Goal: Task Accomplishment & Management: Use online tool/utility

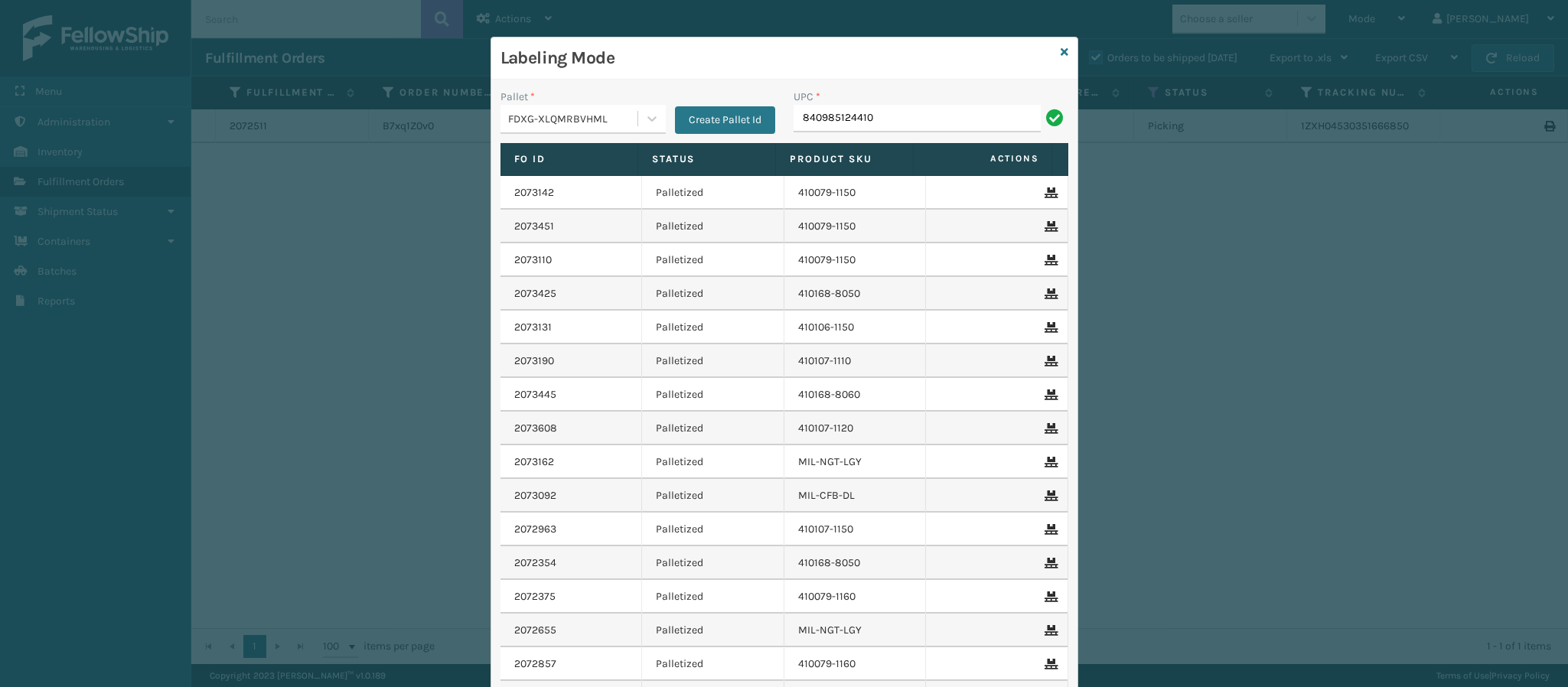
type input "840985124410"
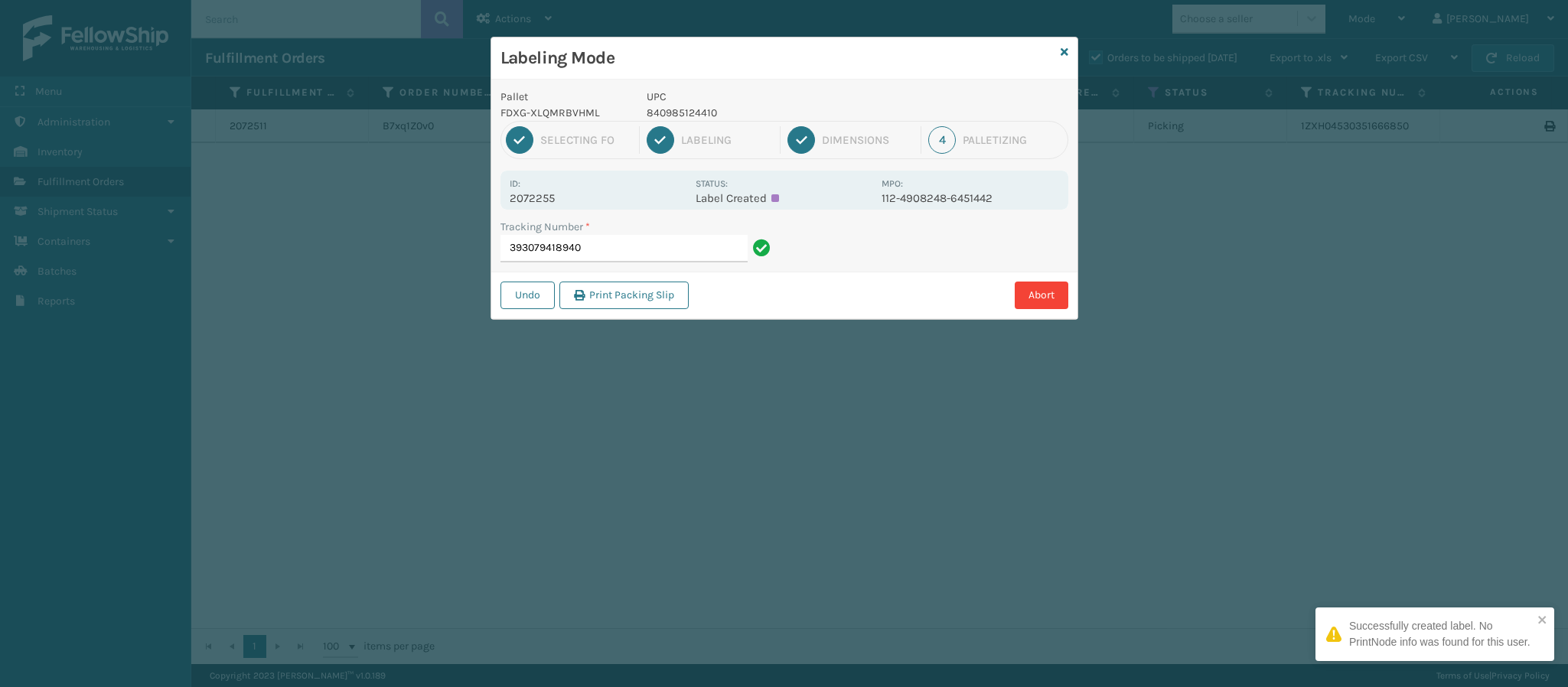
click at [548, 196] on p "2072255" at bounding box center [598, 198] width 177 height 14
copy p "2072255"
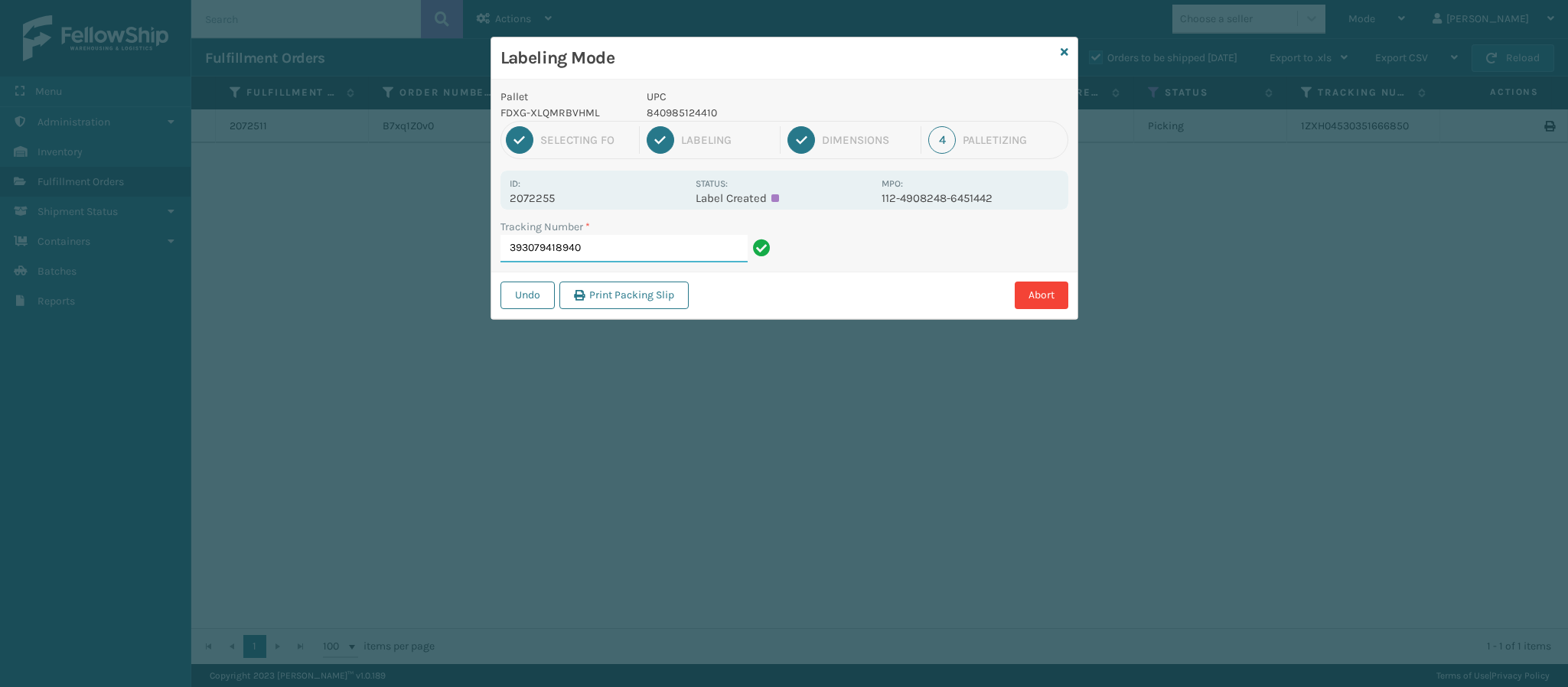
click at [653, 255] on input "393079418940" at bounding box center [624, 248] width 248 height 28
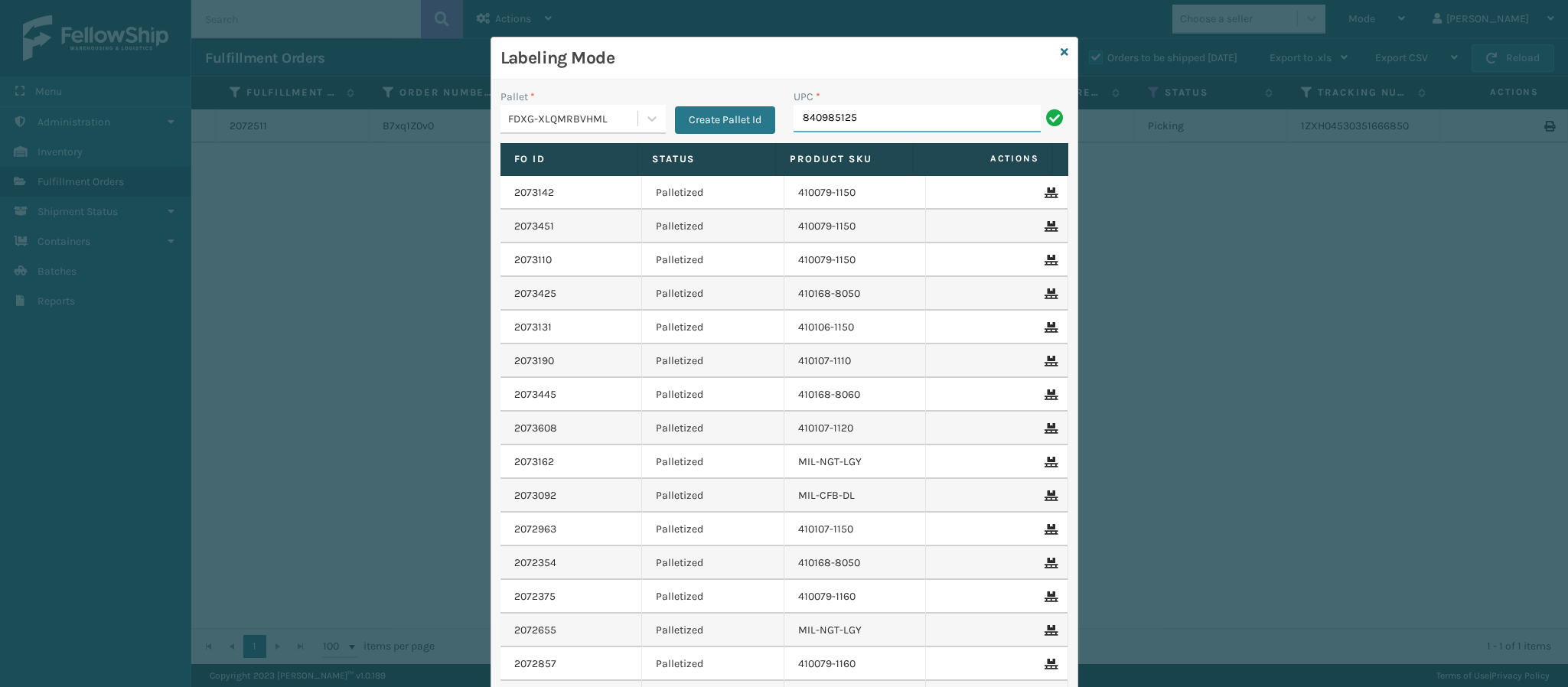
type input "8409851257"
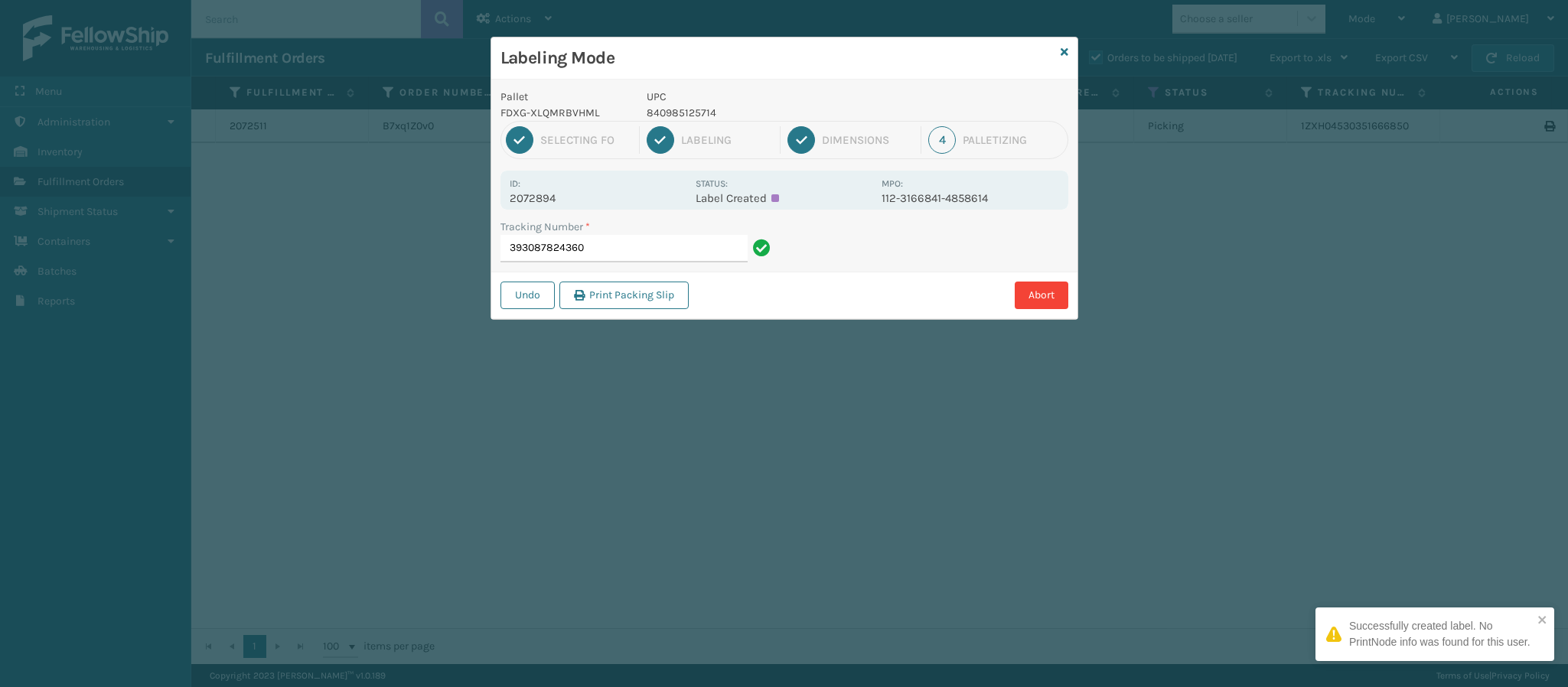
click at [540, 197] on p "2072894" at bounding box center [598, 198] width 177 height 14
copy p "2072894"
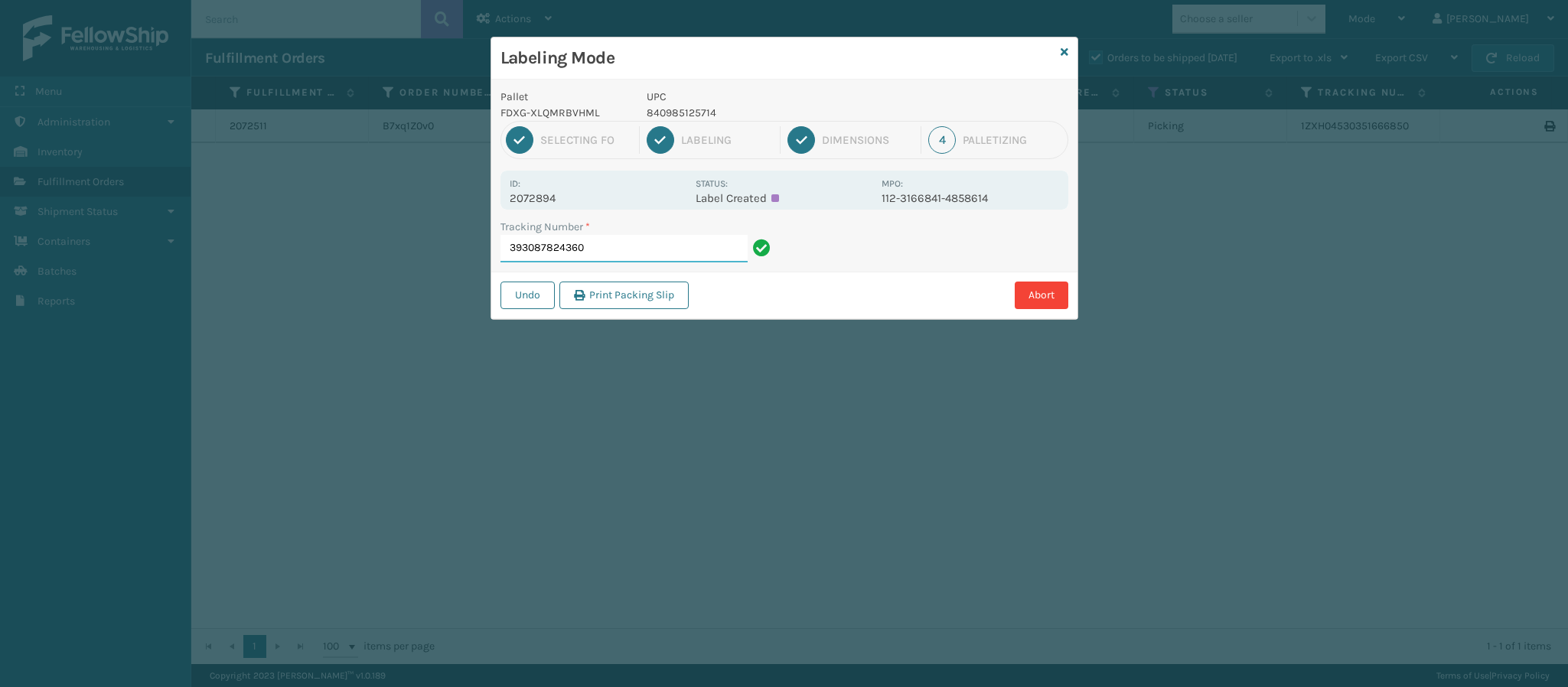
click at [653, 247] on input "393087824360" at bounding box center [624, 248] width 248 height 28
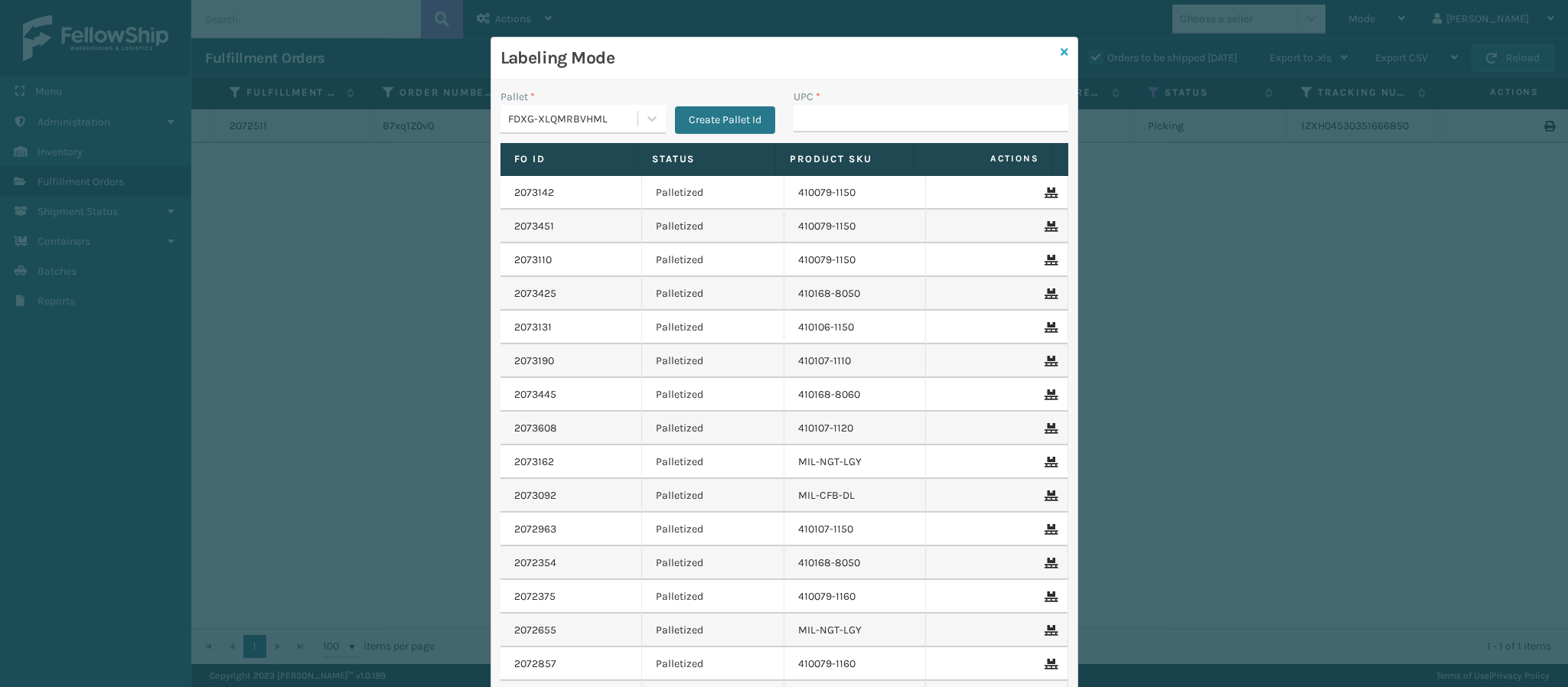
click at [1061, 58] on link at bounding box center [1064, 52] width 8 height 16
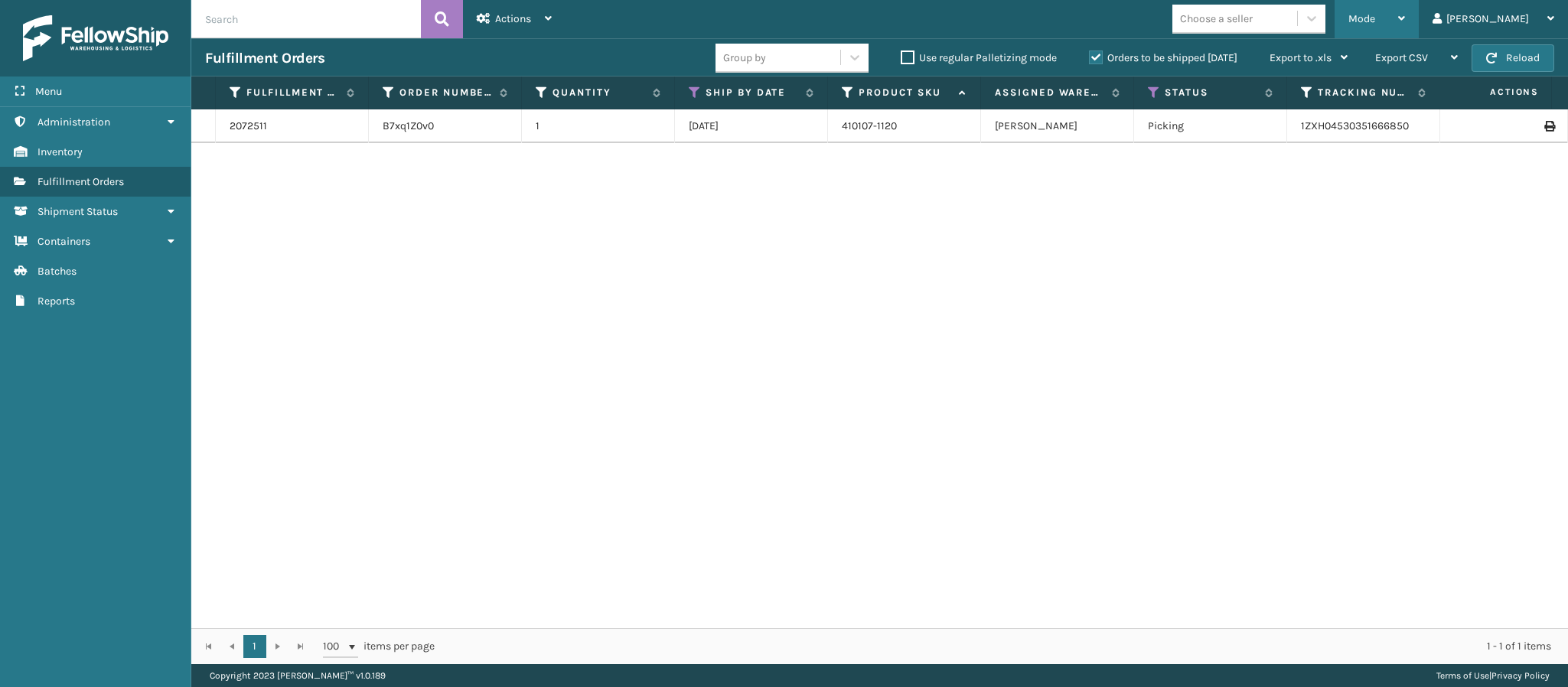
click at [1405, 11] on div "Mode" at bounding box center [1377, 19] width 57 height 38
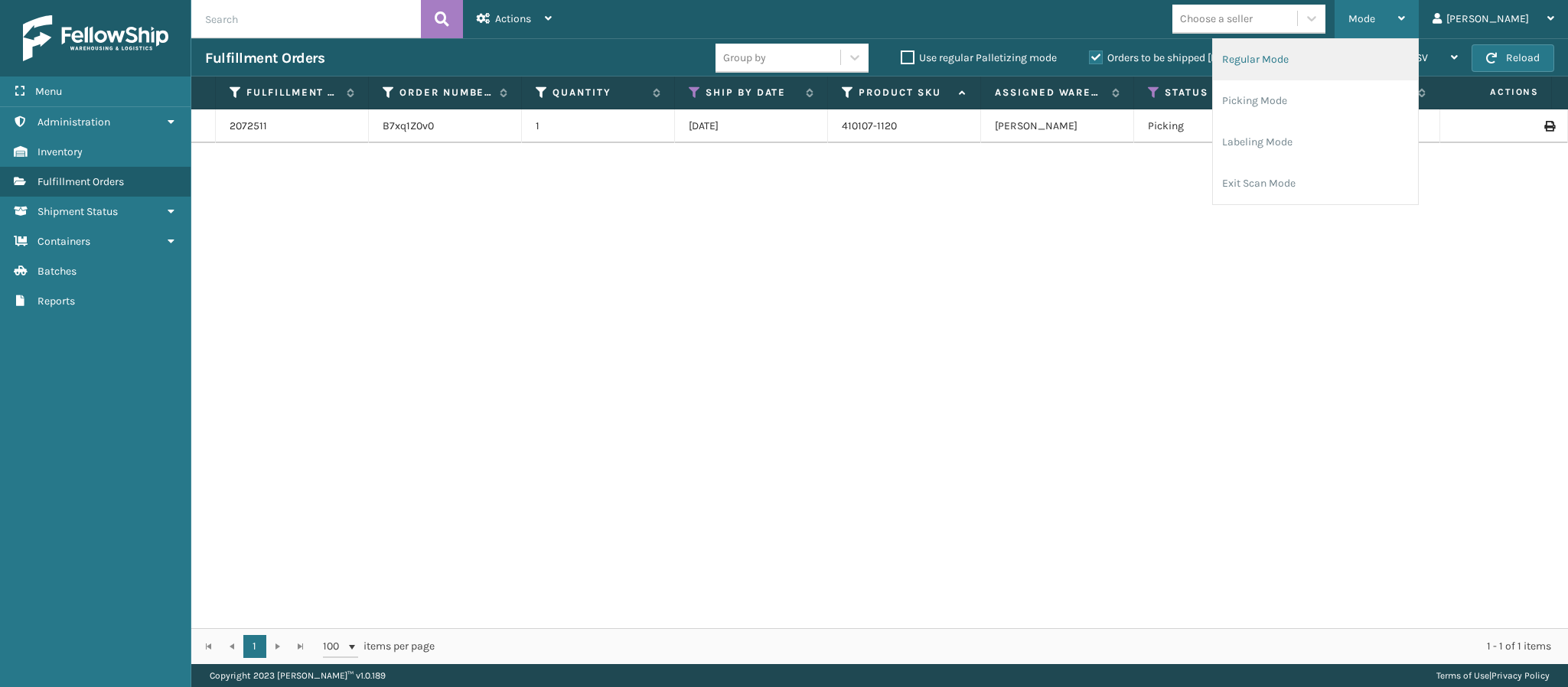
click at [1370, 62] on li "Regular Mode" at bounding box center [1316, 59] width 205 height 41
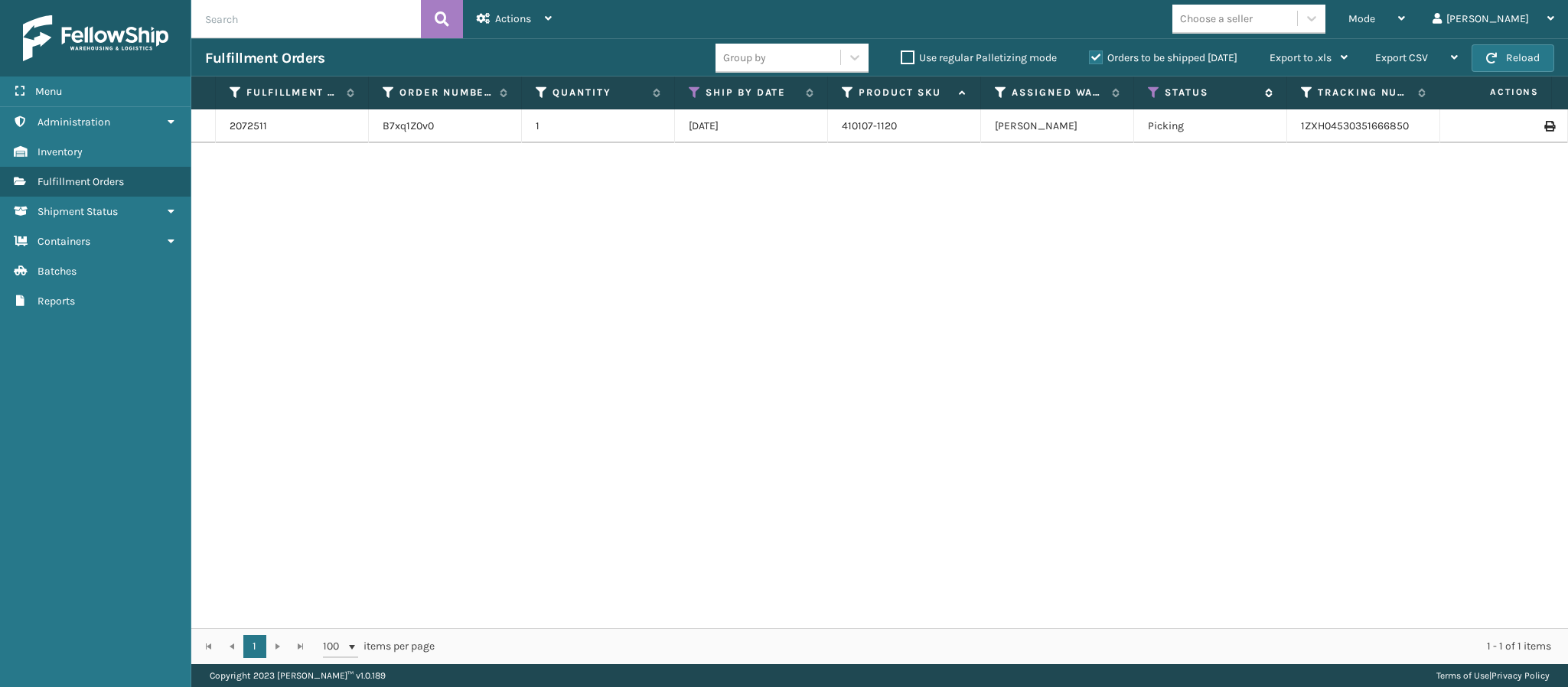
click at [1149, 97] on icon at bounding box center [1154, 92] width 12 height 14
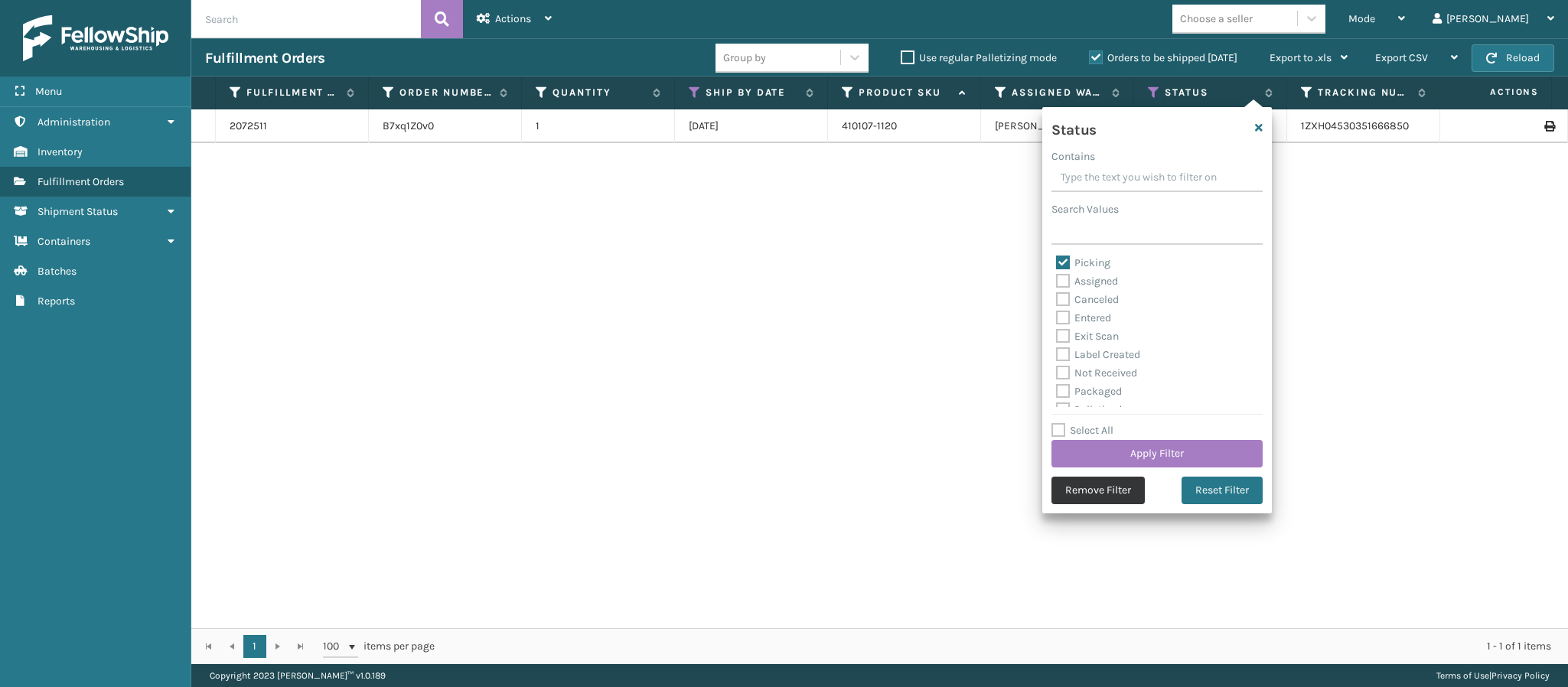
click at [1100, 493] on button "Remove Filter" at bounding box center [1098, 490] width 93 height 28
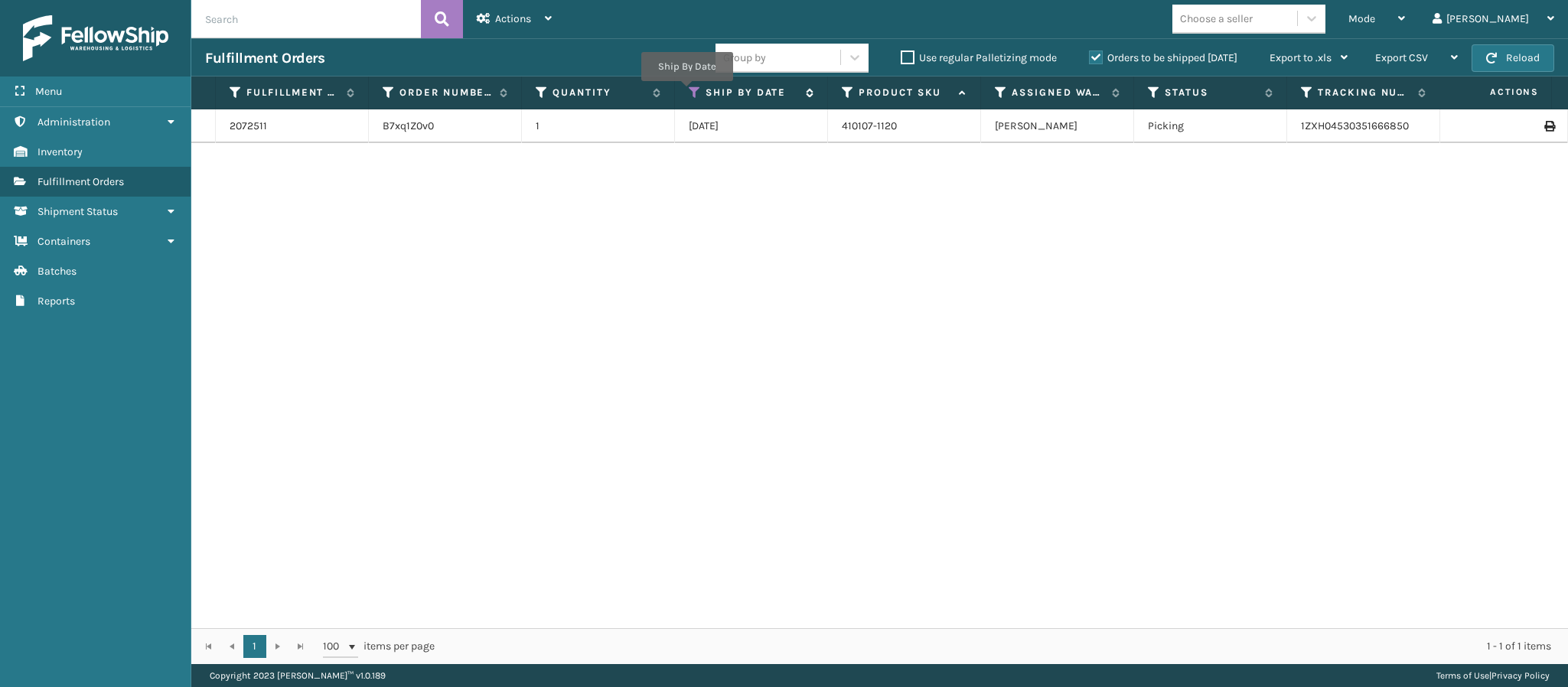
click at [689, 94] on icon at bounding box center [695, 92] width 12 height 14
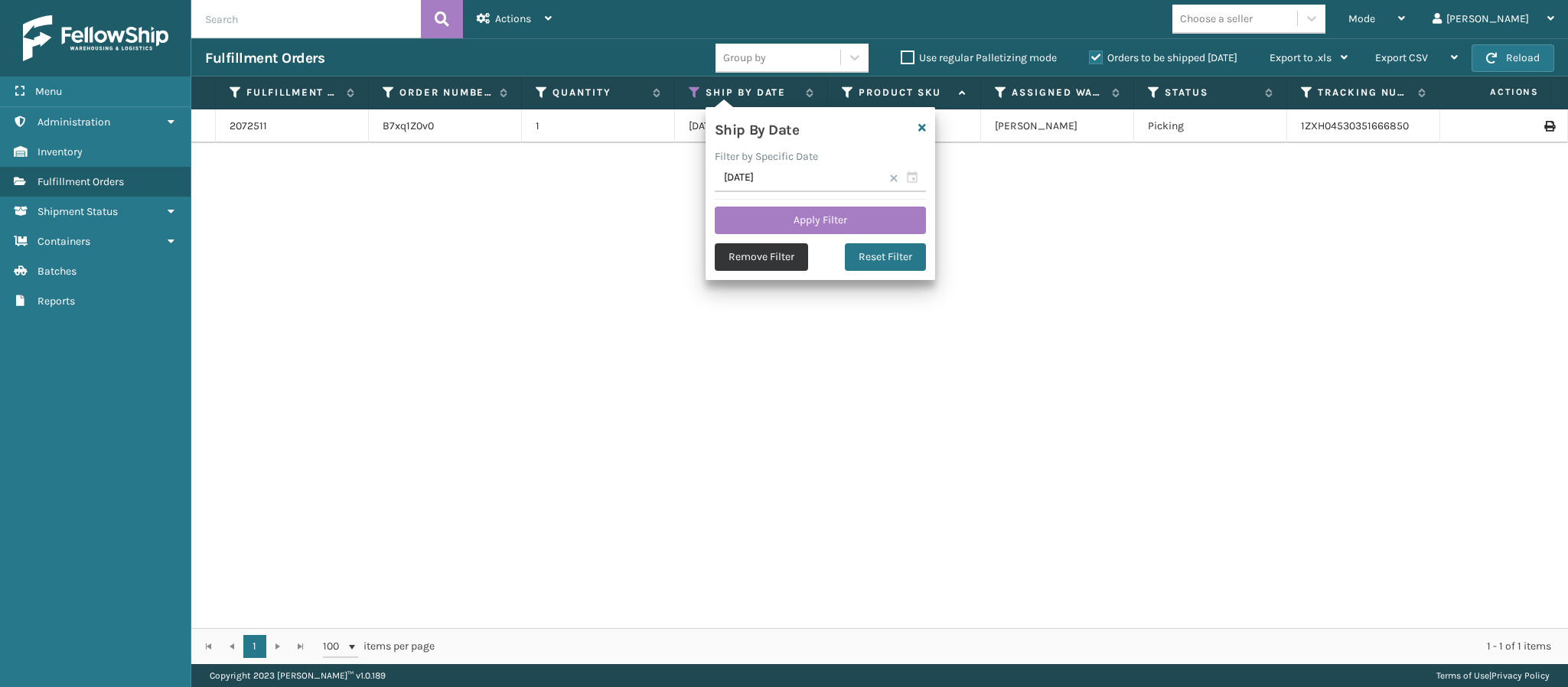
click at [751, 258] on button "Remove Filter" at bounding box center [762, 257] width 93 height 28
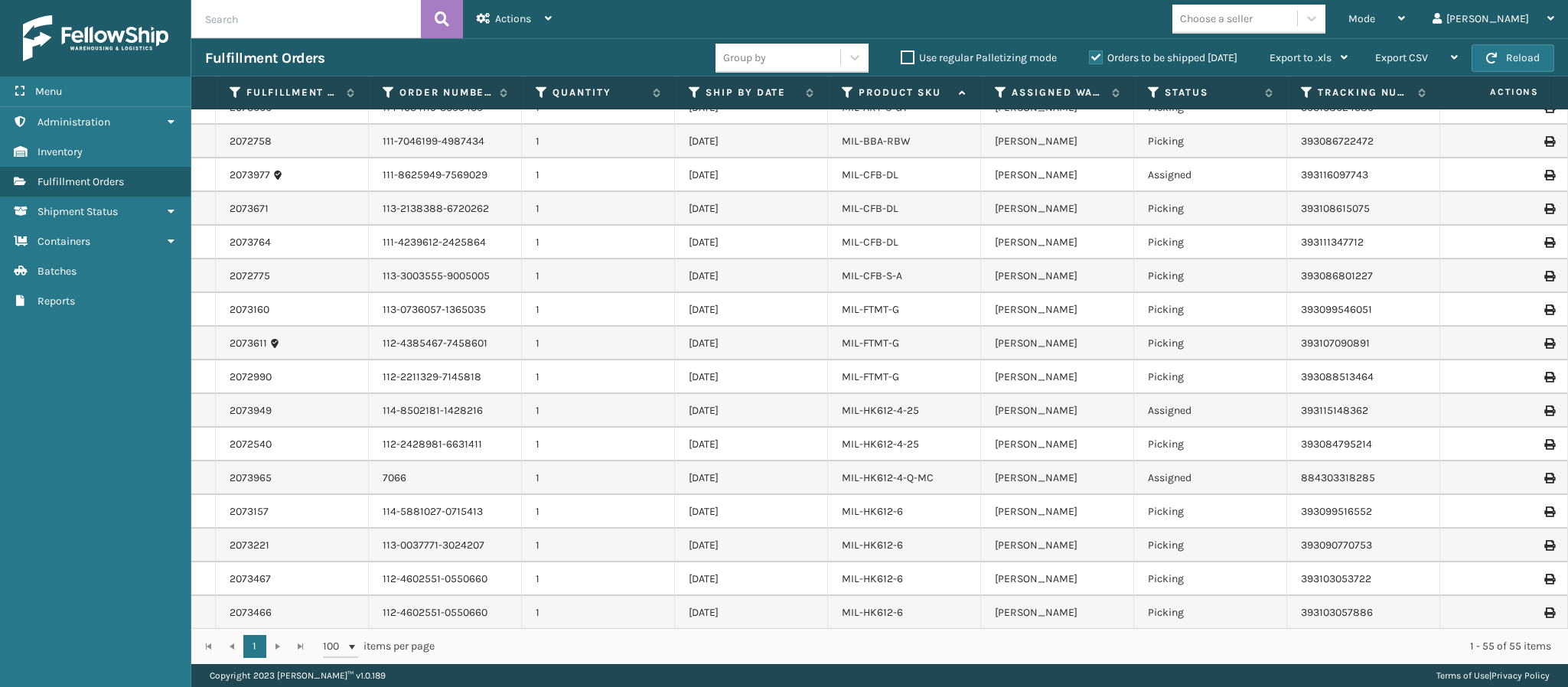
scroll to position [365, 0]
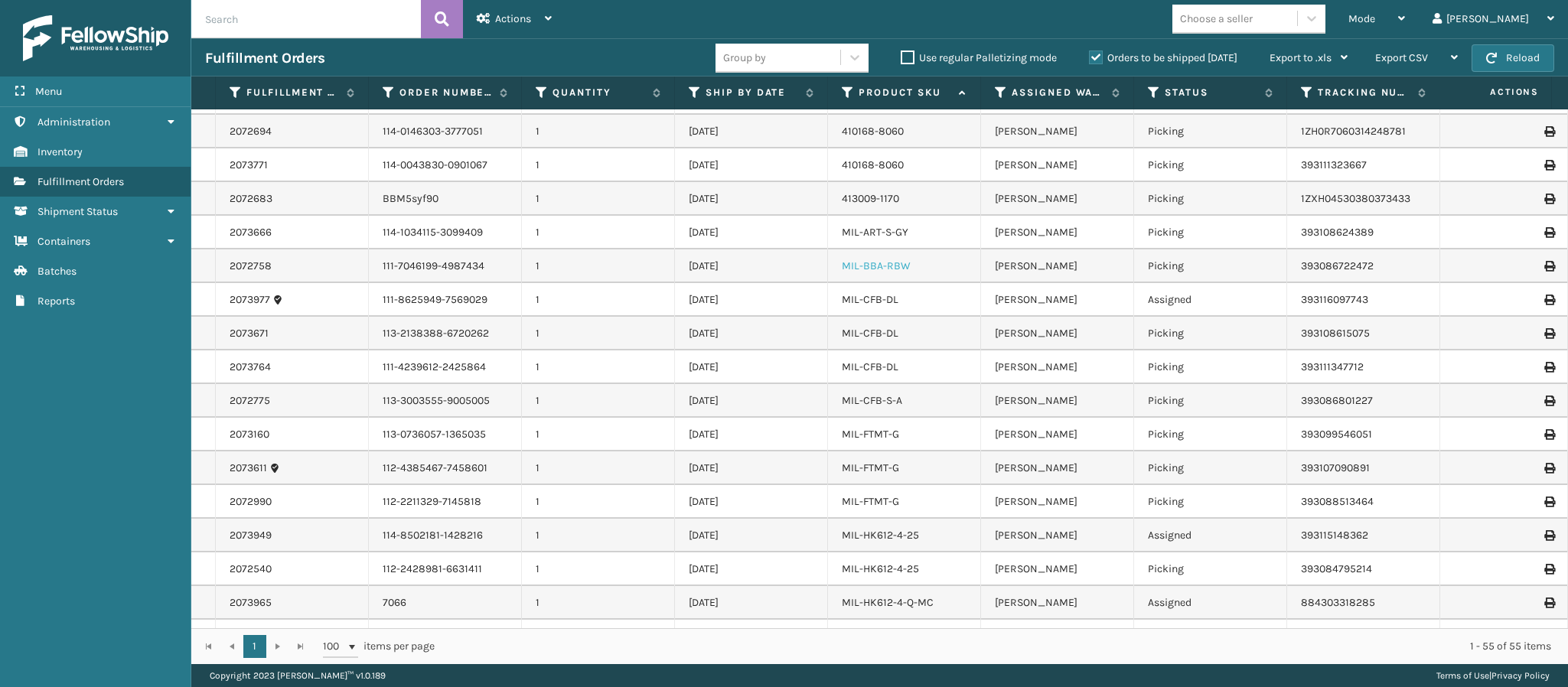
click at [901, 272] on link "MIL-BBA-RBW" at bounding box center [876, 265] width 69 height 13
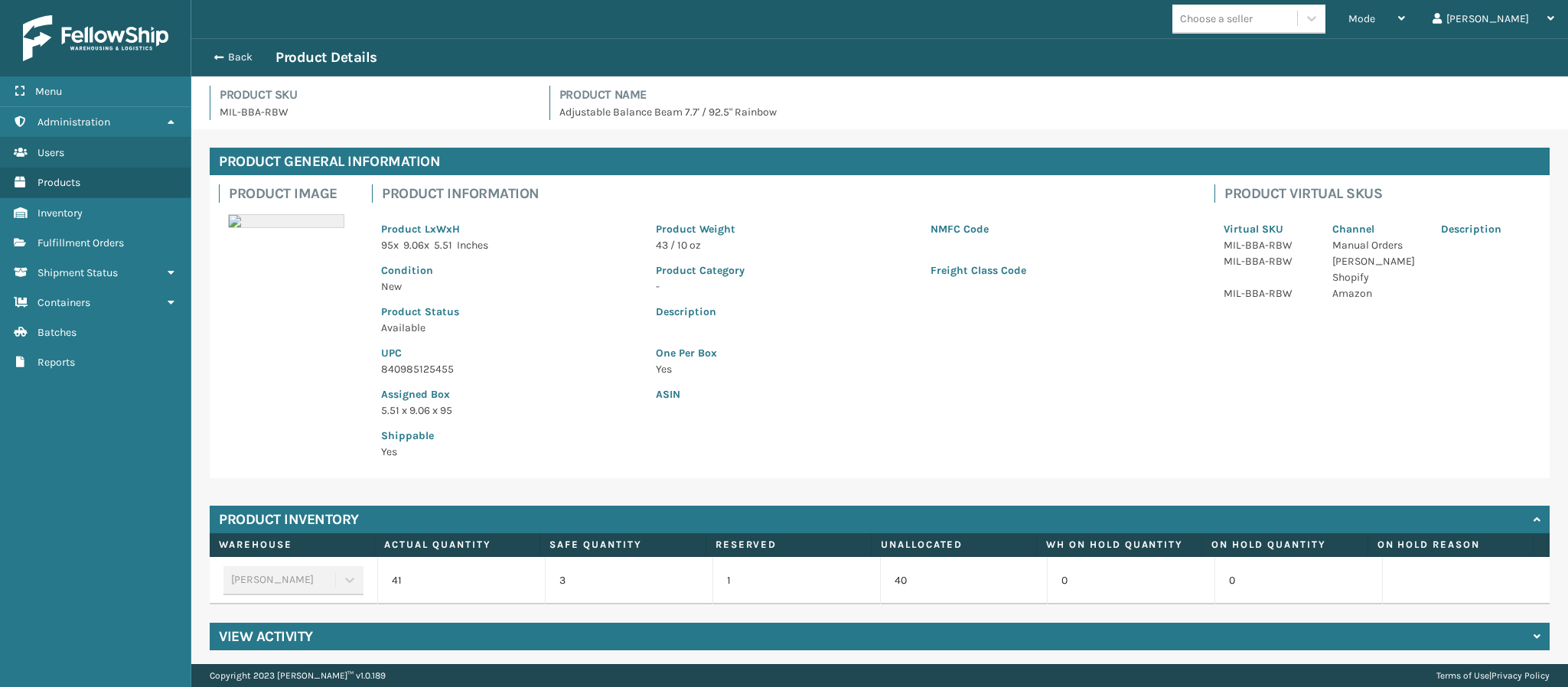
click at [457, 372] on p "840985125455" at bounding box center [509, 369] width 256 height 16
copy p "840985125455"
click at [240, 56] on button "Back" at bounding box center [241, 58] width 71 height 14
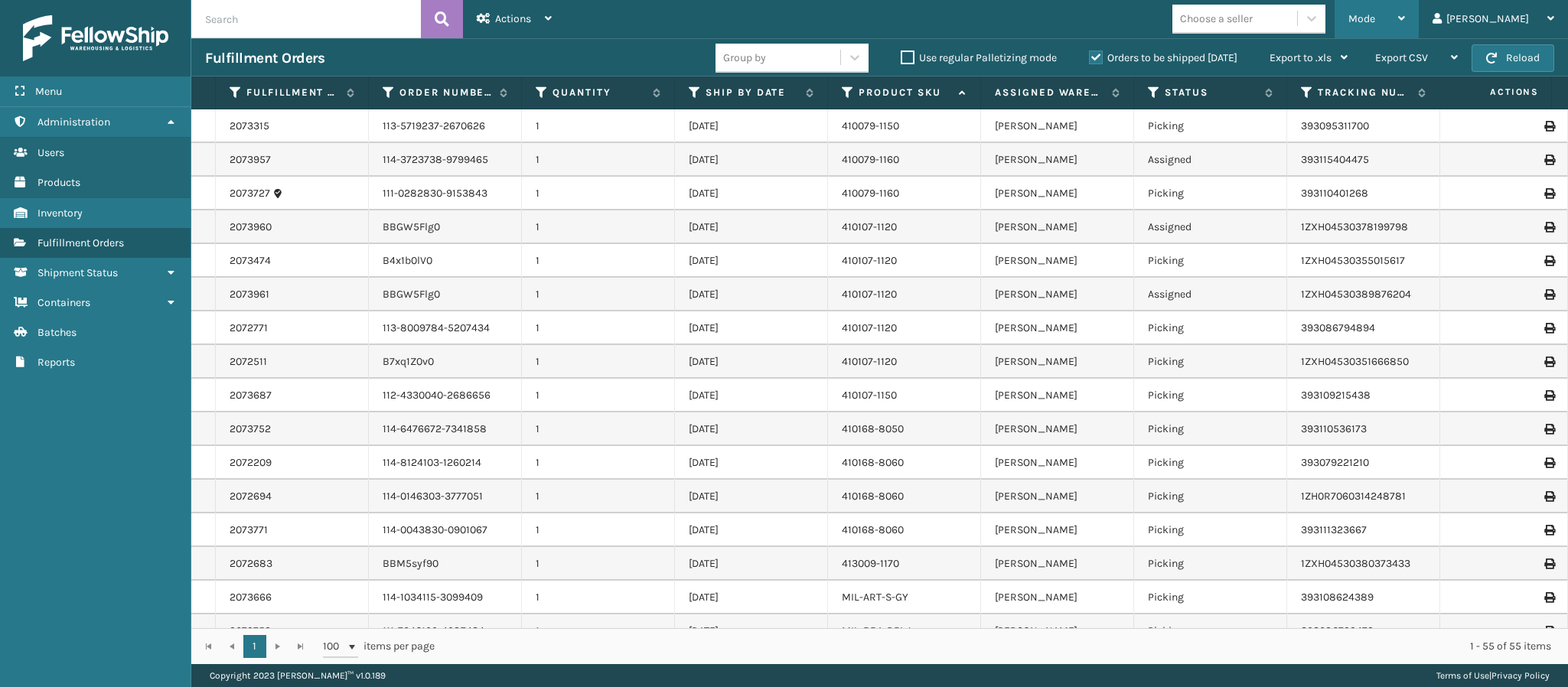
click at [1405, 18] on icon at bounding box center [1402, 18] width 7 height 10
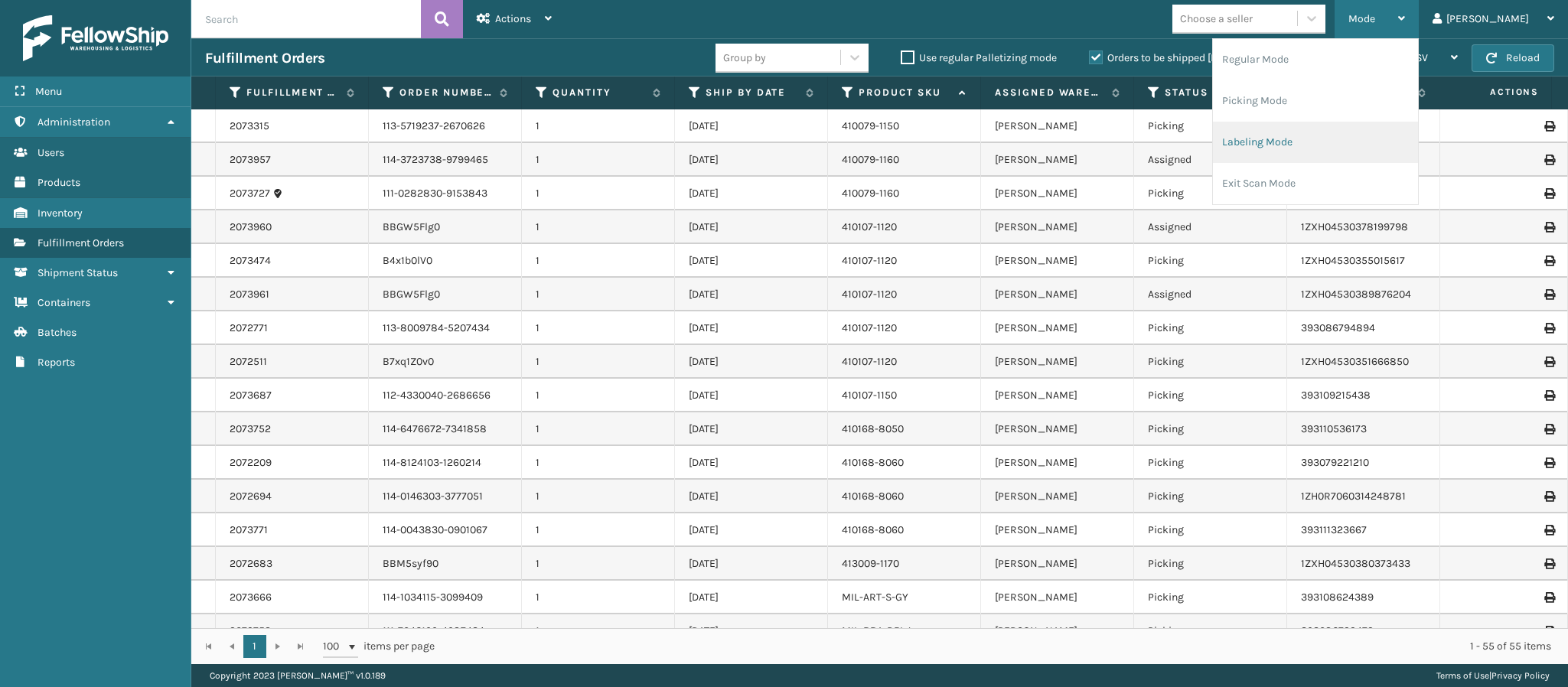
click at [1305, 138] on li "Labeling Mode" at bounding box center [1316, 142] width 205 height 41
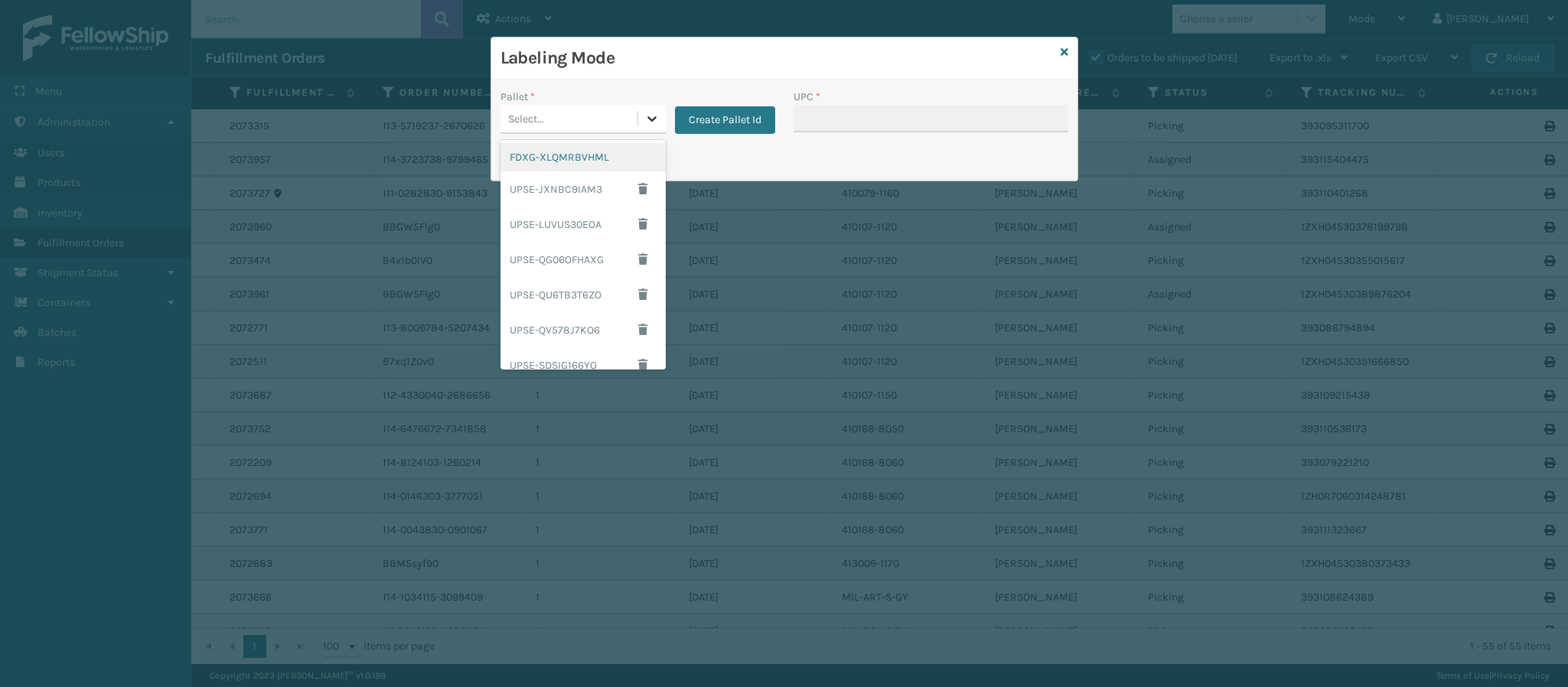
click at [649, 124] on icon at bounding box center [652, 119] width 16 height 16
click at [568, 154] on div "FDXG-XLQMRBVHML" at bounding box center [583, 157] width 166 height 28
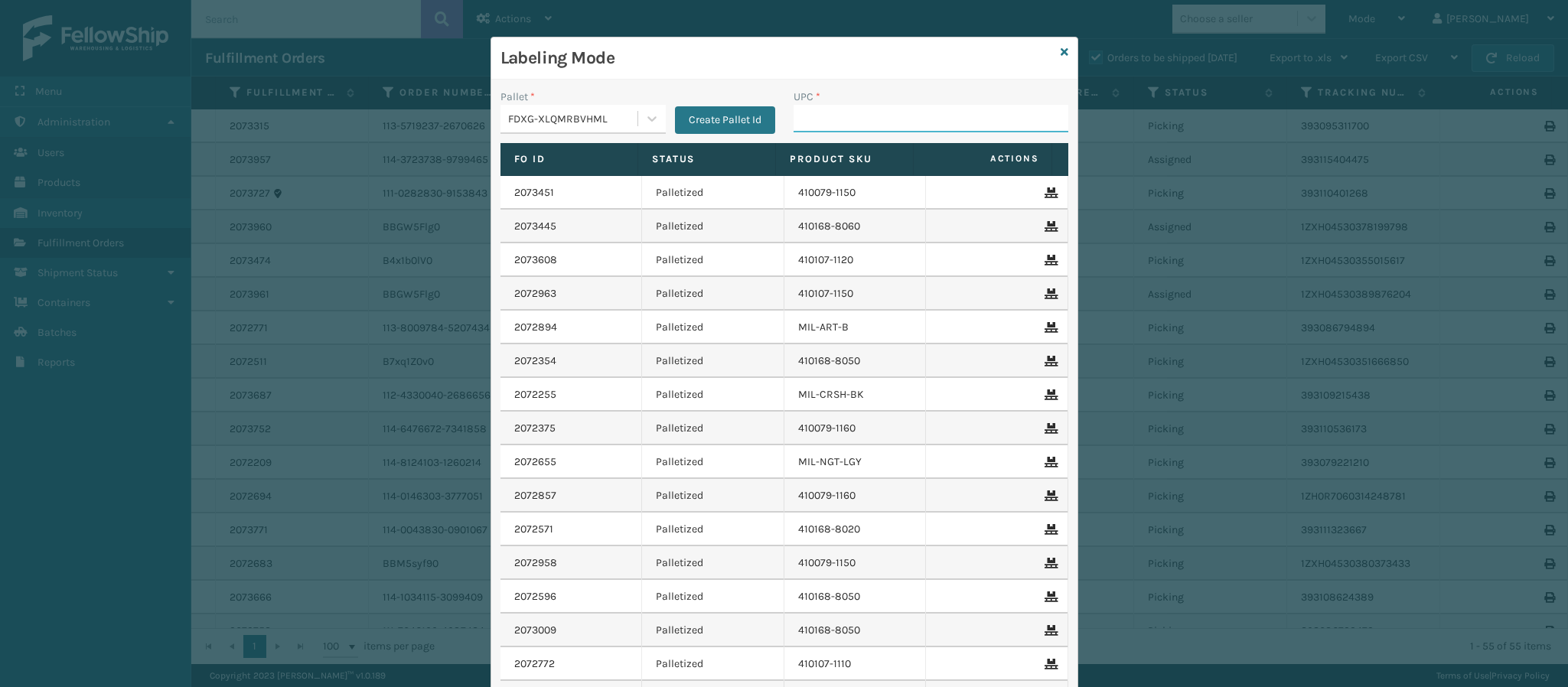
click at [850, 117] on input "UPC *" at bounding box center [931, 119] width 275 height 28
paste input "840985125455"
type input "840985125455"
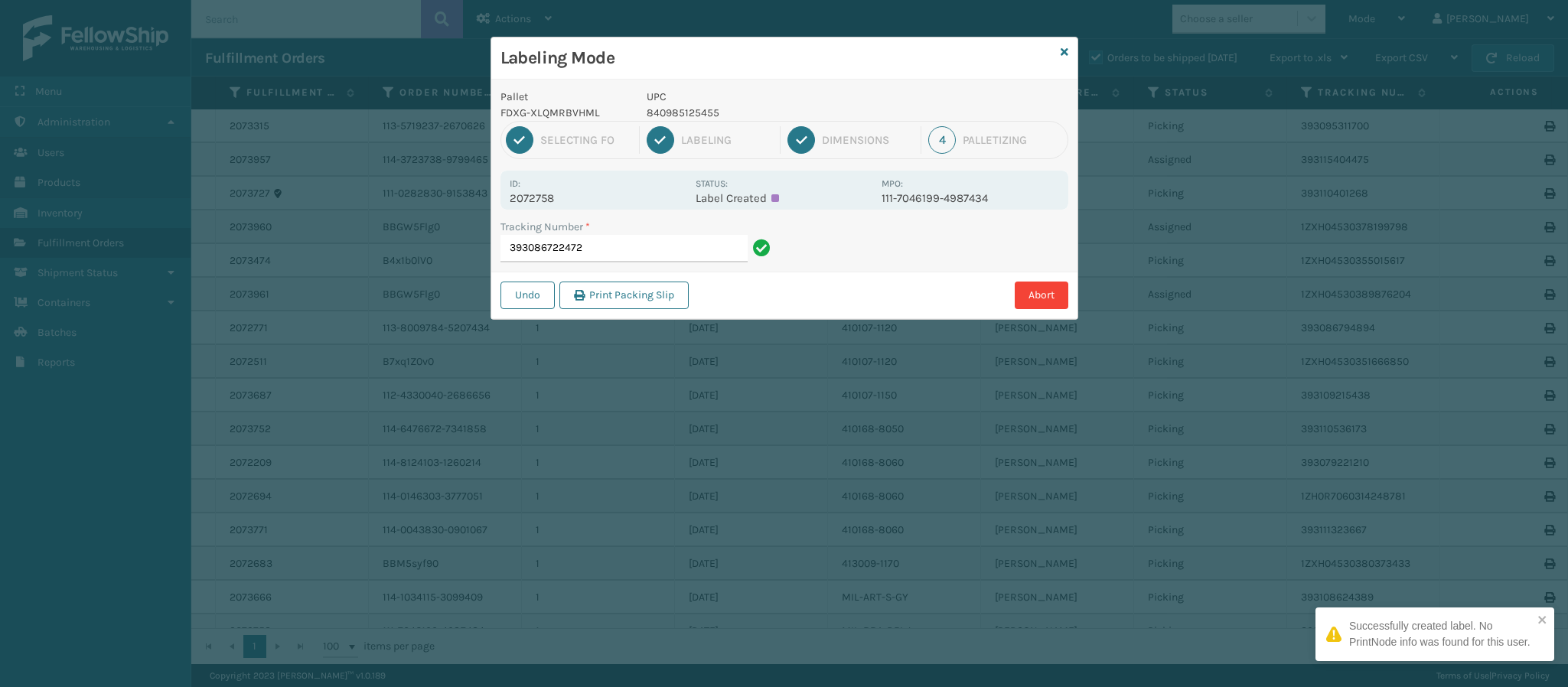
click at [551, 194] on p "2072758" at bounding box center [598, 198] width 177 height 14
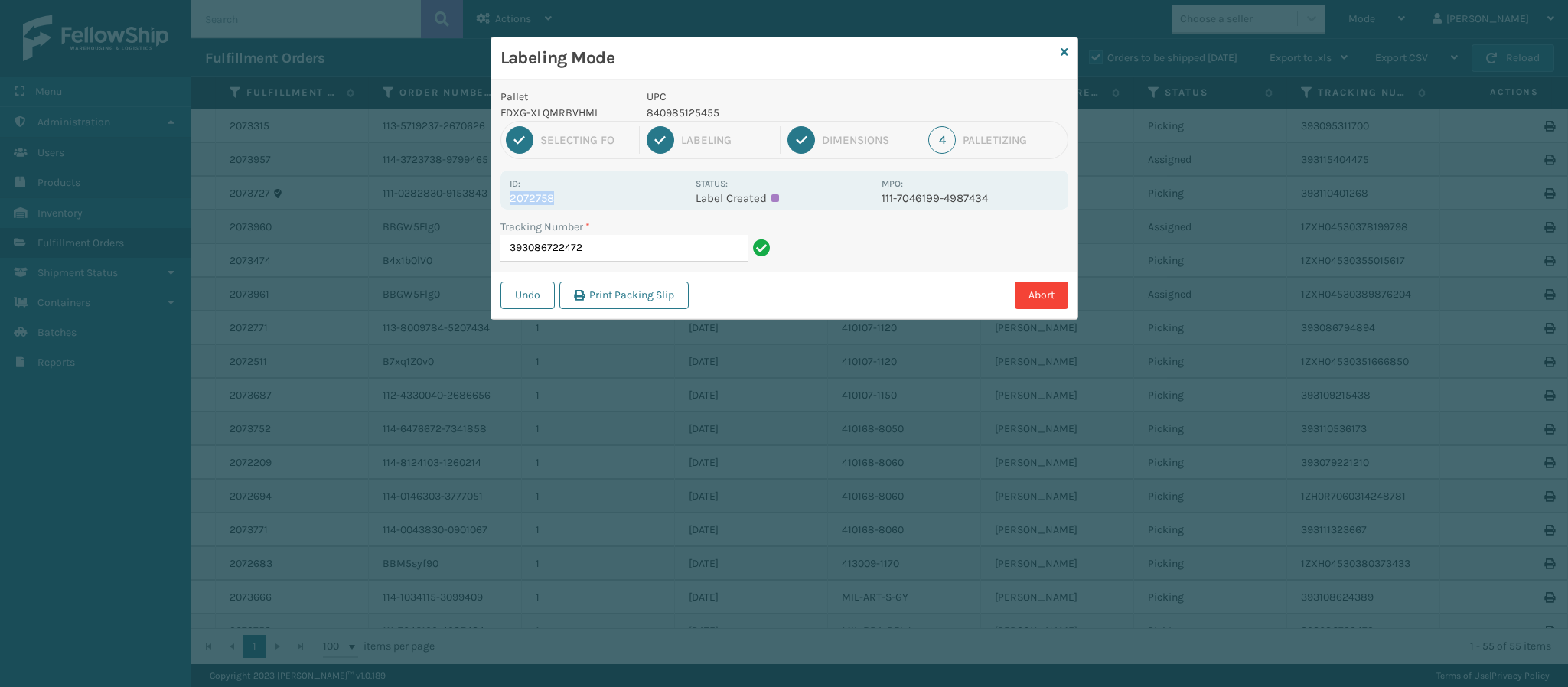
copy p "2072758"
click at [635, 250] on input "393086722472" at bounding box center [624, 248] width 248 height 28
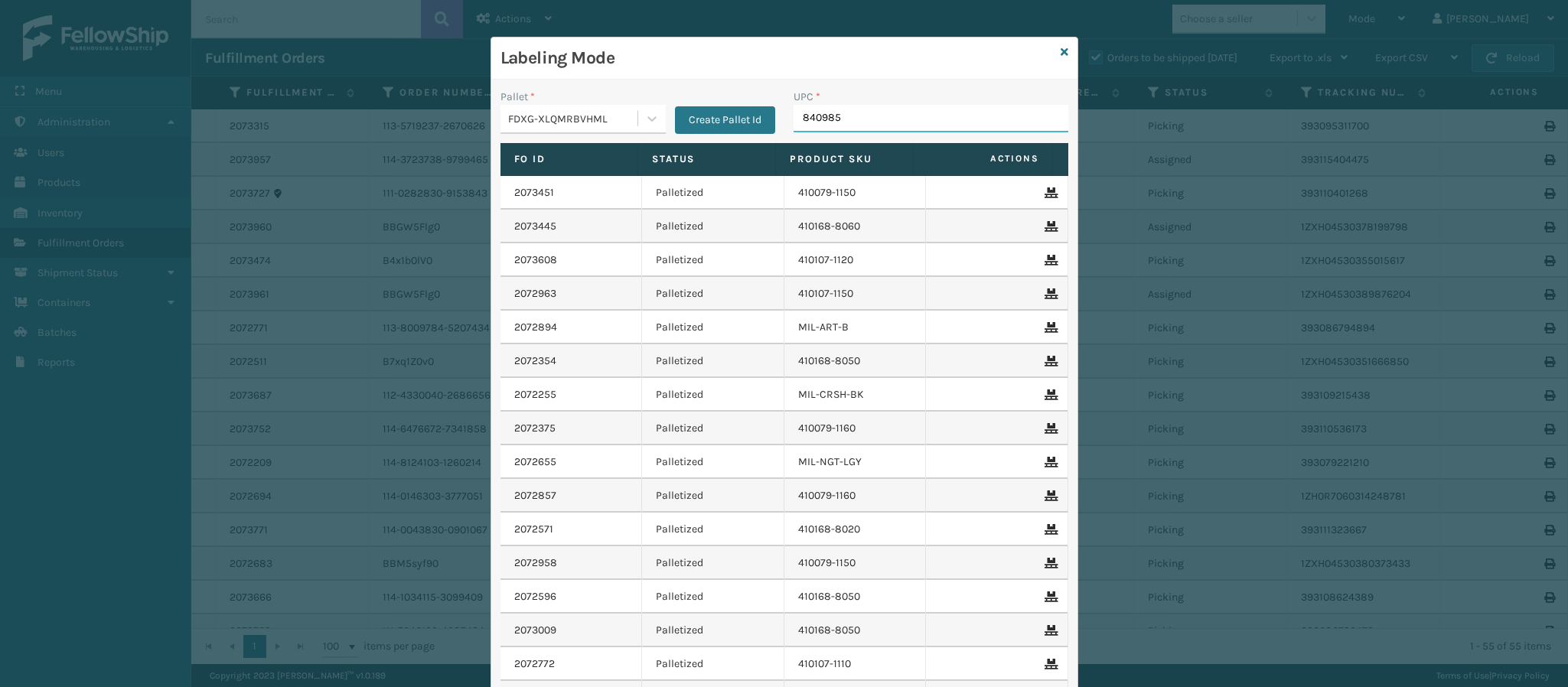
type input "8409851"
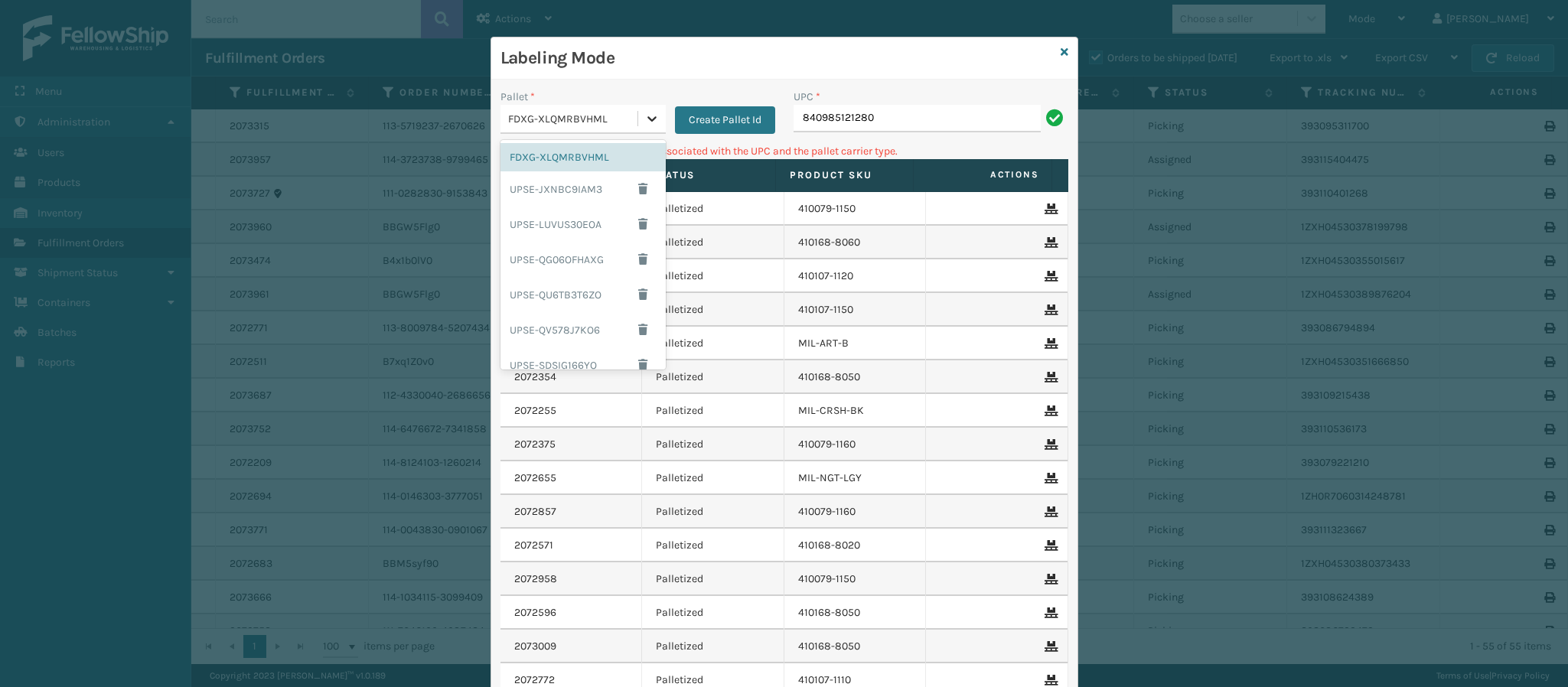
click at [644, 119] on icon at bounding box center [652, 119] width 16 height 16
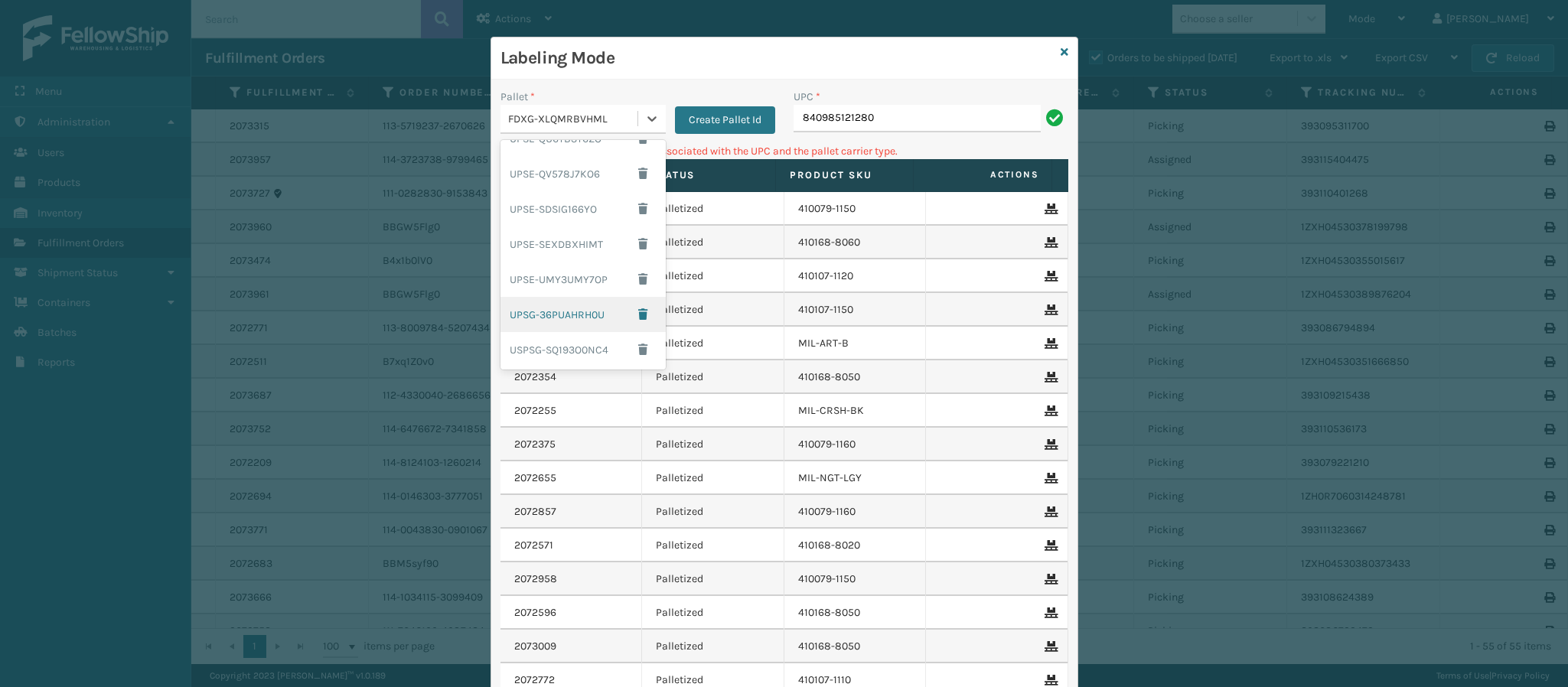
click at [593, 316] on div "UPSG-36PUAHRH0U" at bounding box center [583, 314] width 166 height 35
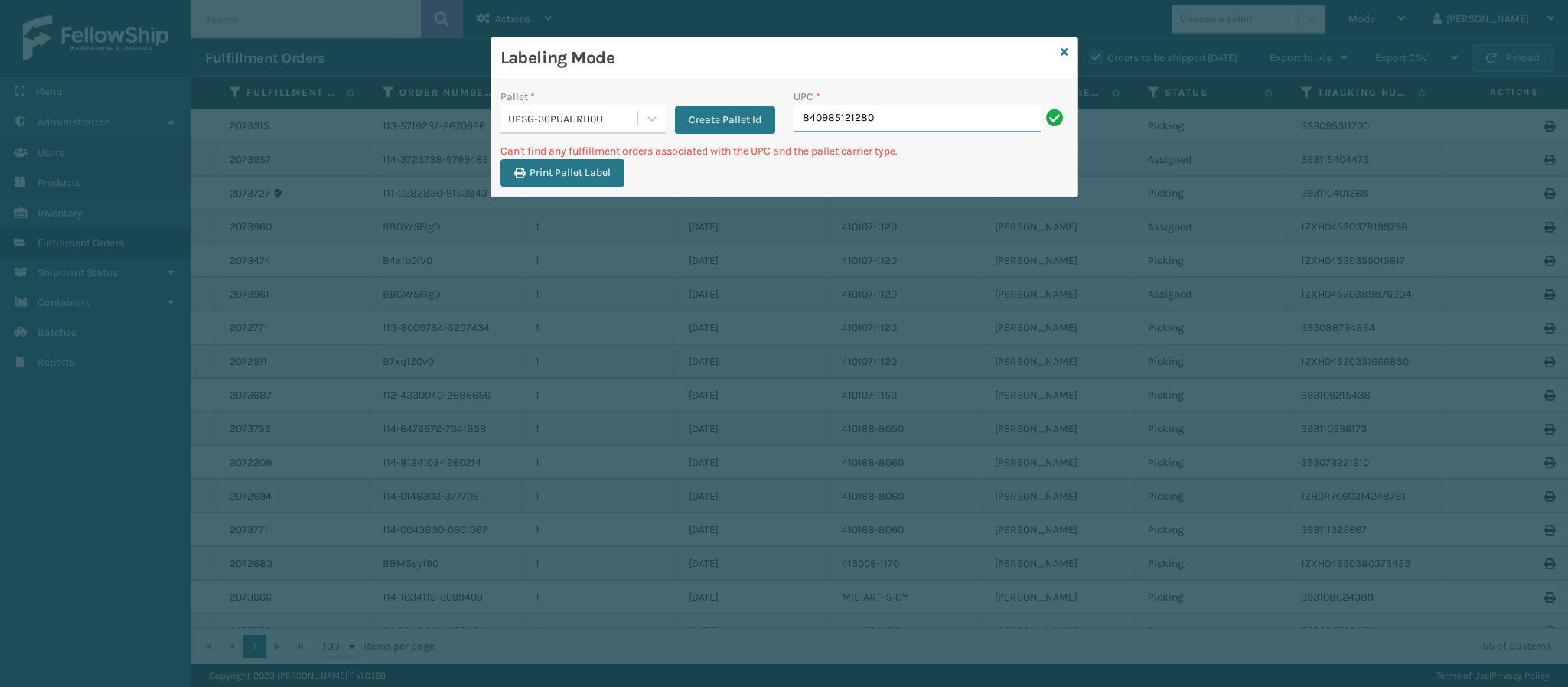
click at [913, 118] on input "840985121280" at bounding box center [917, 119] width 248 height 28
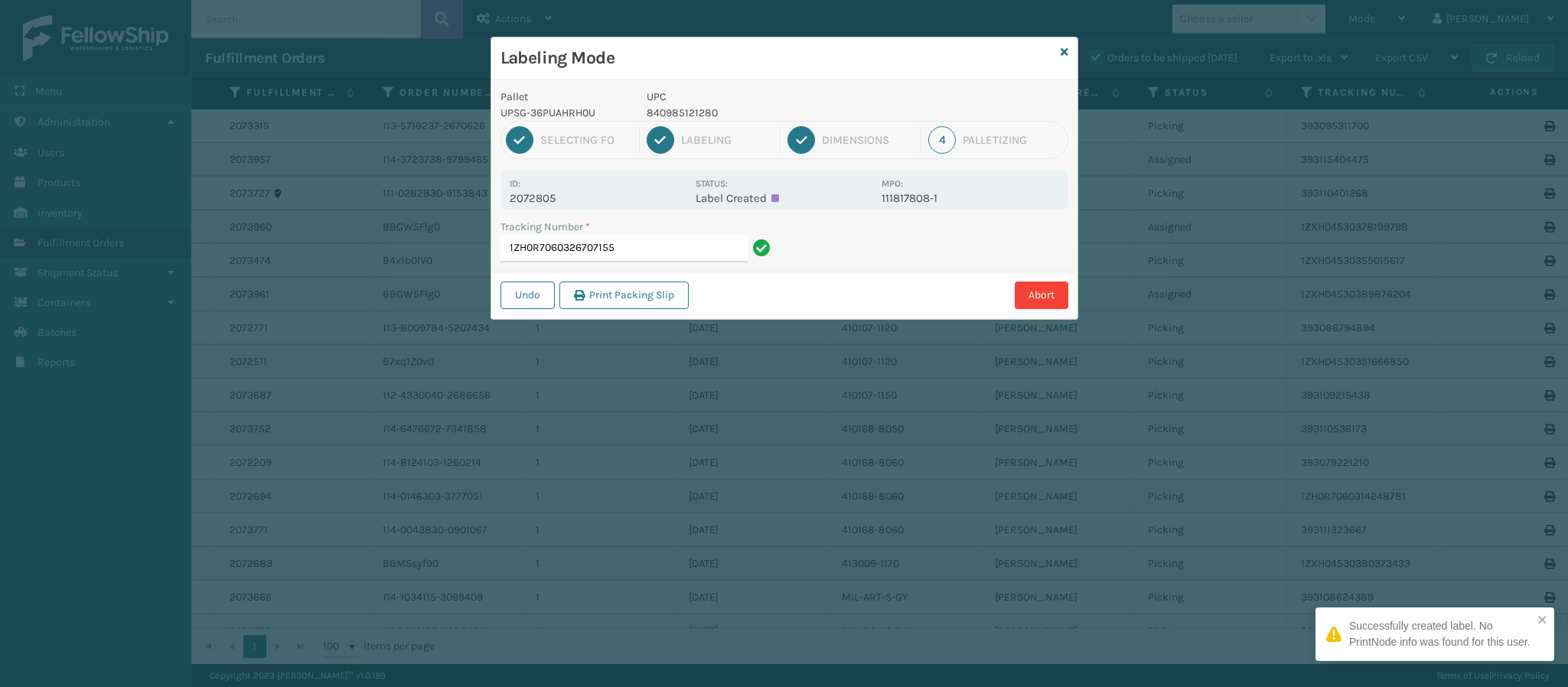
click at [548, 196] on p "2072805" at bounding box center [598, 198] width 177 height 14
copy p "2072805"
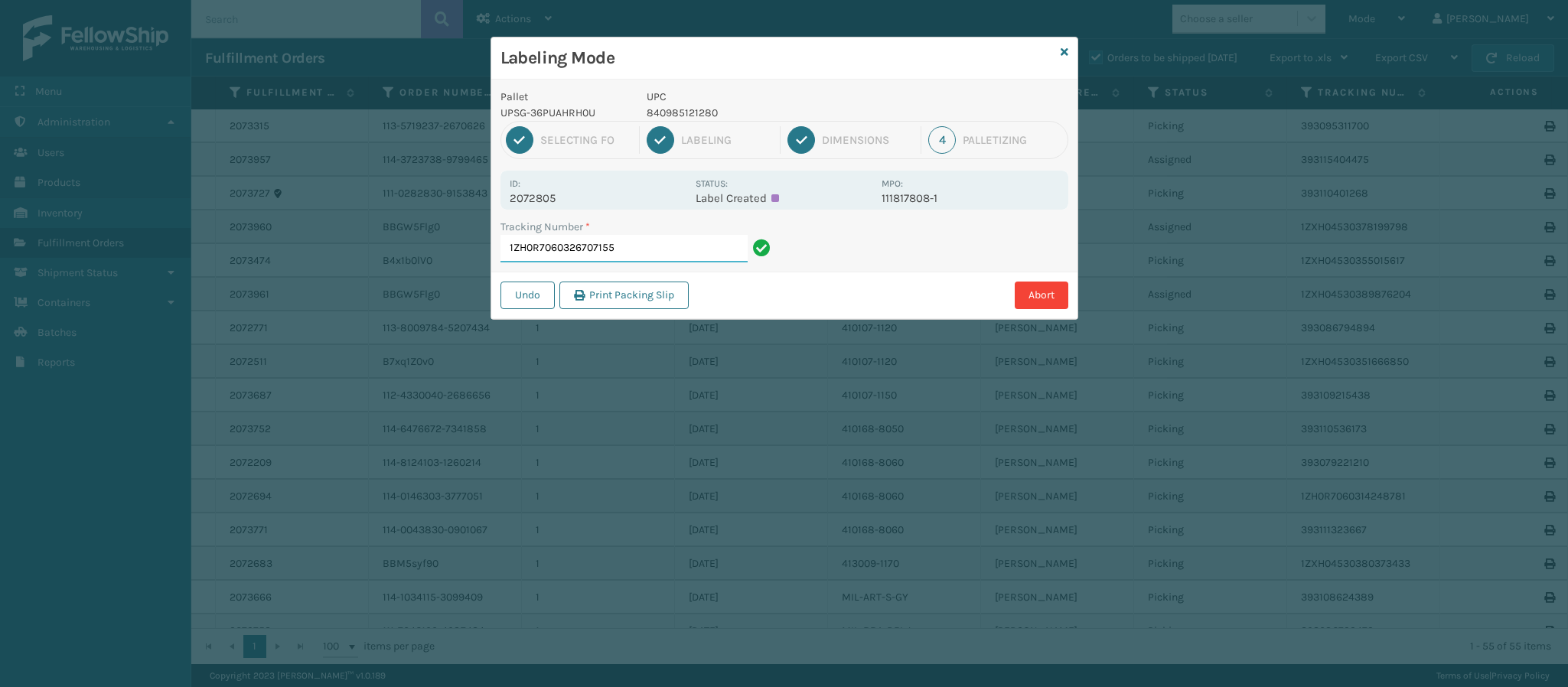
click at [653, 247] on input "1ZH0R7060326707155" at bounding box center [624, 248] width 248 height 28
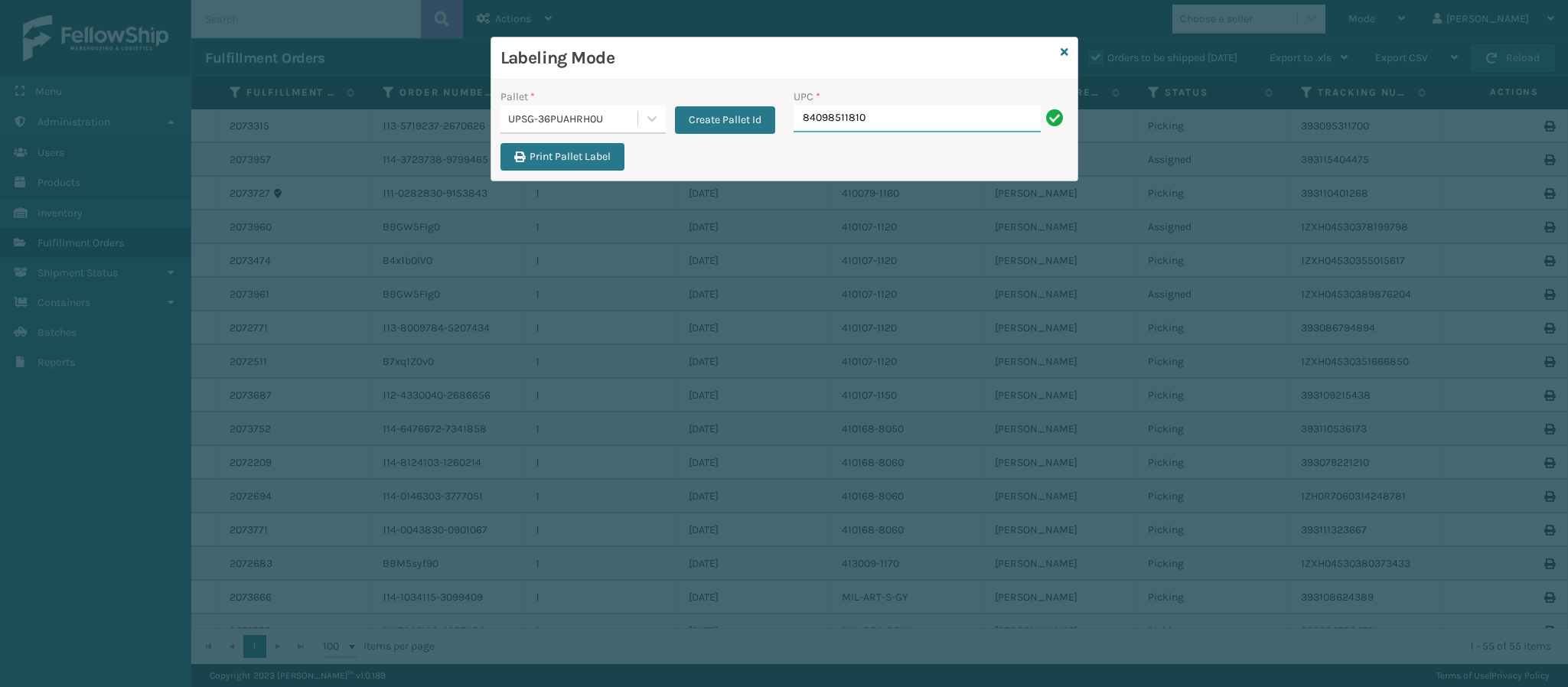
type input "840985118105"
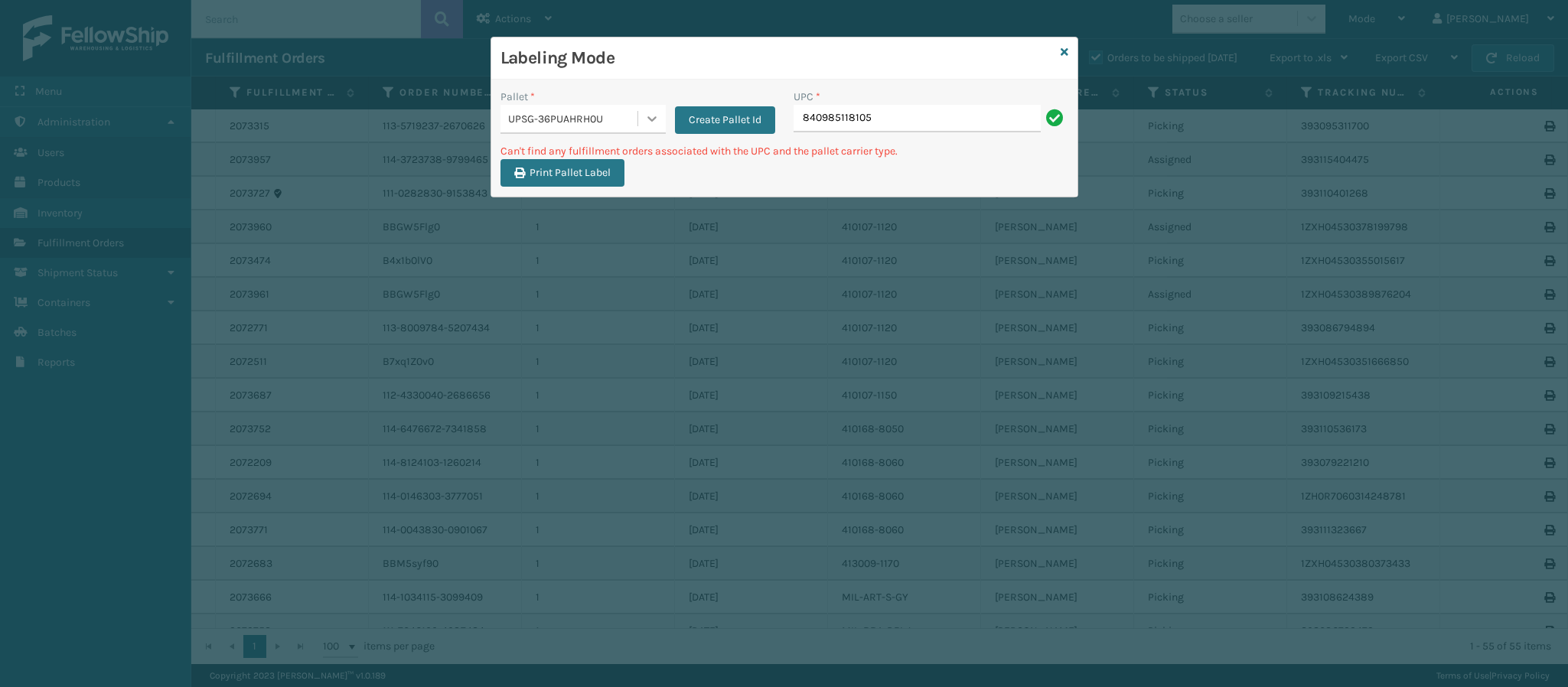
click at [650, 118] on icon at bounding box center [652, 119] width 16 height 16
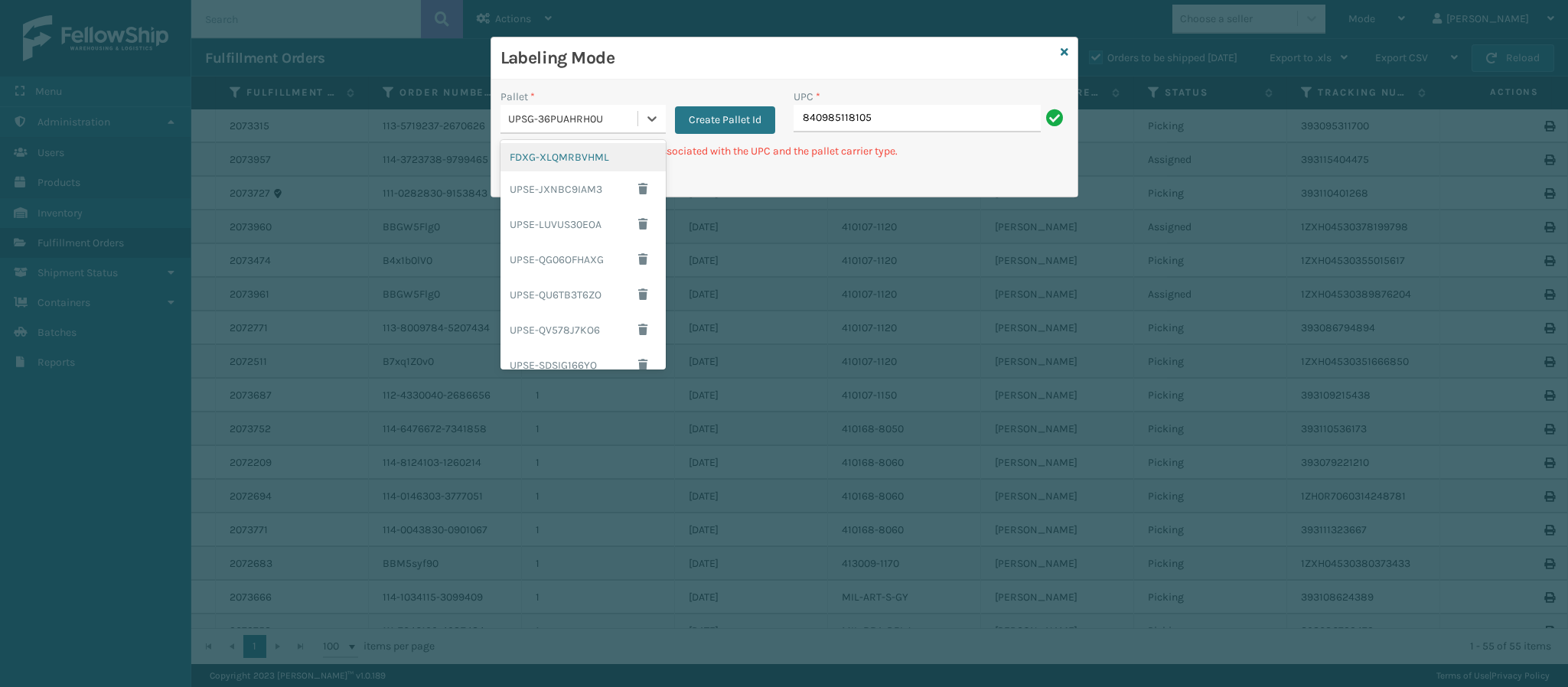
click at [591, 153] on div "FDXG-XLQMRBVHML" at bounding box center [583, 157] width 166 height 28
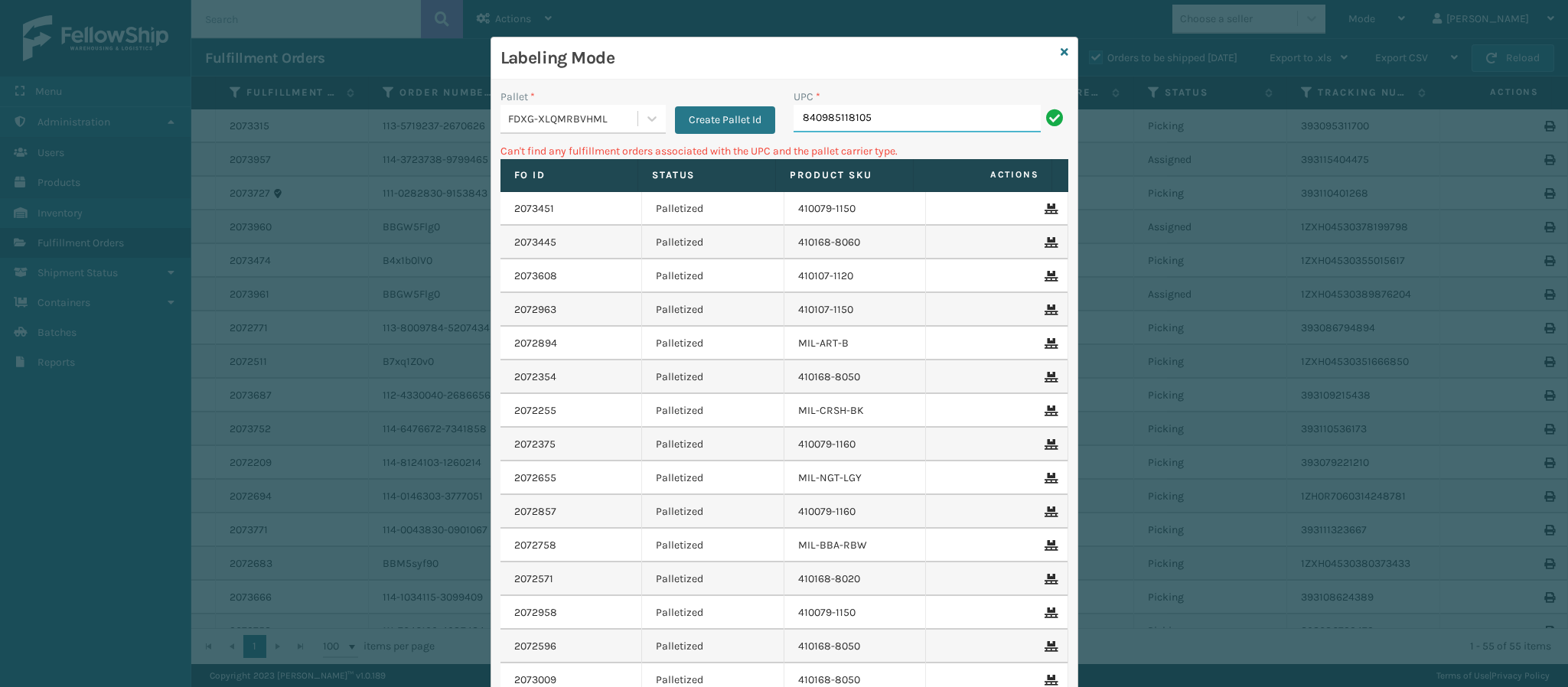
click at [903, 122] on input "840985118105" at bounding box center [917, 119] width 248 height 28
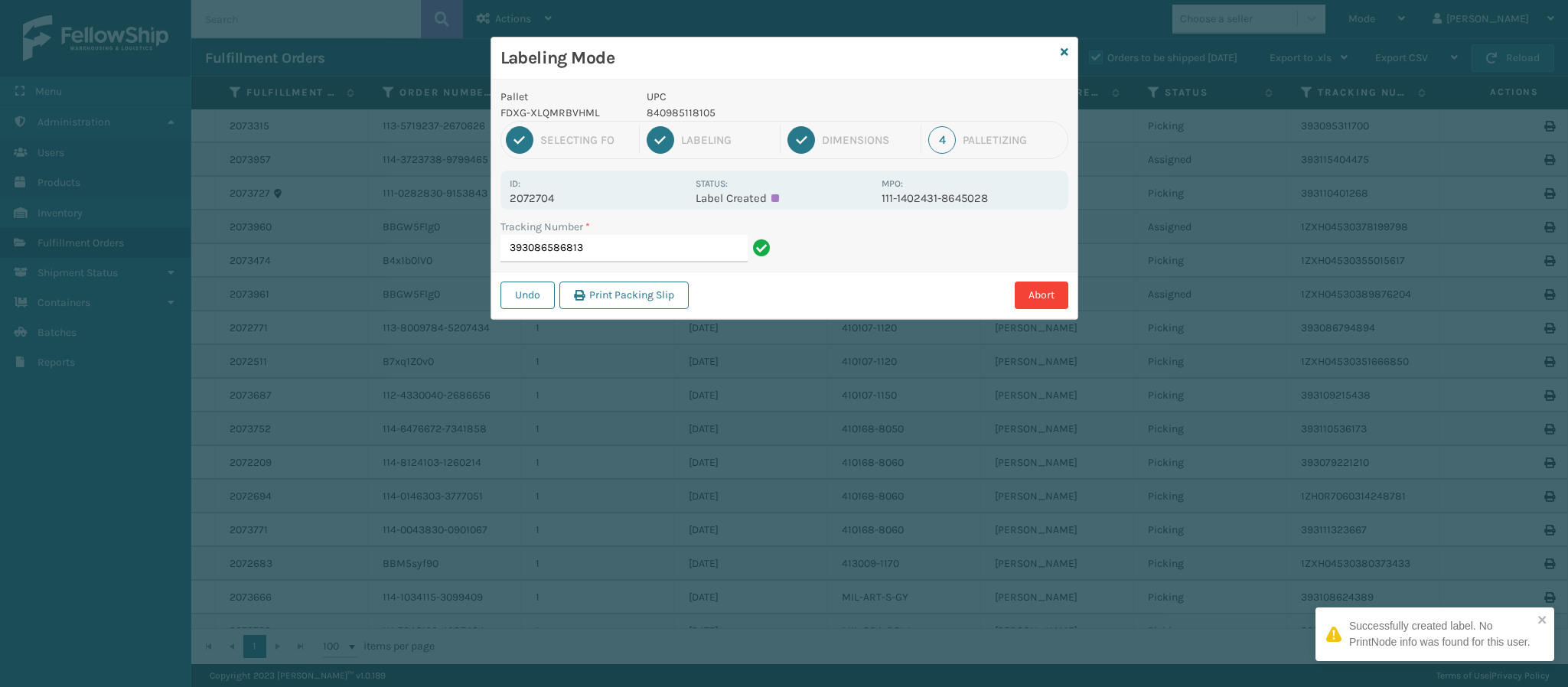
click at [543, 202] on p "2072704" at bounding box center [598, 198] width 177 height 14
copy p "2072704"
click at [609, 246] on input "393086586813" at bounding box center [624, 248] width 248 height 28
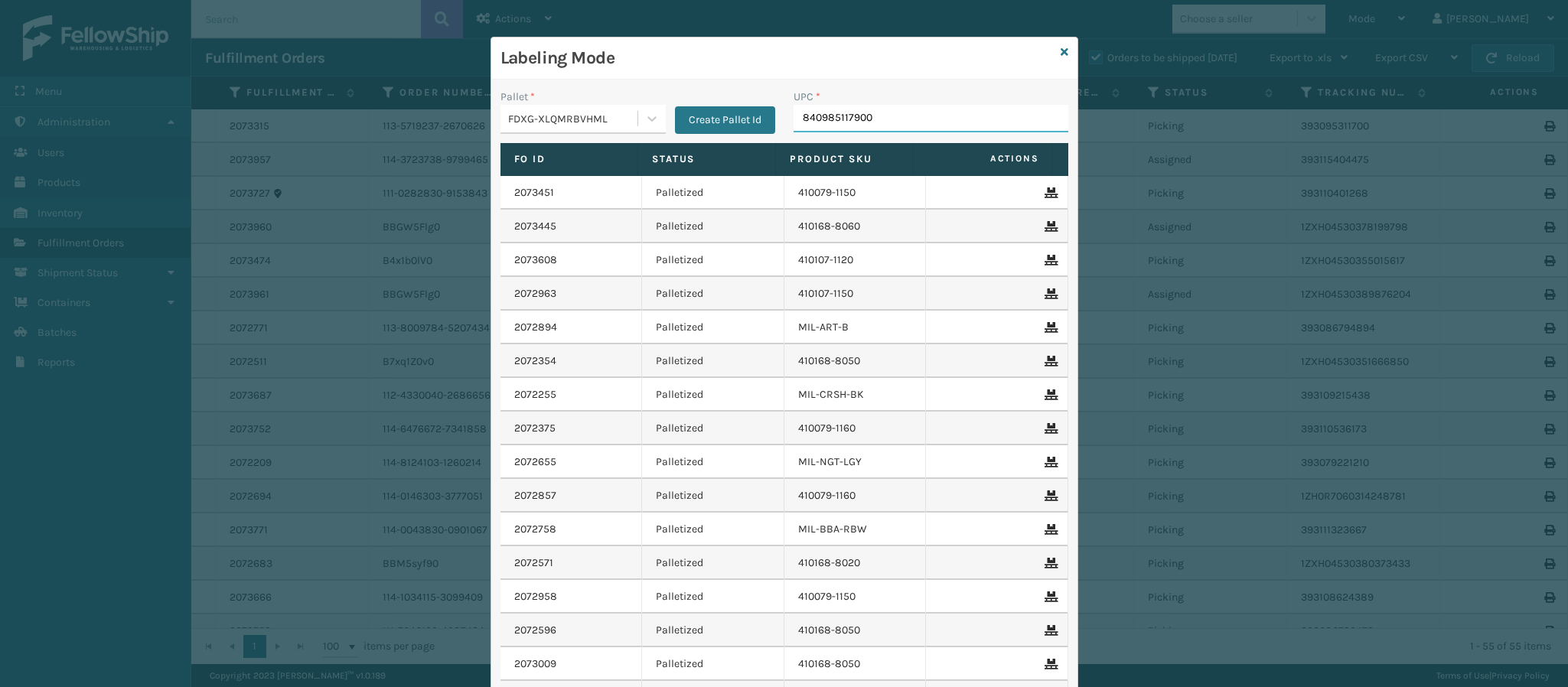
type input "840985117900"
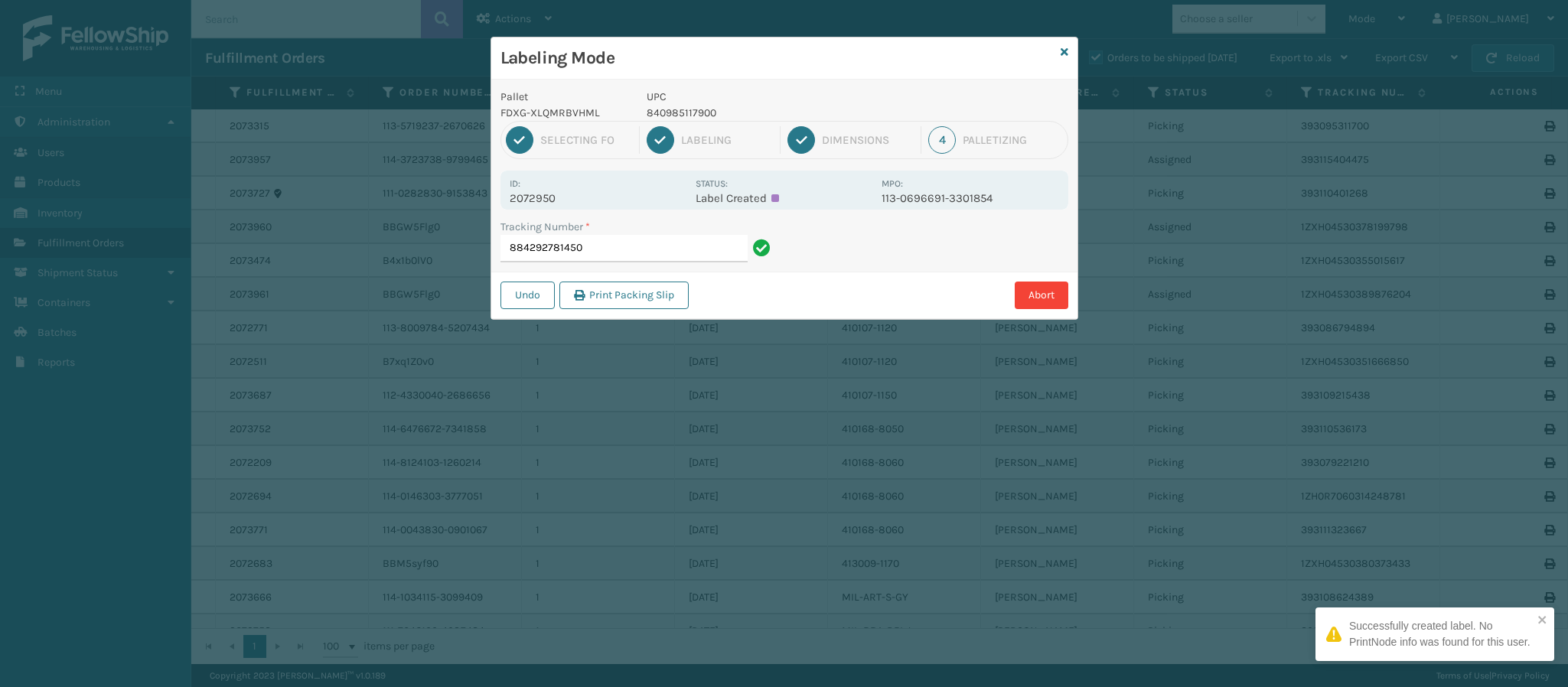
click at [542, 202] on p "2072950" at bounding box center [598, 198] width 177 height 14
copy p "2072950"
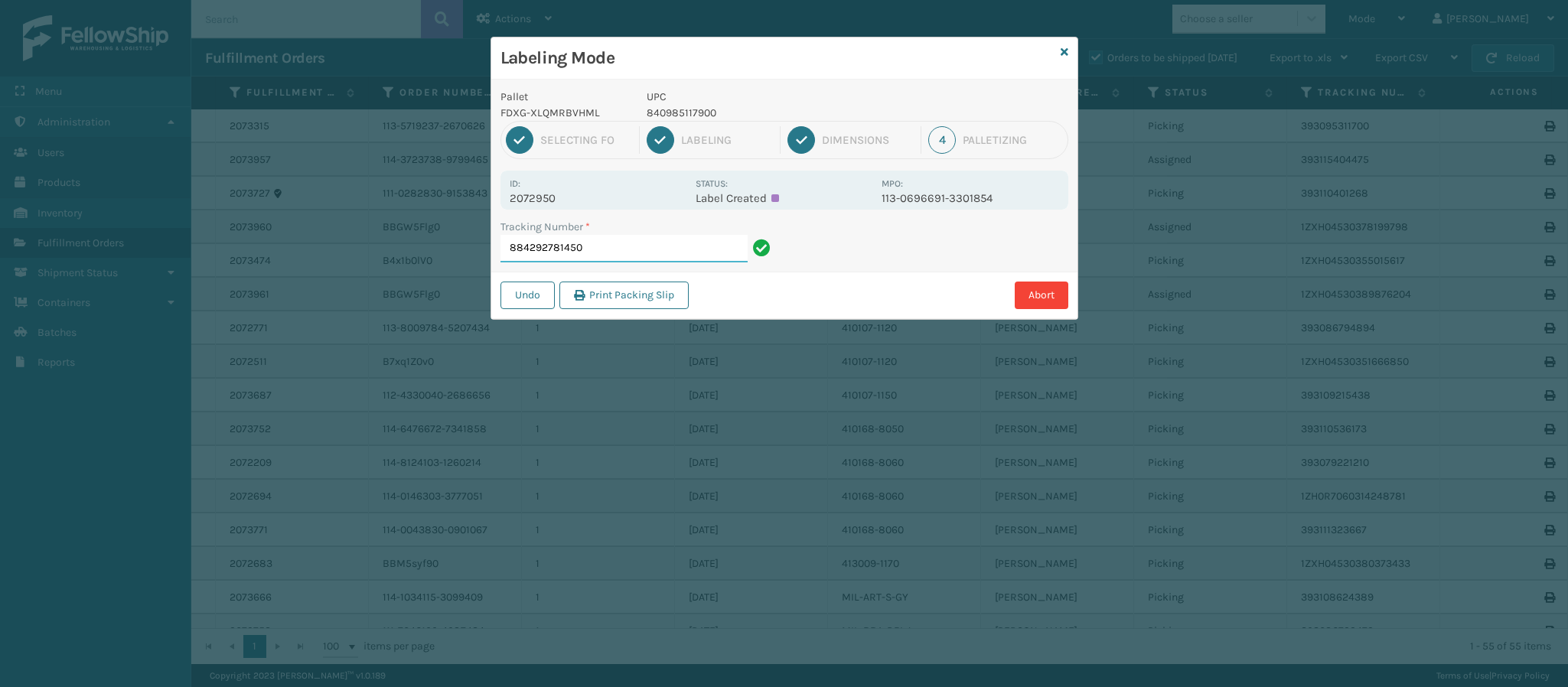
click at [620, 253] on input "884292781450" at bounding box center [624, 248] width 248 height 28
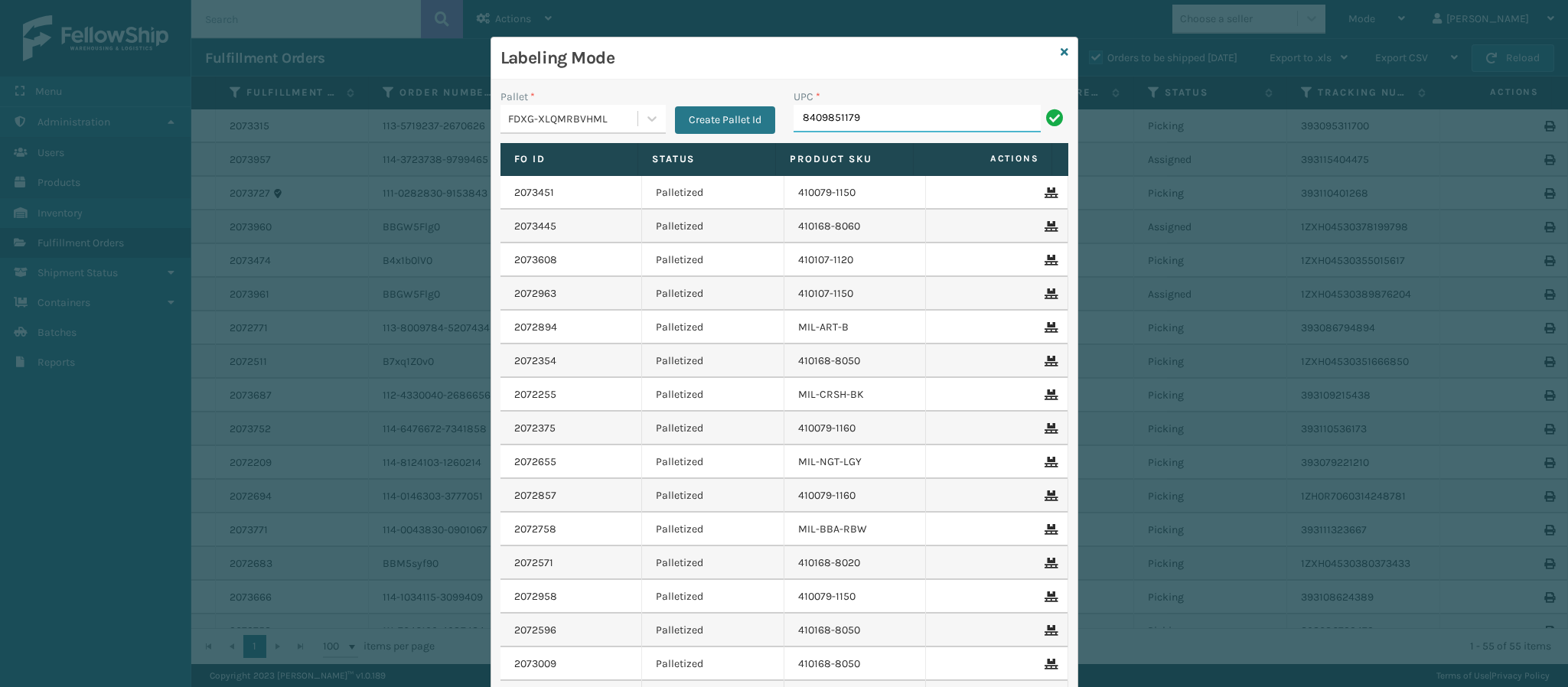
type input "84098511790"
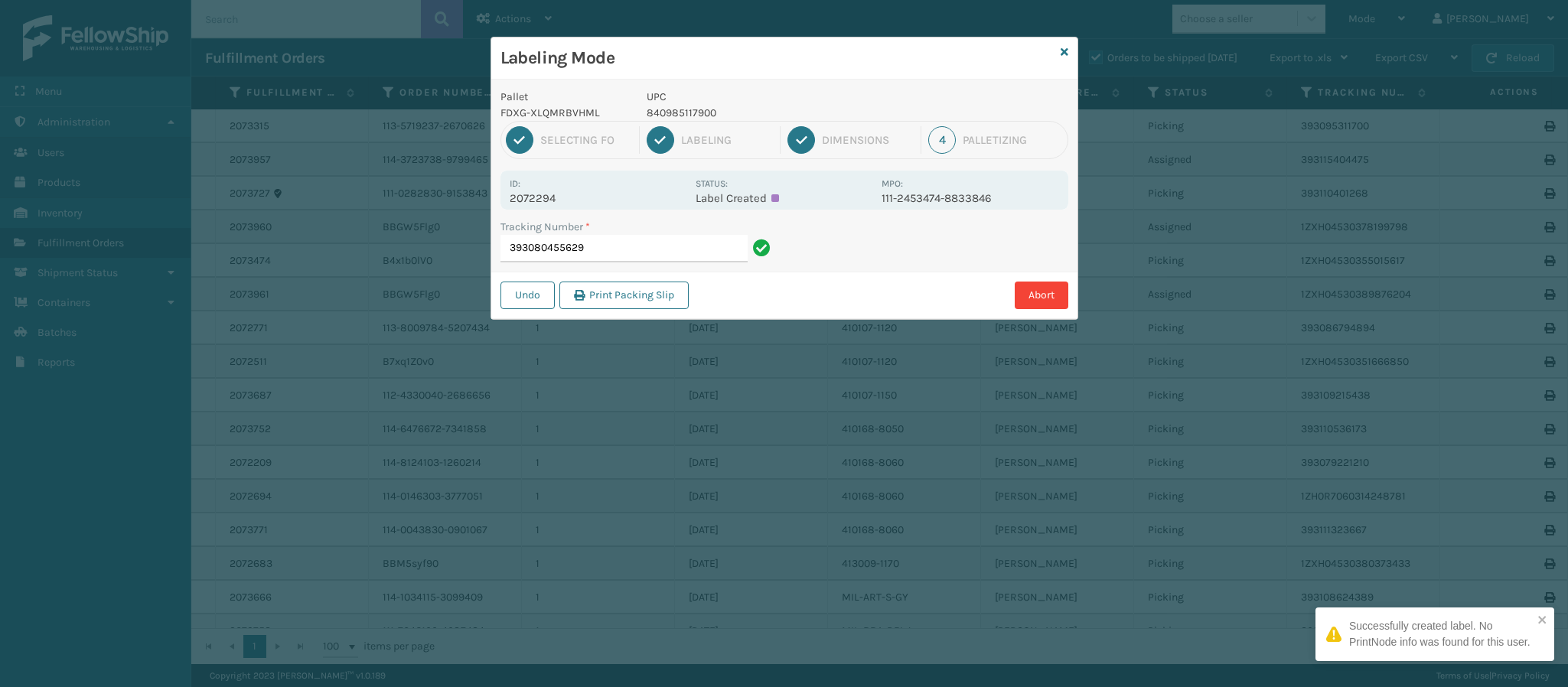
click at [547, 198] on p "2072294" at bounding box center [598, 198] width 177 height 14
copy p "2072294"
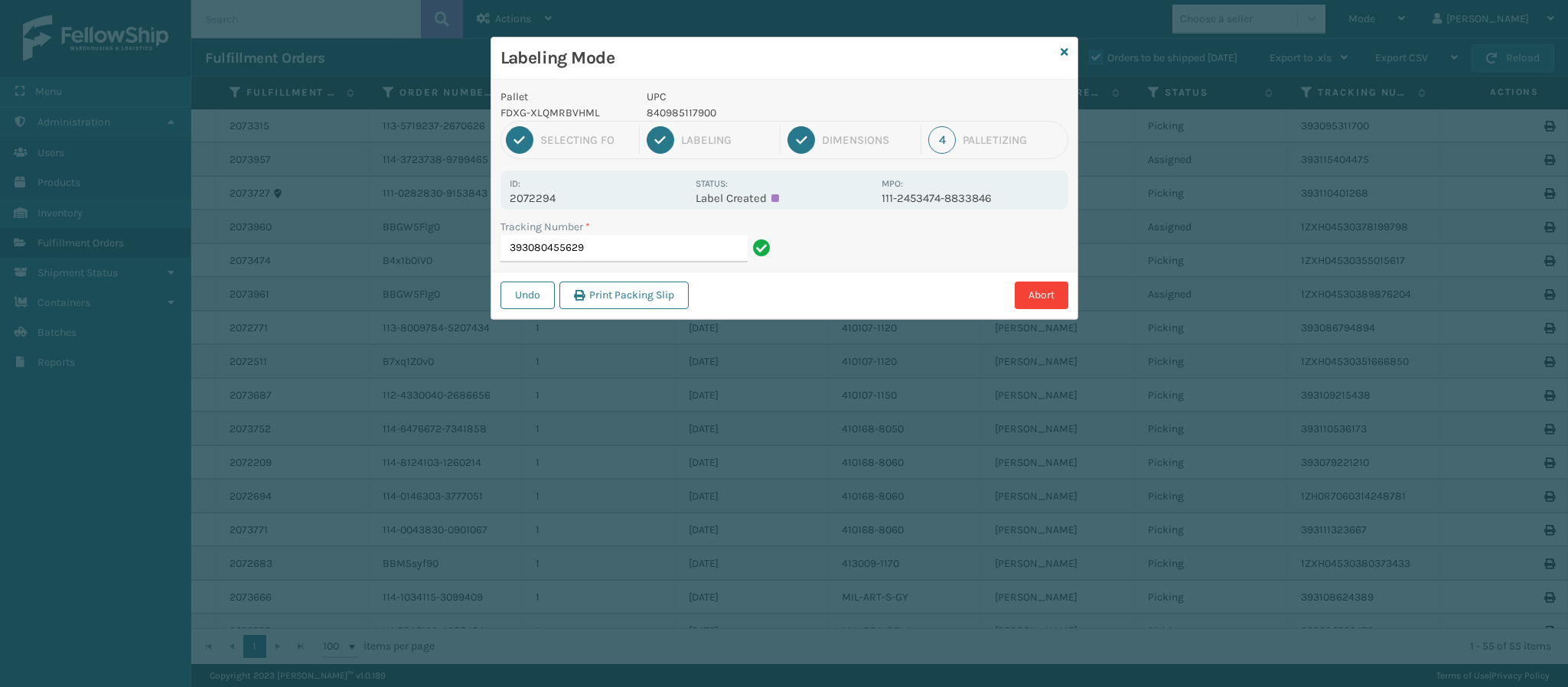
click at [623, 271] on div "Tracking Number * 393080455629" at bounding box center [638, 245] width 293 height 53
click at [624, 248] on input "393080455629" at bounding box center [624, 248] width 248 height 28
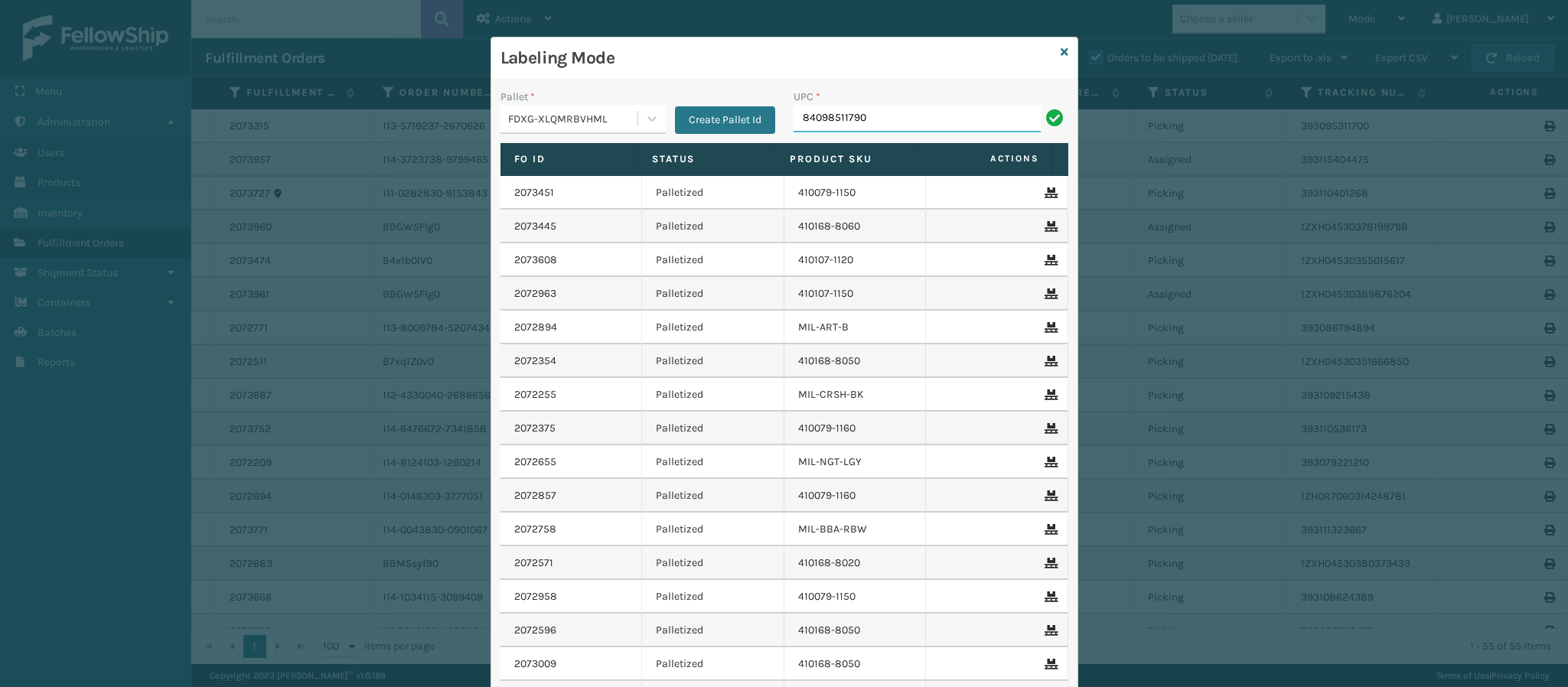
type input "840985117900"
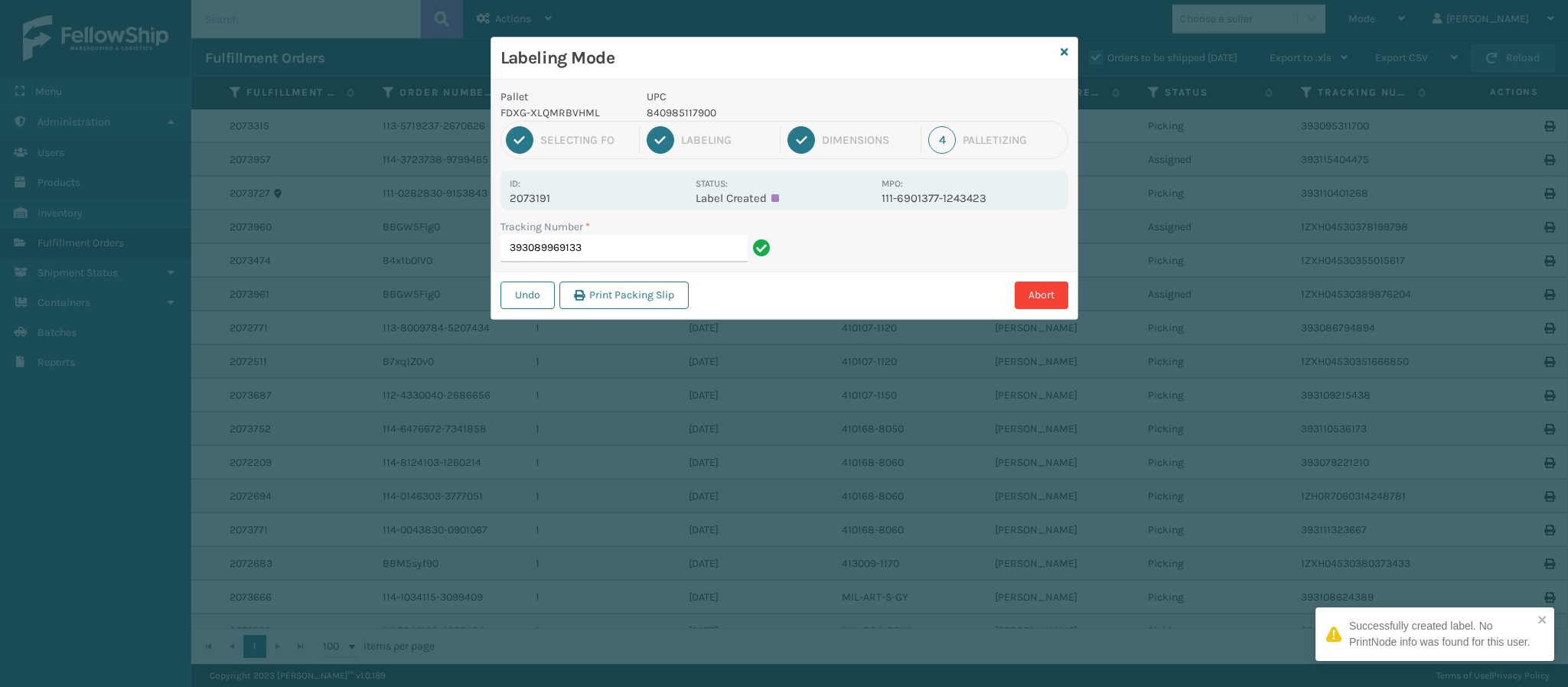
click at [533, 196] on p "2073191" at bounding box center [598, 198] width 177 height 14
copy p "2073191"
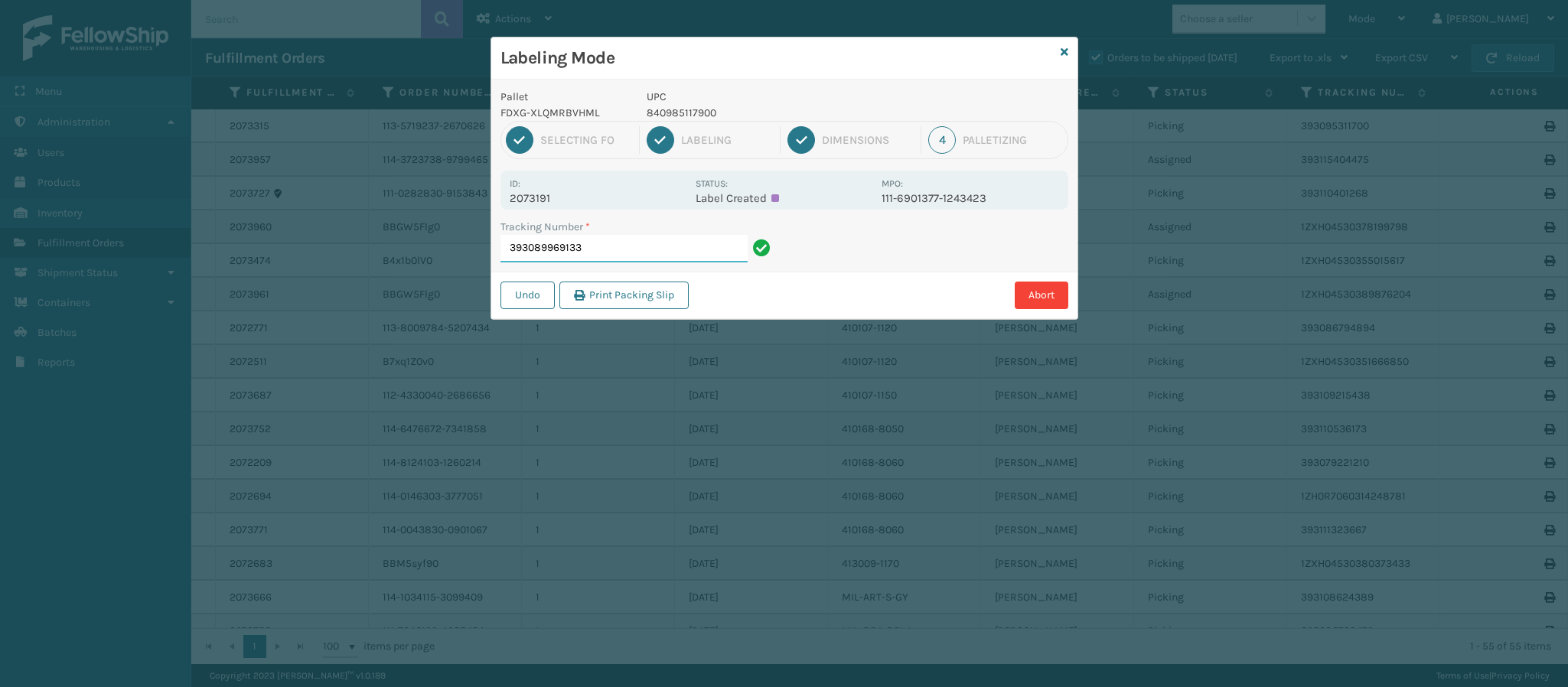
click at [645, 253] on input "393089969133" at bounding box center [624, 248] width 248 height 28
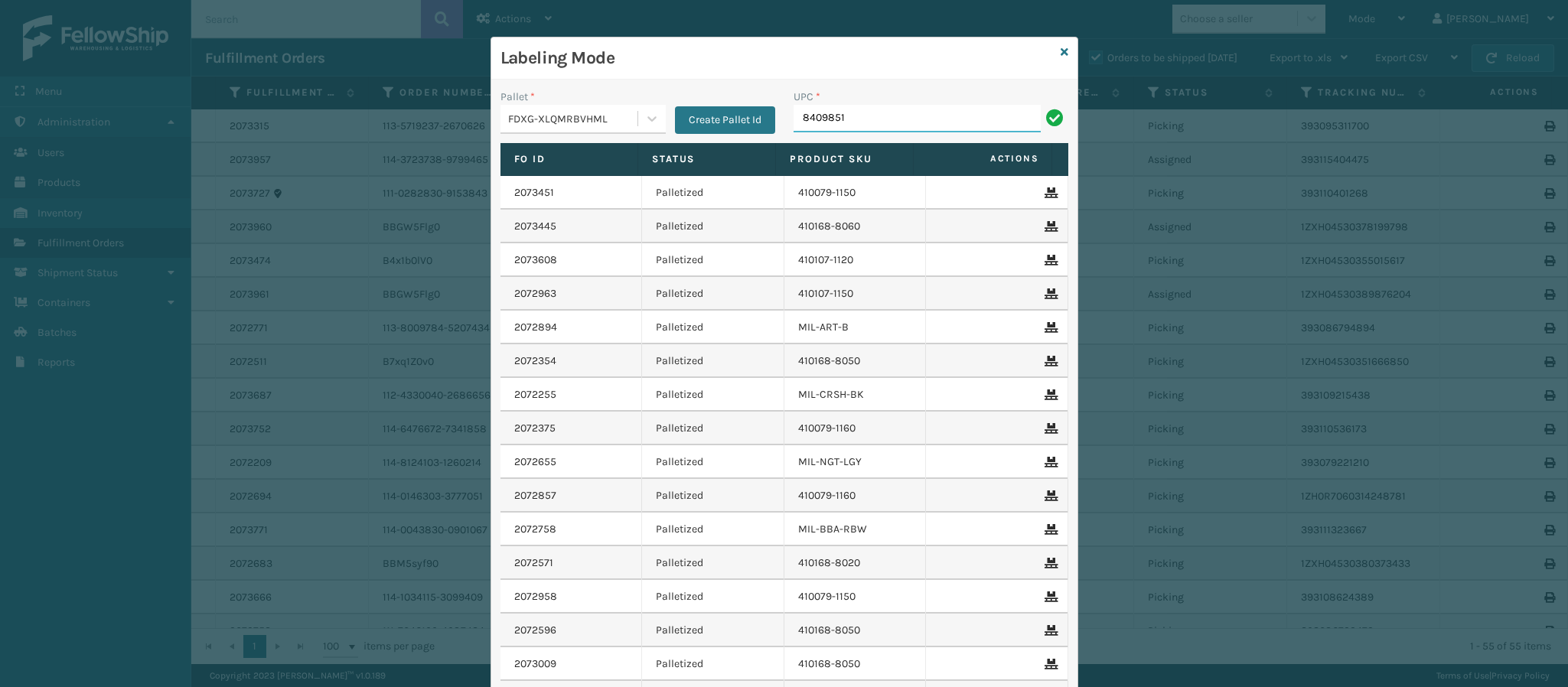
type input "84098511"
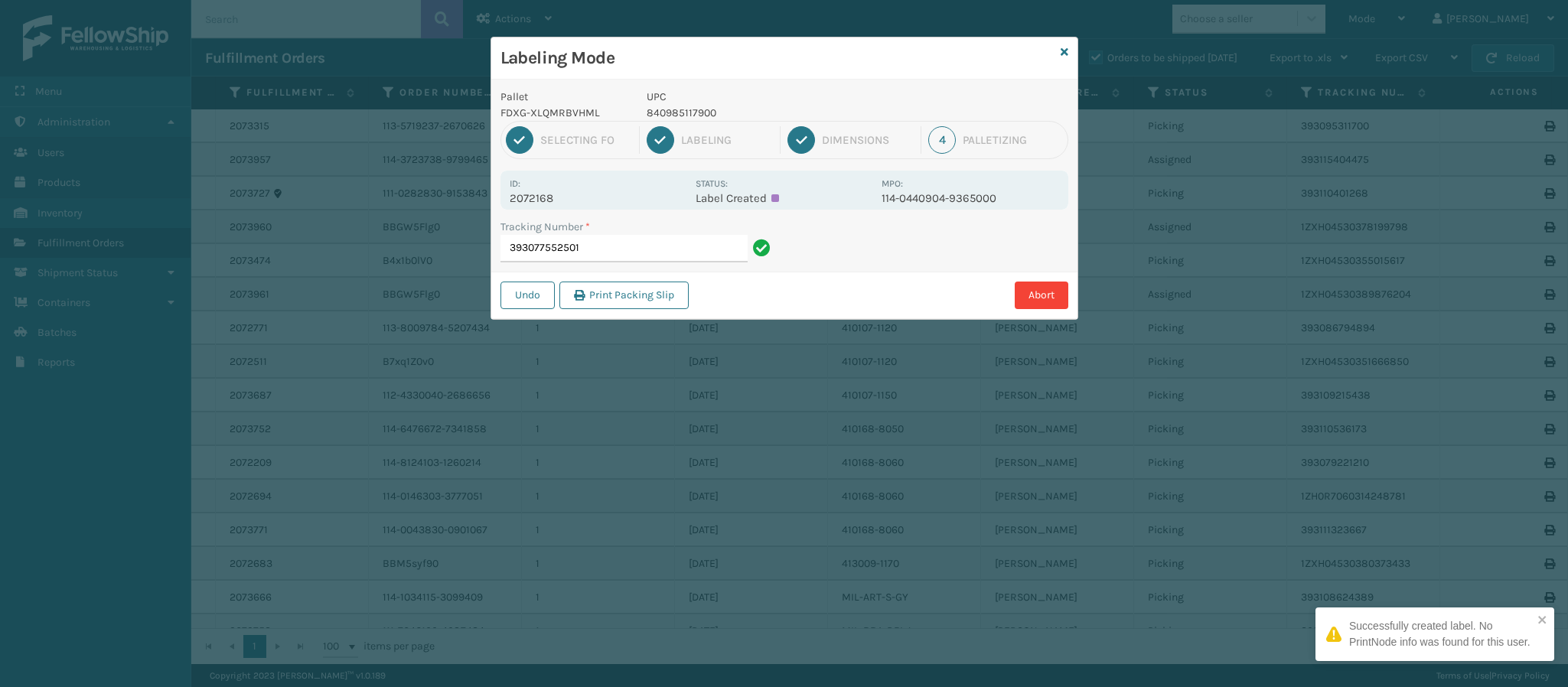
click at [549, 191] on p "2072168" at bounding box center [598, 198] width 177 height 14
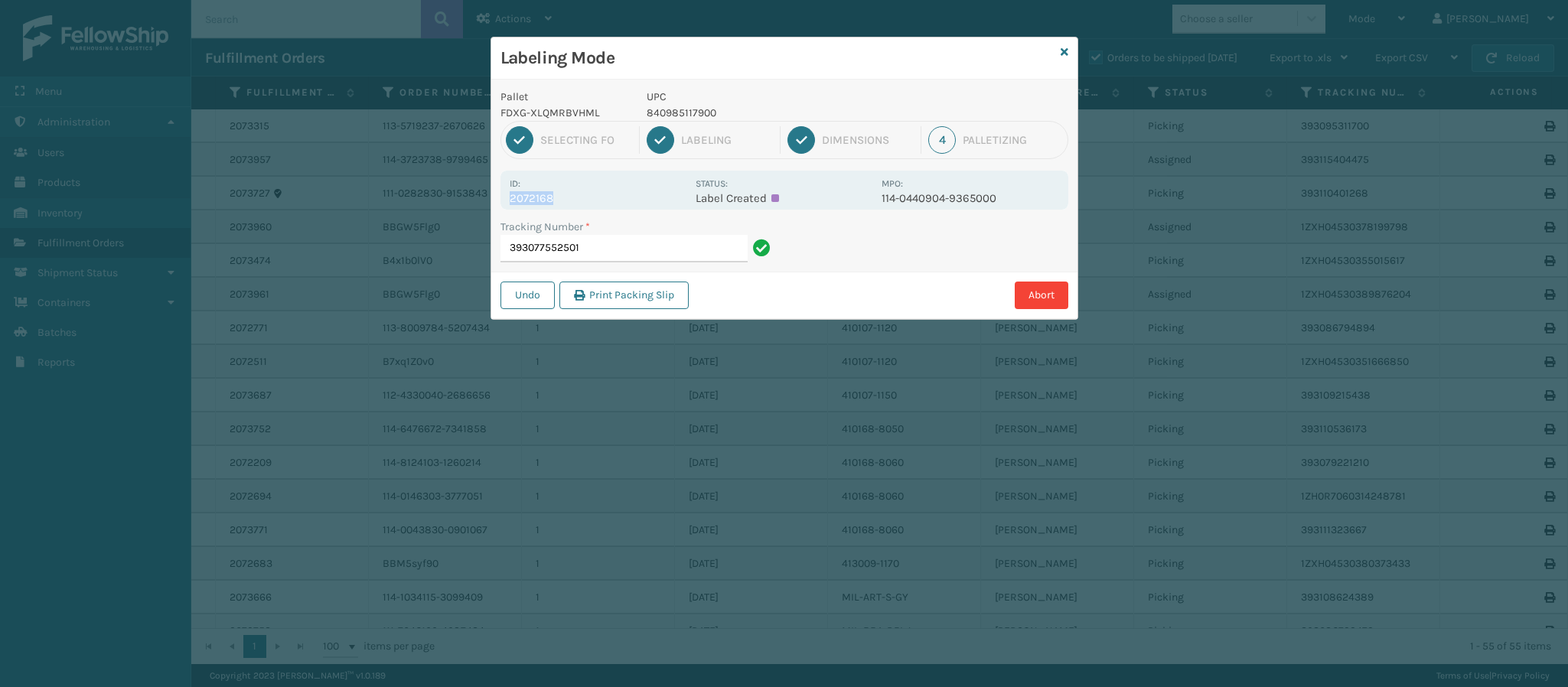
copy p "2072168"
click at [621, 250] on input "393077552501" at bounding box center [624, 248] width 248 height 28
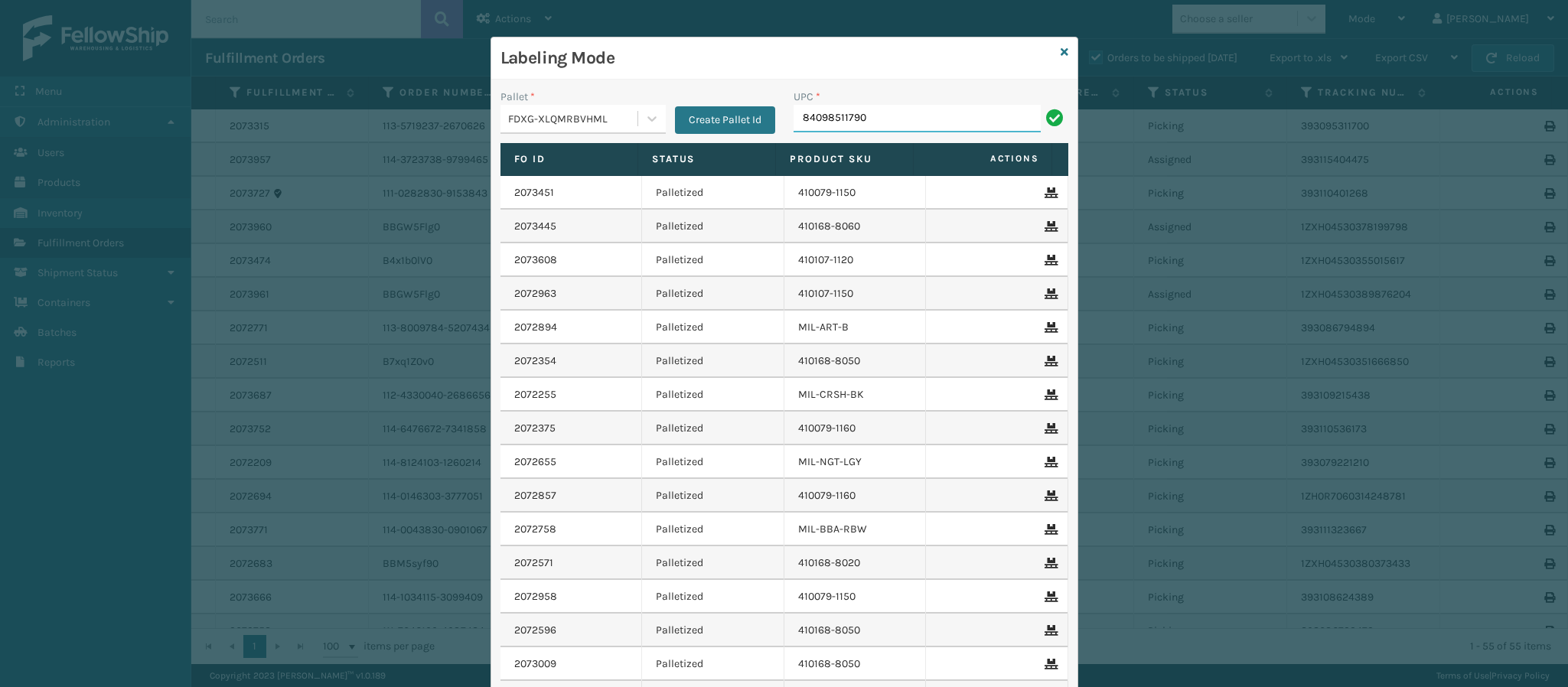
type input "840985117900"
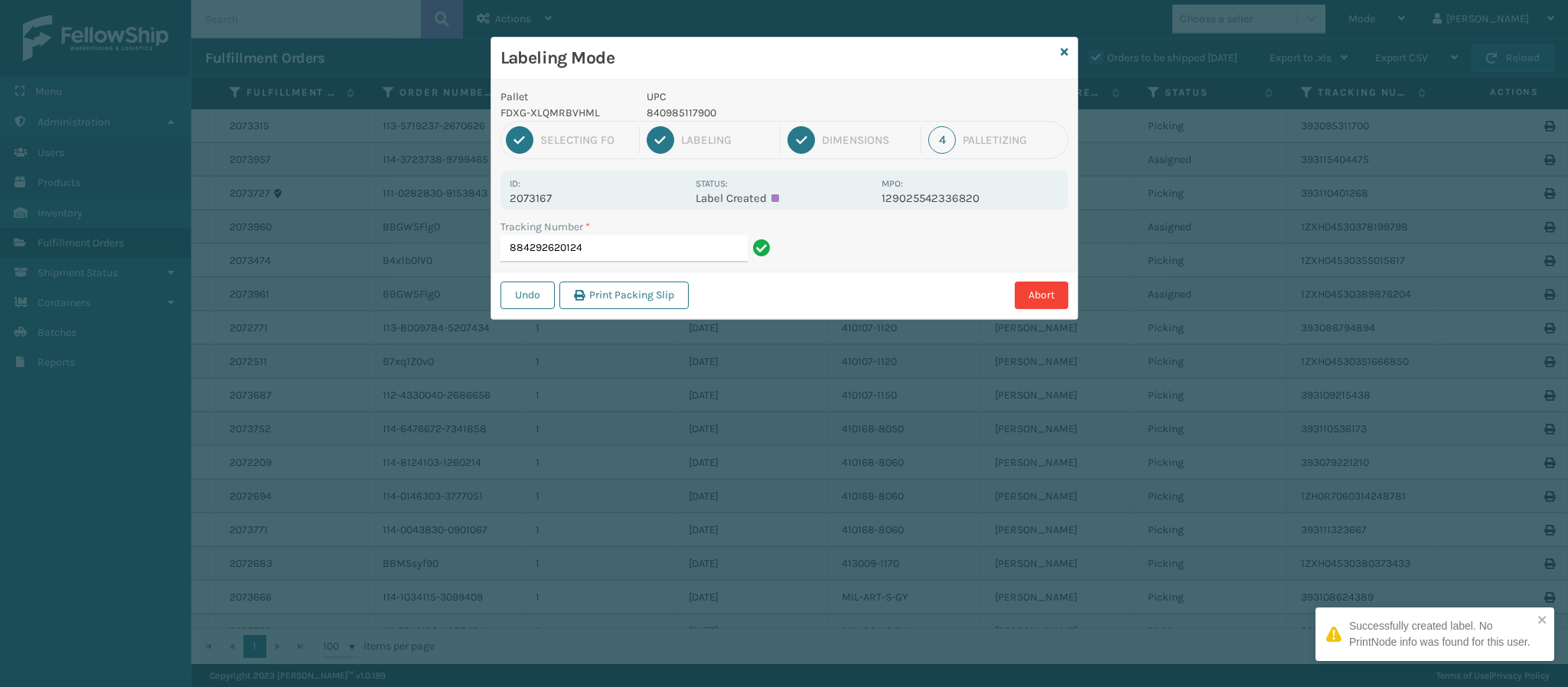
click at [554, 195] on p "2073167" at bounding box center [598, 198] width 177 height 14
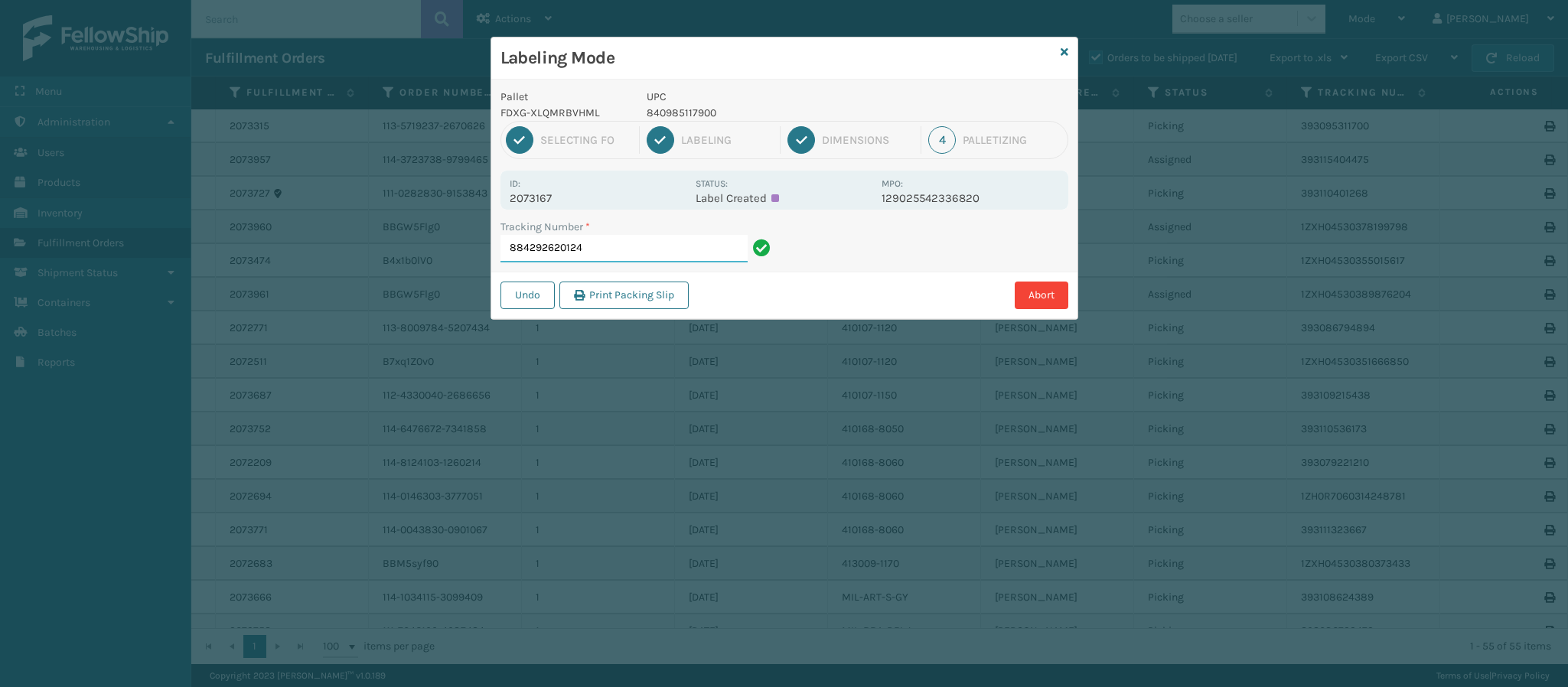
click at [625, 253] on input "884292620124" at bounding box center [624, 248] width 248 height 28
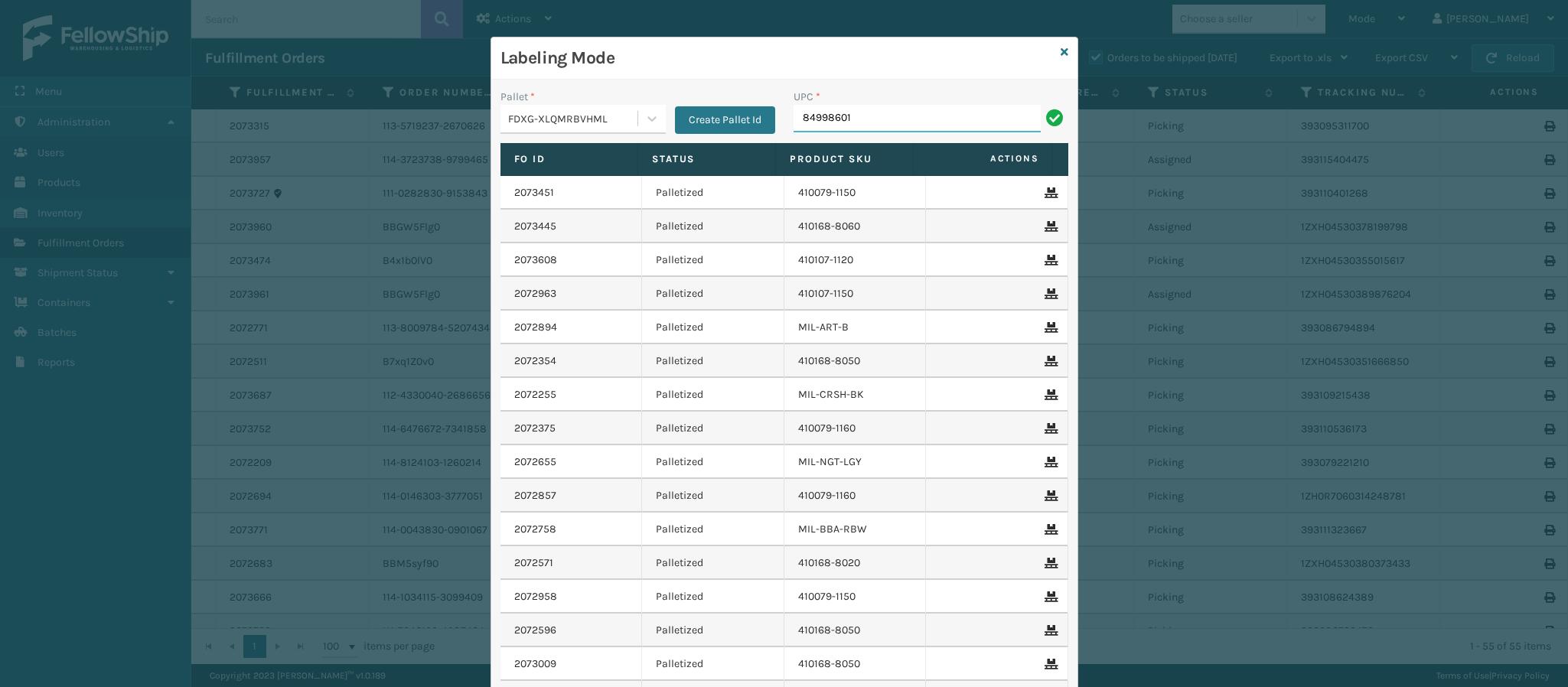
type input "849986014"
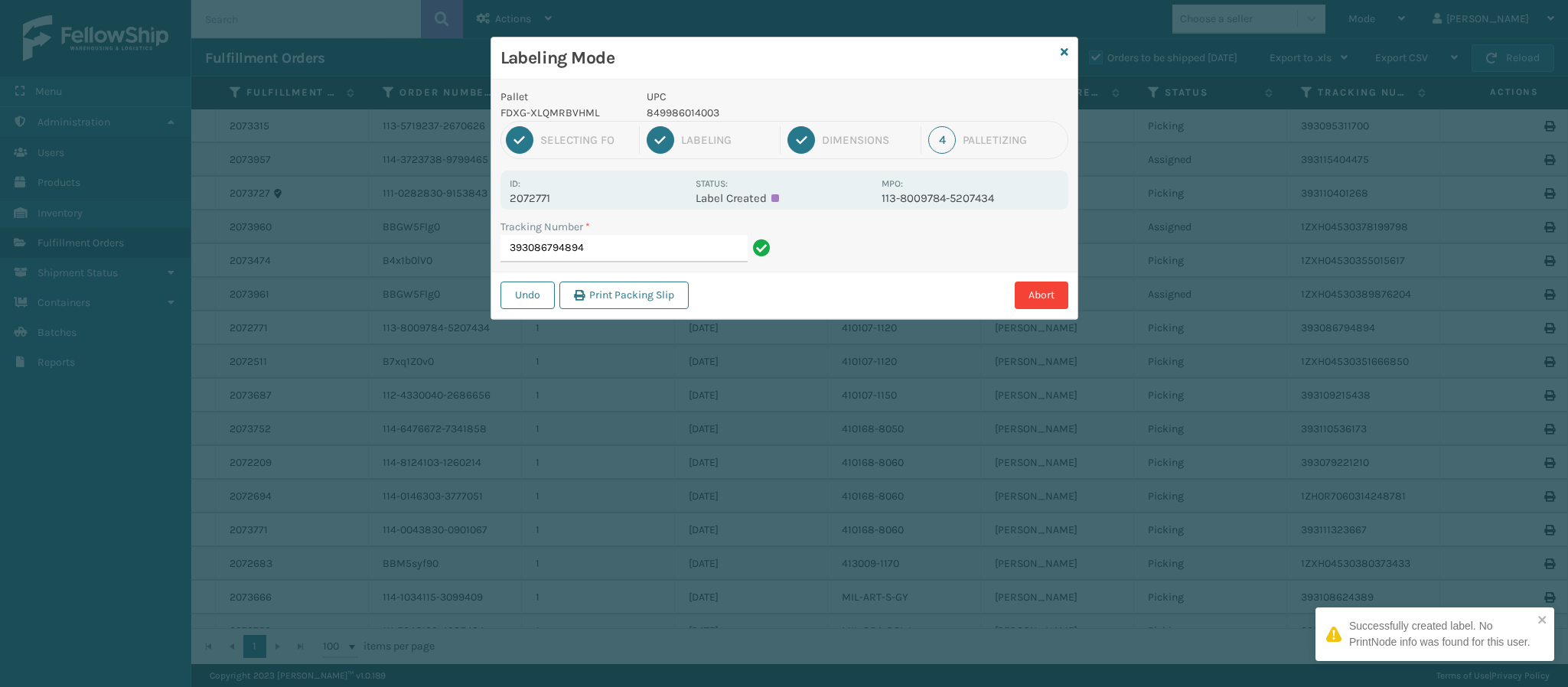
click at [545, 197] on p "2072771" at bounding box center [598, 198] width 177 height 14
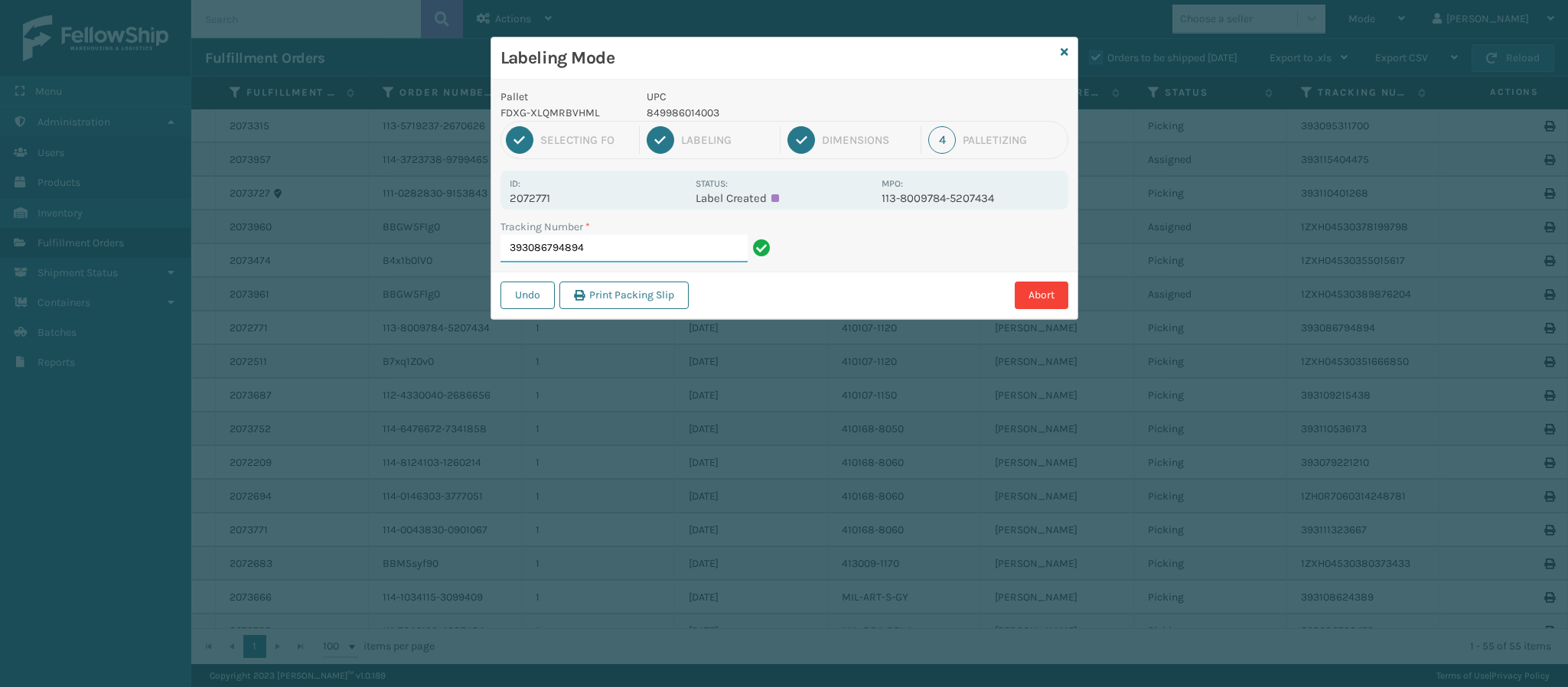
click at [612, 247] on input "393086794894" at bounding box center [624, 248] width 248 height 28
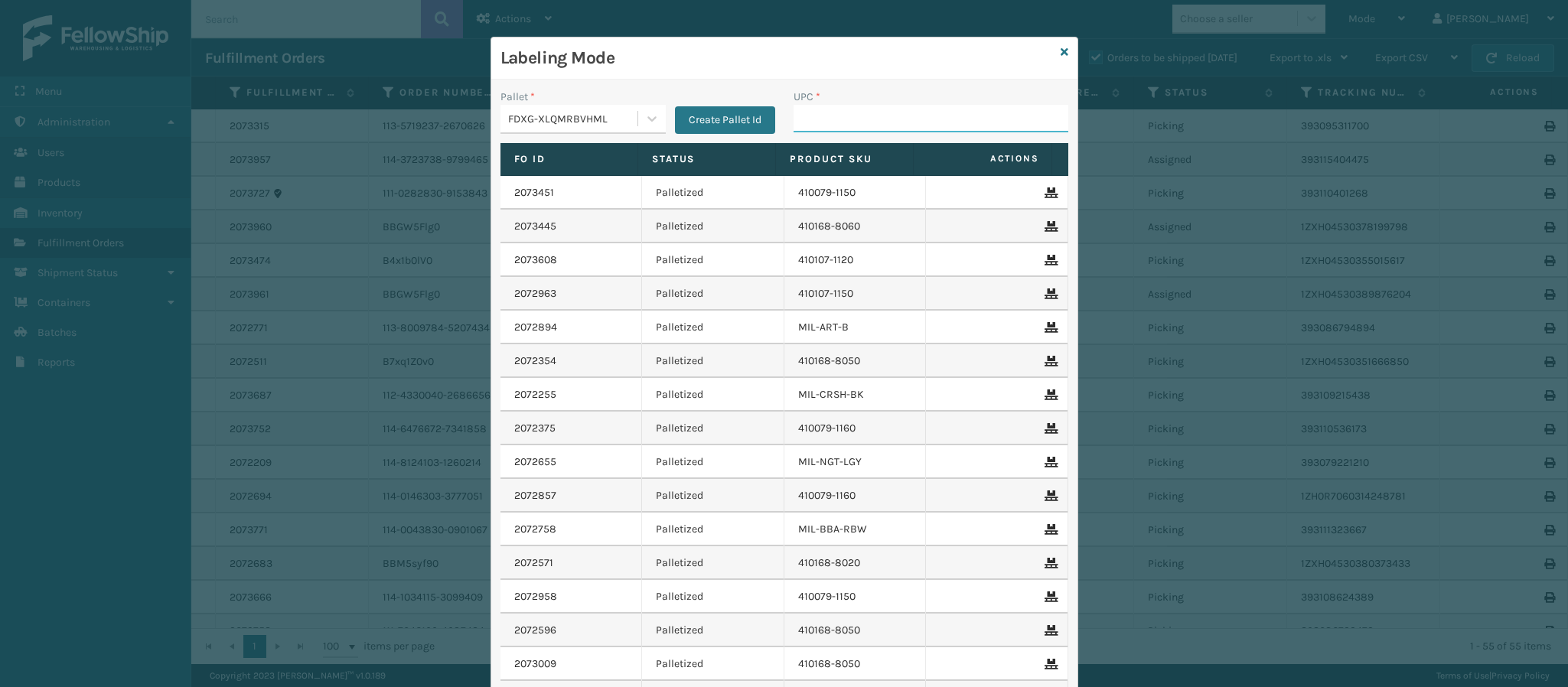
click at [847, 119] on input "UPC *" at bounding box center [931, 119] width 275 height 28
type input "8409851257"
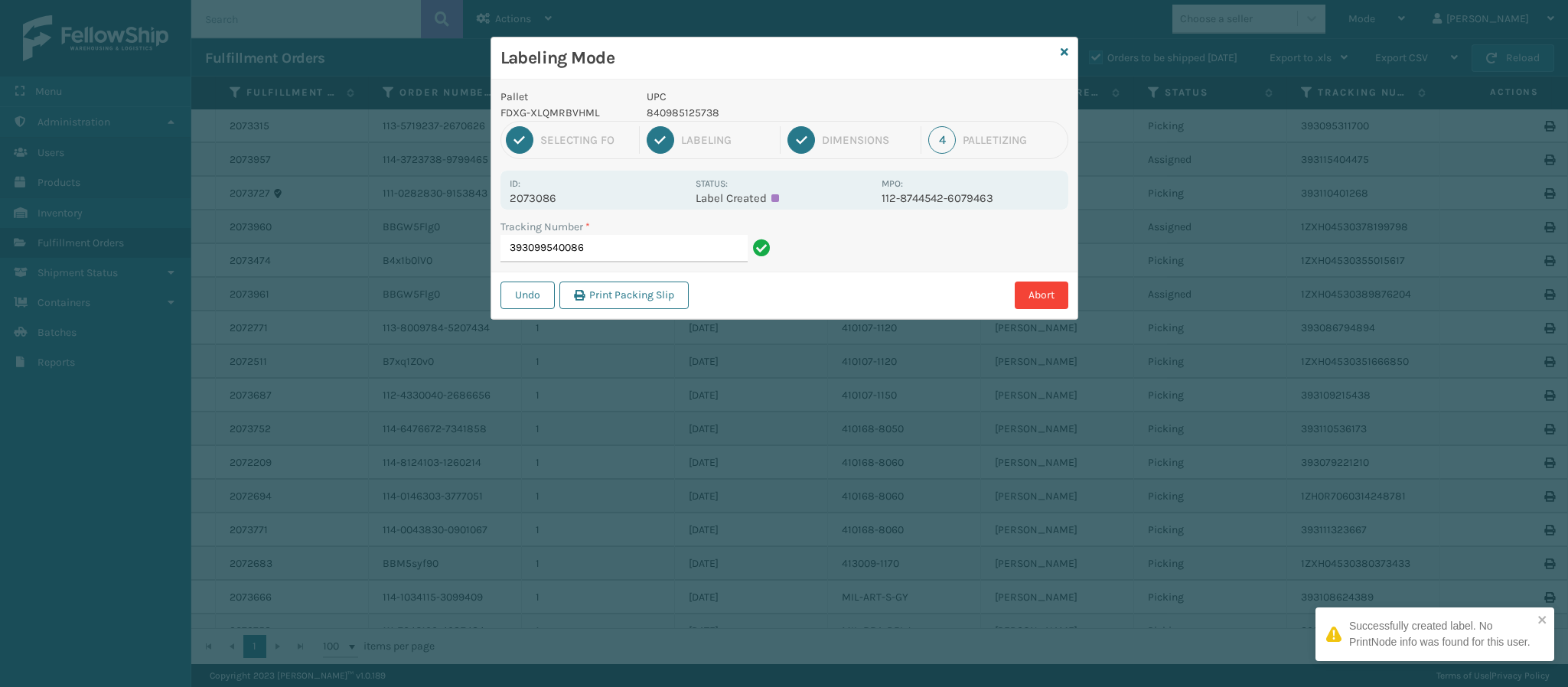
click at [558, 198] on p "2073086" at bounding box center [598, 198] width 177 height 14
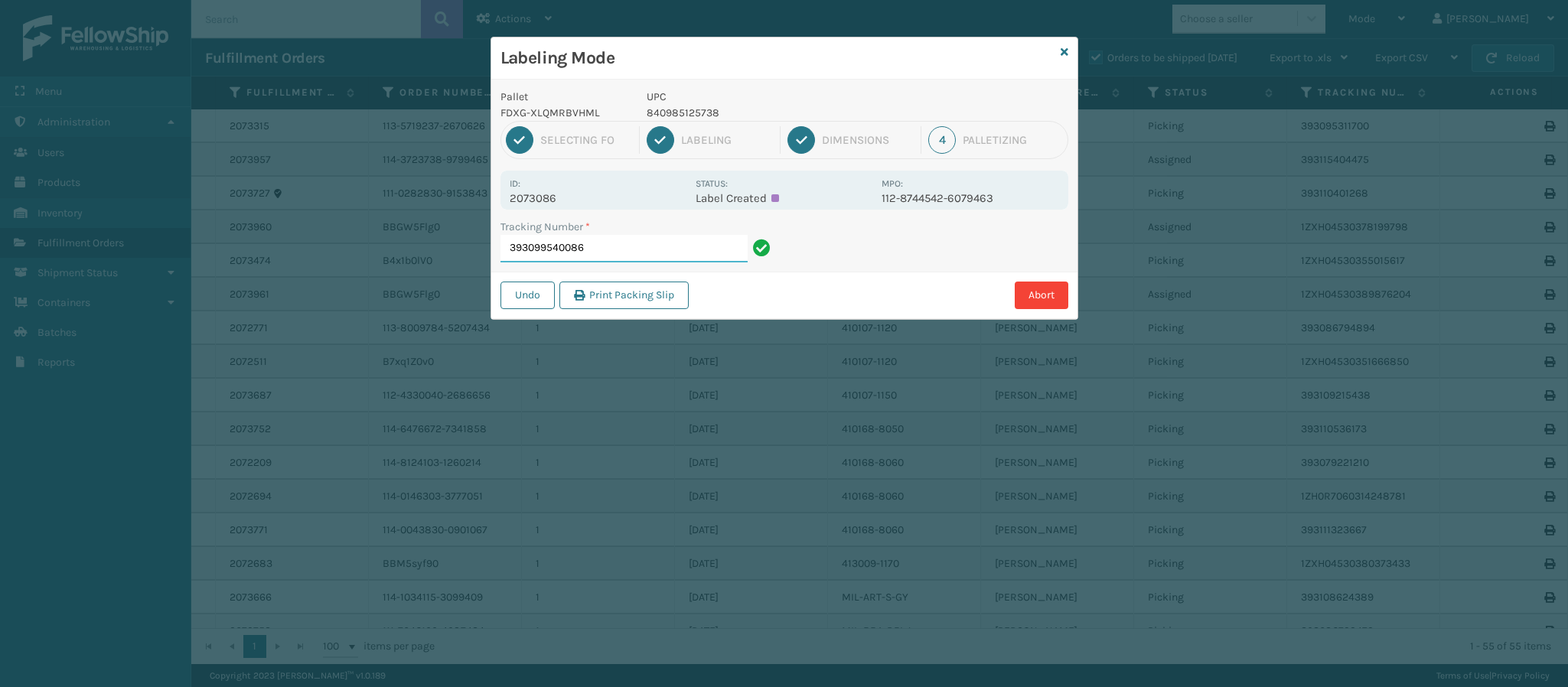
click at [597, 244] on input "393099540086" at bounding box center [624, 248] width 248 height 28
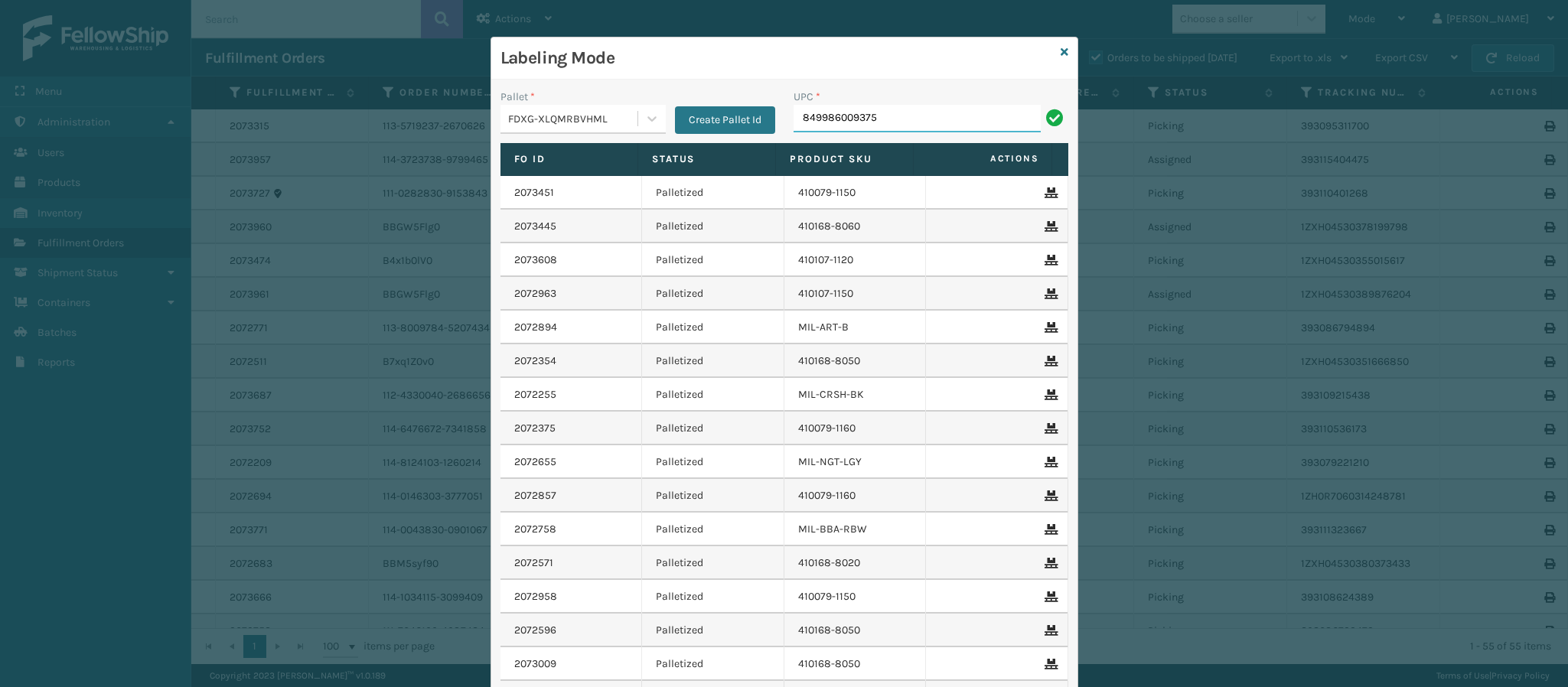
type input "849986009375"
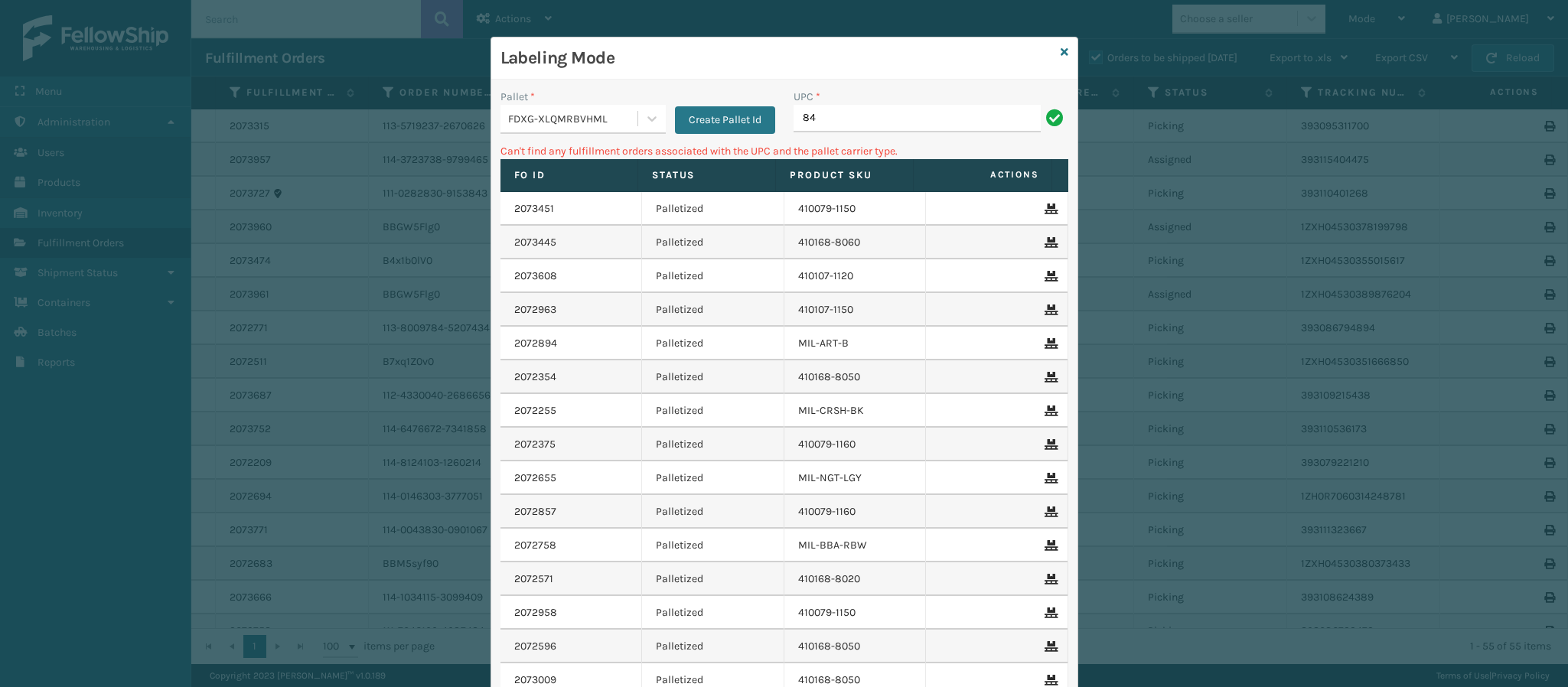
type input "8"
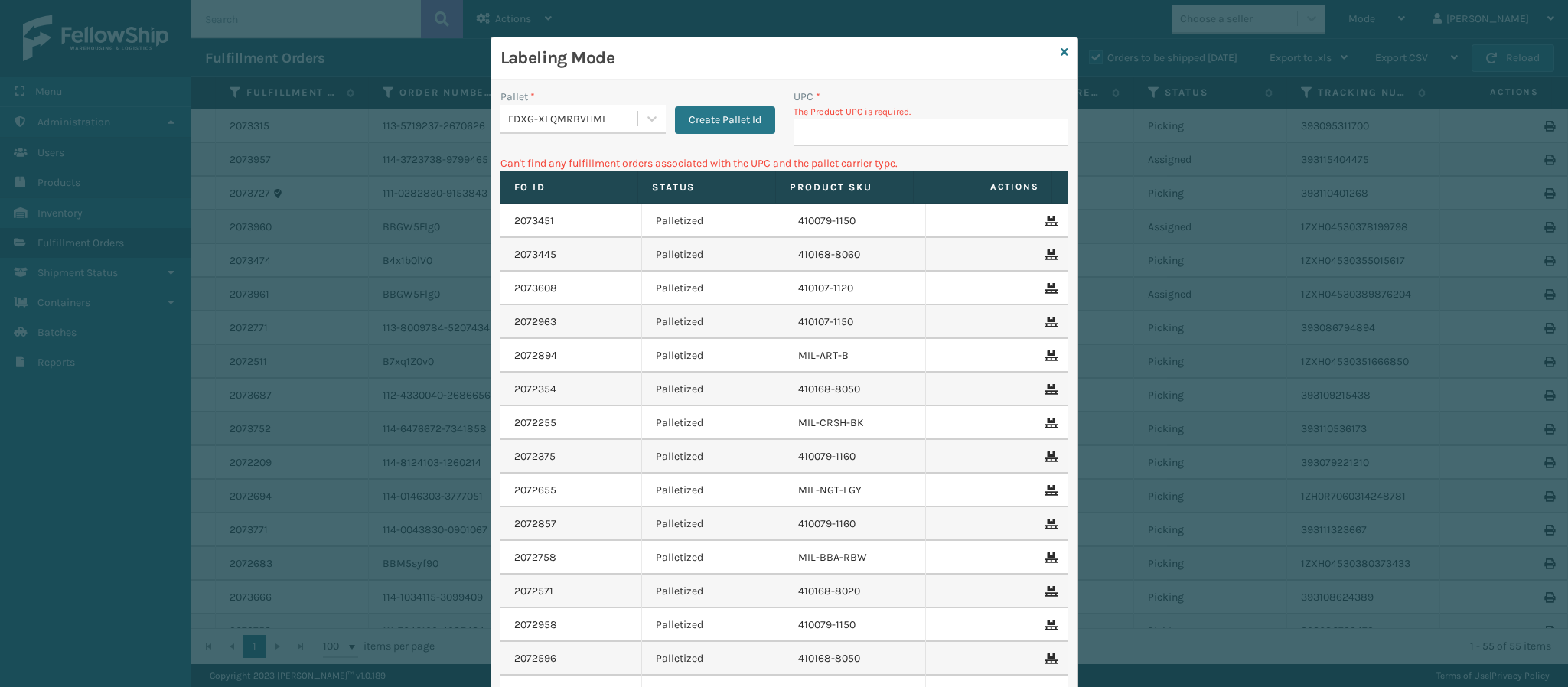
type input "4"
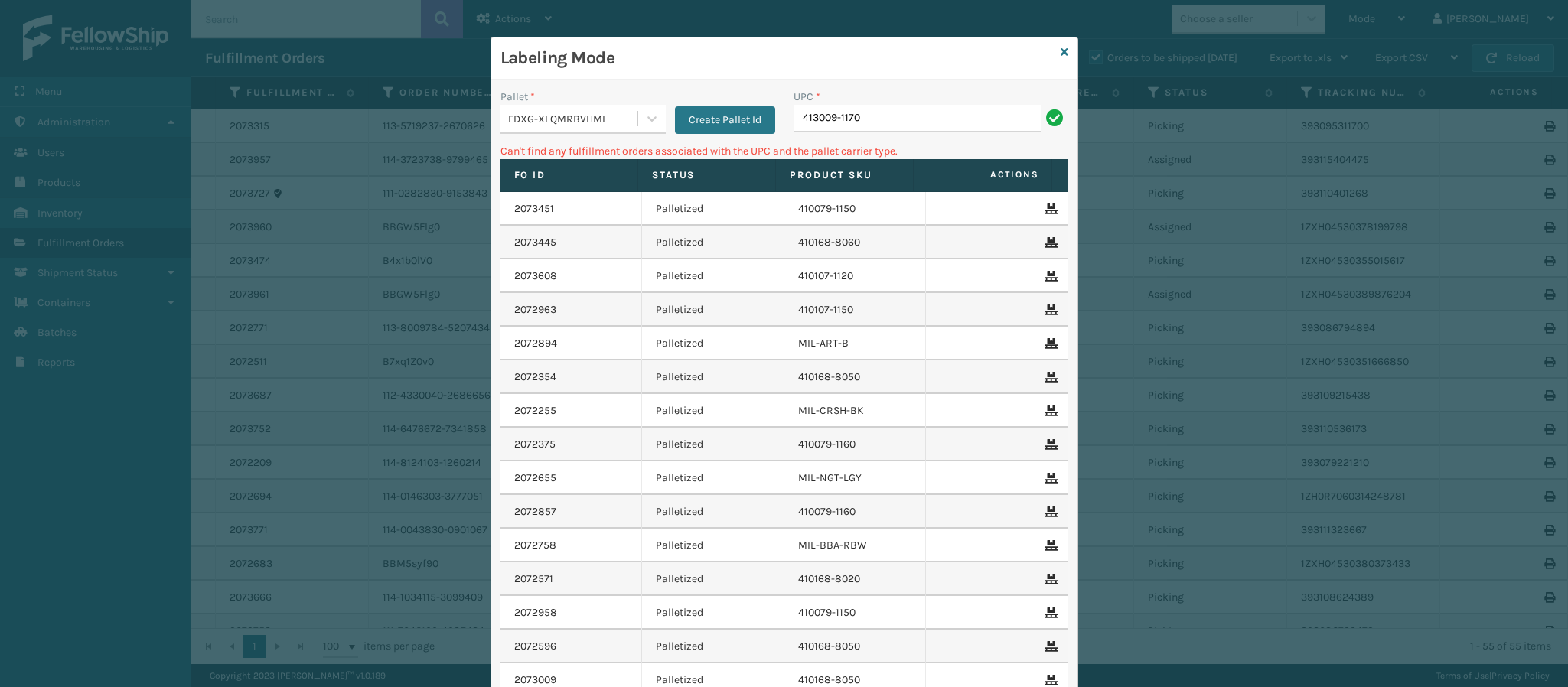
type input "413009-1170"
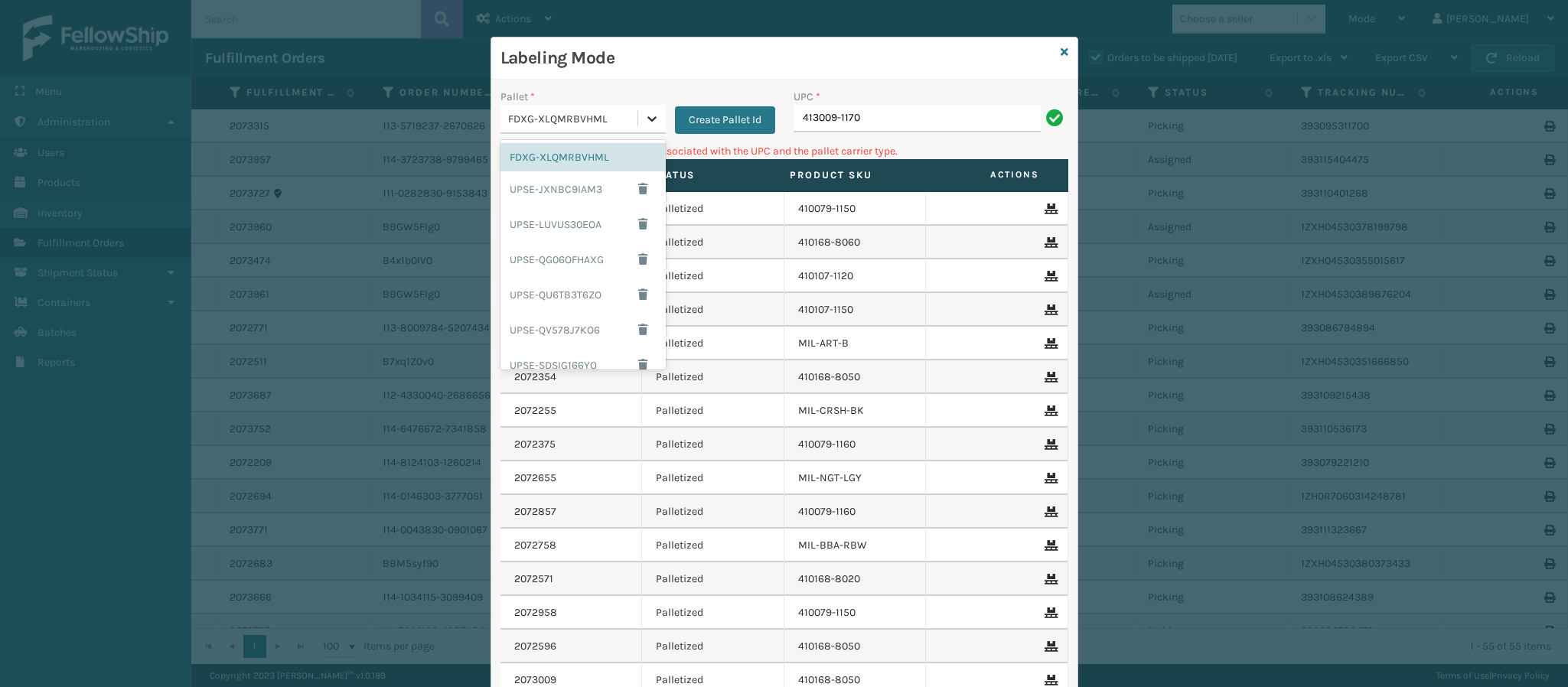
click at [644, 118] on icon at bounding box center [652, 119] width 16 height 16
click at [586, 324] on div "UPSG-36PUAHRH0U" at bounding box center [583, 317] width 166 height 28
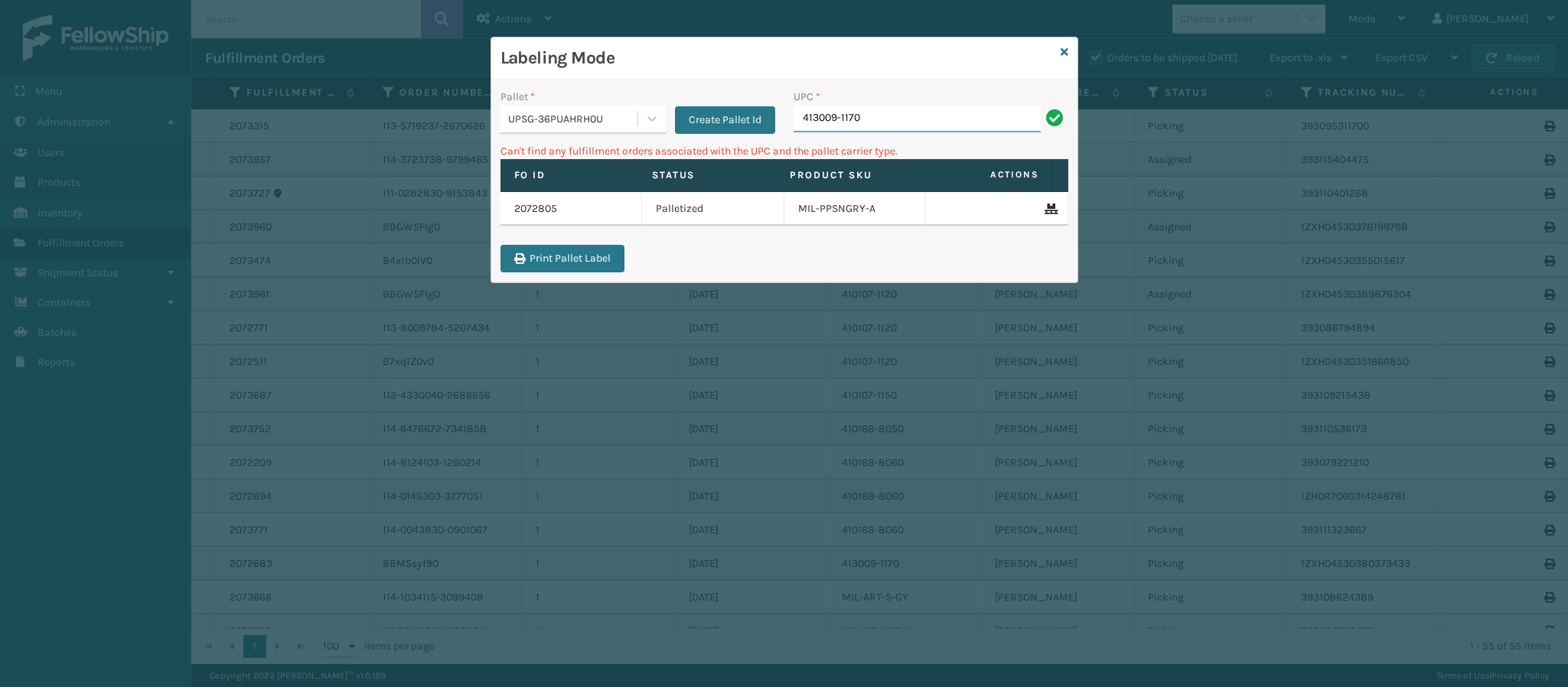
click at [937, 122] on input "413009-1170" at bounding box center [917, 119] width 248 height 28
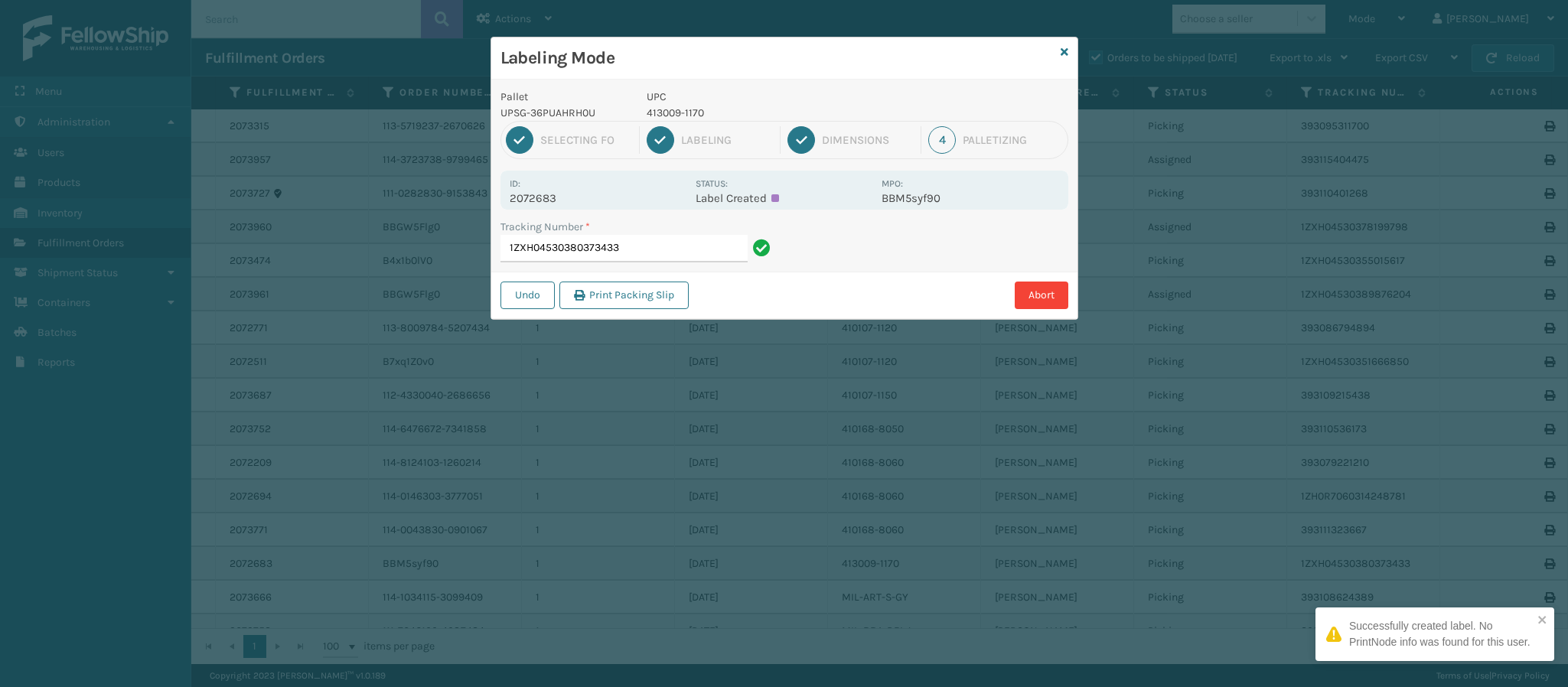
click at [555, 203] on p "2072683" at bounding box center [598, 198] width 177 height 14
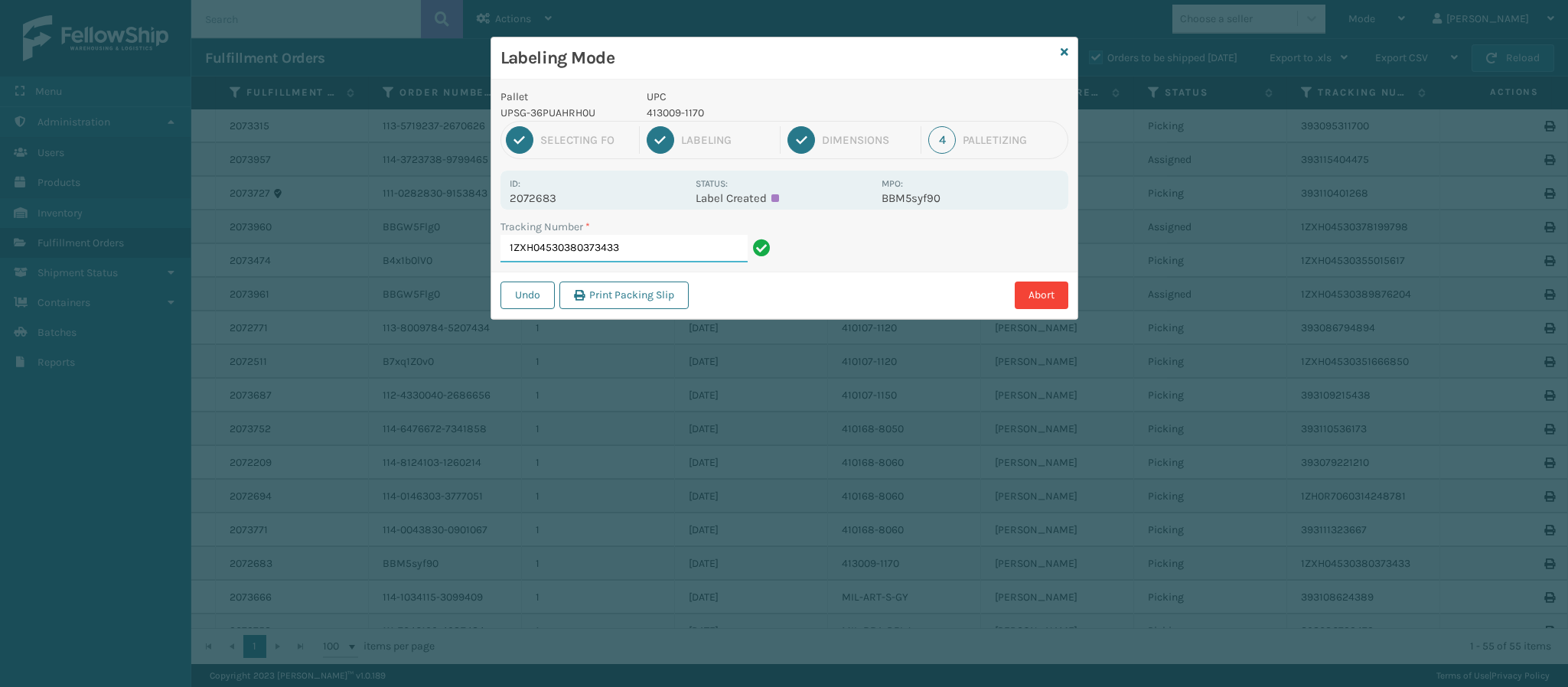
click at [631, 247] on input "1ZXH04530380373433" at bounding box center [624, 248] width 248 height 28
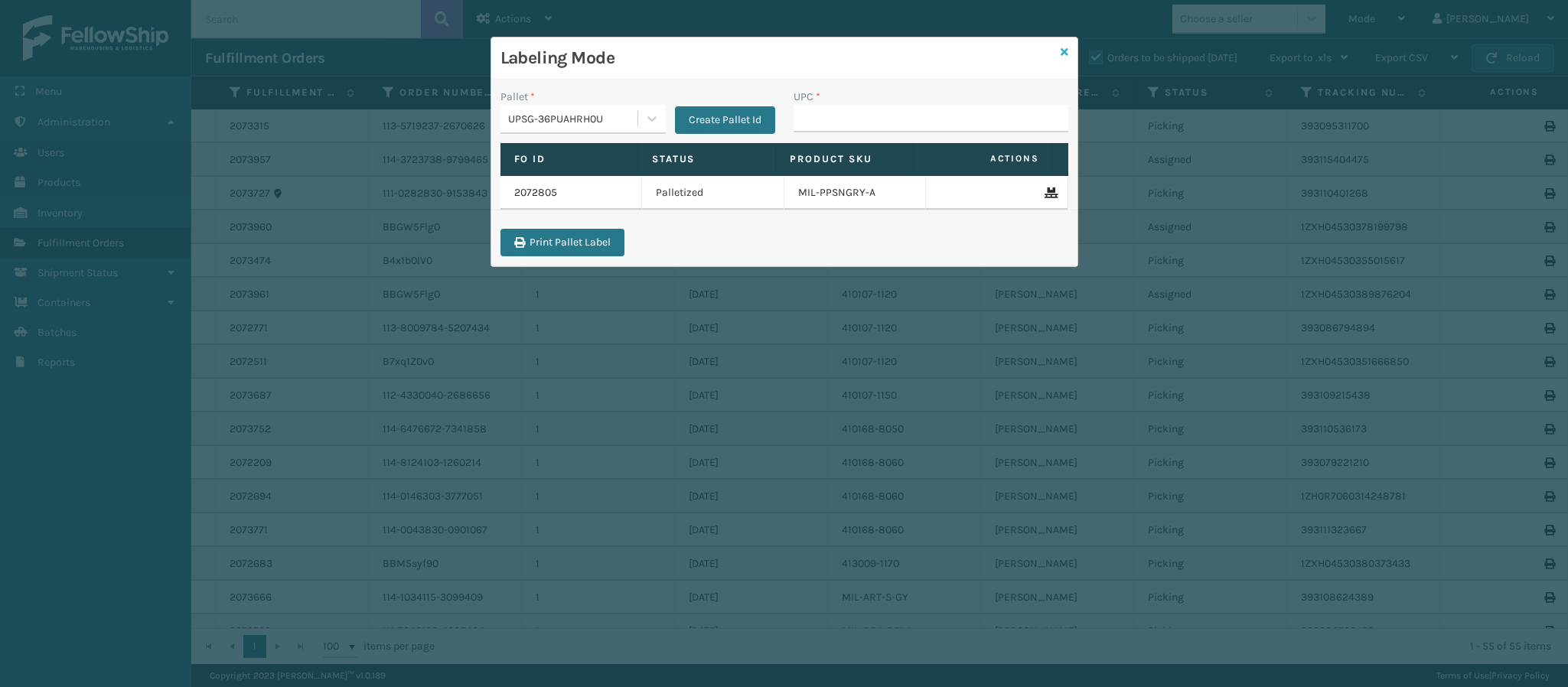
click at [1062, 51] on icon at bounding box center [1064, 52] width 8 height 10
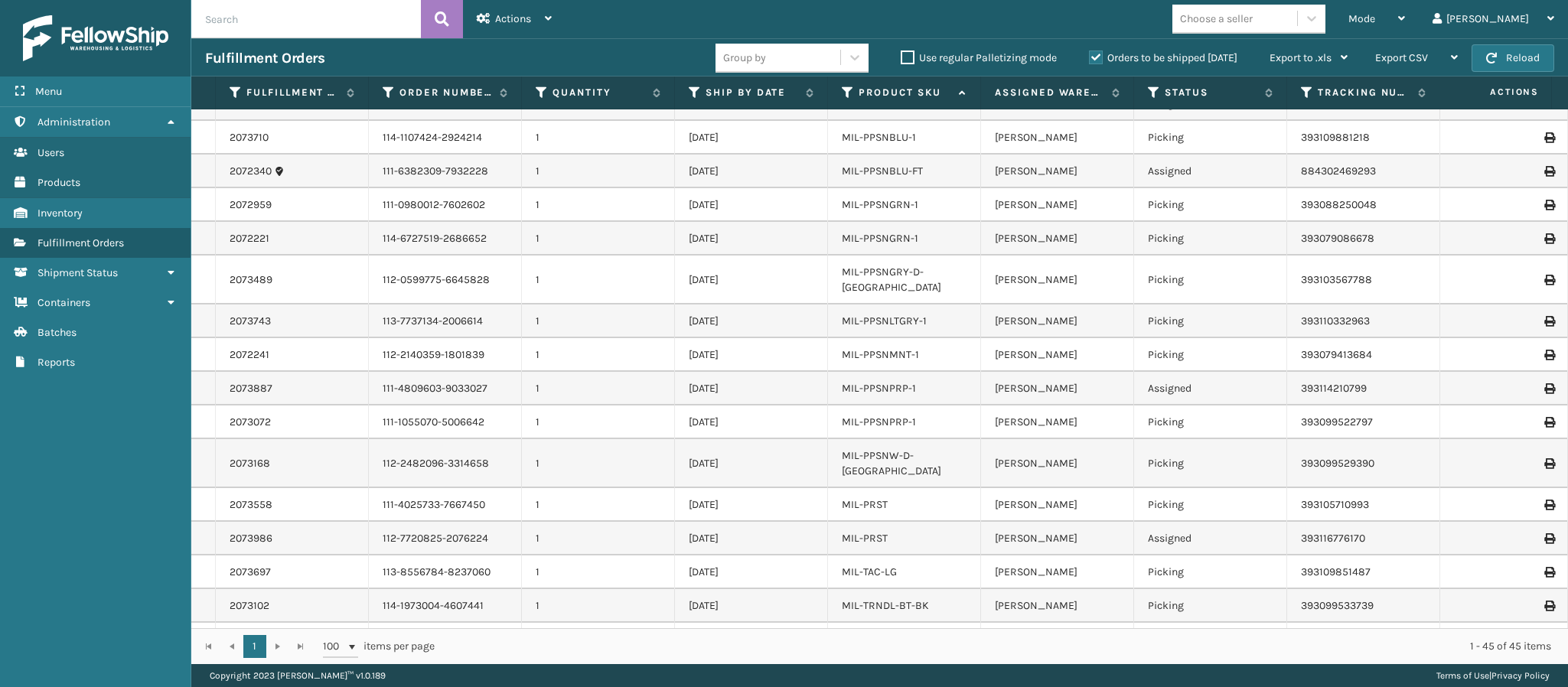
scroll to position [1013, 0]
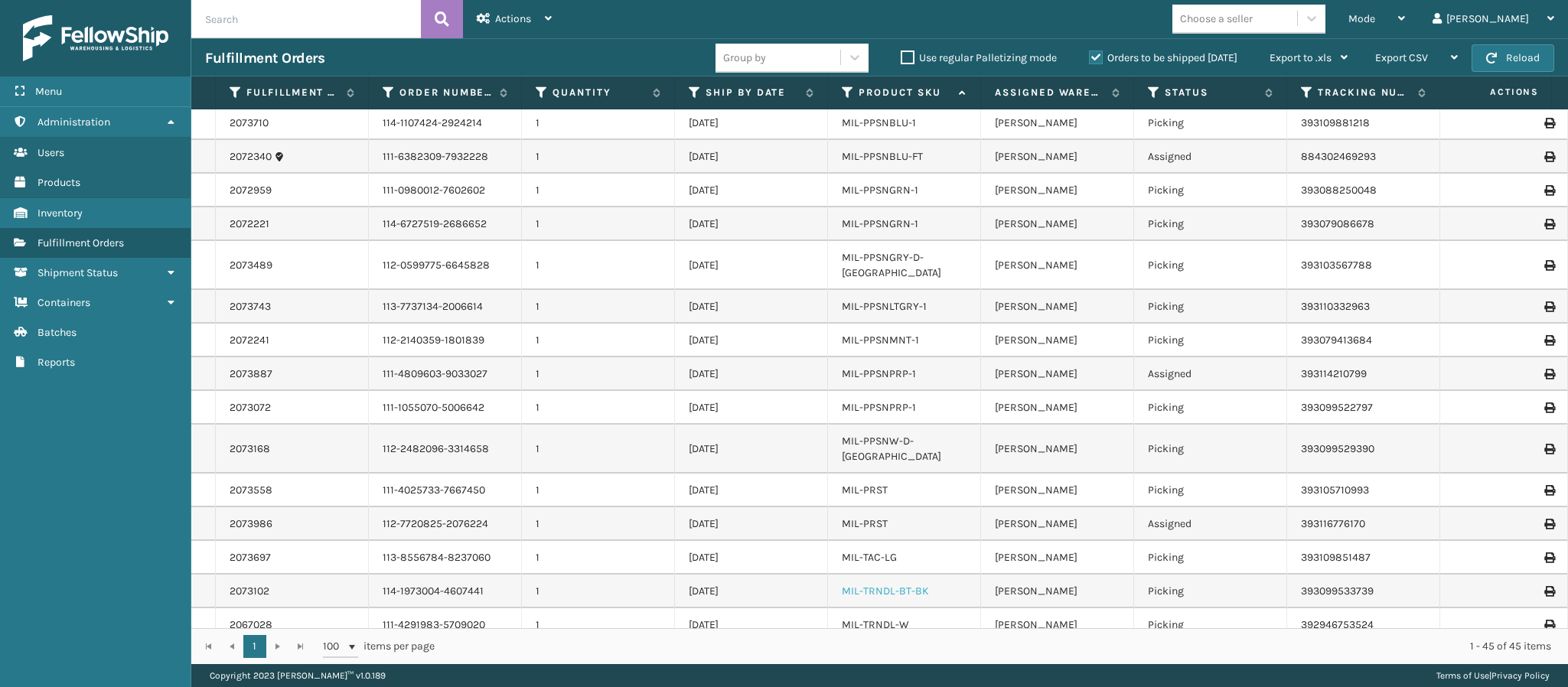
click at [905, 584] on link "MIL-TRNDL-BT-BK" at bounding box center [885, 590] width 87 height 13
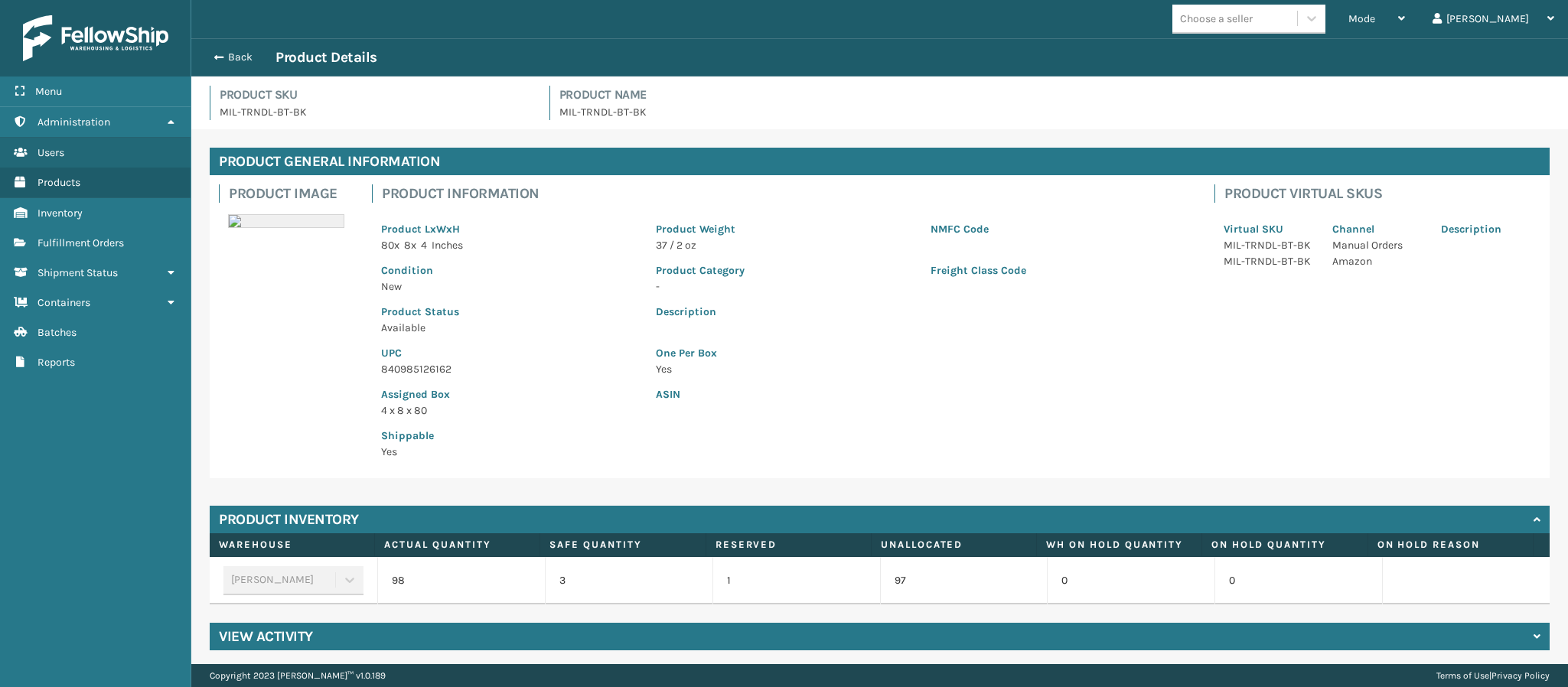
click at [444, 375] on p "840985126162" at bounding box center [509, 369] width 256 height 16
click at [218, 51] on button "Back" at bounding box center [241, 58] width 71 height 14
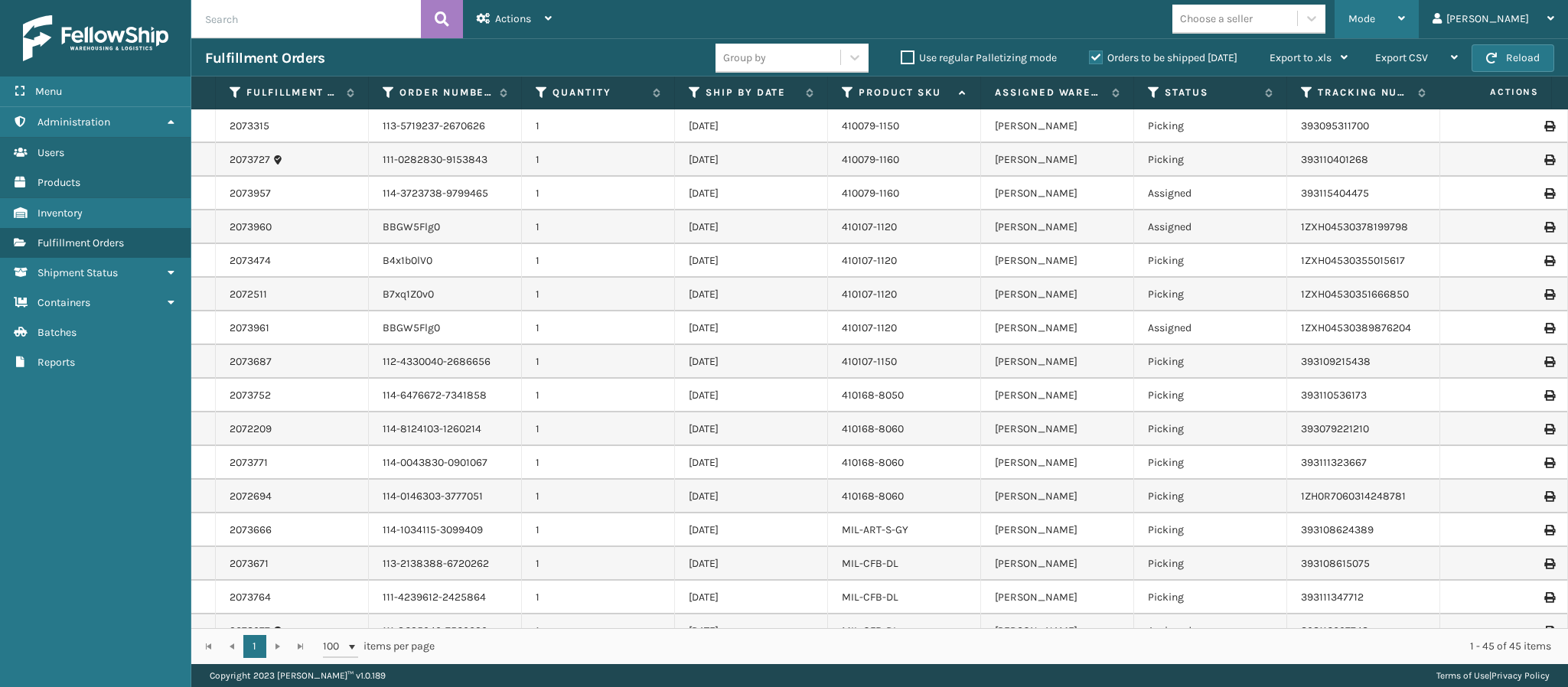
click at [1405, 25] on div "Mode" at bounding box center [1377, 19] width 57 height 38
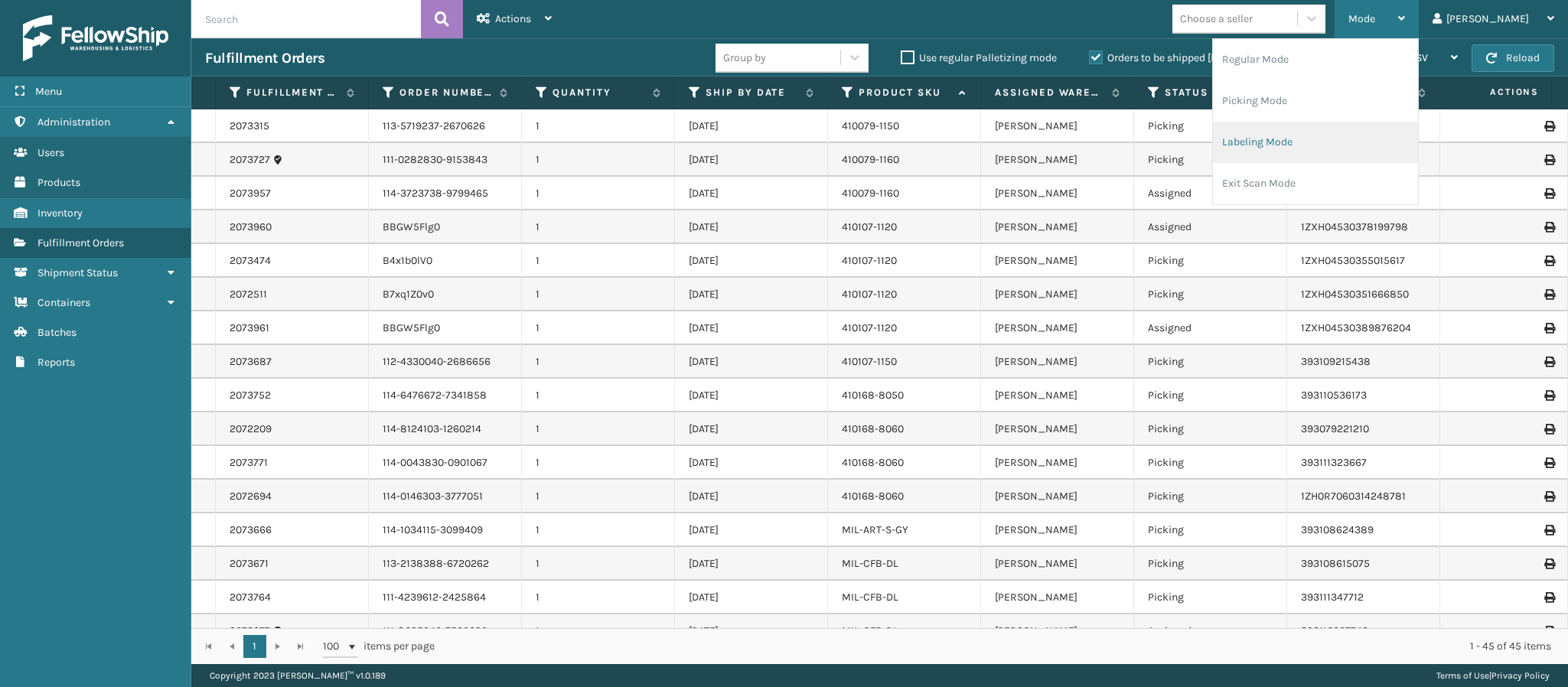
click at [1357, 143] on li "Labeling Mode" at bounding box center [1316, 142] width 205 height 41
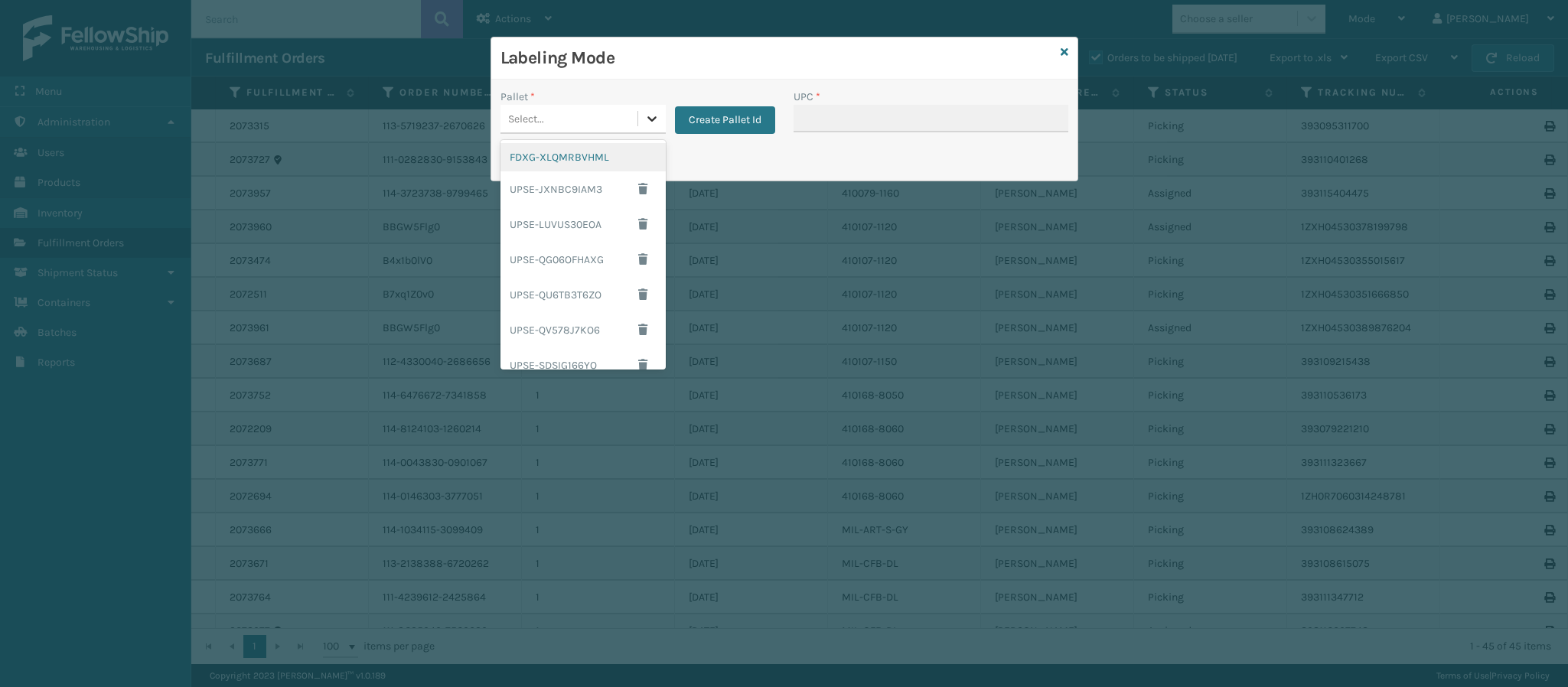
click at [659, 120] on div at bounding box center [652, 119] width 28 height 28
click at [595, 153] on div "FDXG-XLQMRBVHML" at bounding box center [583, 157] width 166 height 28
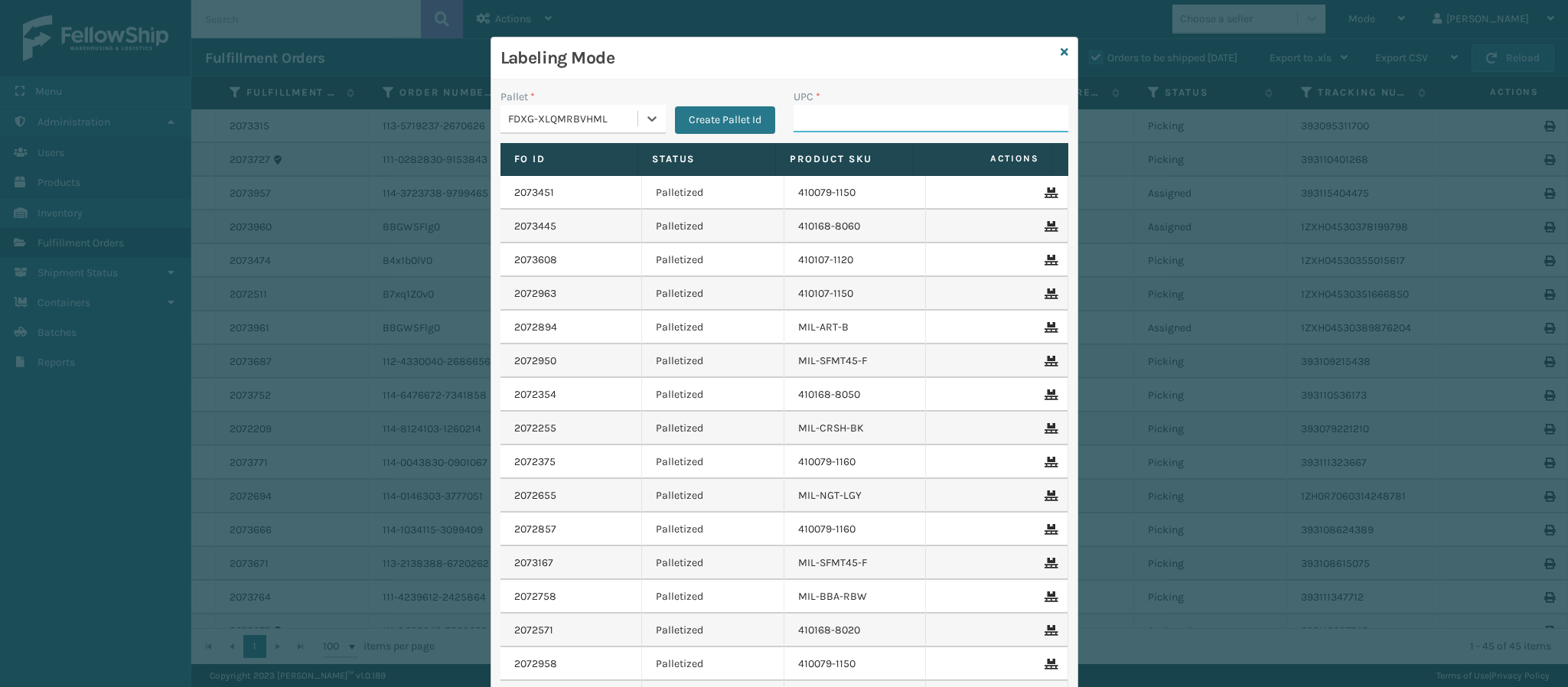
click at [875, 117] on input "UPC *" at bounding box center [931, 119] width 275 height 28
paste input "840985126162"
type input "840985126162"
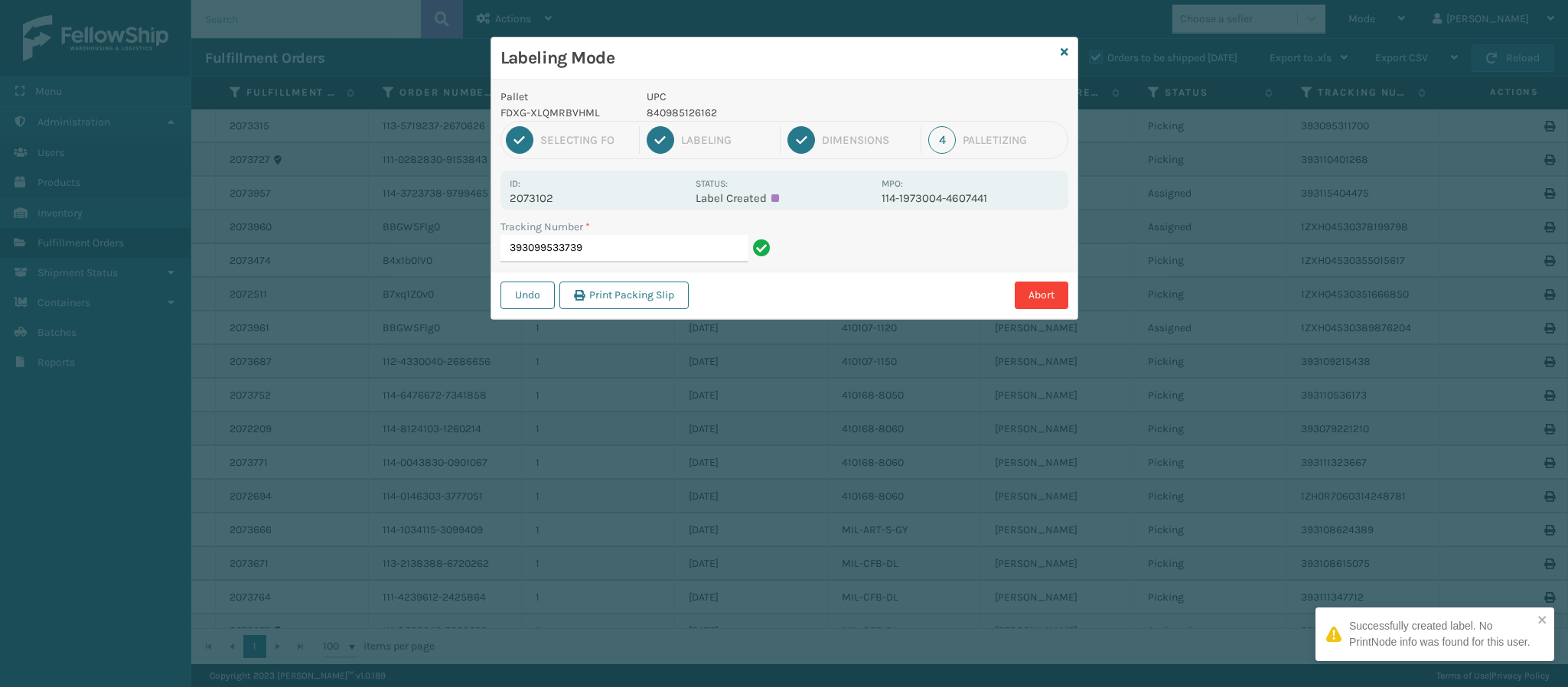
click at [548, 198] on p "2073102" at bounding box center [598, 198] width 177 height 14
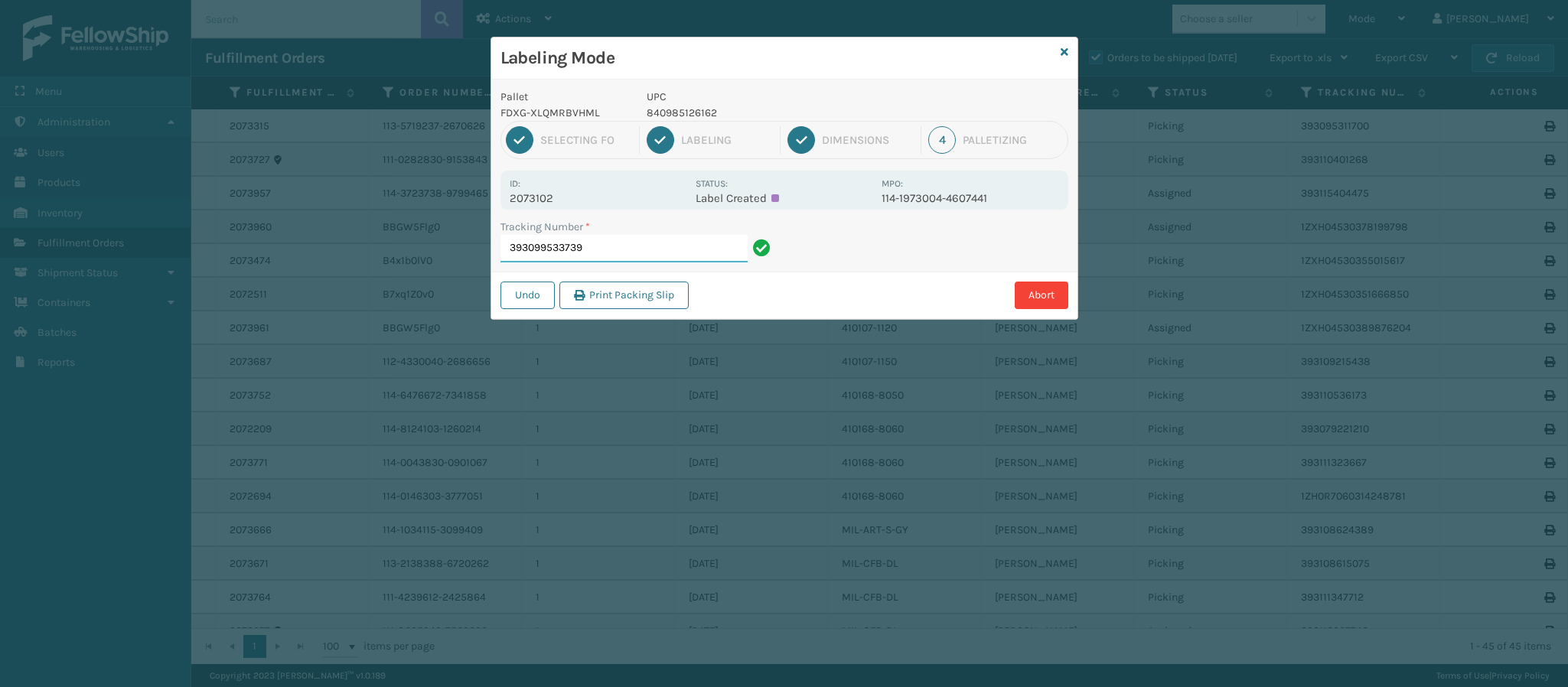
click at [643, 244] on input "393099533739" at bounding box center [624, 248] width 248 height 28
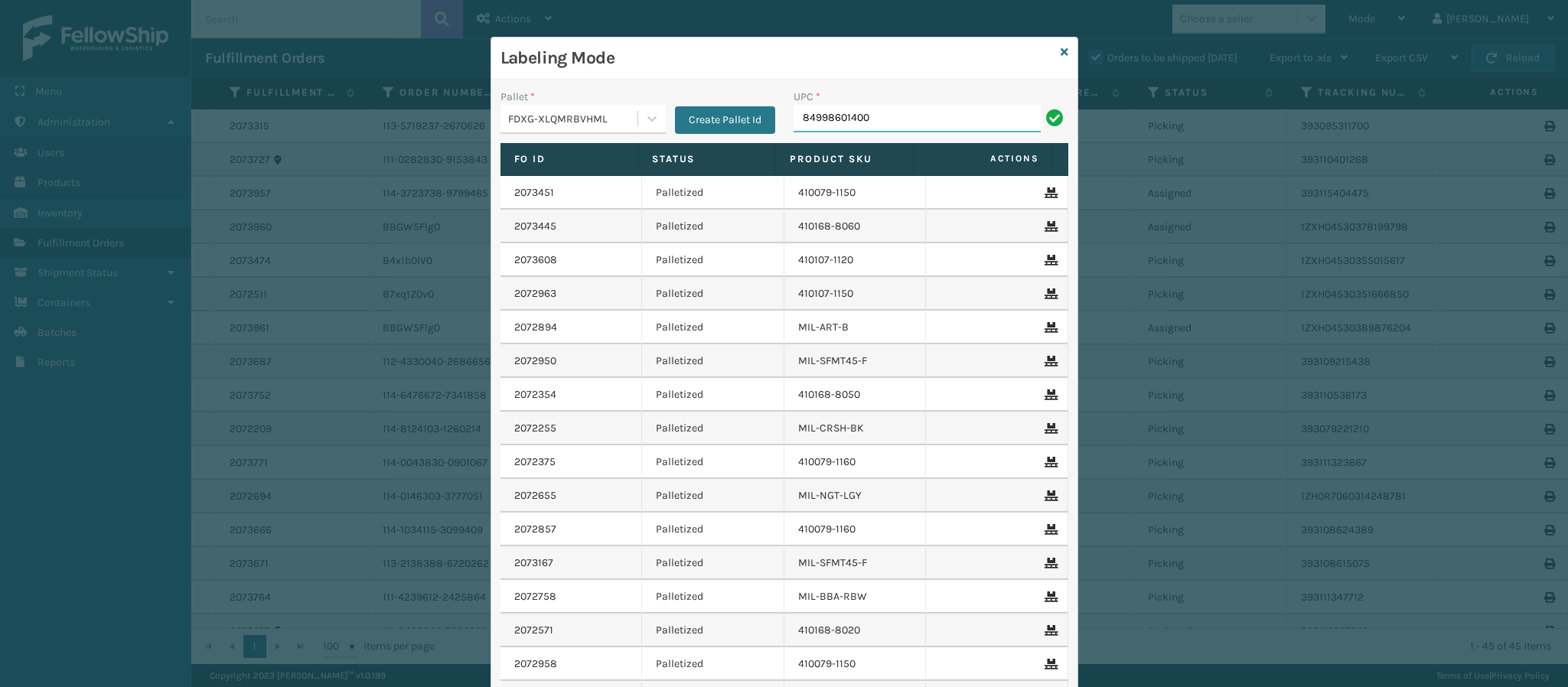
type input "849986014003"
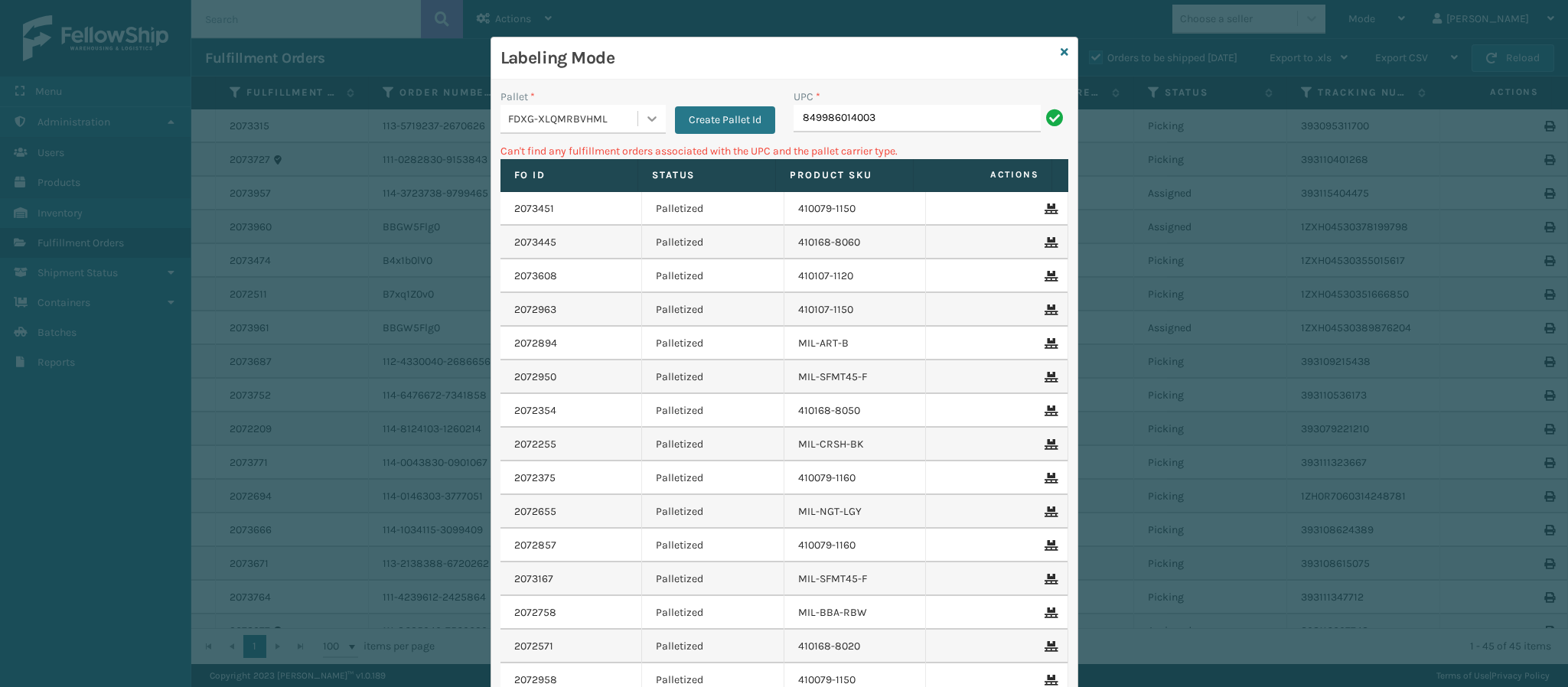
click at [638, 127] on div at bounding box center [652, 119] width 28 height 28
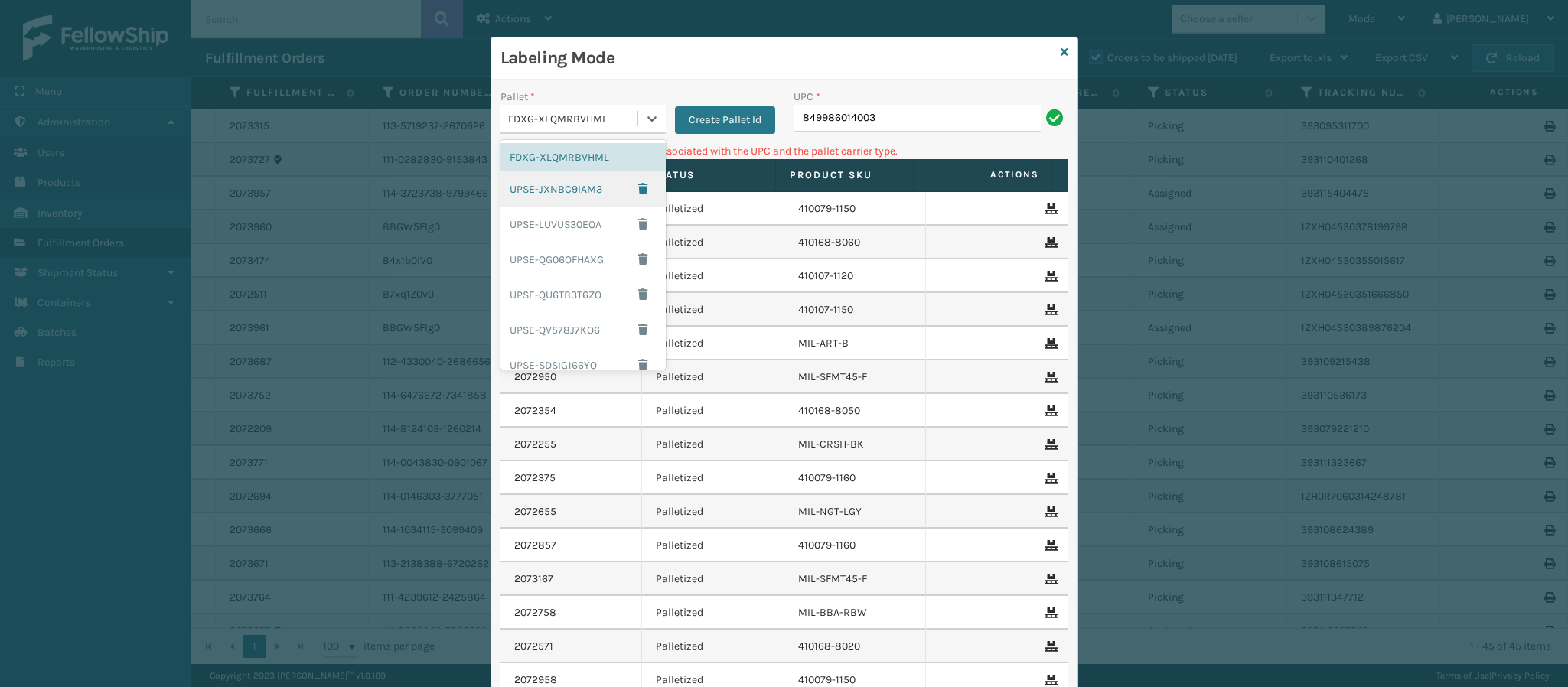
scroll to position [149, 0]
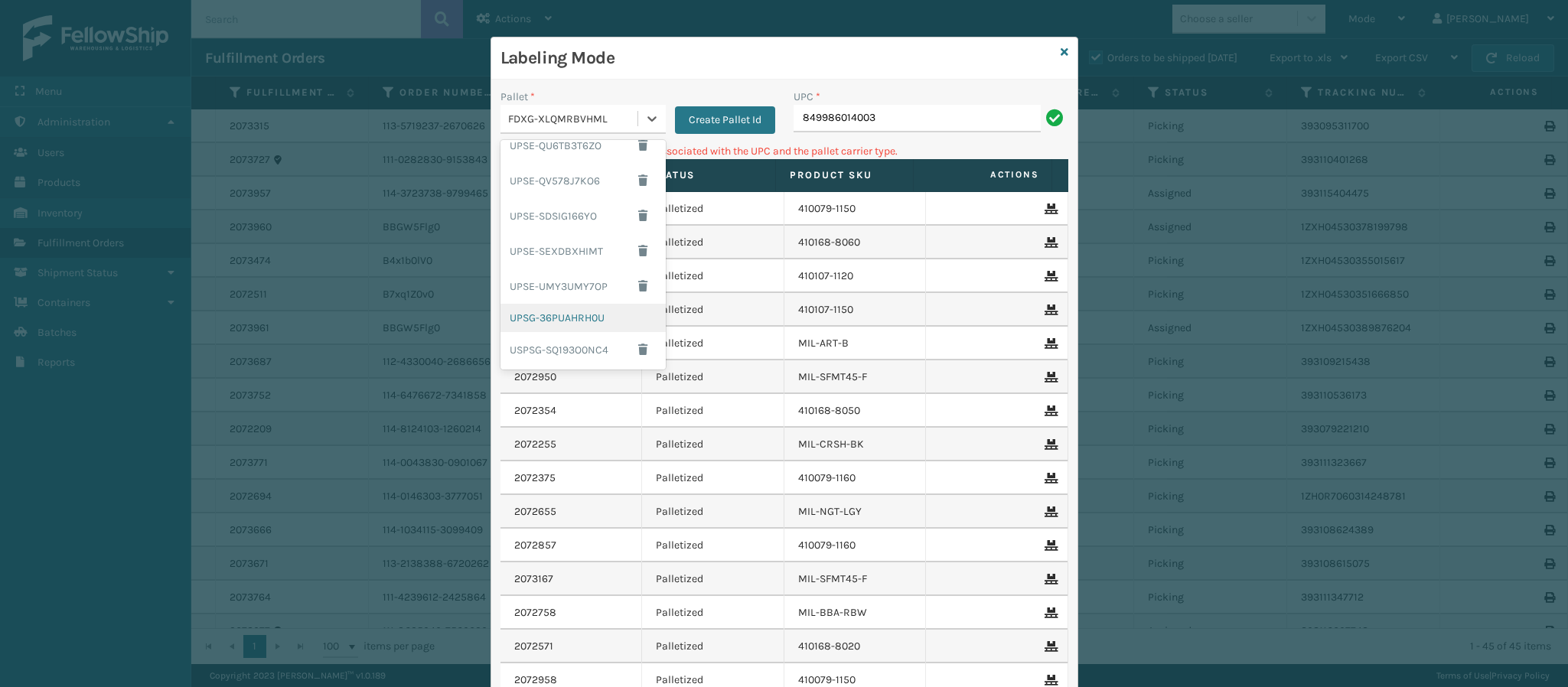
click at [562, 317] on div "UPSG-36PUAHRH0U" at bounding box center [583, 317] width 166 height 28
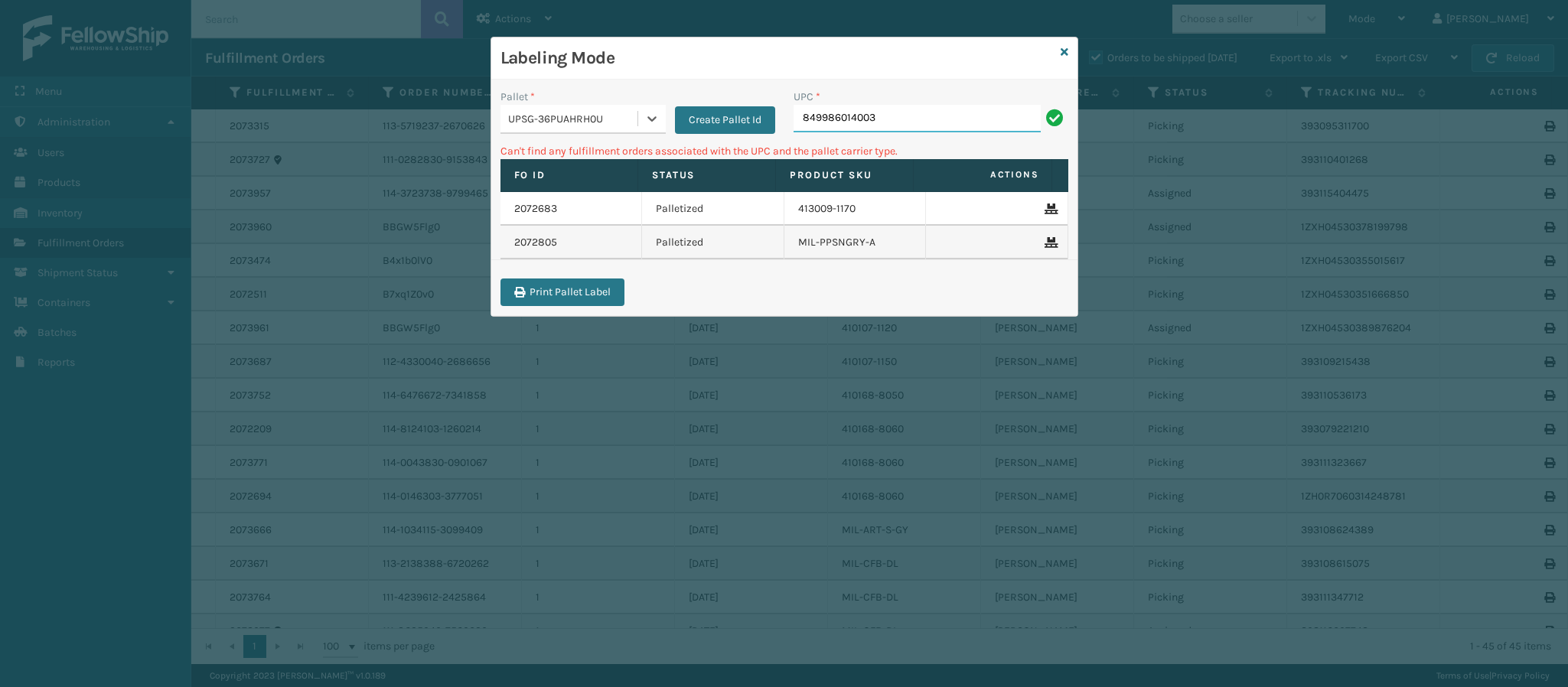
click at [939, 112] on input "849986014003" at bounding box center [917, 119] width 248 height 28
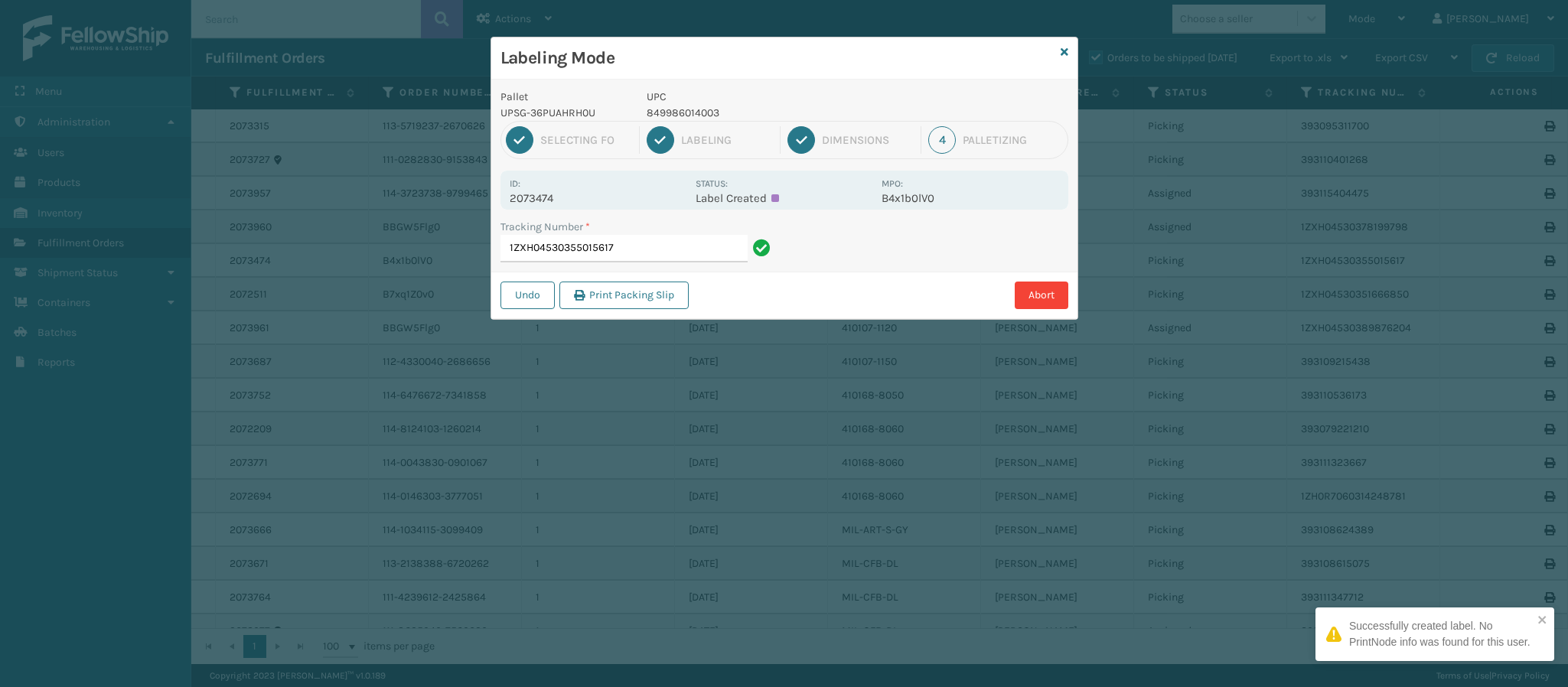
click at [548, 196] on p "2073474" at bounding box center [598, 198] width 177 height 14
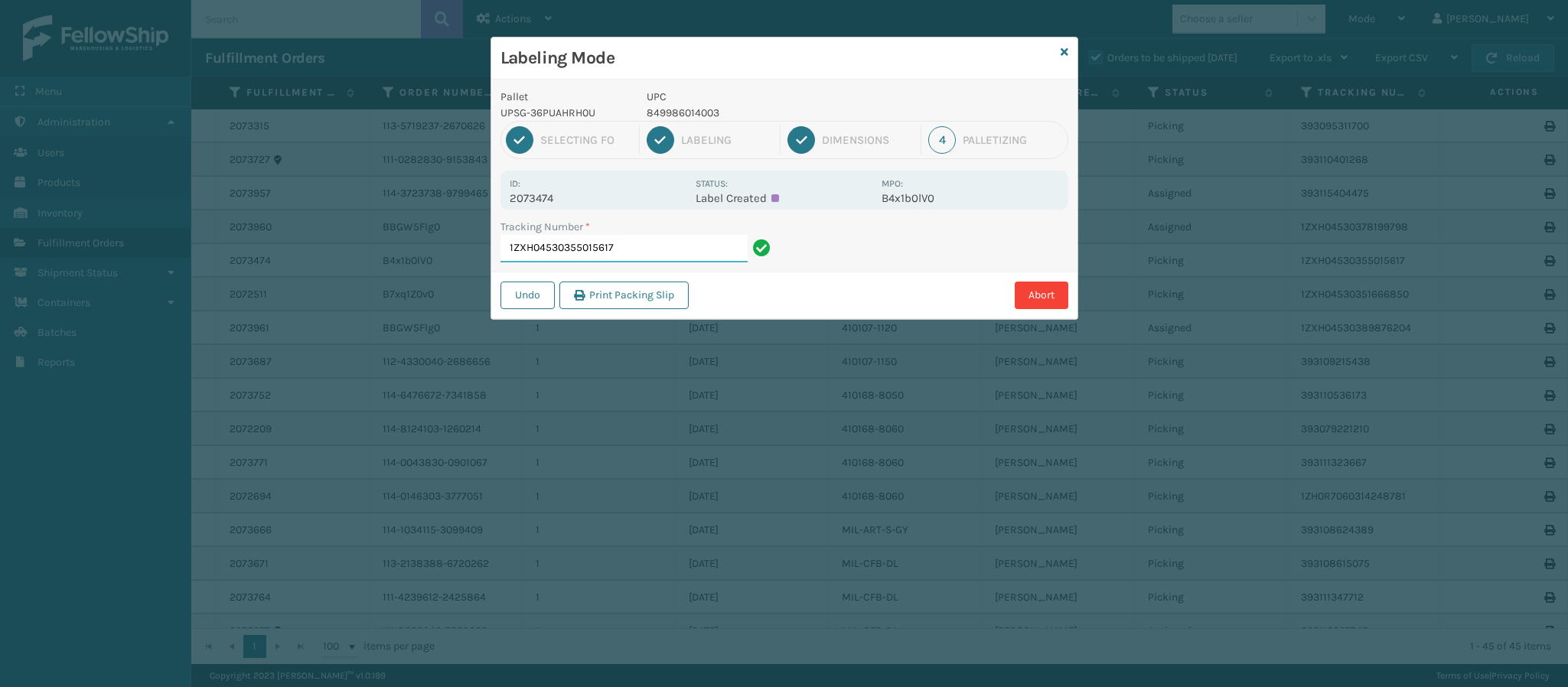
click at [653, 247] on input "1ZXH04530355015617" at bounding box center [624, 248] width 248 height 28
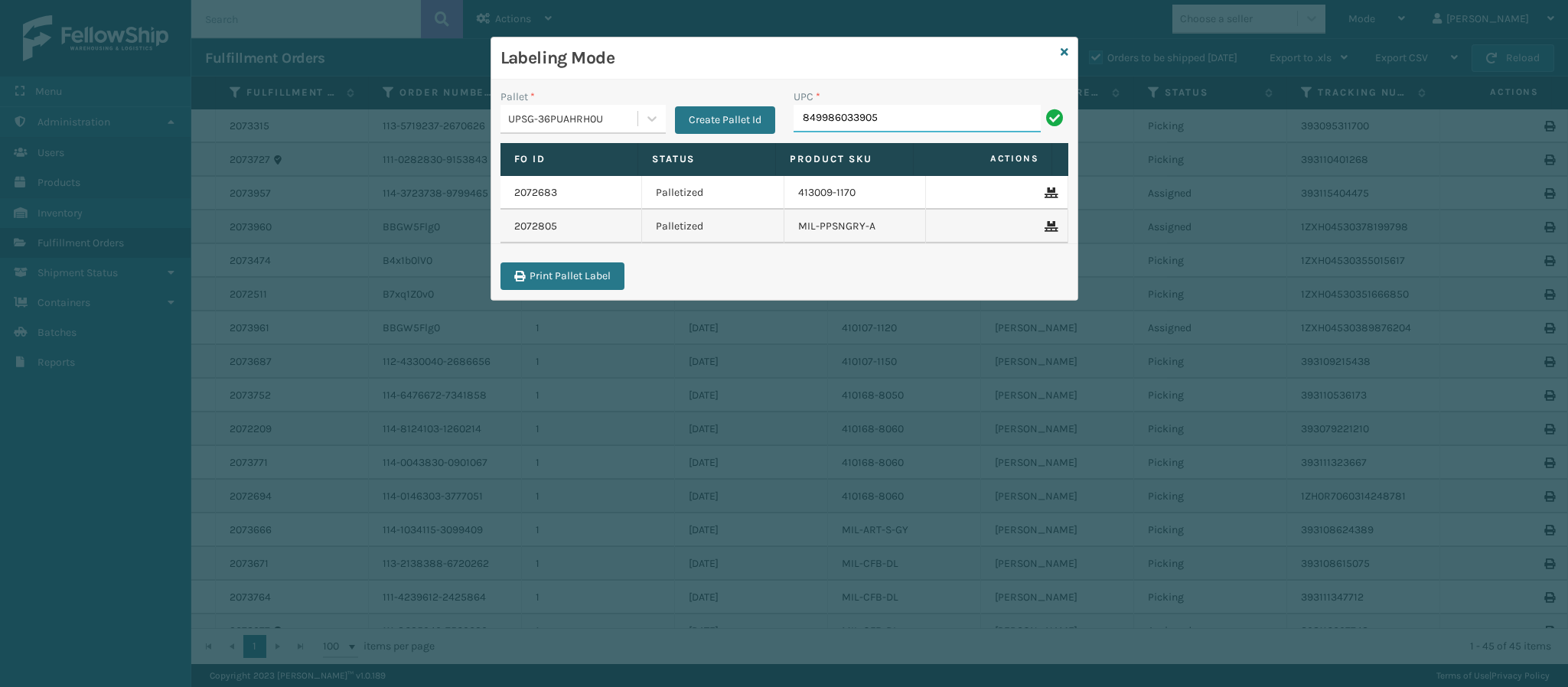
type input "849986033905"
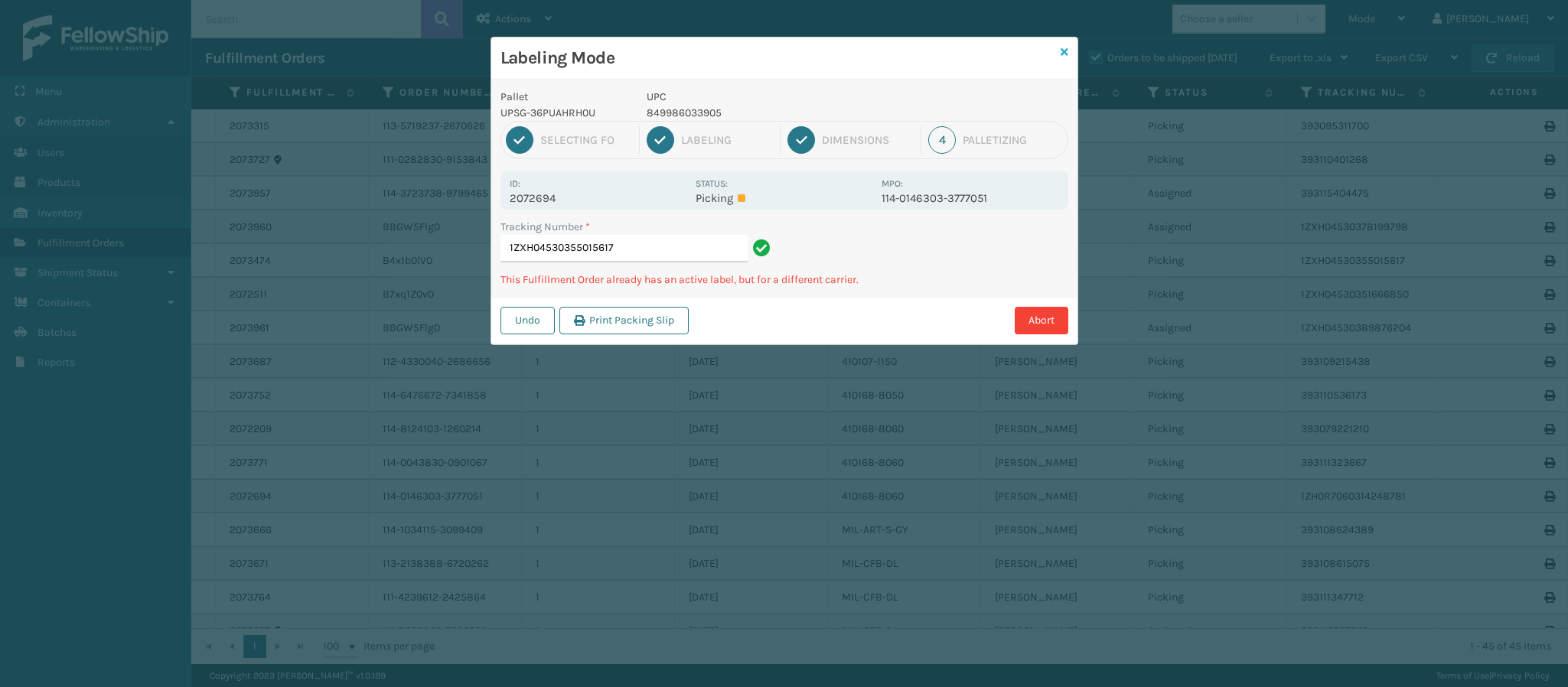
click at [1063, 51] on icon at bounding box center [1064, 52] width 8 height 10
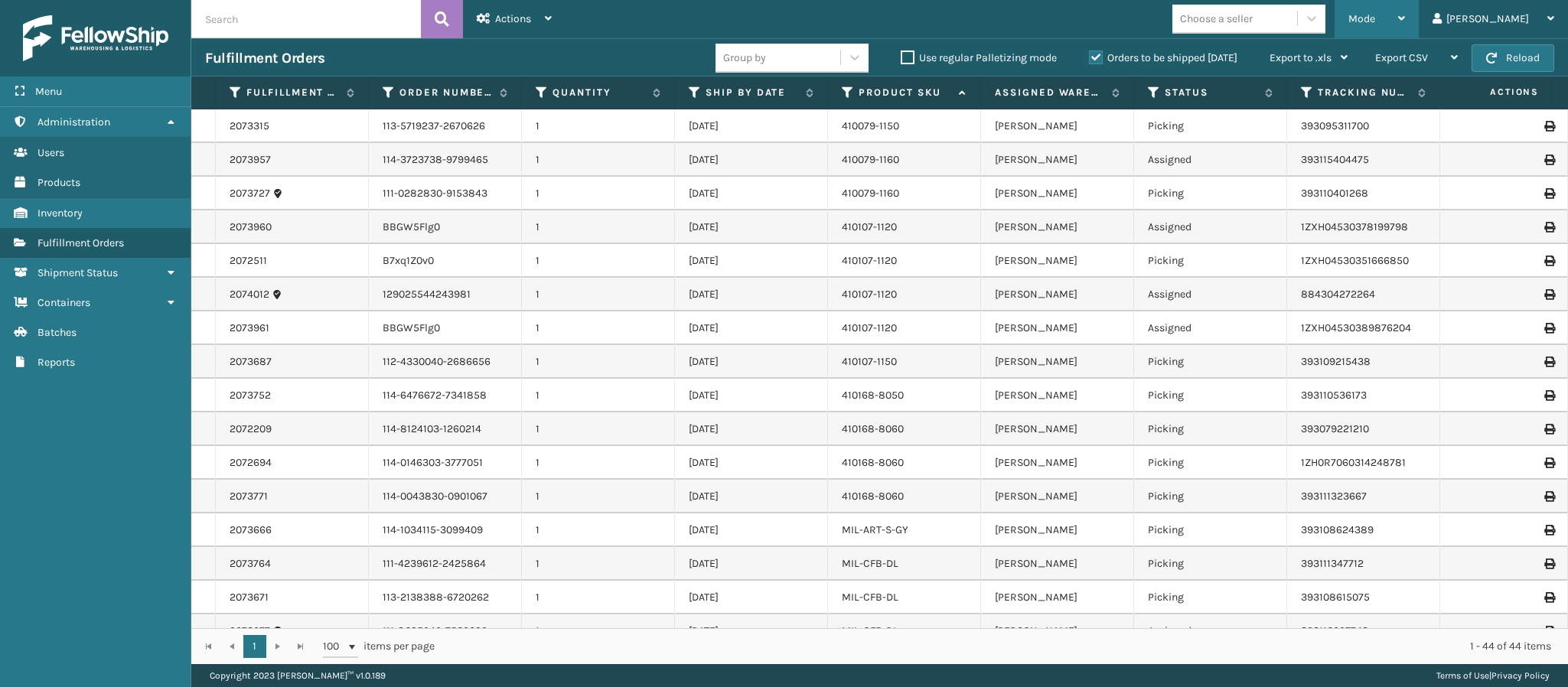
click at [1405, 24] on div "Mode" at bounding box center [1377, 19] width 57 height 38
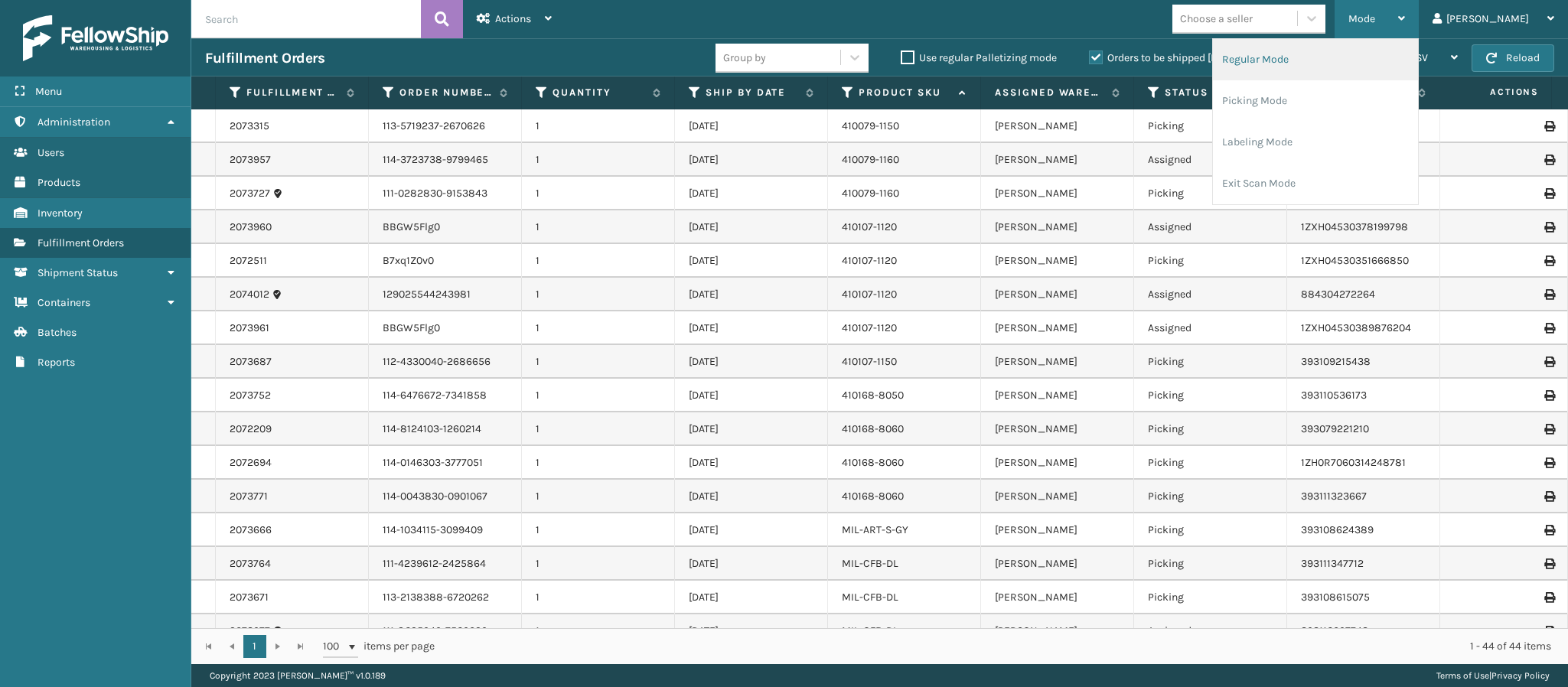
click at [1366, 60] on li "Regular Mode" at bounding box center [1316, 59] width 205 height 41
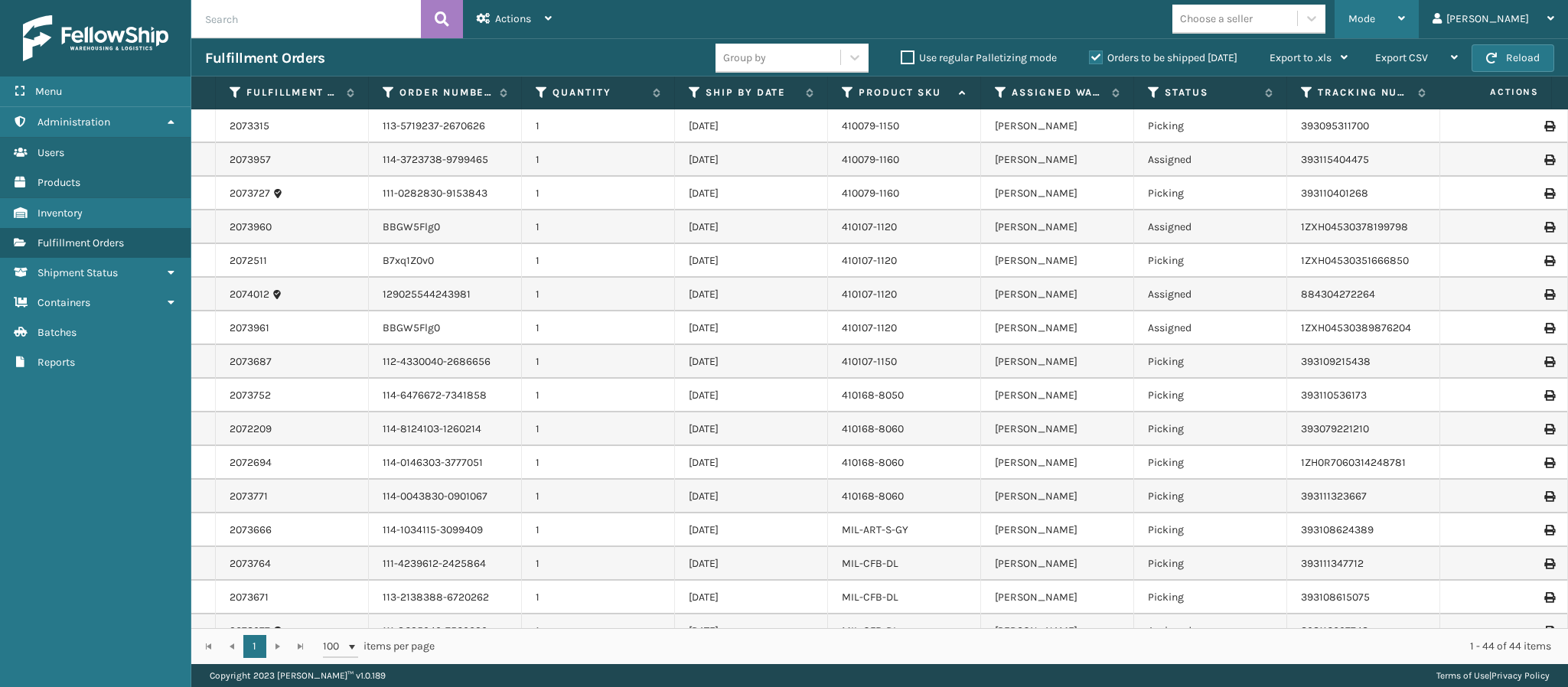
click at [1405, 12] on div "Mode" at bounding box center [1377, 19] width 57 height 38
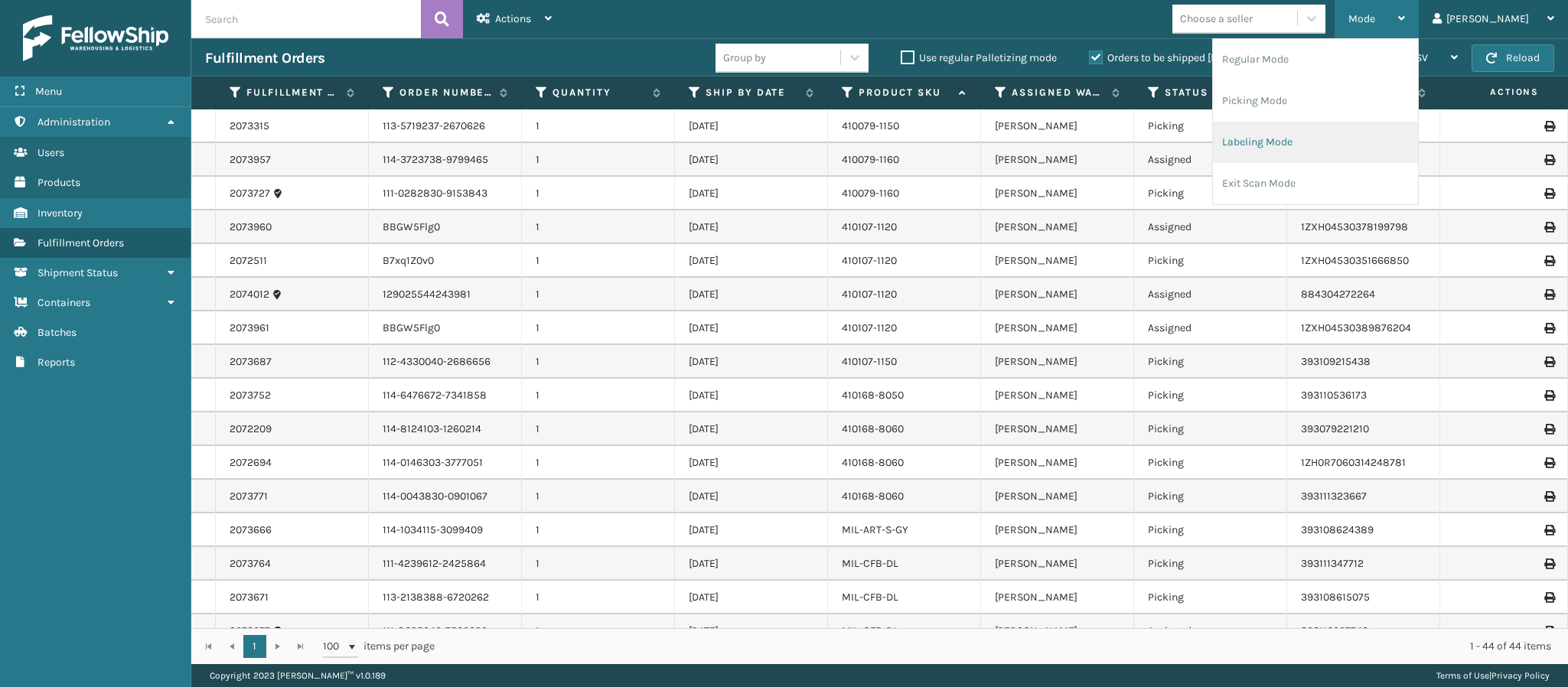
click at [1339, 140] on li "Labeling Mode" at bounding box center [1316, 142] width 205 height 41
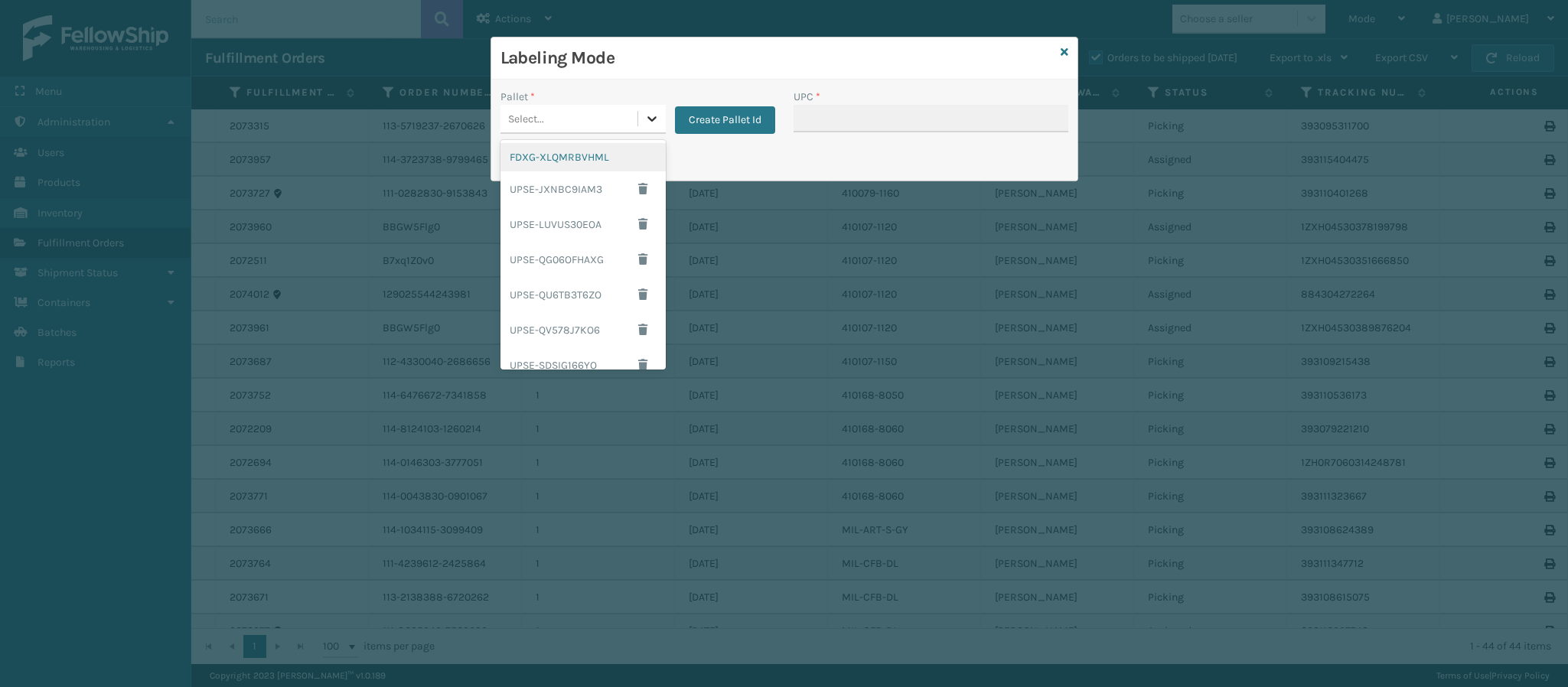
click at [653, 112] on icon at bounding box center [652, 119] width 16 height 16
click at [602, 153] on div "FDXG-XLQMRBVHML" at bounding box center [583, 157] width 166 height 28
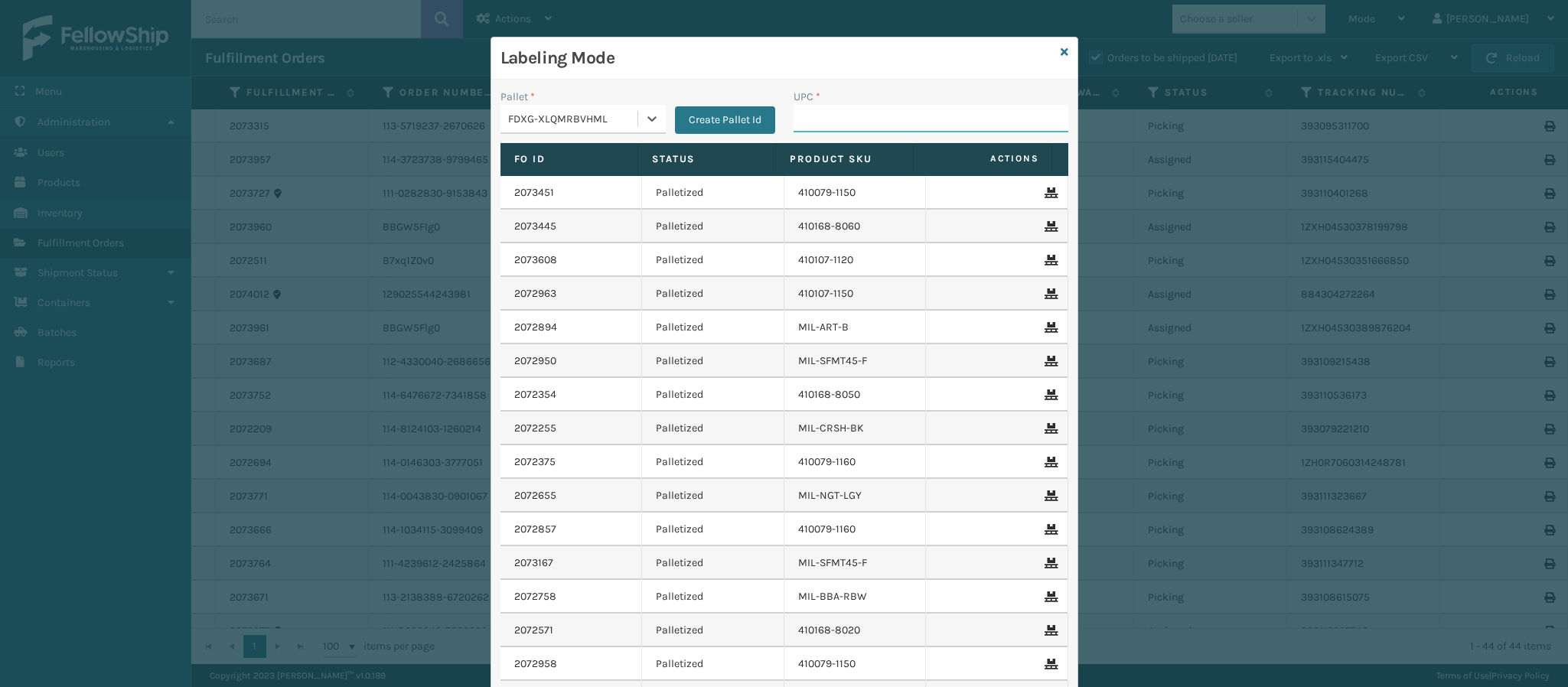
click at [912, 109] on input "UPC *" at bounding box center [931, 119] width 275 height 28
type input "84998603390"
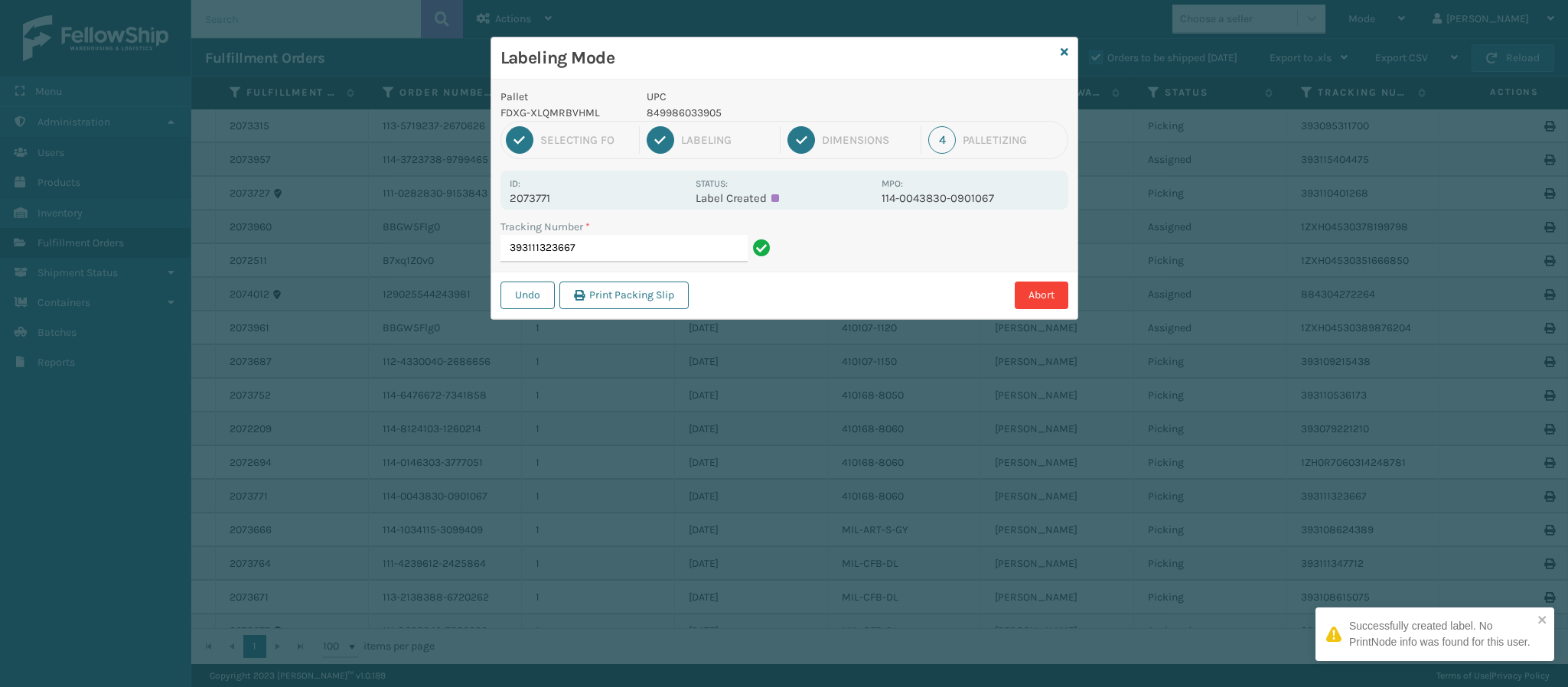
click at [541, 198] on p "2073771" at bounding box center [598, 198] width 177 height 14
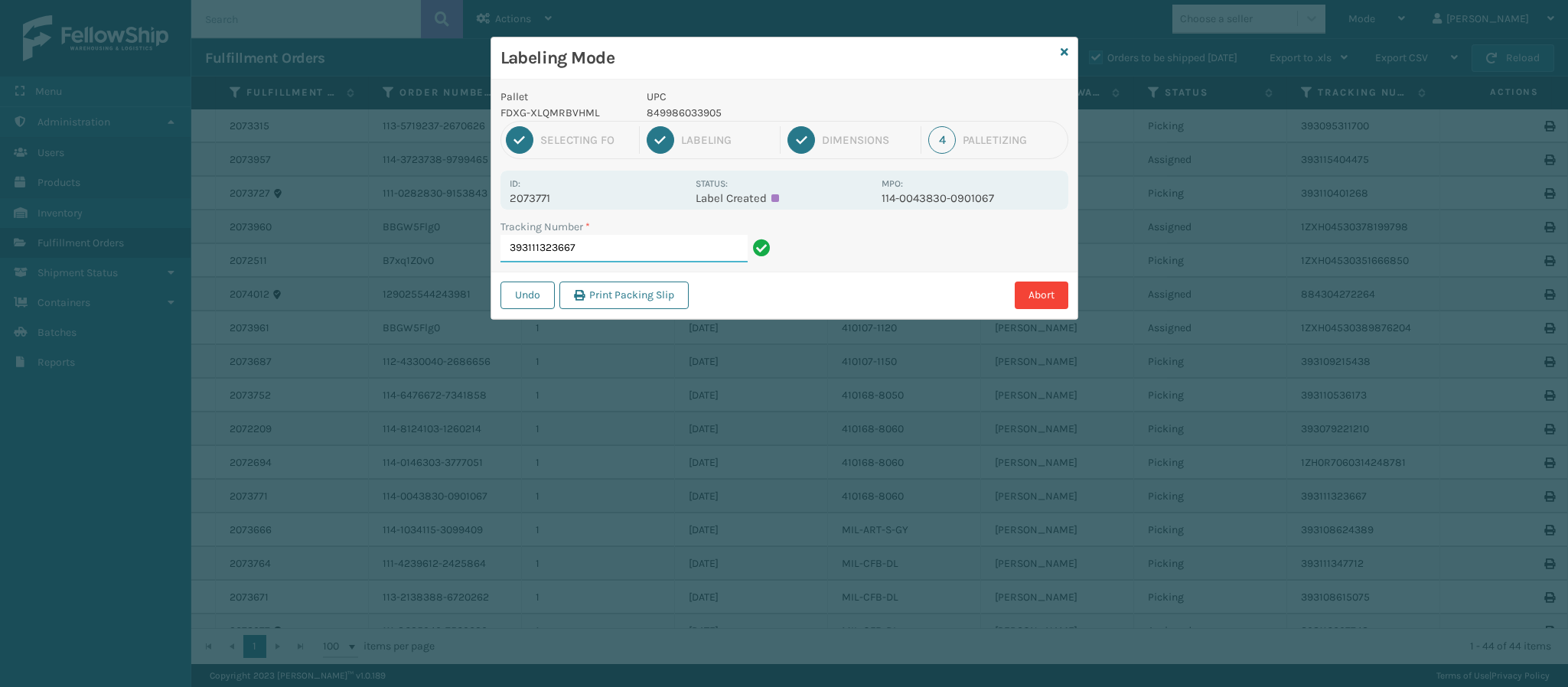
click at [616, 251] on input "393111323667" at bounding box center [624, 248] width 248 height 28
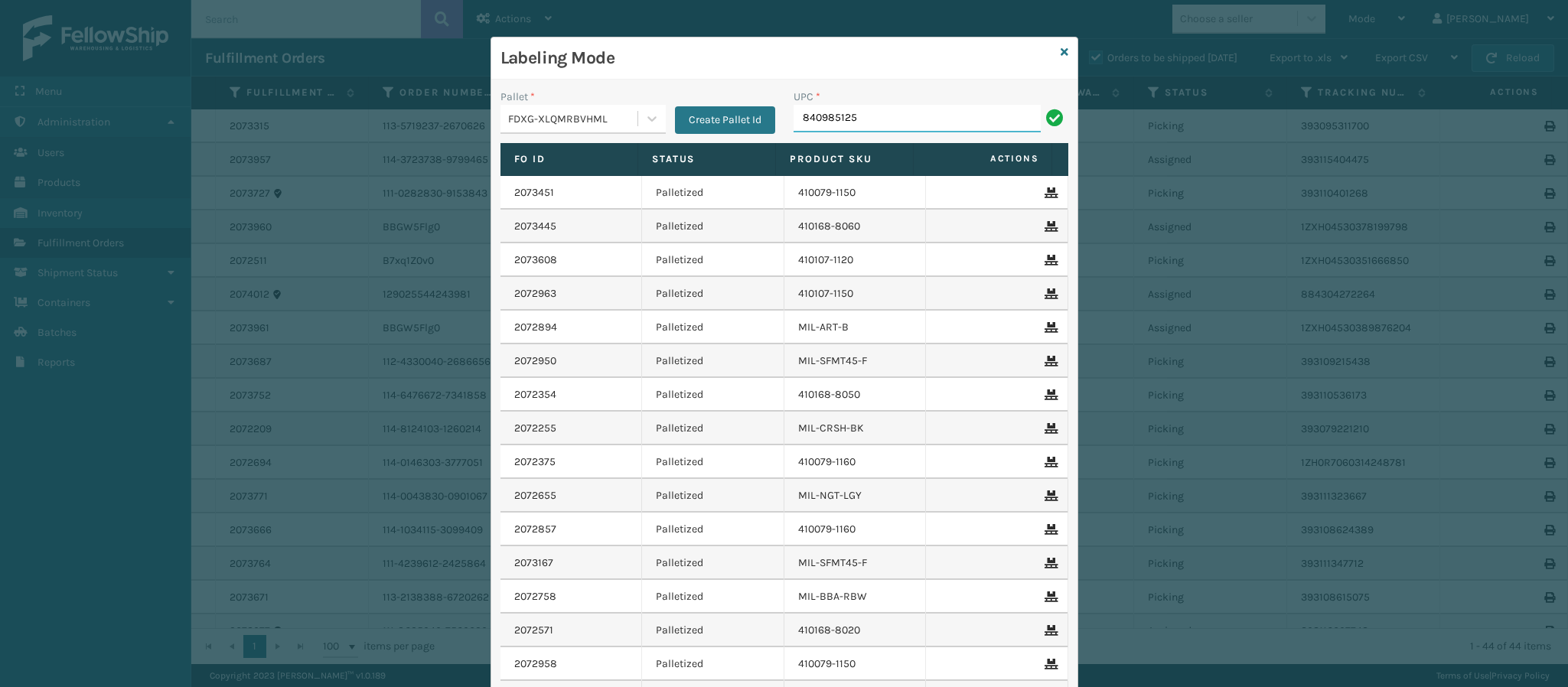
type input "8409851254"
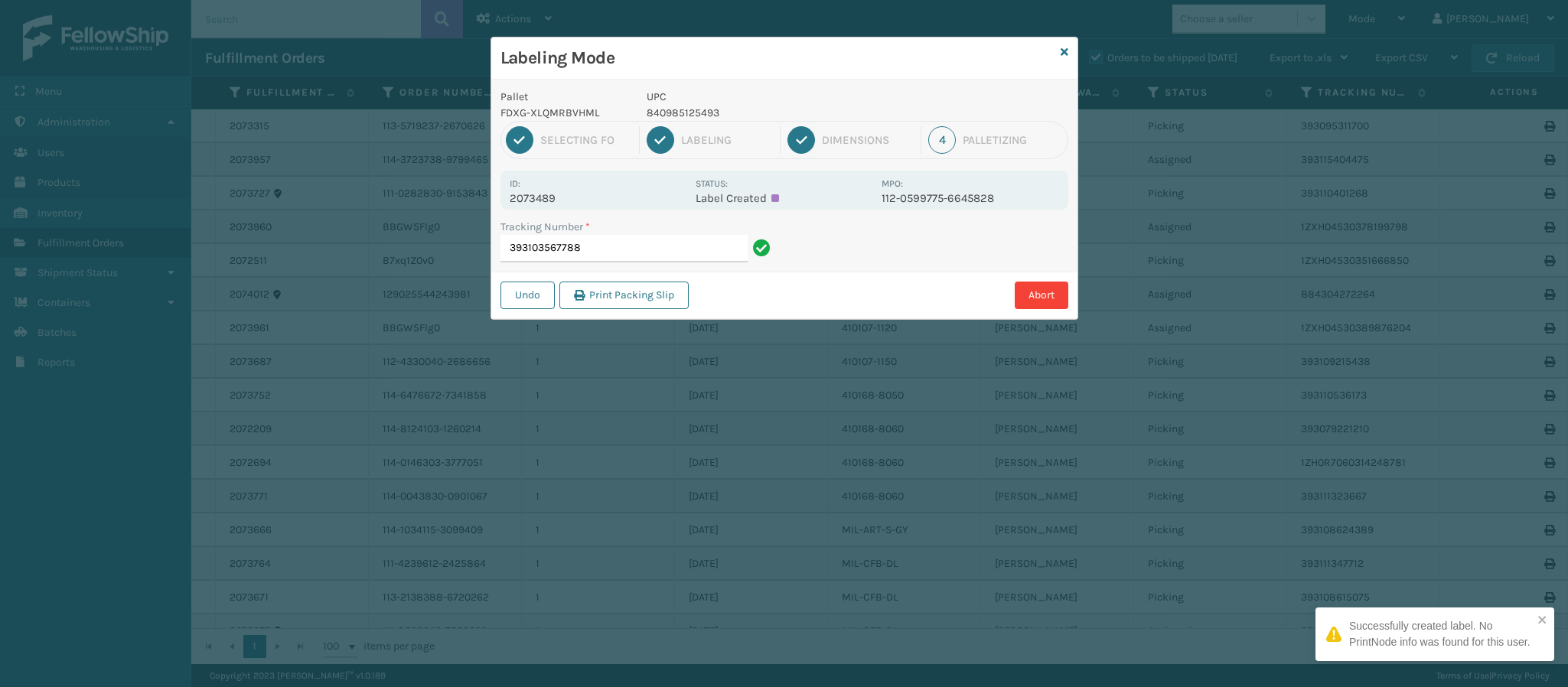
click at [556, 196] on p "2073489" at bounding box center [598, 198] width 177 height 14
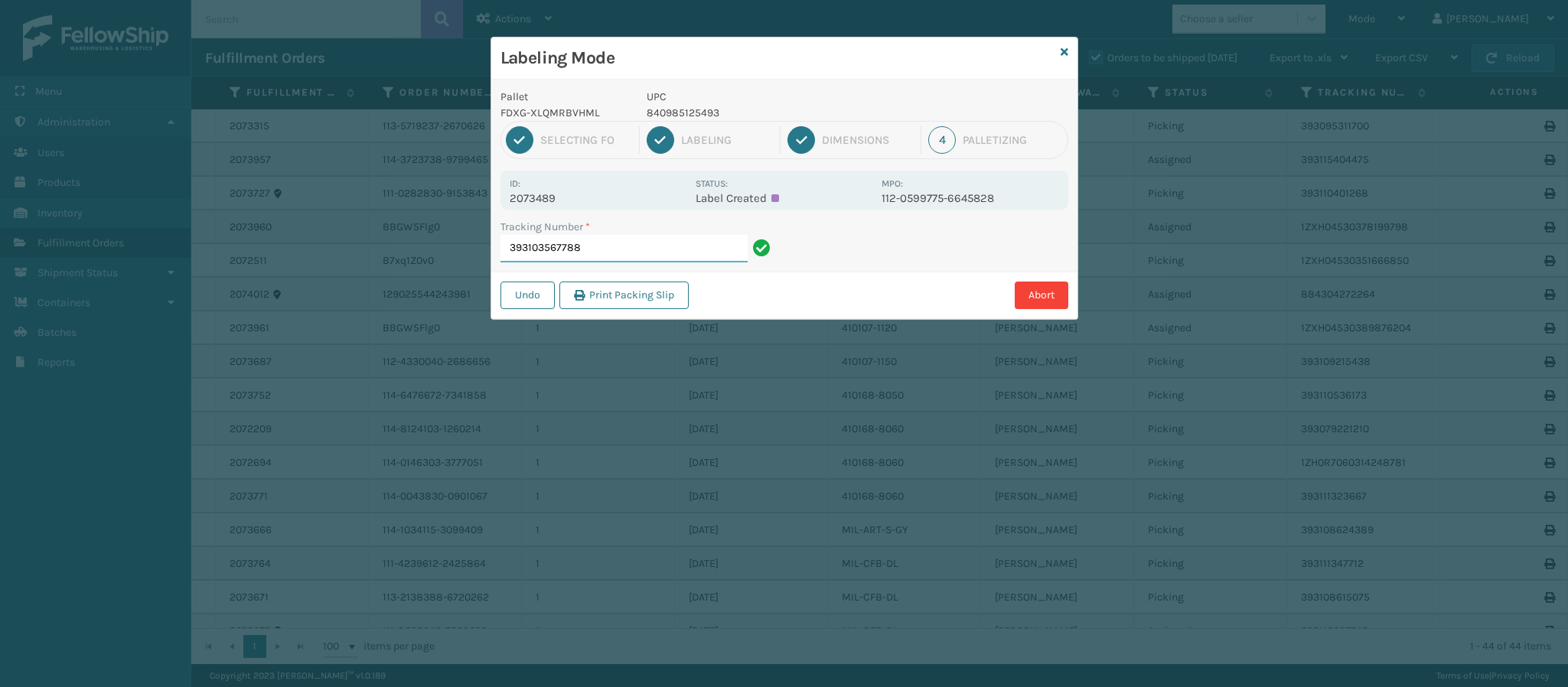
click at [611, 251] on input "393103567788" at bounding box center [624, 248] width 248 height 28
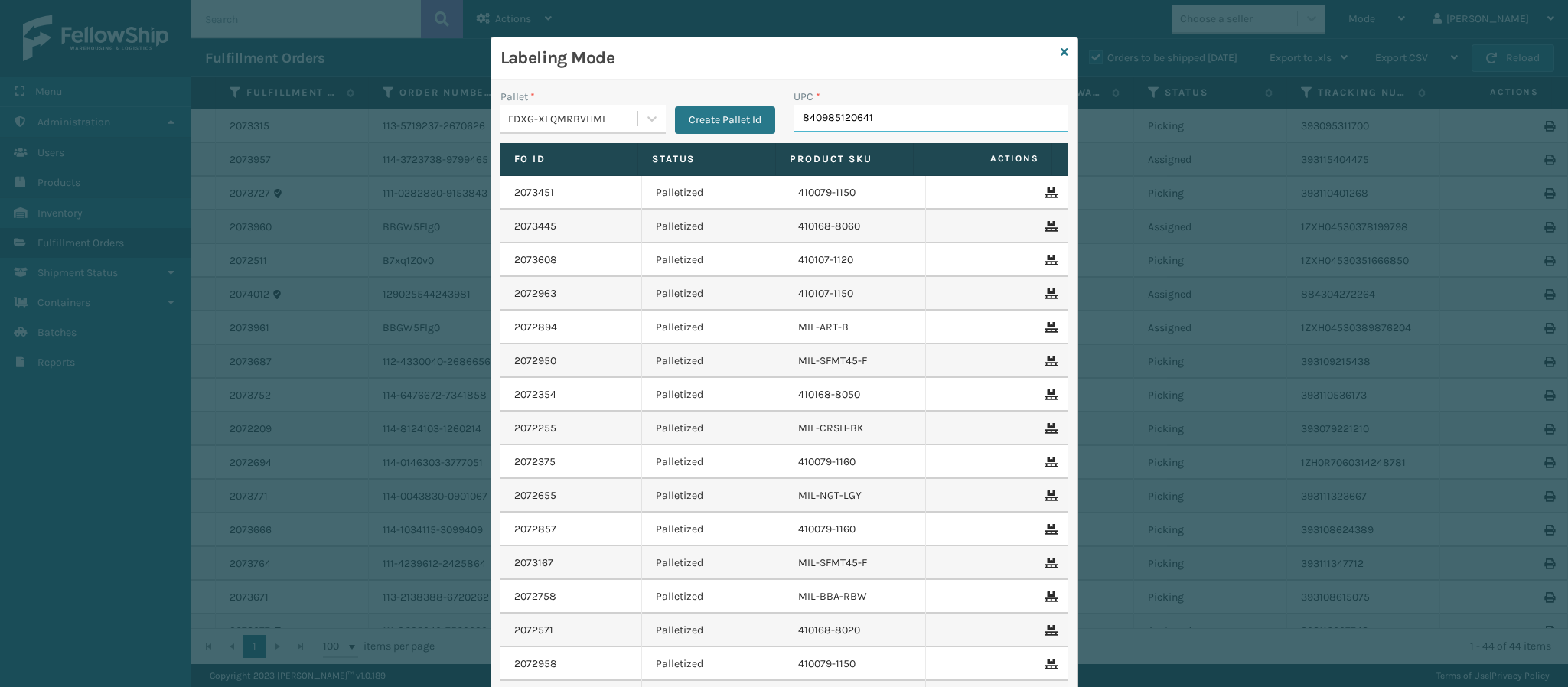
type input "840985120641"
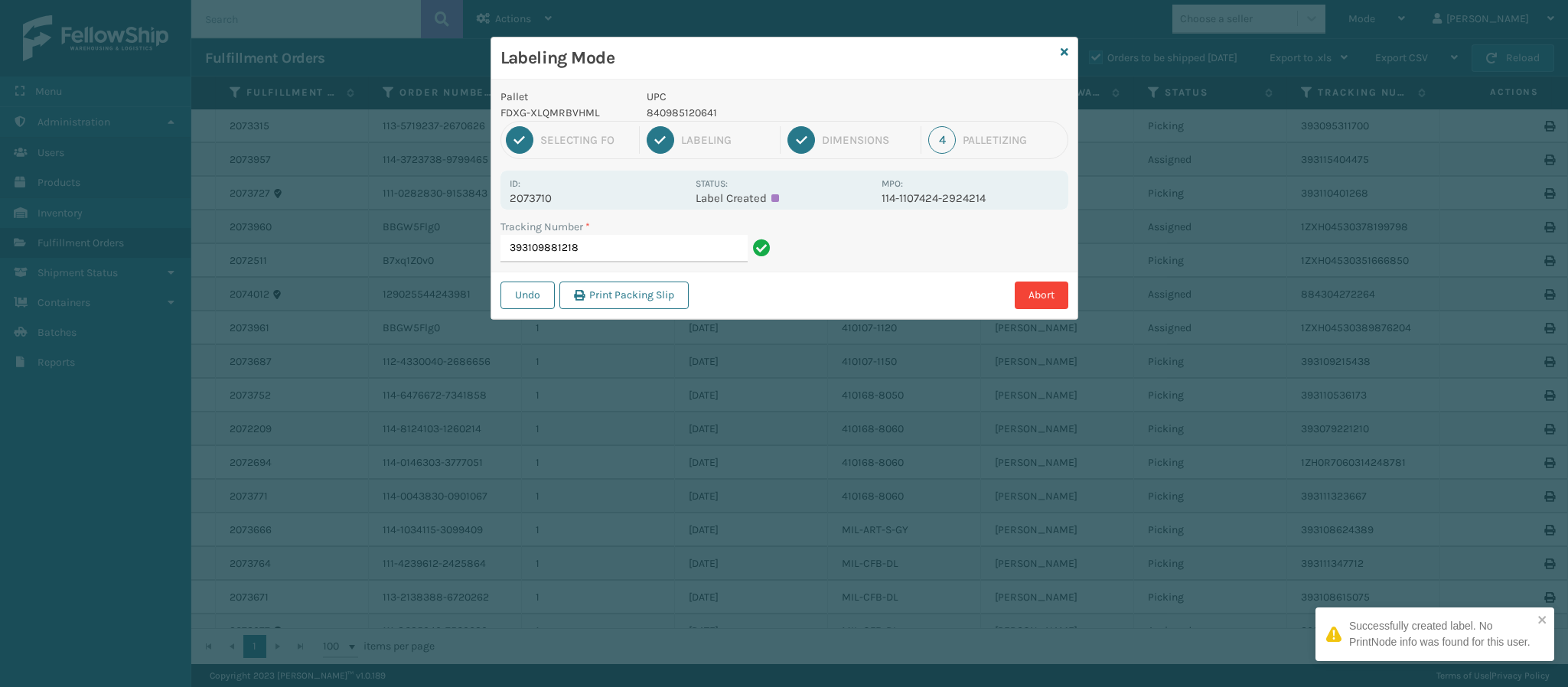
click at [517, 196] on p "2073710" at bounding box center [598, 198] width 177 height 14
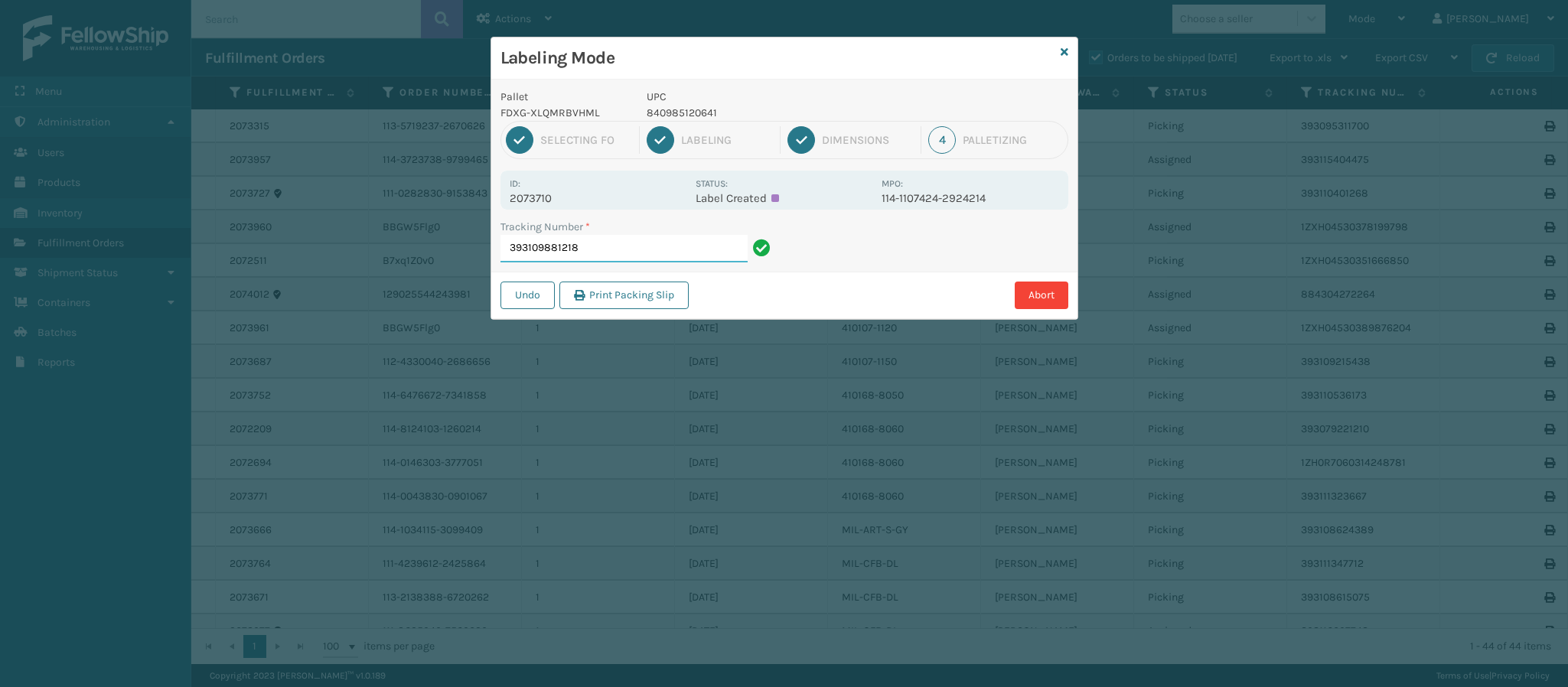
click at [624, 248] on input "393109881218" at bounding box center [624, 248] width 248 height 28
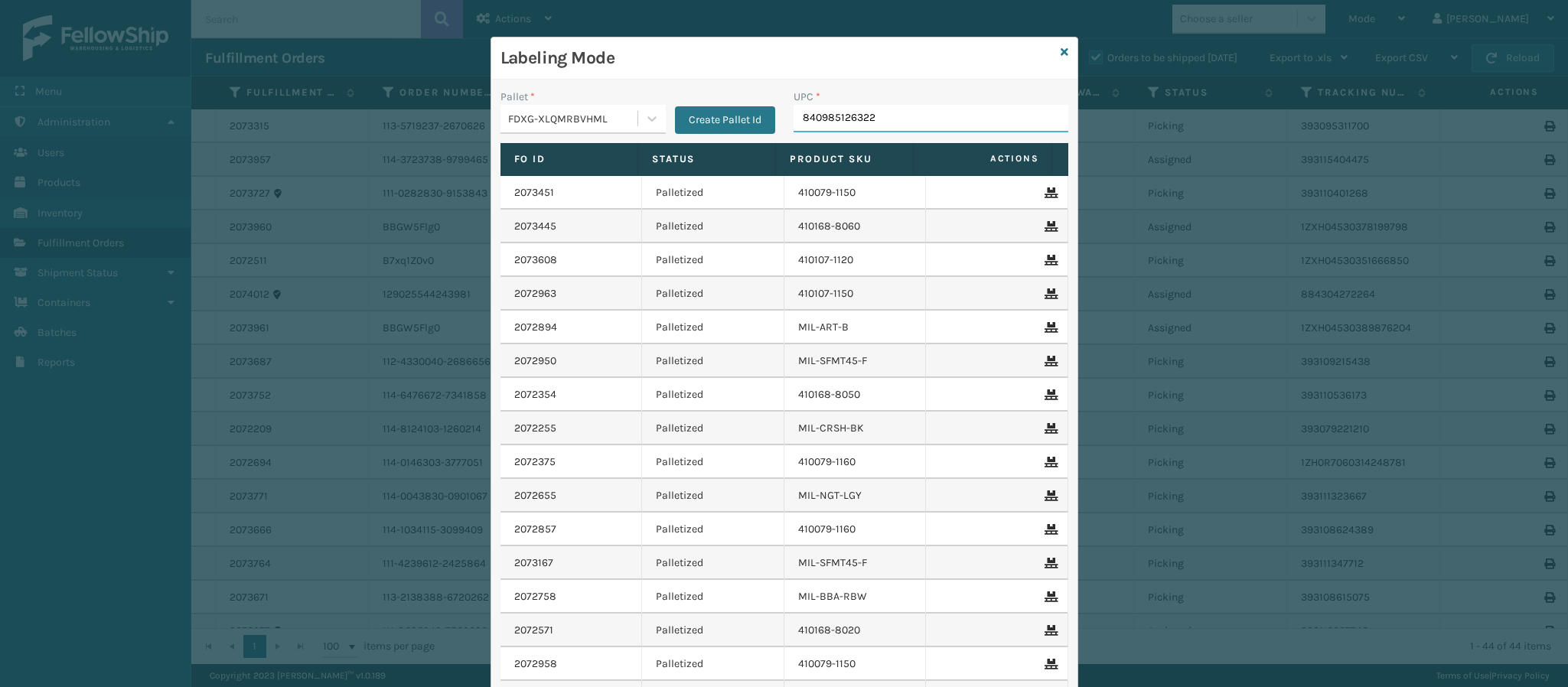
type input "840985126322"
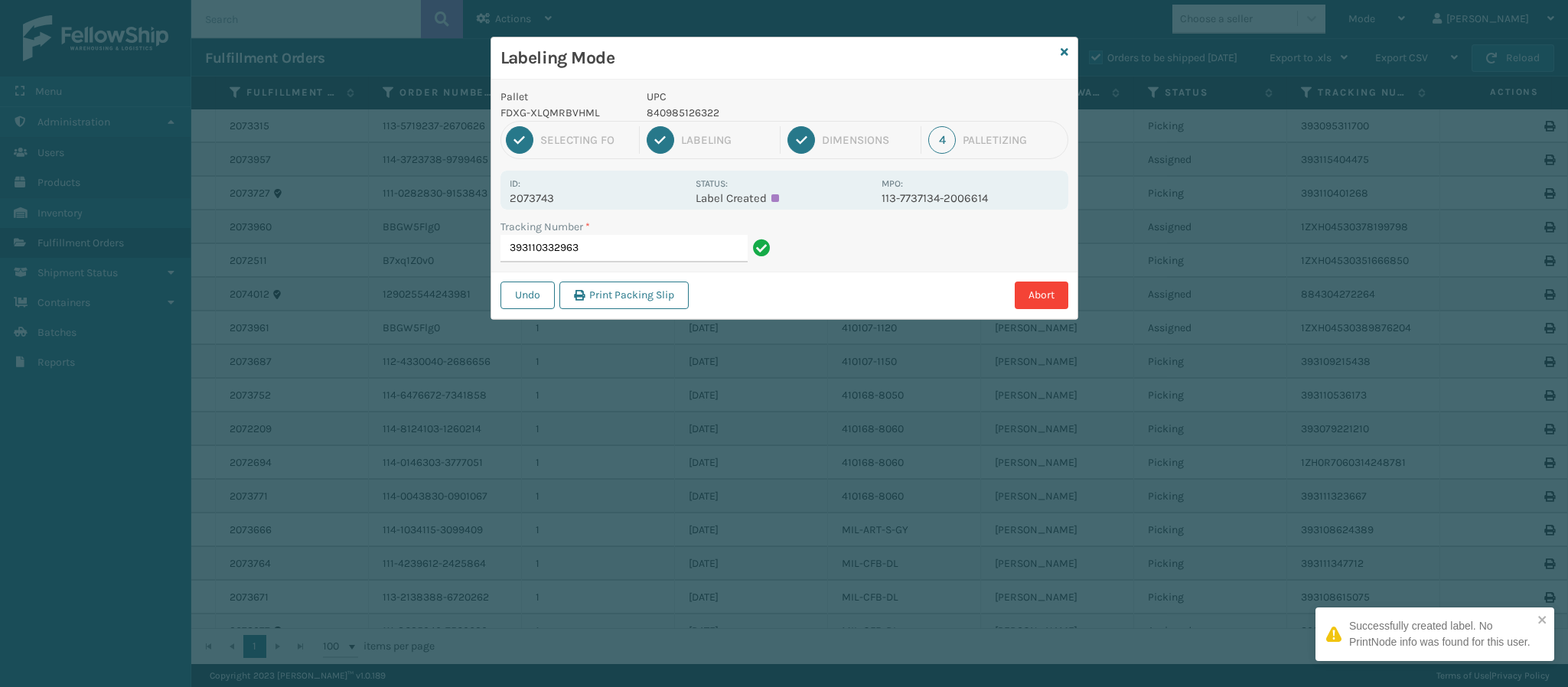
click at [555, 198] on p "2073743" at bounding box center [598, 198] width 177 height 14
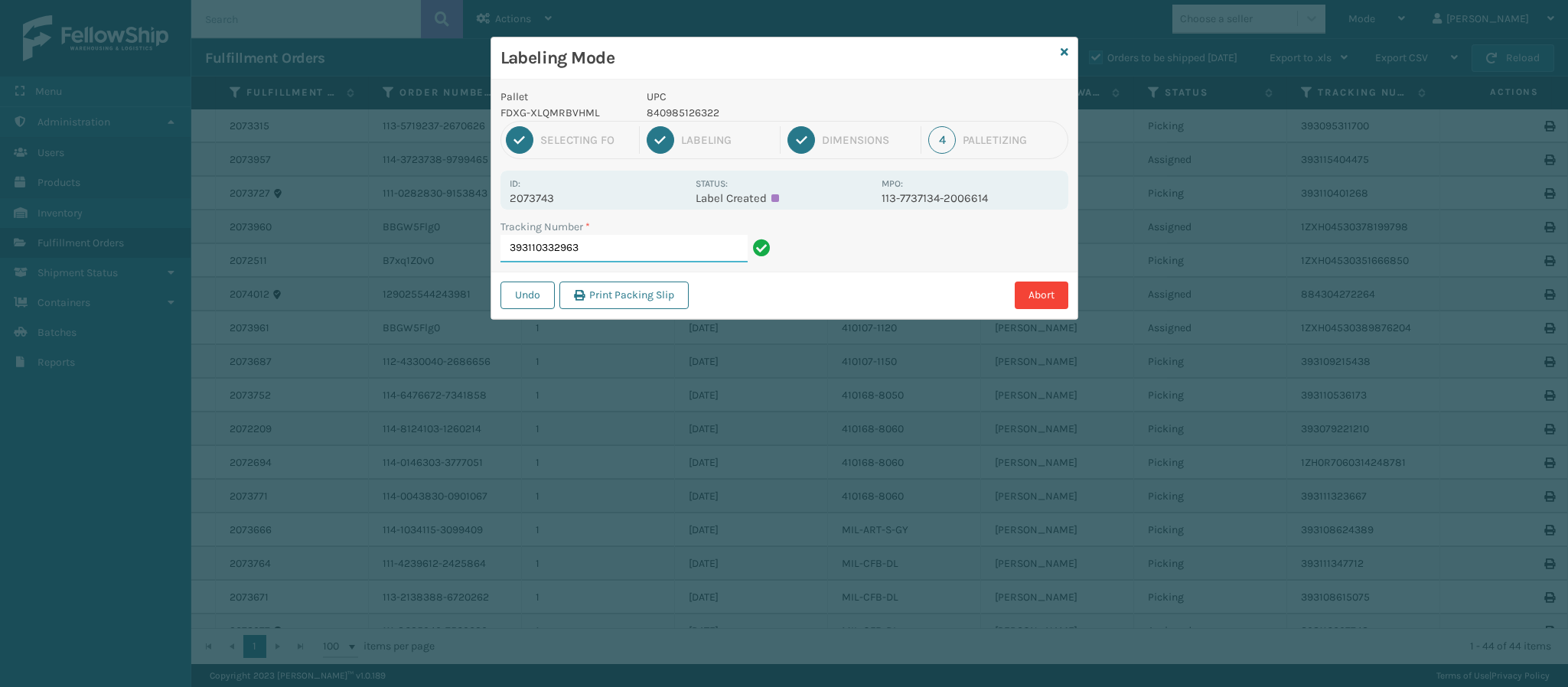
click at [616, 243] on input "393110332963" at bounding box center [624, 248] width 248 height 28
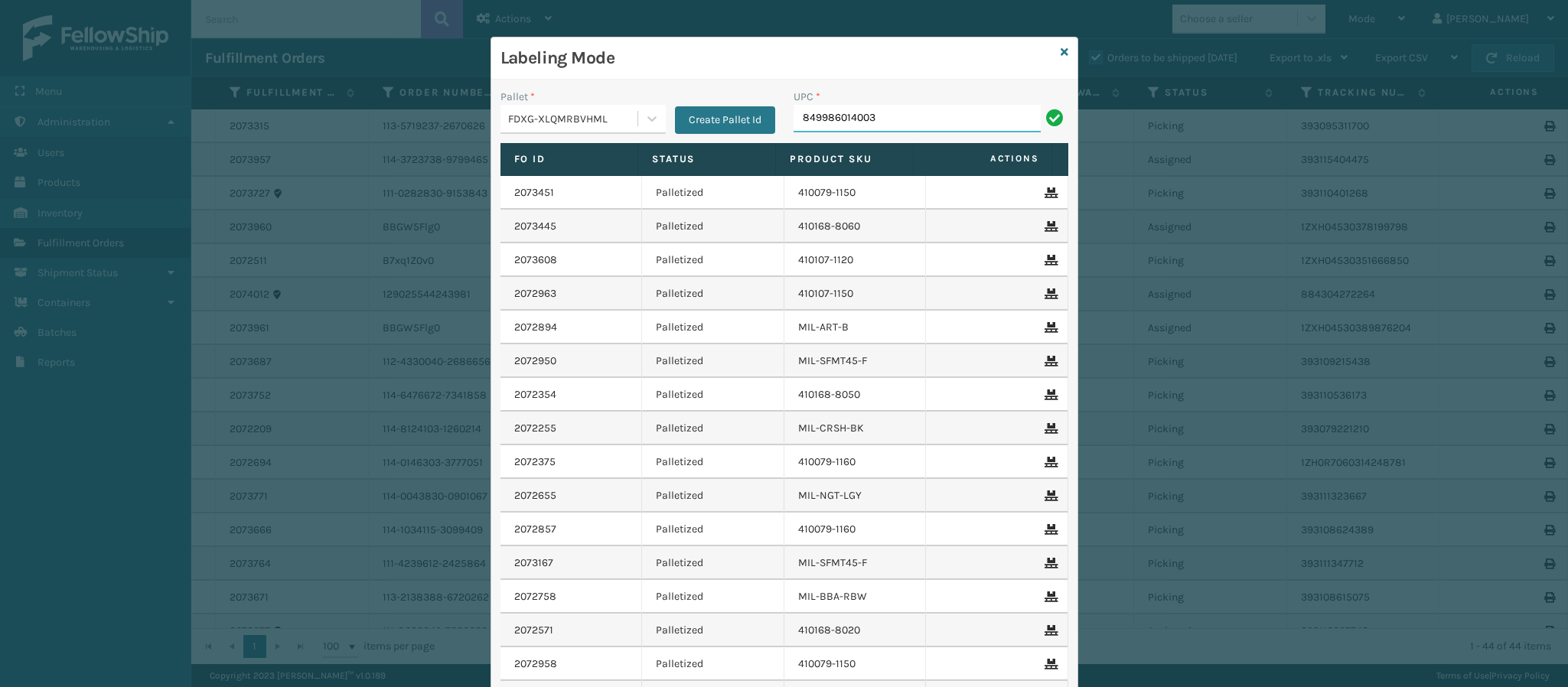
type input "849986014003"
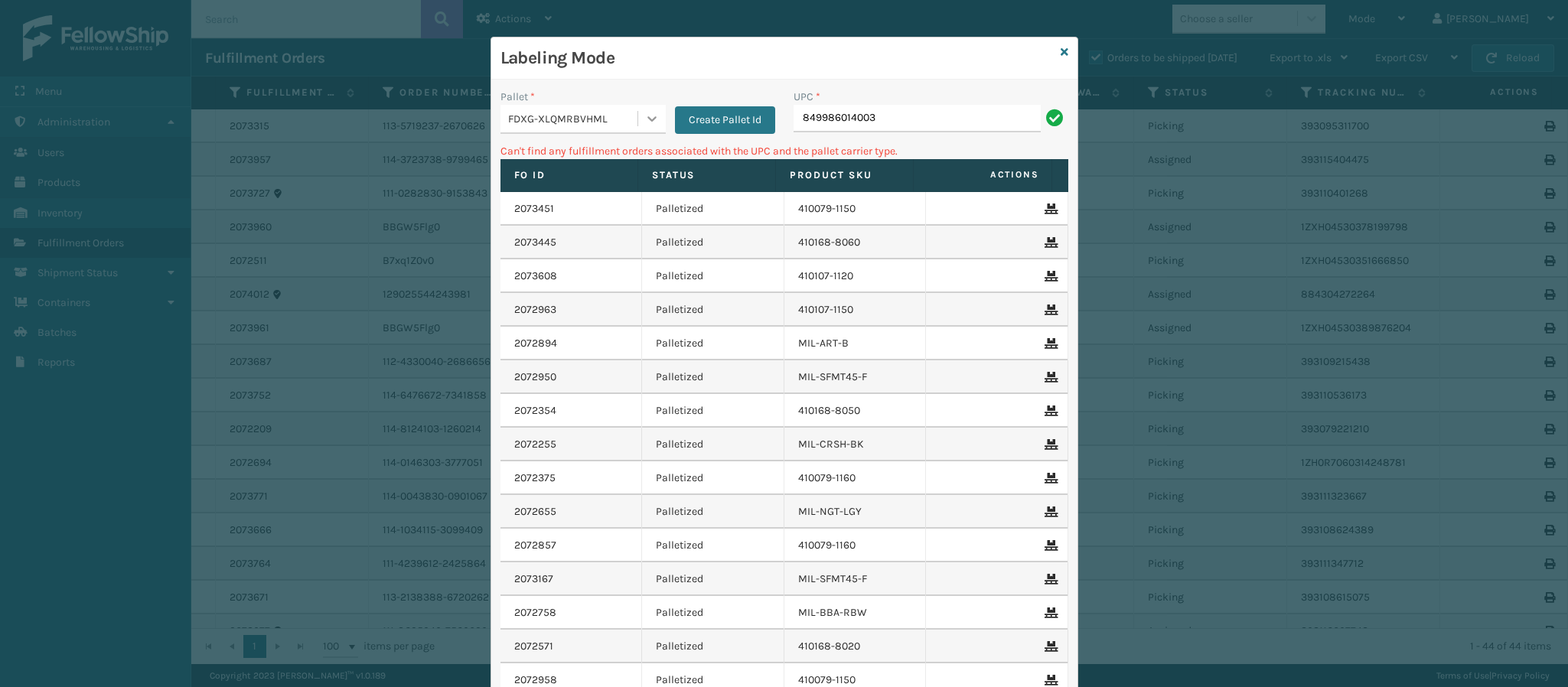
click at [644, 120] on icon at bounding box center [652, 119] width 16 height 16
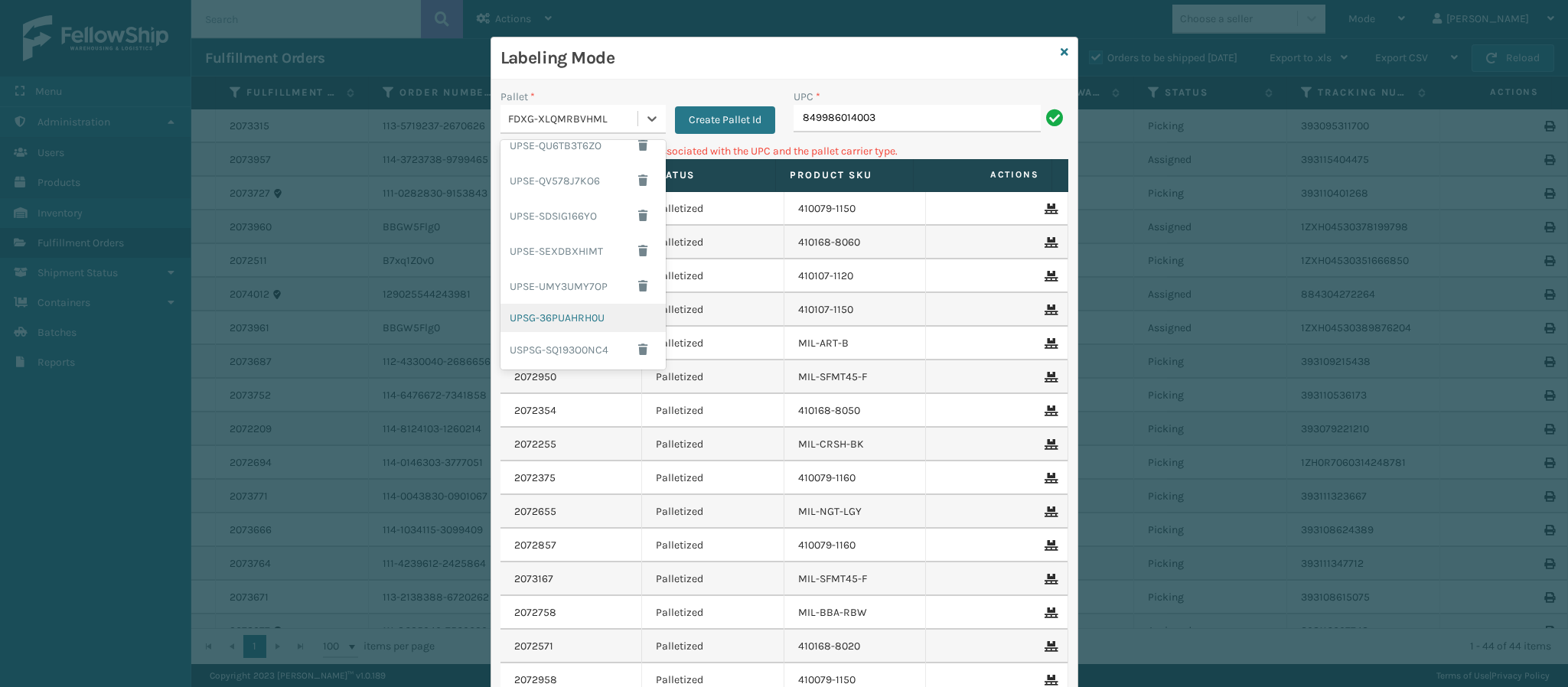
click at [581, 313] on div "UPSG-36PUAHRH0U" at bounding box center [583, 317] width 166 height 28
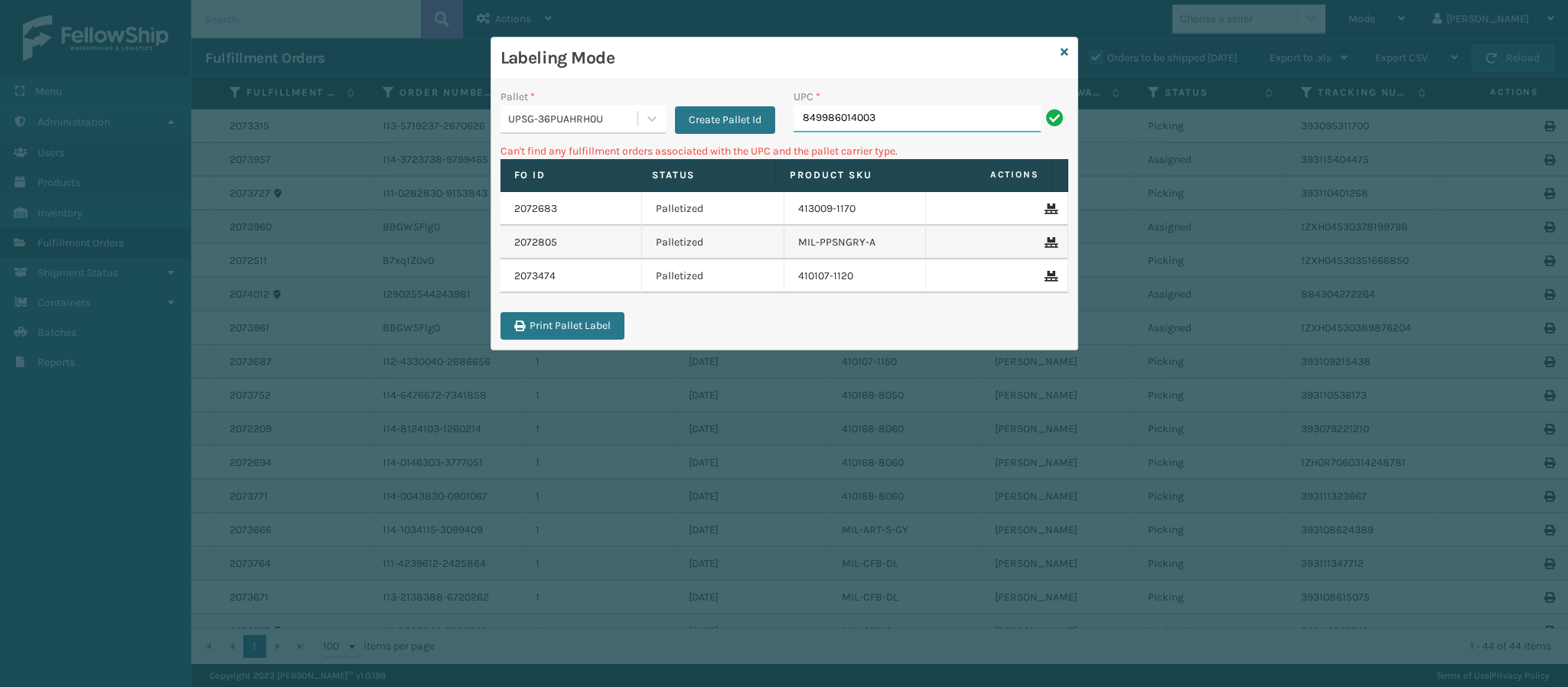
click at [928, 124] on input "849986014003" at bounding box center [917, 119] width 248 height 28
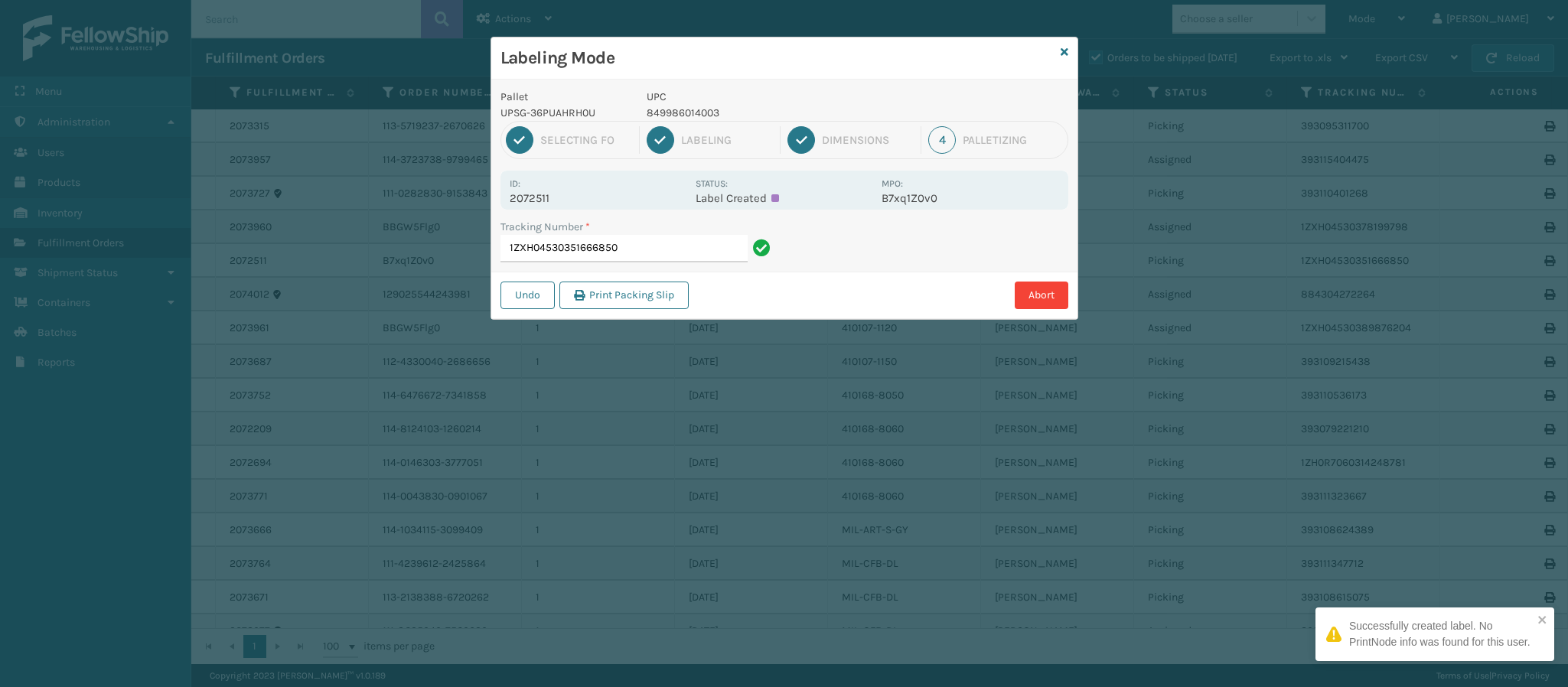
click at [548, 205] on p "2072511" at bounding box center [598, 198] width 177 height 14
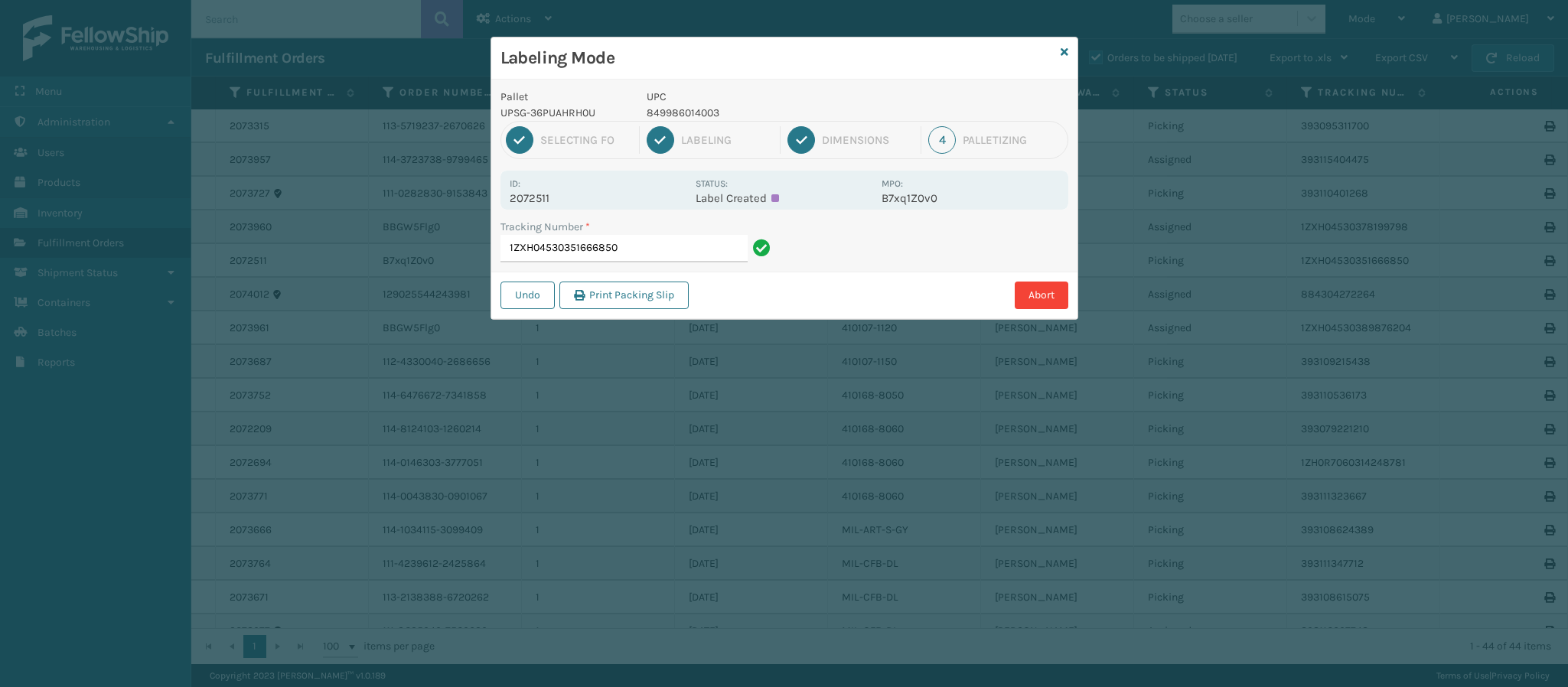
click at [548, 205] on p "2072511" at bounding box center [598, 198] width 177 height 14
click at [689, 253] on input "1ZXH04530351666850" at bounding box center [624, 248] width 248 height 28
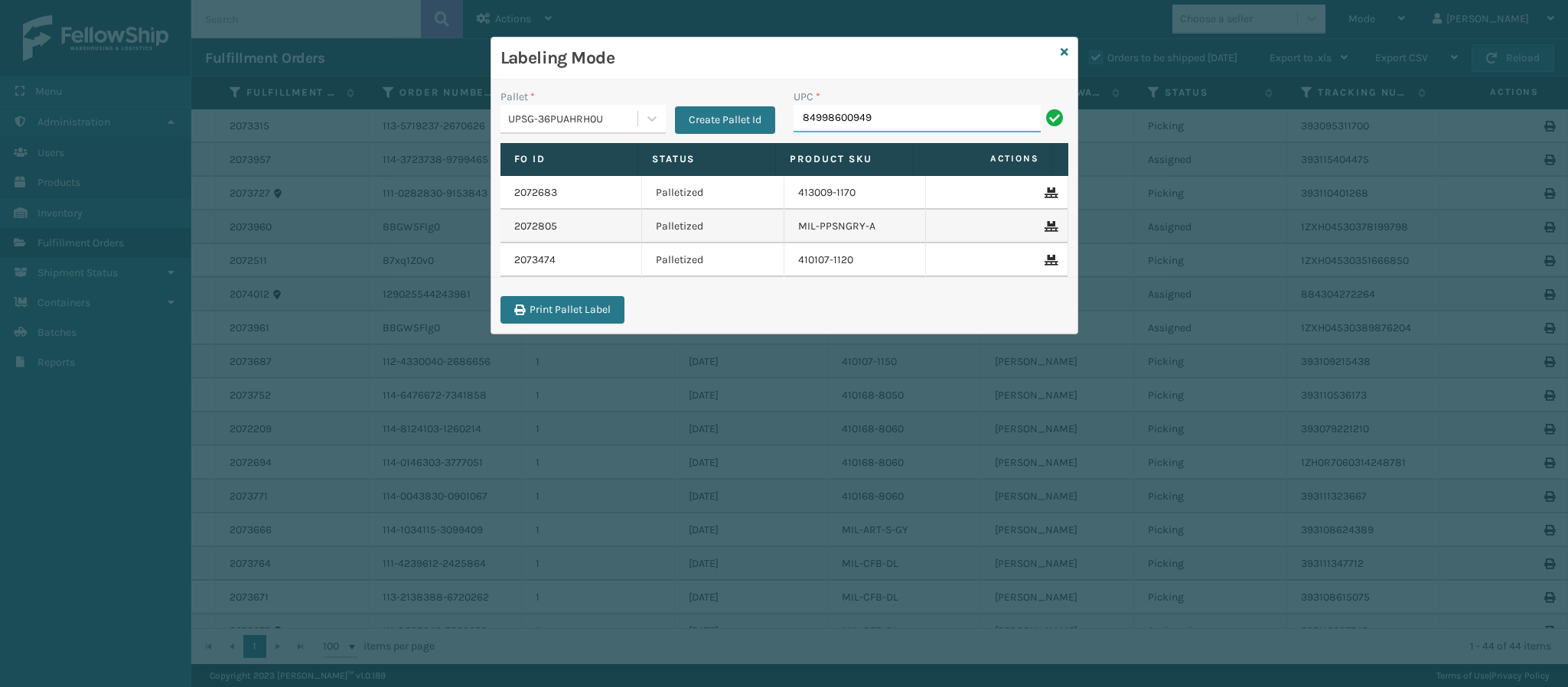
type input "849986009498"
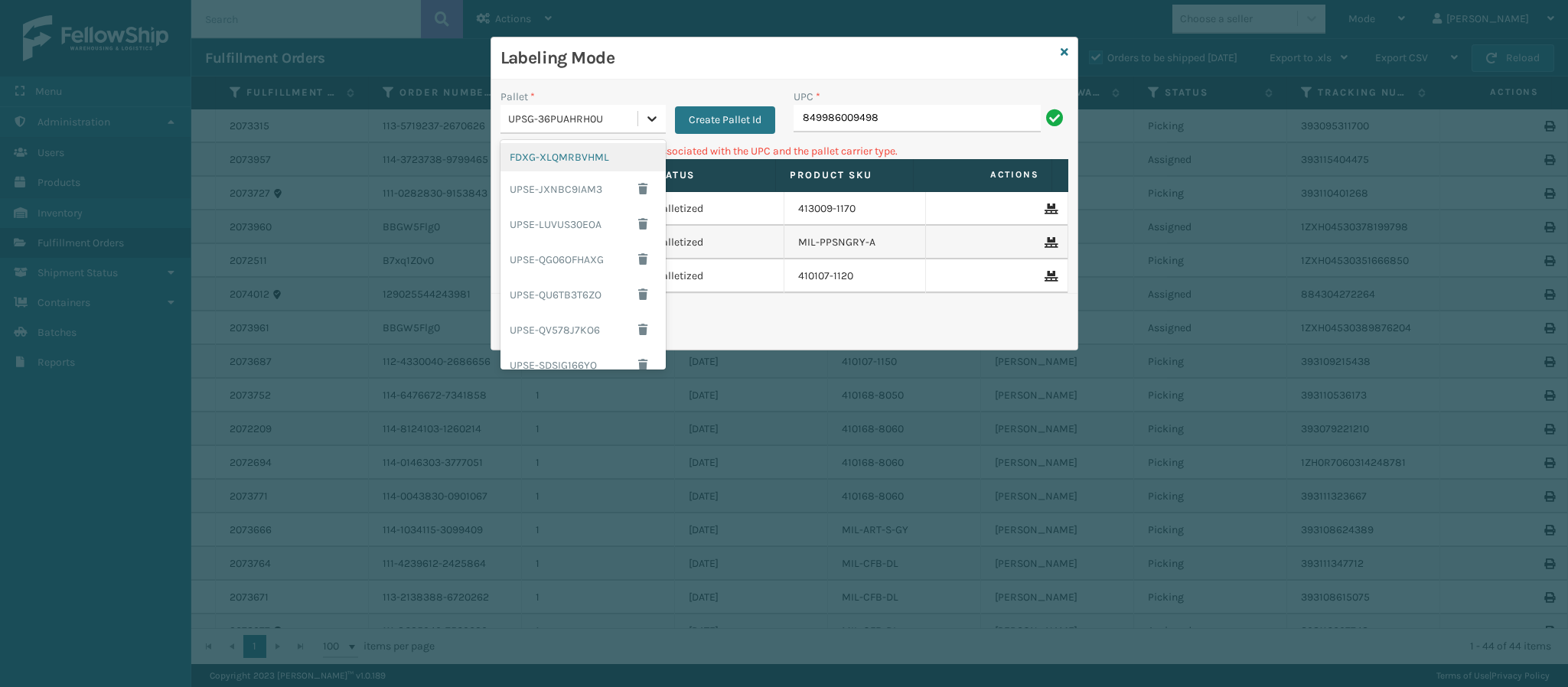
click at [653, 111] on icon at bounding box center [652, 119] width 16 height 16
click at [588, 159] on div "FDXG-XLQMRBVHML" at bounding box center [583, 157] width 166 height 28
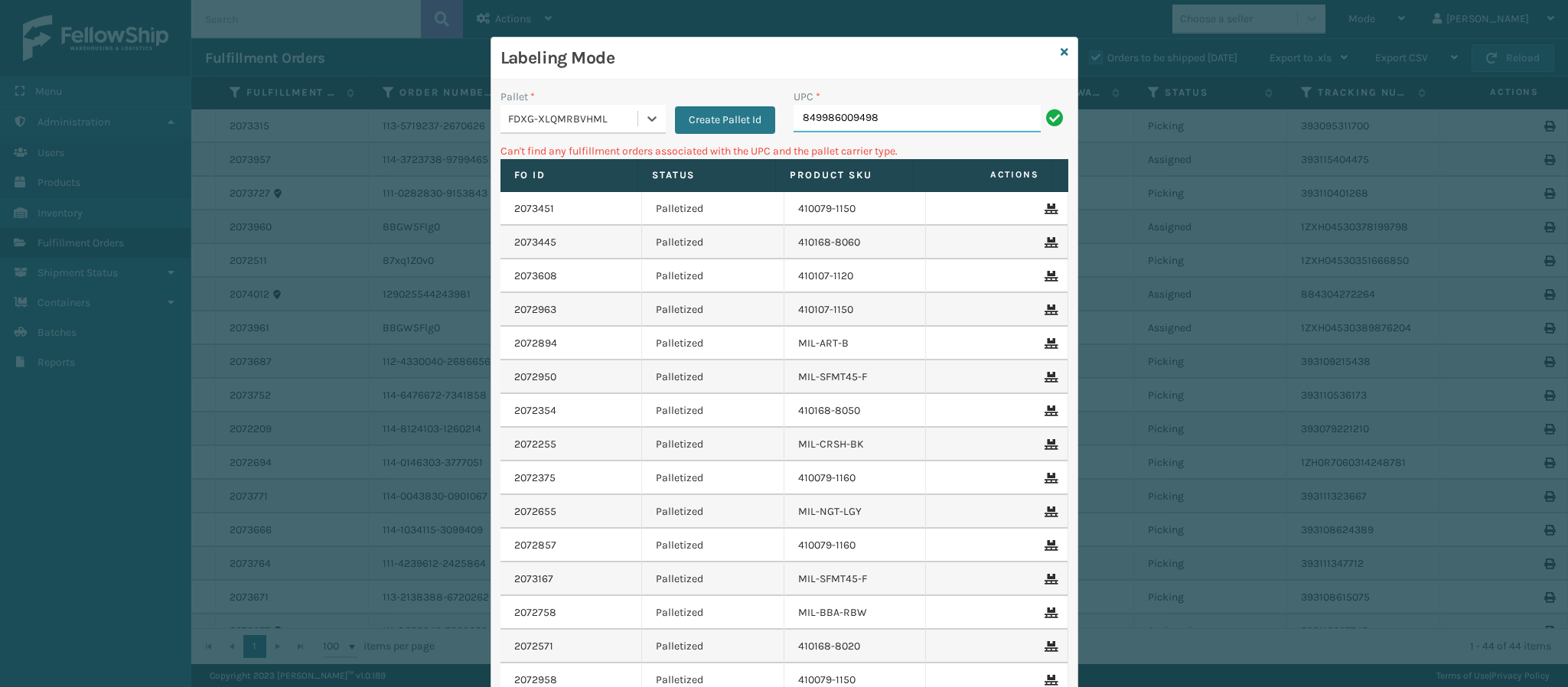
click at [898, 119] on input "849986009498" at bounding box center [917, 119] width 248 height 28
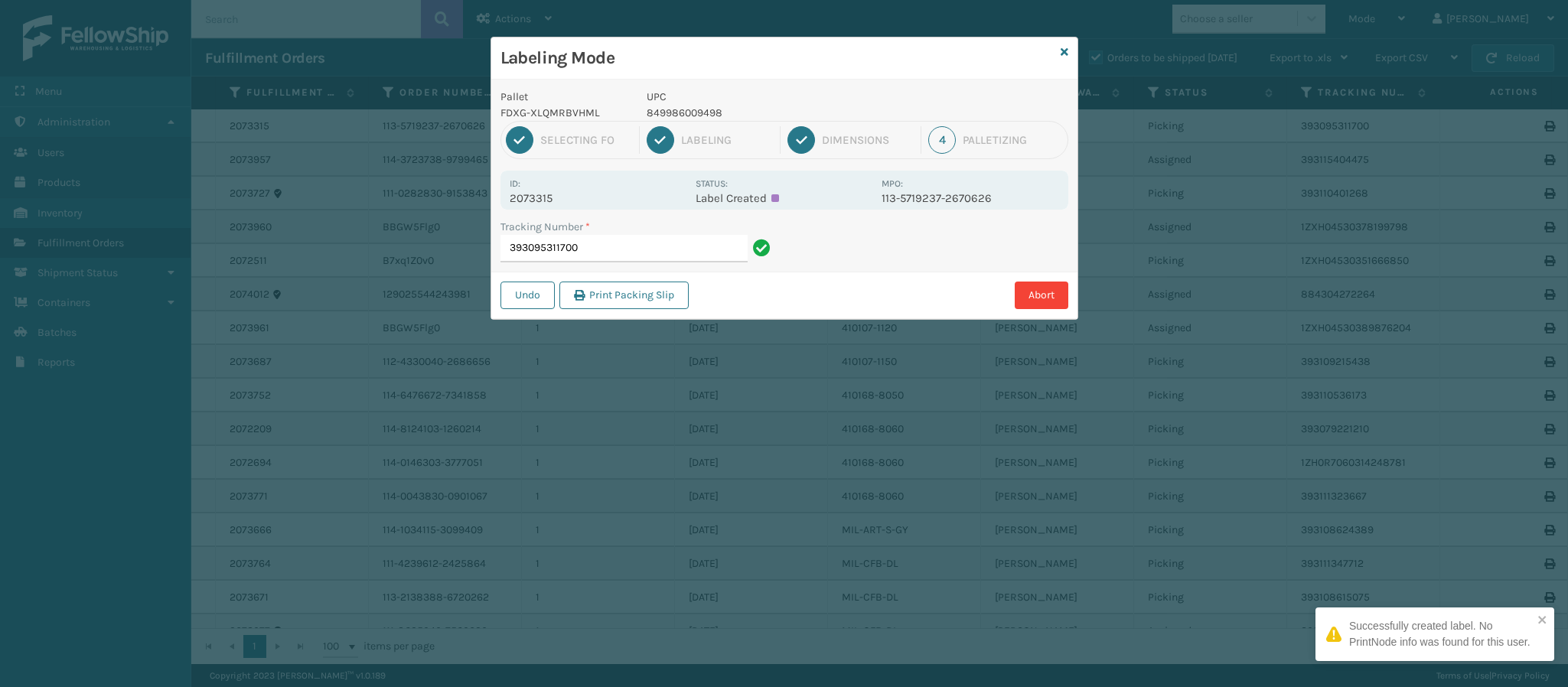
click at [547, 200] on p "2073315" at bounding box center [598, 198] width 177 height 14
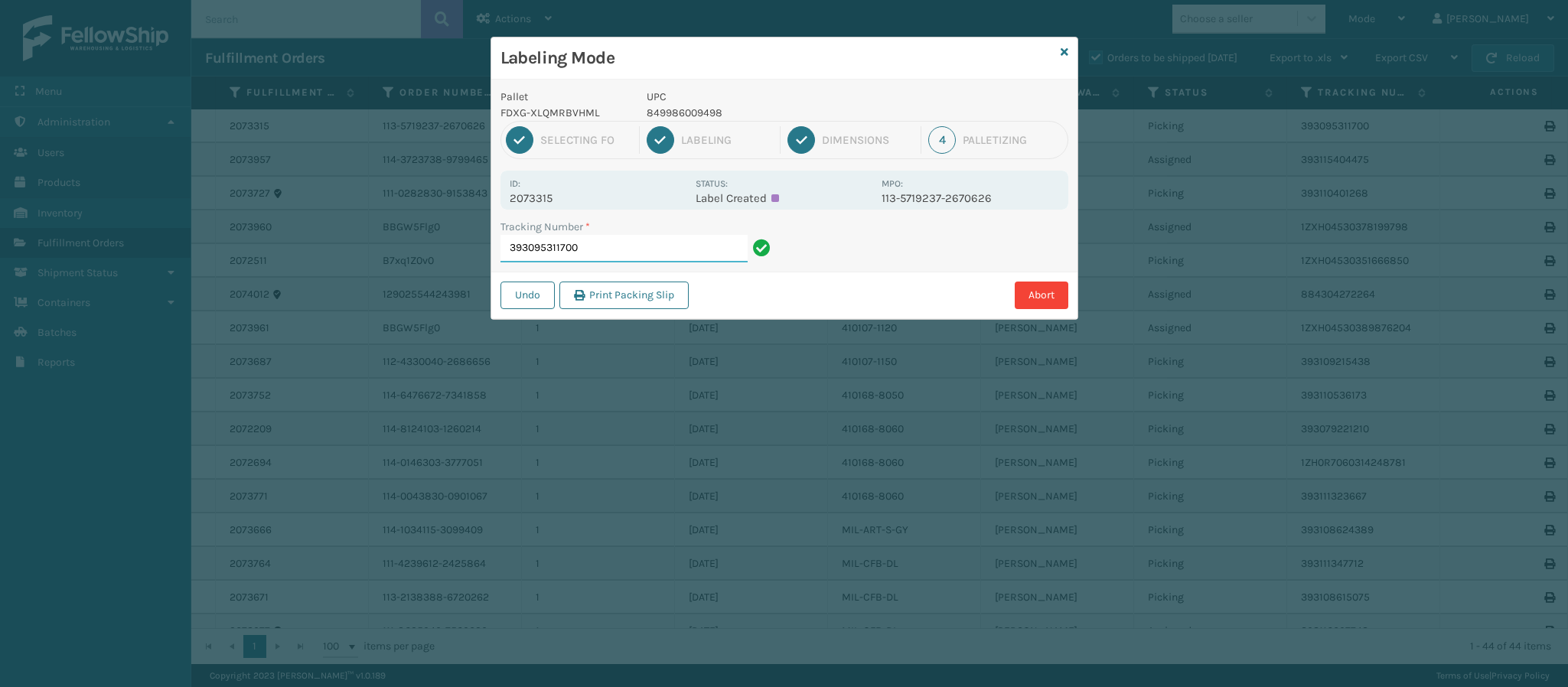
click at [630, 259] on input "393095311700" at bounding box center [624, 248] width 248 height 28
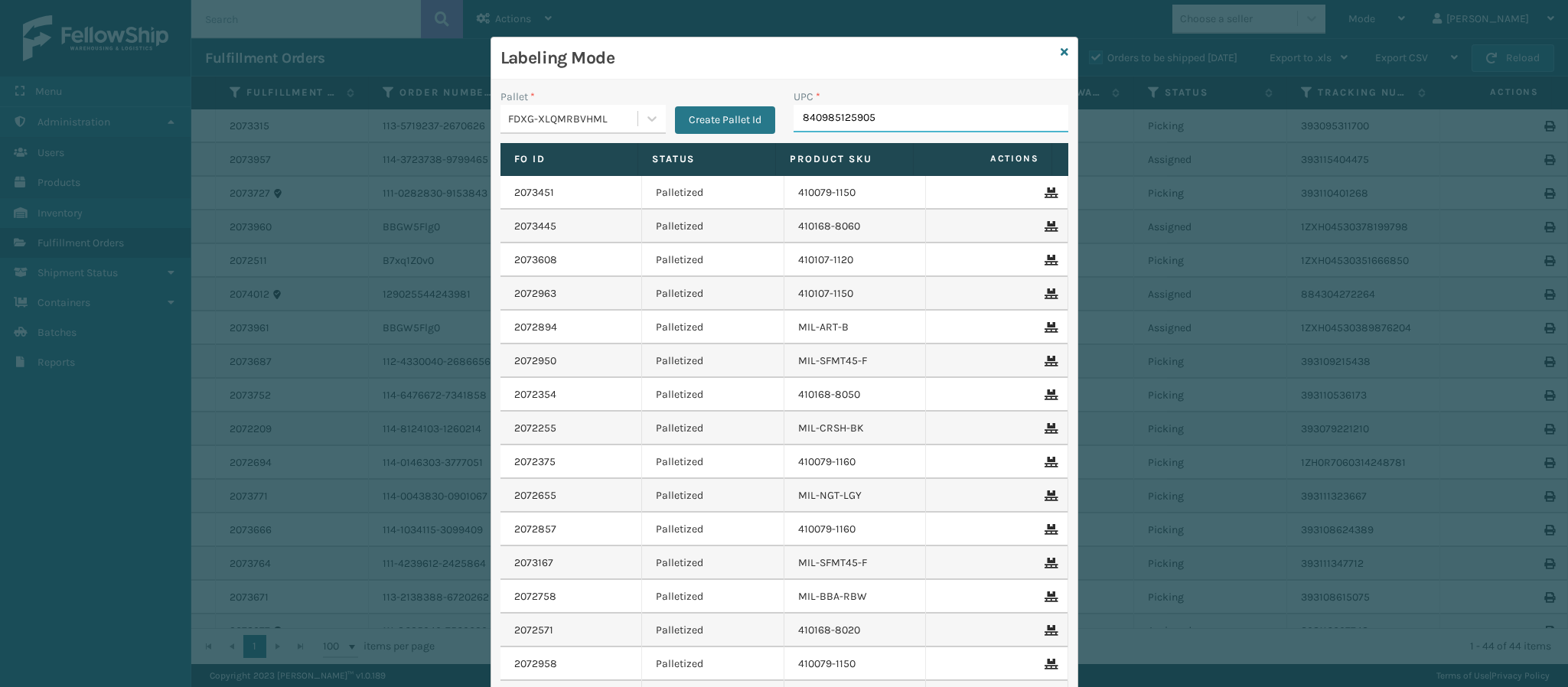
type input "840985125905"
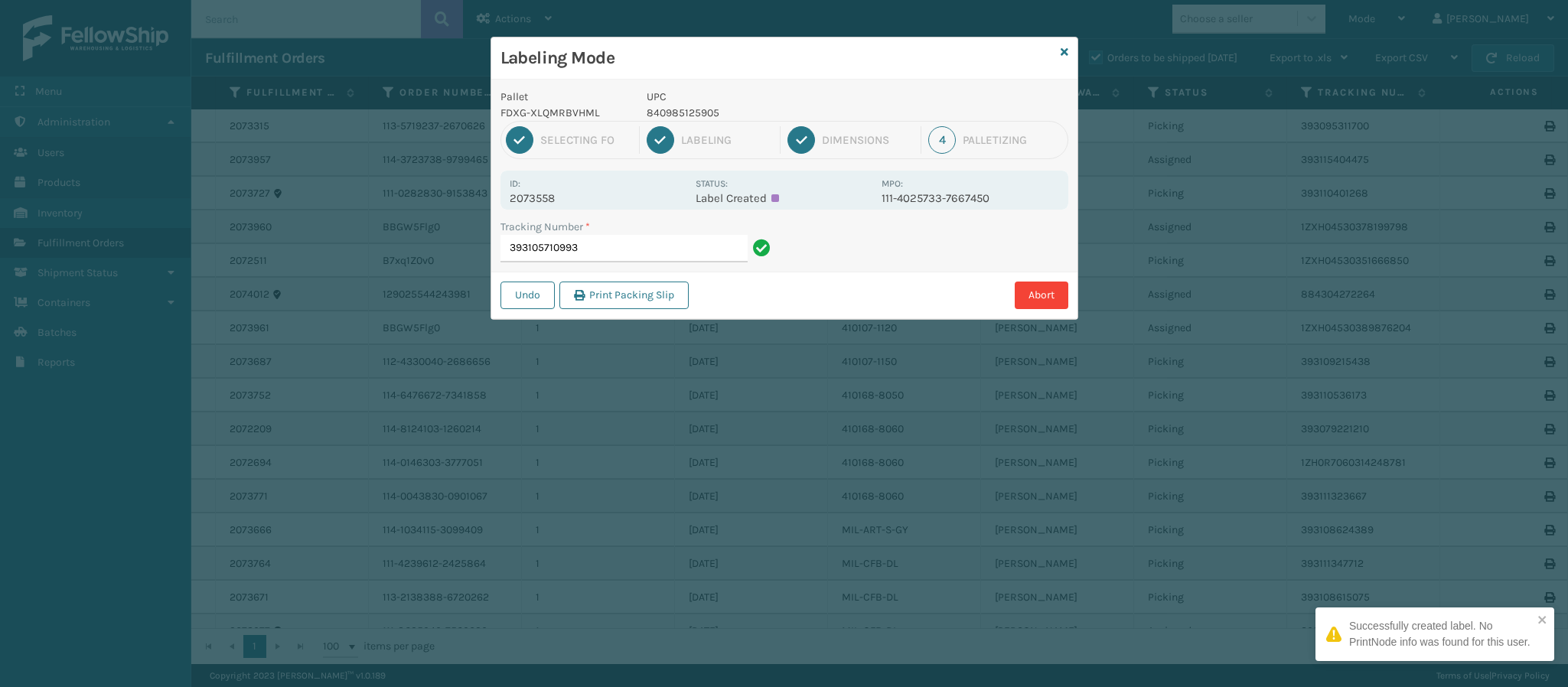
click at [551, 197] on p "2073558" at bounding box center [598, 198] width 177 height 14
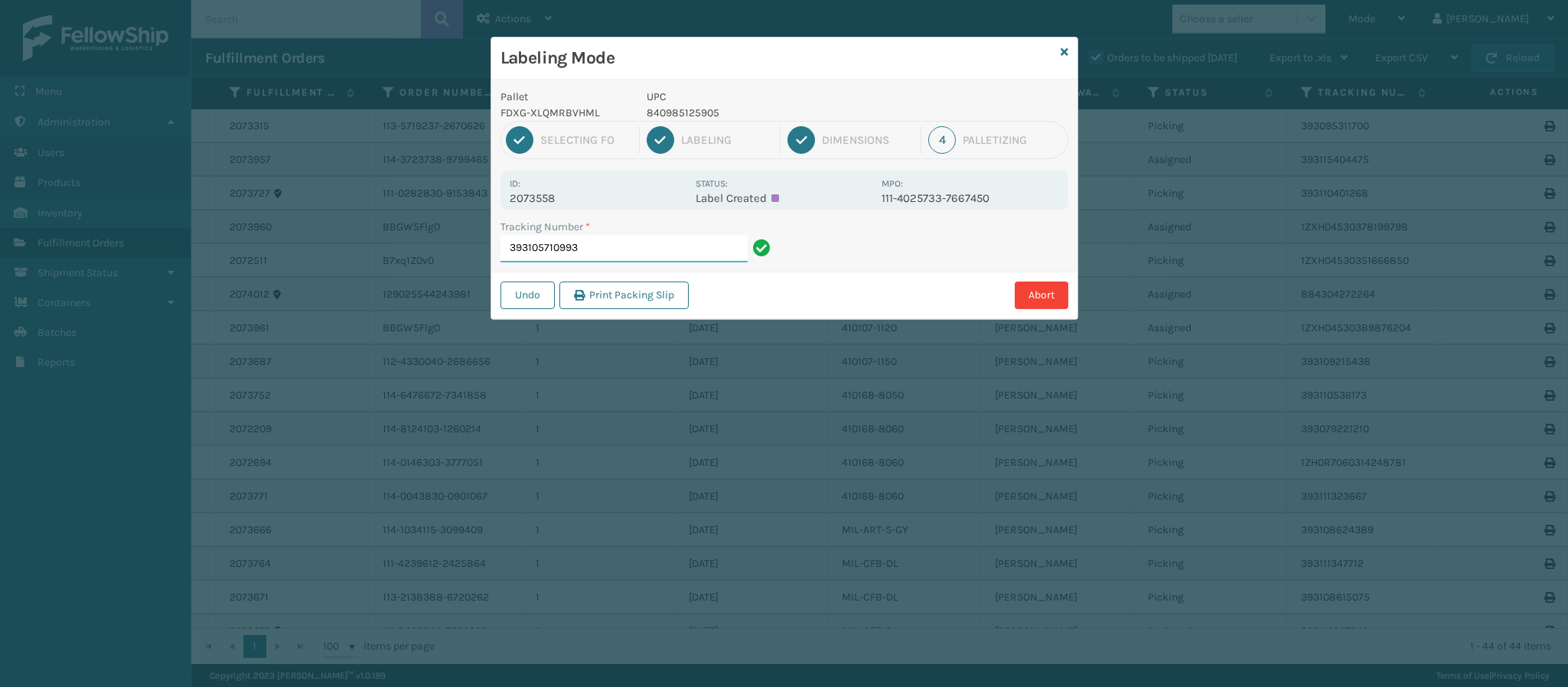
click at [639, 253] on input "393105710993" at bounding box center [624, 248] width 248 height 28
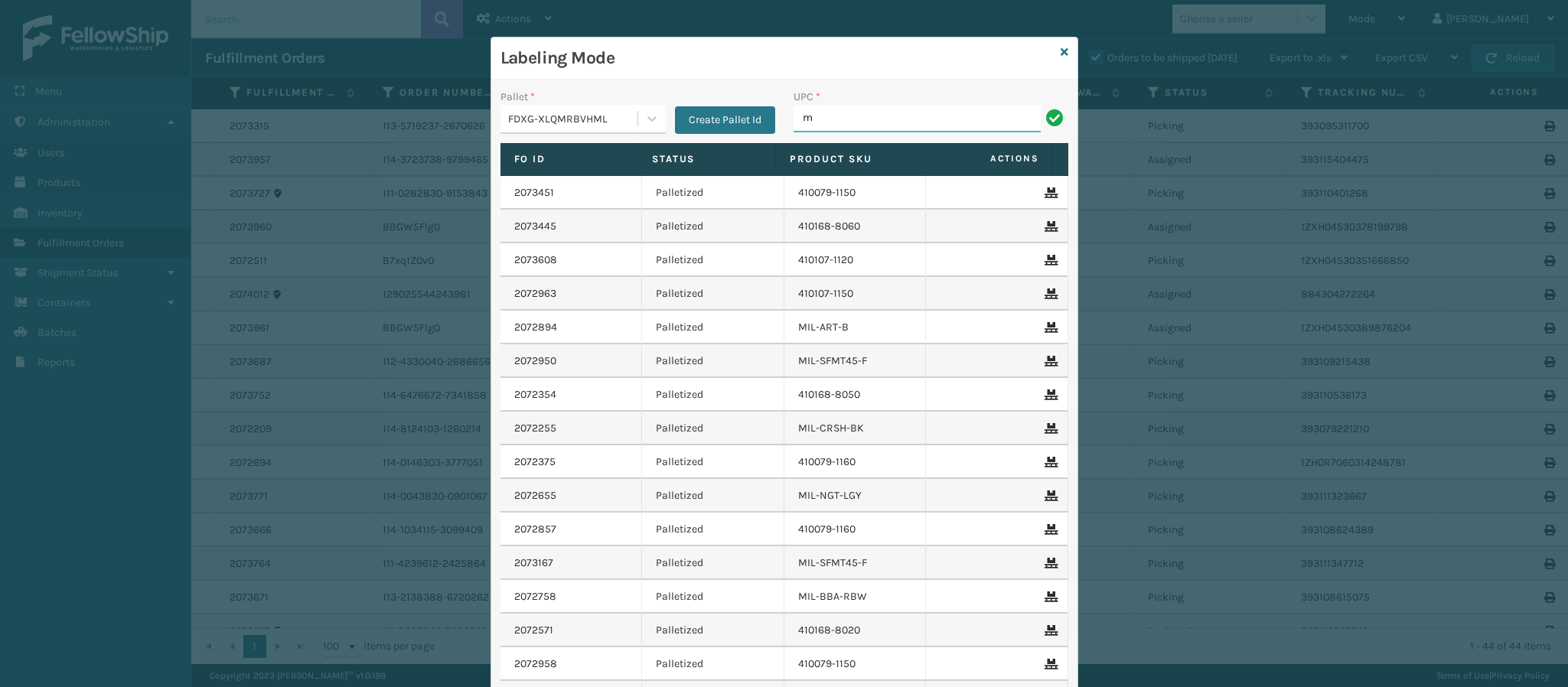
type input "MIL-HK612-6"
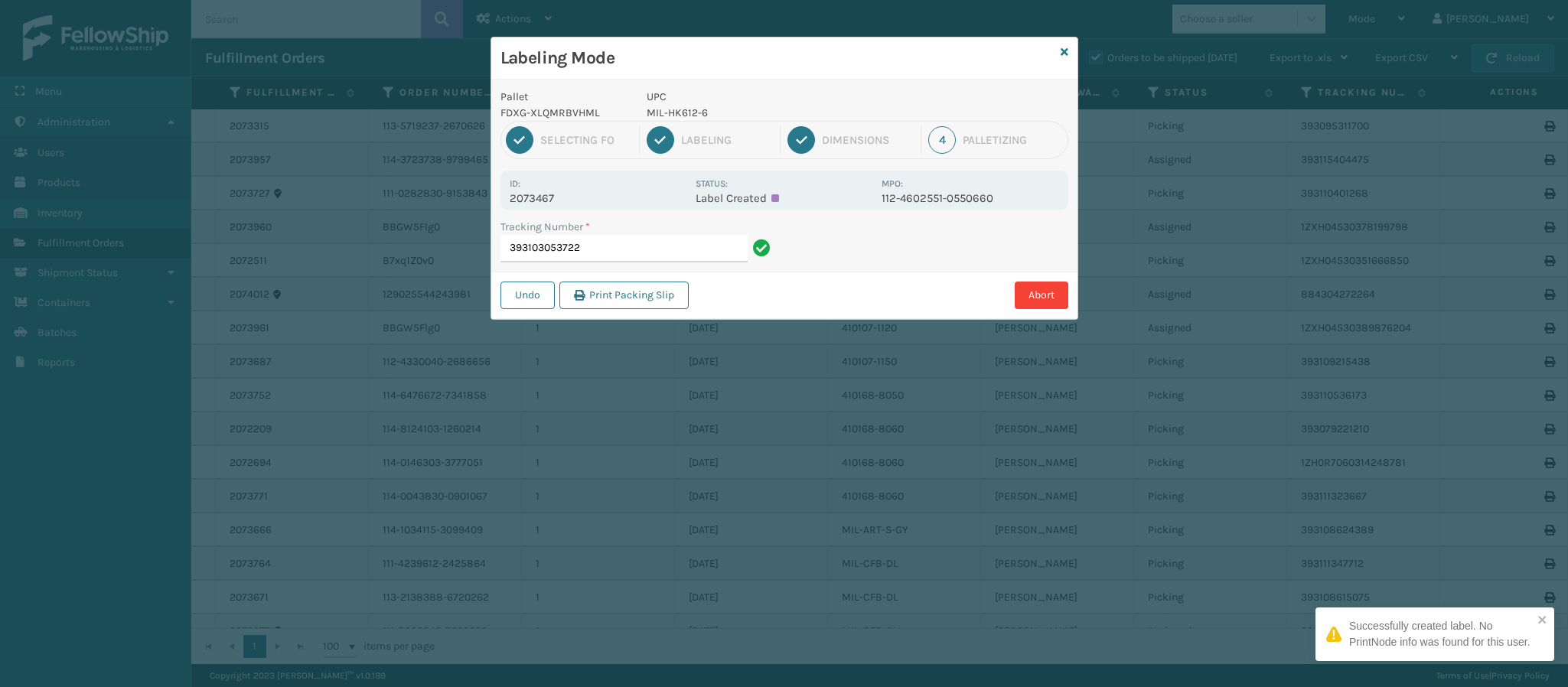
click at [543, 198] on p "2073467" at bounding box center [598, 198] width 177 height 14
click at [590, 250] on input "393103053722" at bounding box center [624, 248] width 248 height 28
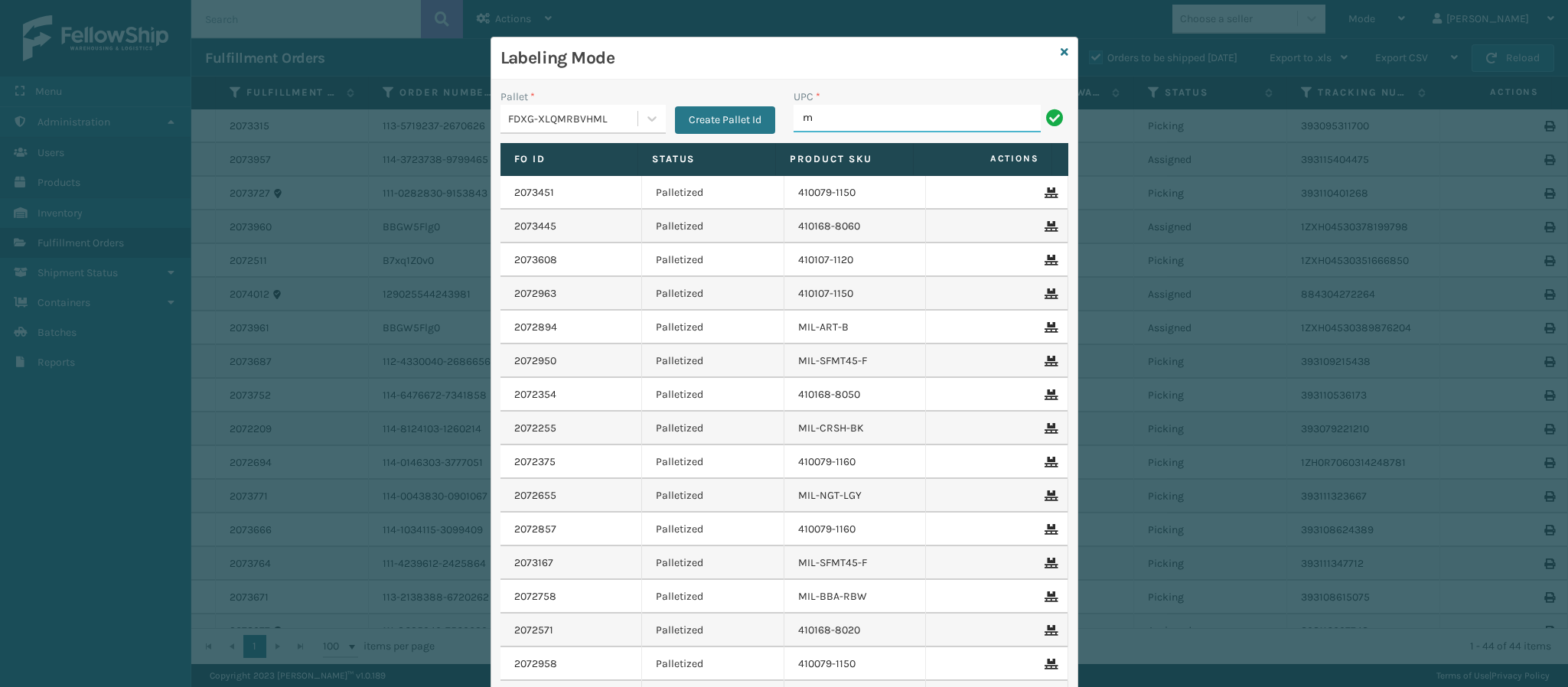
type input "MIL-HK612-6"
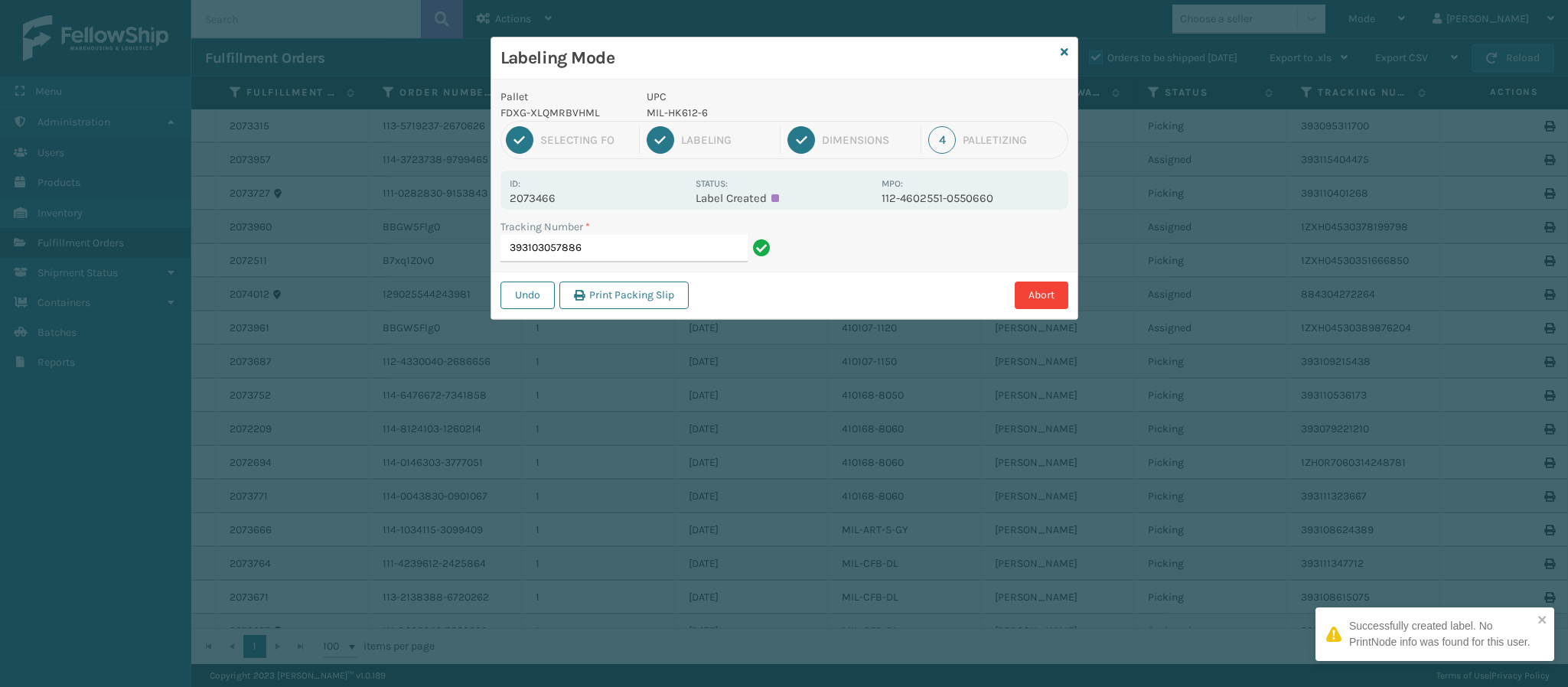
click at [545, 197] on p "2073466" at bounding box center [598, 198] width 177 height 14
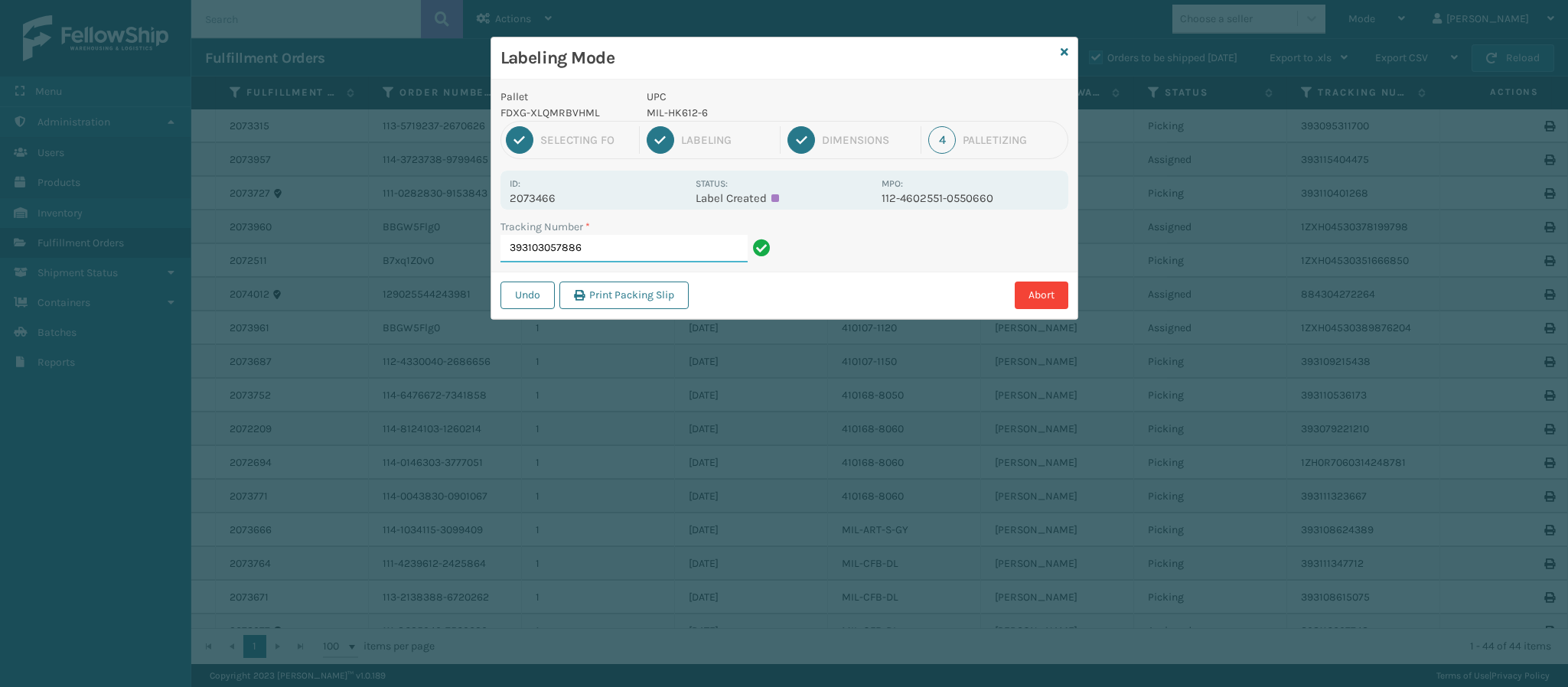
click at [625, 251] on input "393103057886" at bounding box center [624, 248] width 248 height 28
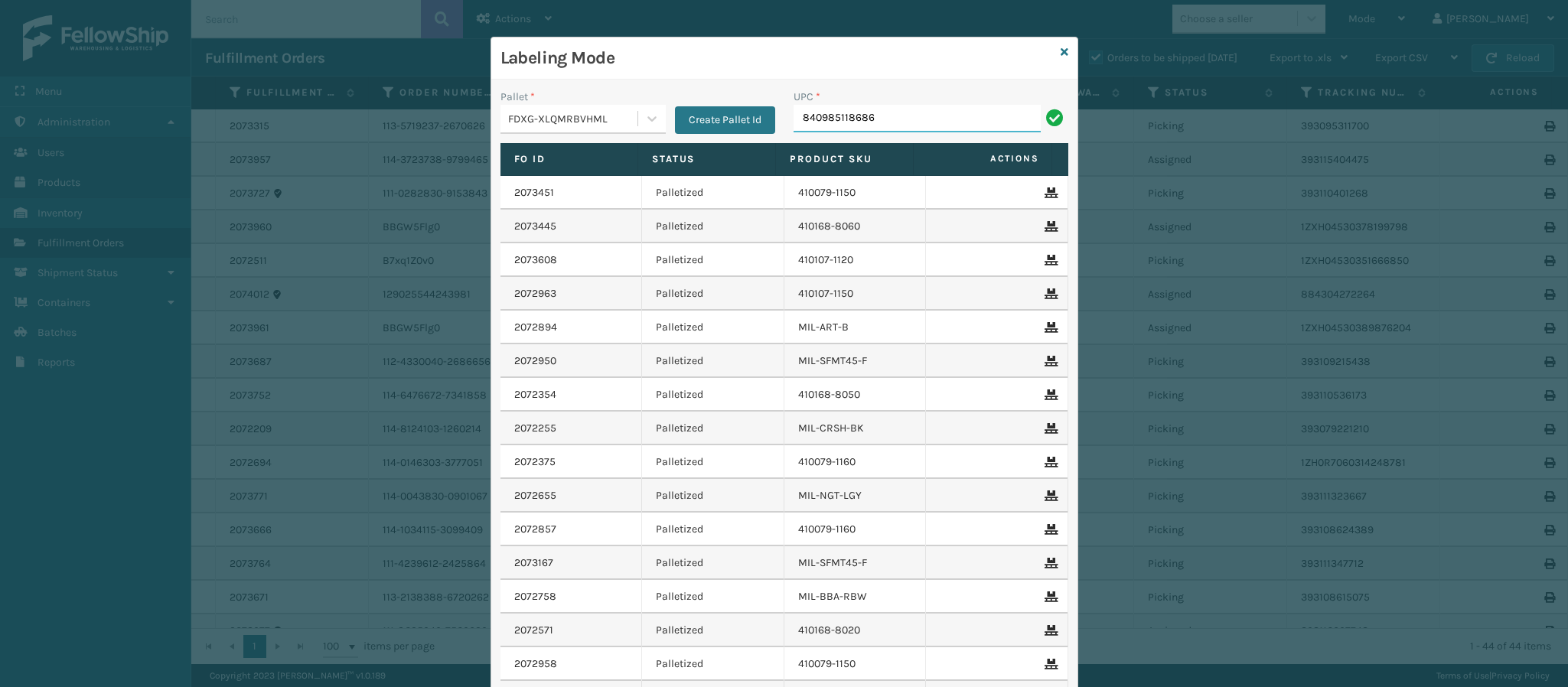
type input "840985118686"
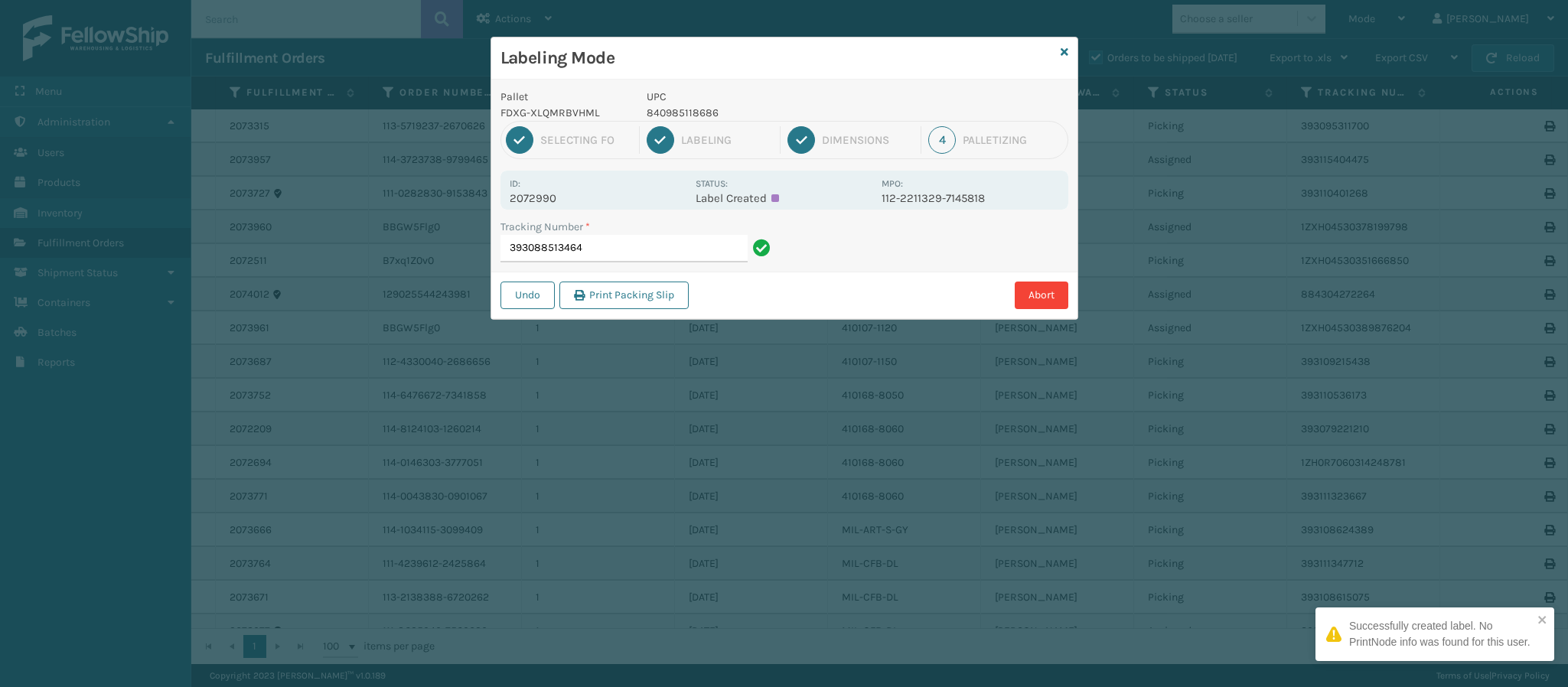
click at [548, 200] on p "2072990" at bounding box center [598, 198] width 177 height 14
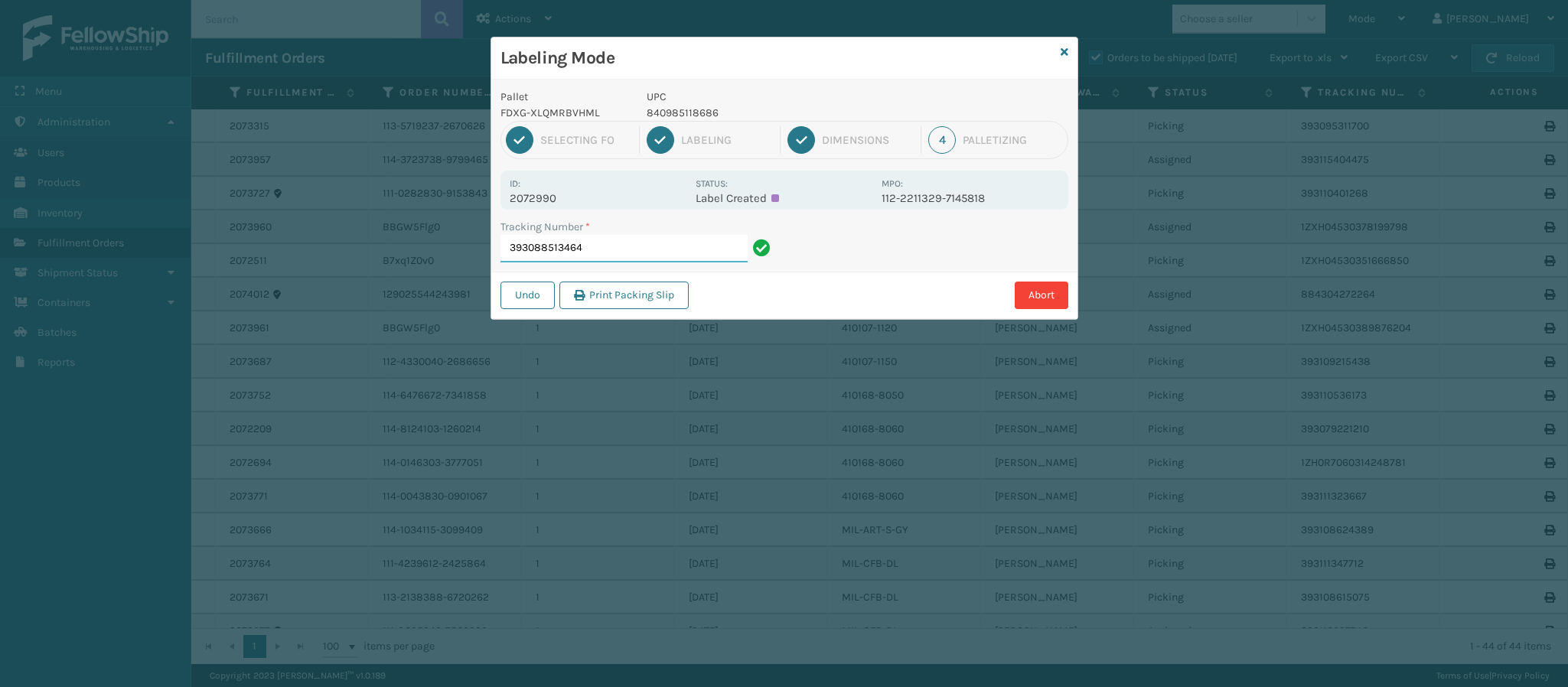
click at [657, 250] on input "393088513464" at bounding box center [624, 248] width 248 height 28
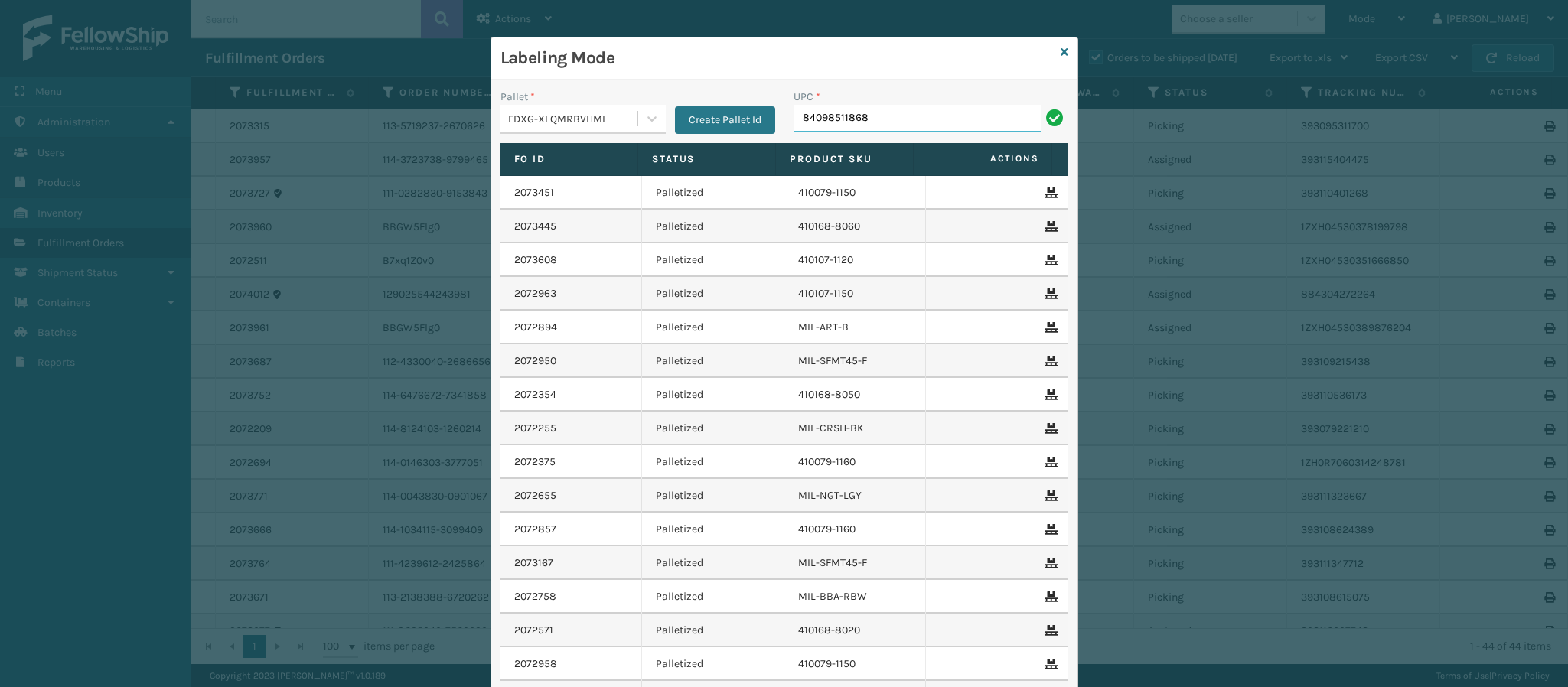
type input "840985118686"
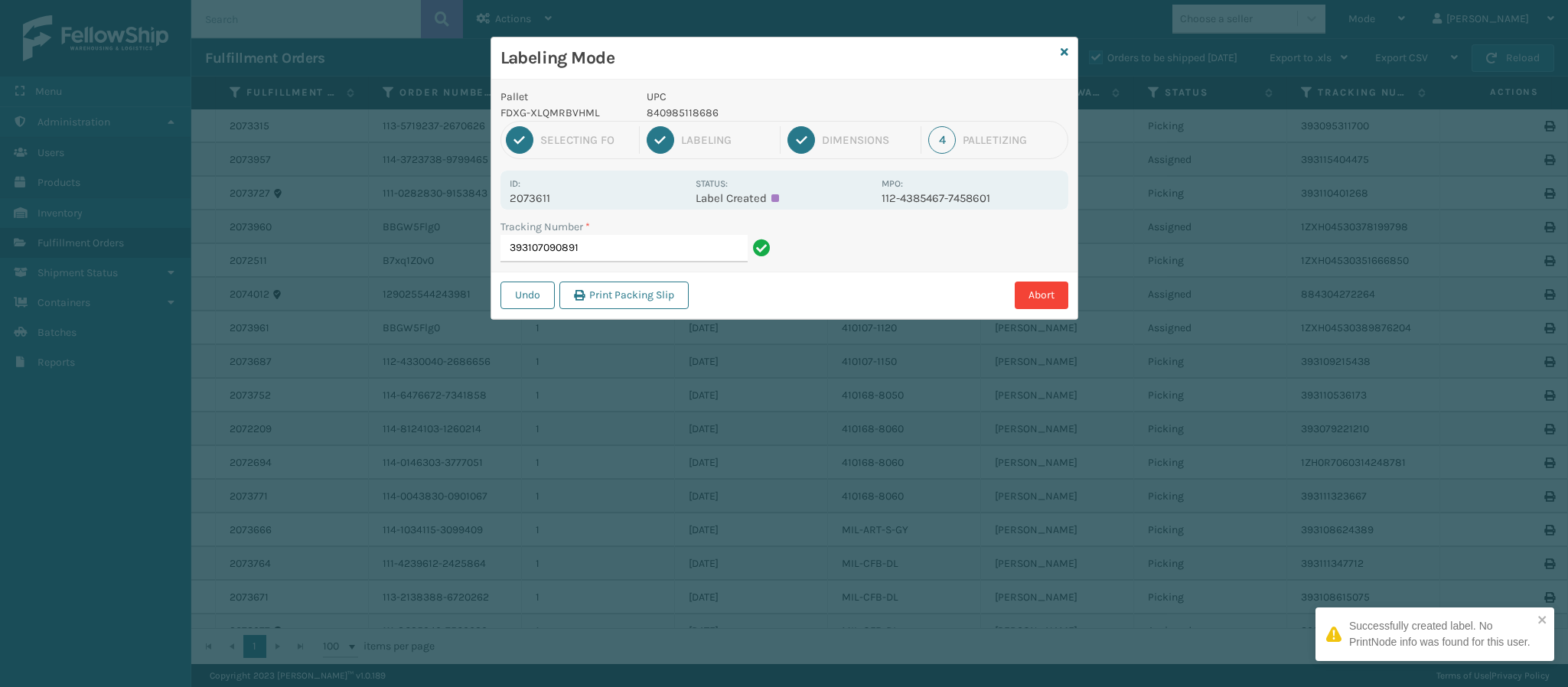
click at [541, 197] on p "2073611" at bounding box center [598, 198] width 177 height 14
click at [614, 248] on input "393107090891" at bounding box center [624, 248] width 248 height 28
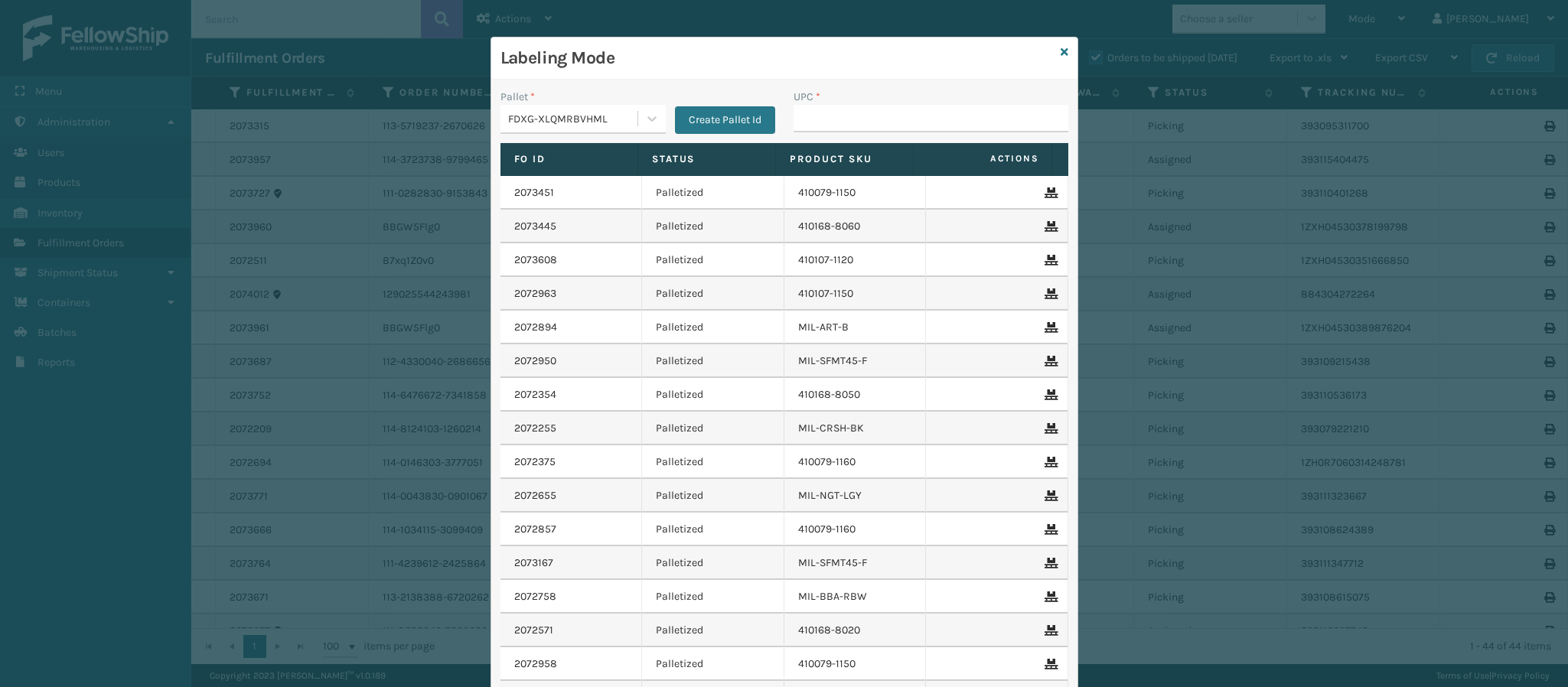
click at [881, 81] on div "Pallet * FDXG-XLQMRBVHML Create Pallet Id UPC * Fo Id Status Product SKU Action…" at bounding box center [785, 433] width 586 height 708
click at [847, 122] on input "UPC *" at bounding box center [931, 119] width 275 height 28
type input "840985118686"
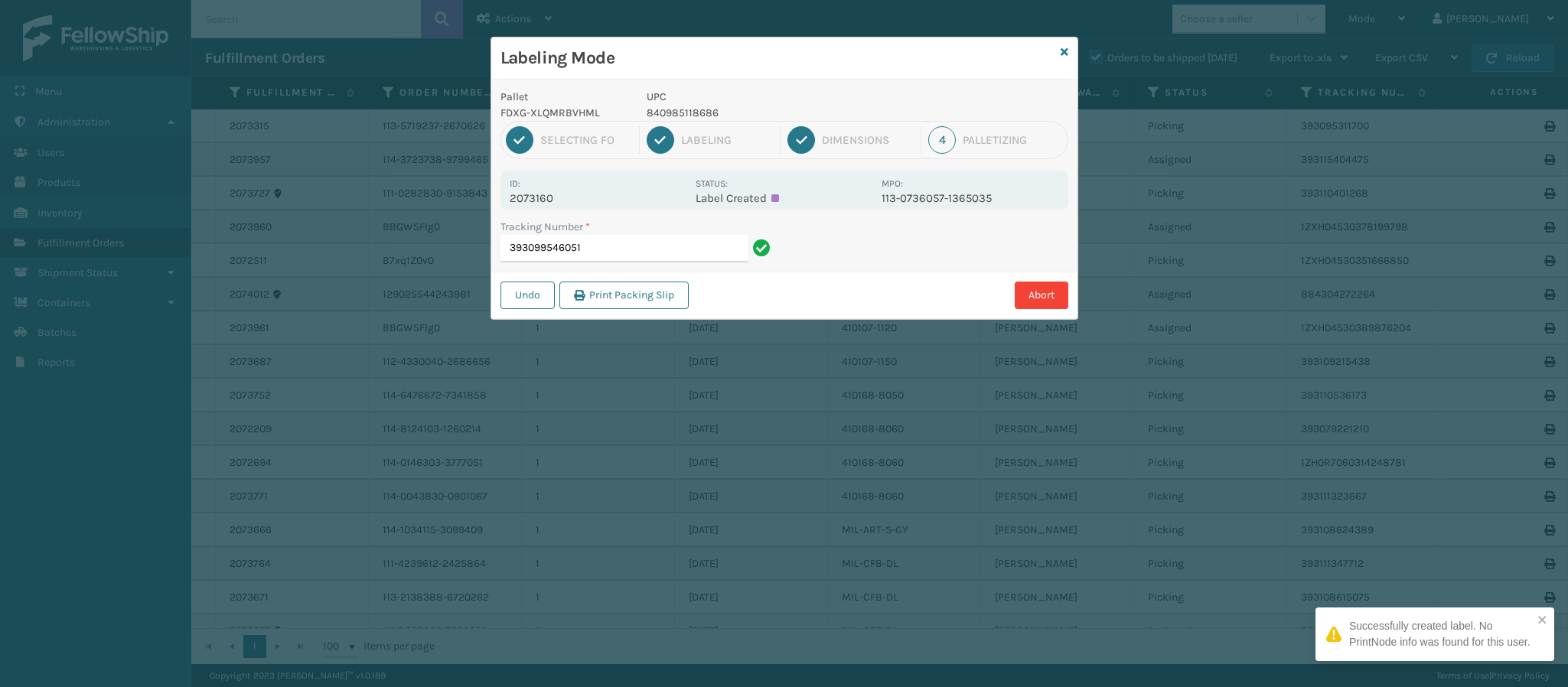
click at [548, 194] on p "2073160" at bounding box center [598, 198] width 177 height 14
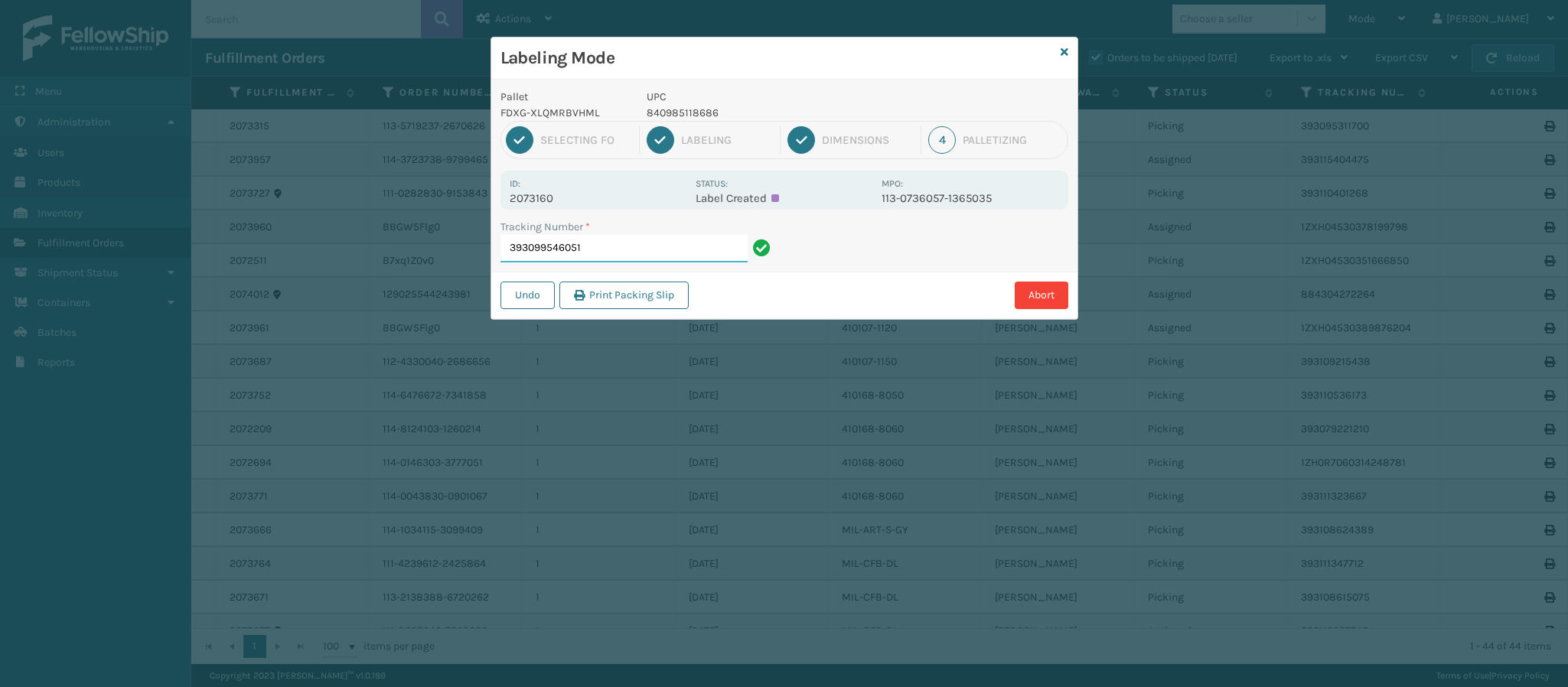
click at [664, 246] on input "393099546051" at bounding box center [624, 248] width 248 height 28
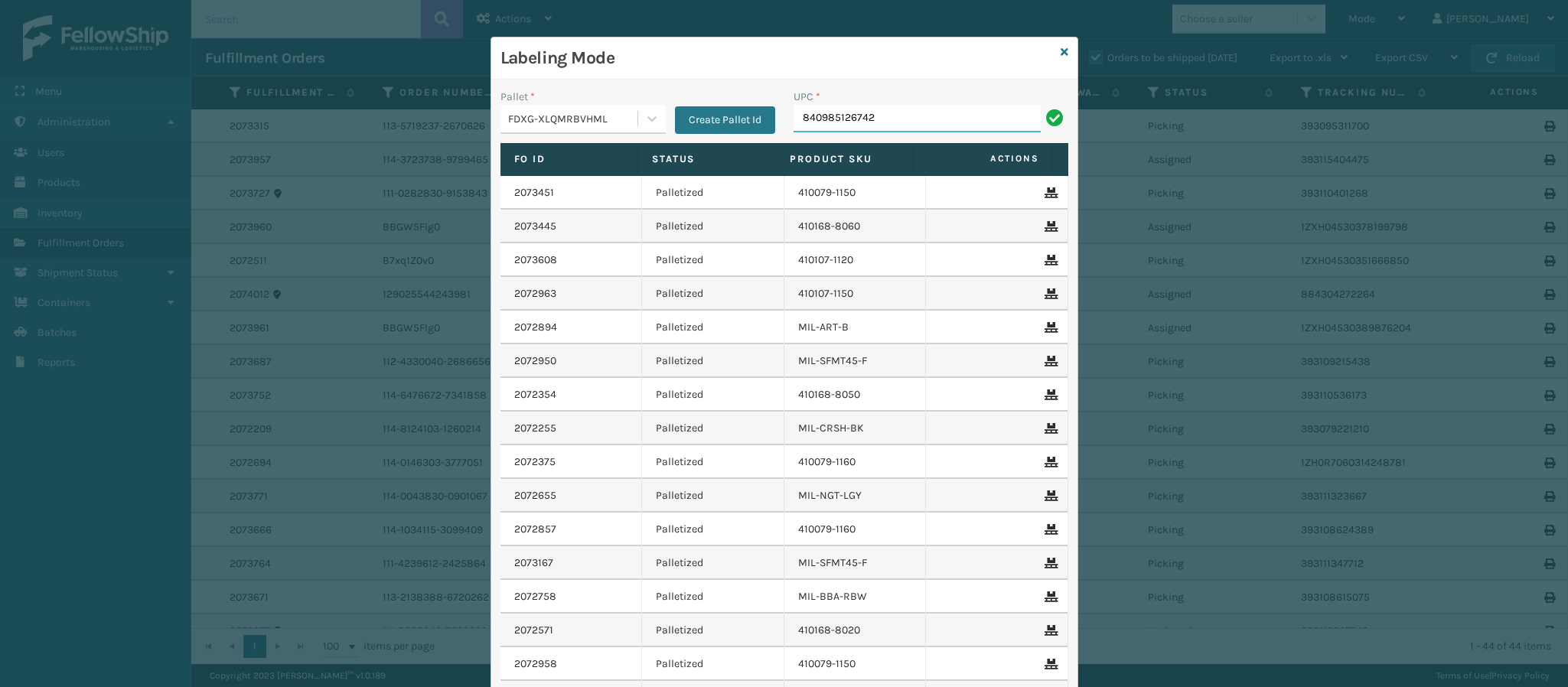
type input "840985126742"
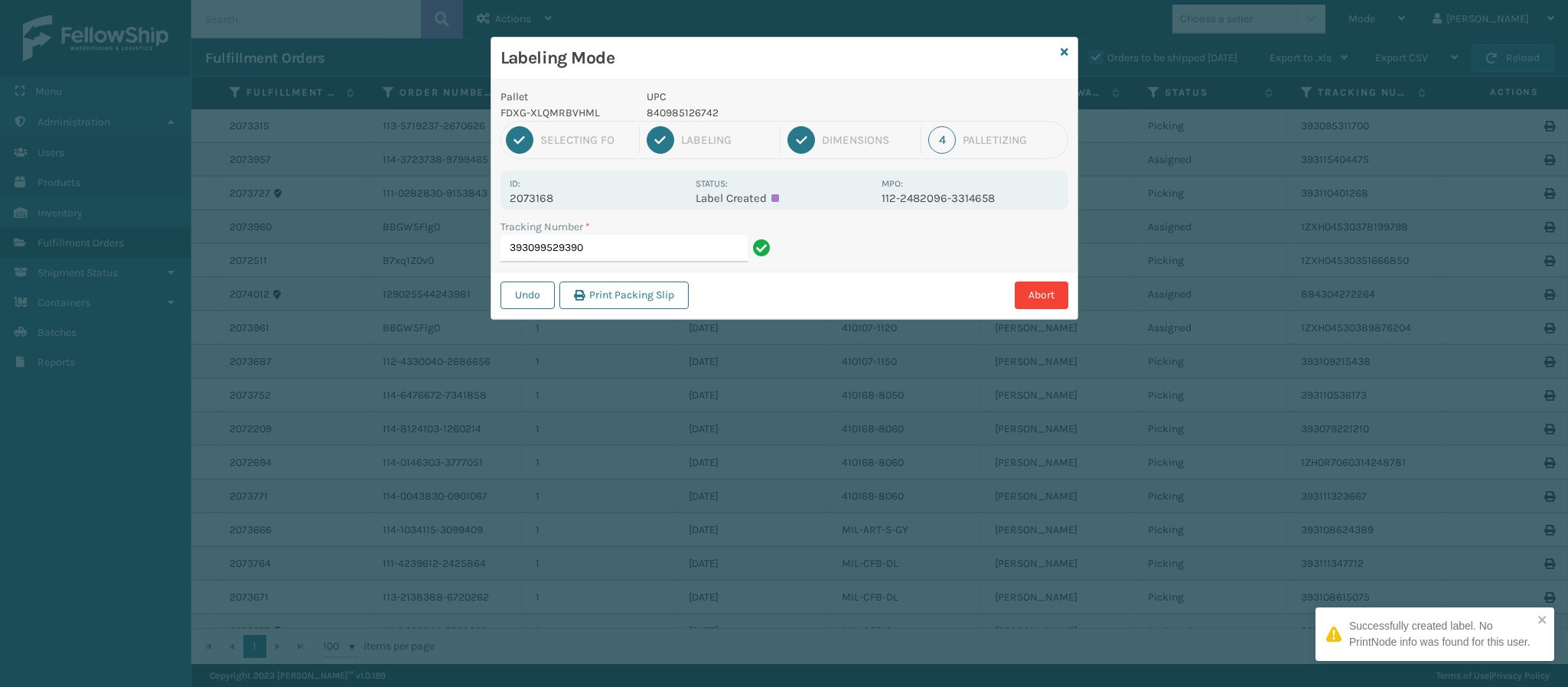
click at [547, 191] on p "2073168" at bounding box center [598, 198] width 177 height 14
click at [602, 250] on input "393099529390" at bounding box center [624, 248] width 248 height 28
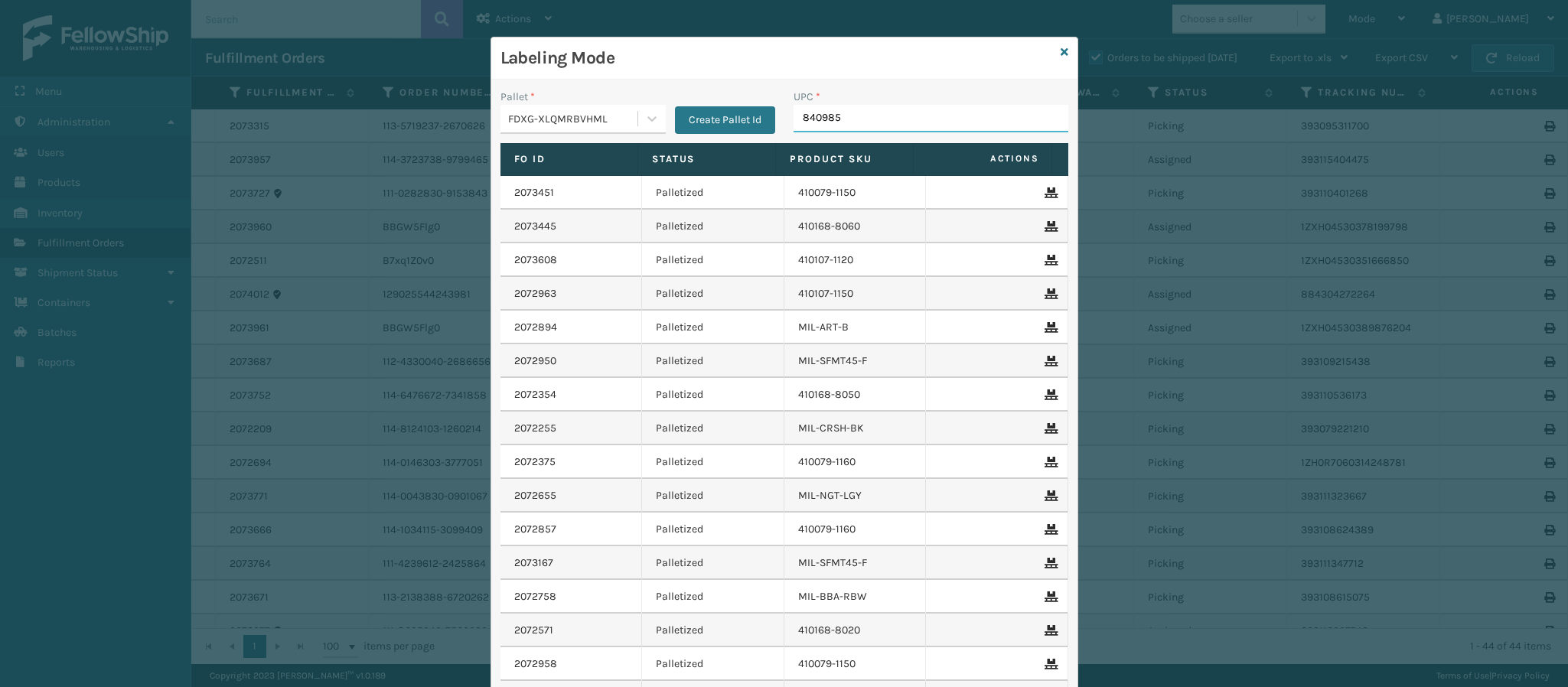
type input "8409851"
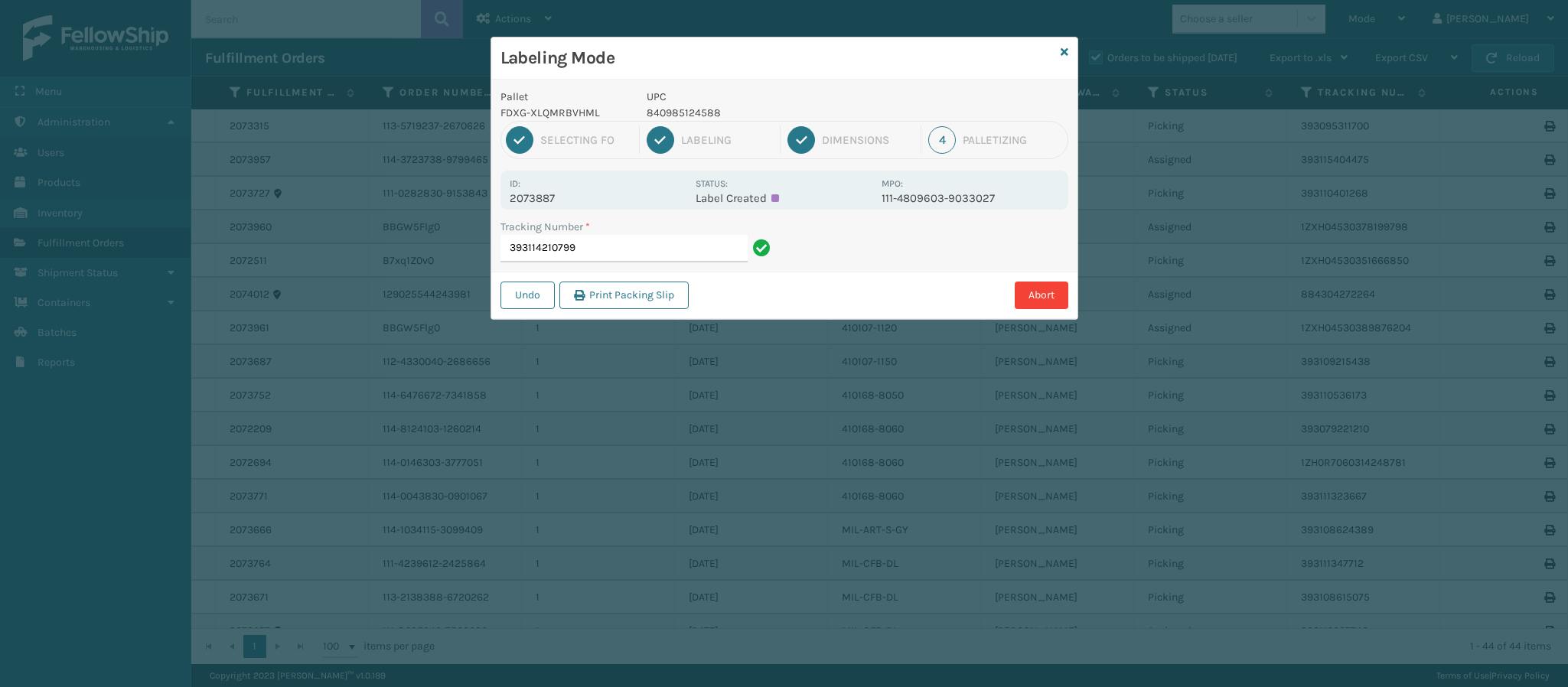
click at [554, 198] on p "2073887" at bounding box center [598, 198] width 177 height 14
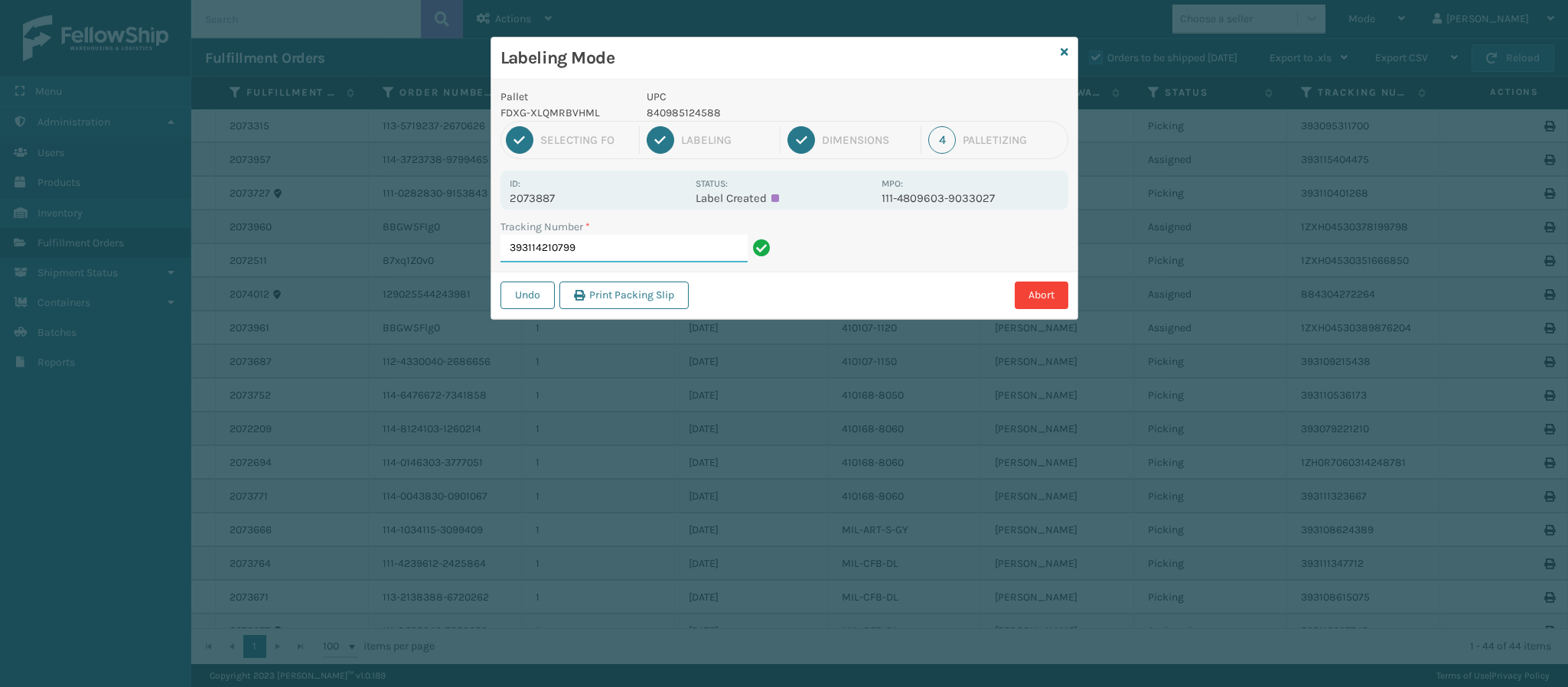
click at [616, 253] on input "393114210799" at bounding box center [624, 248] width 248 height 28
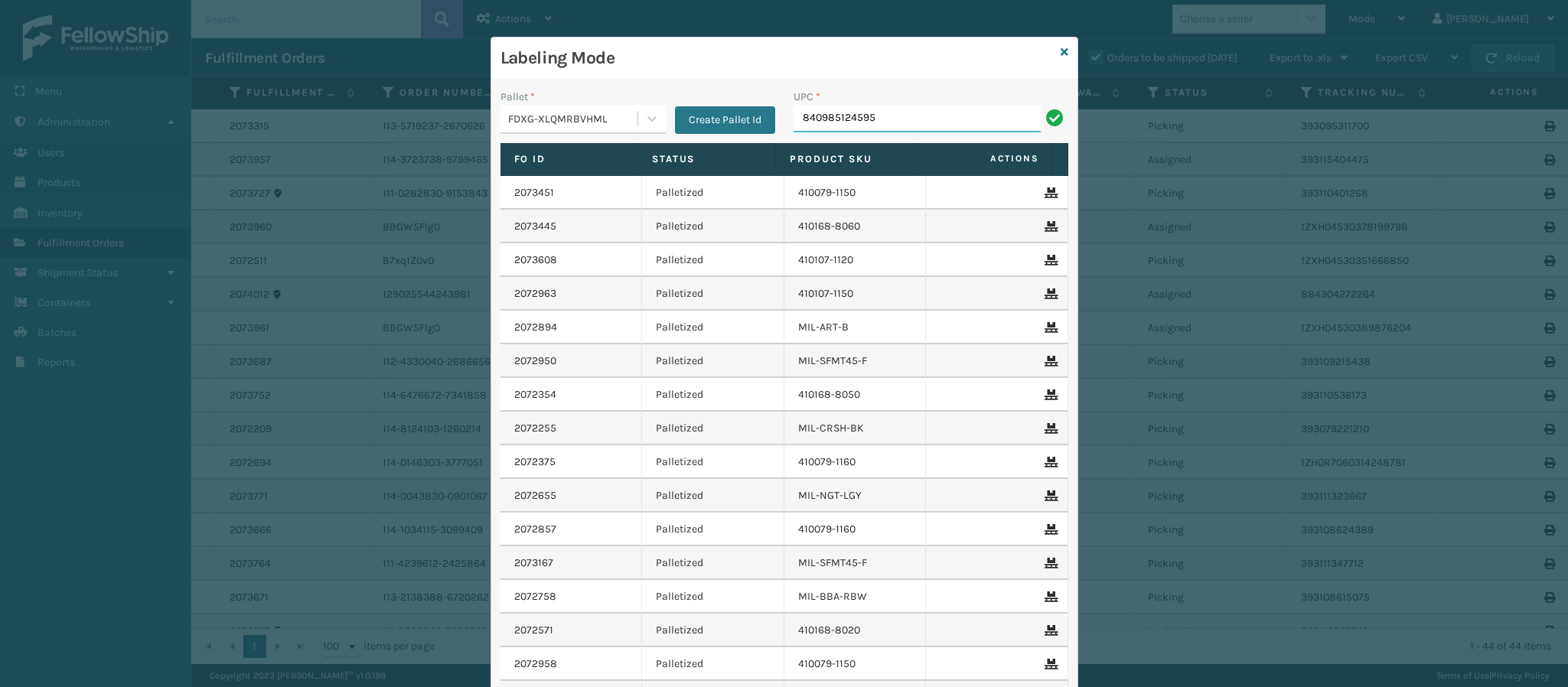
type input "840985124595"
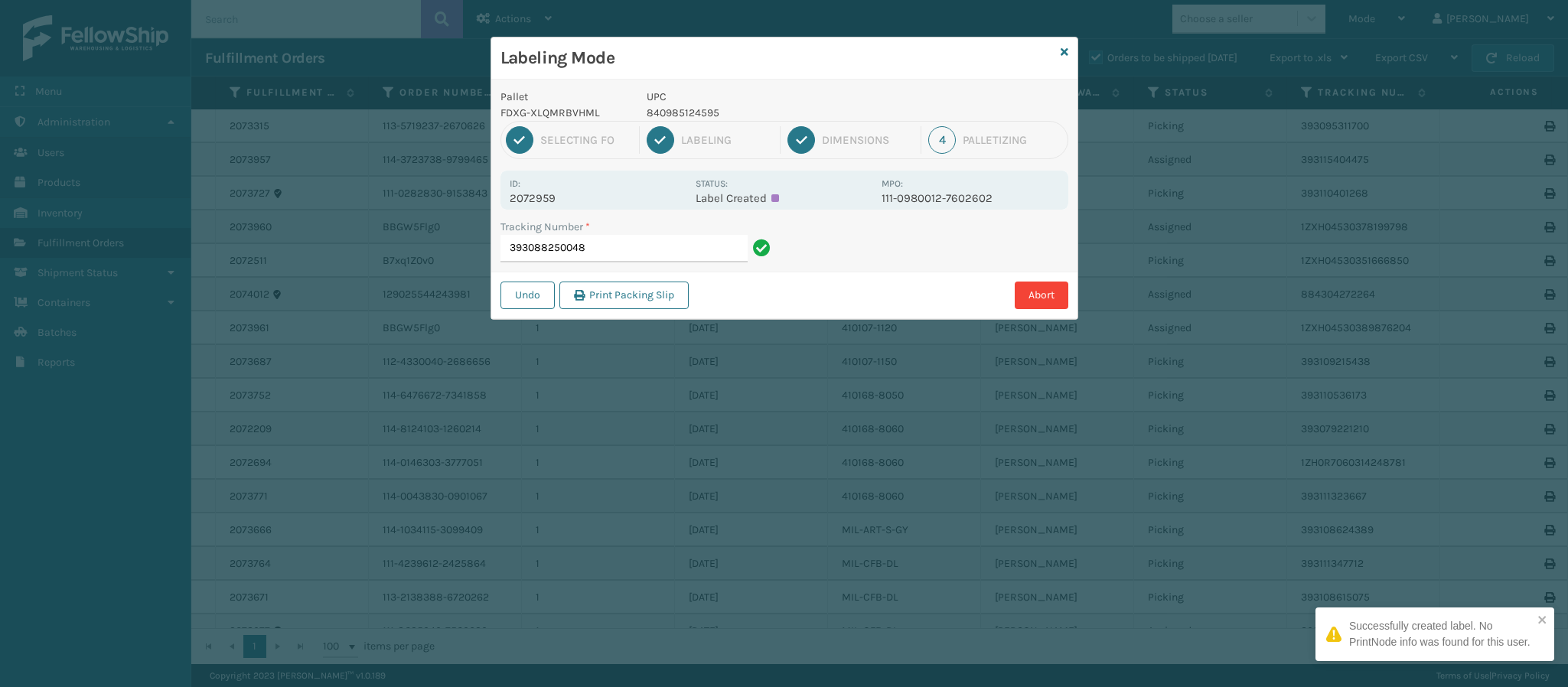
click at [555, 202] on p "2072959" at bounding box center [598, 198] width 177 height 14
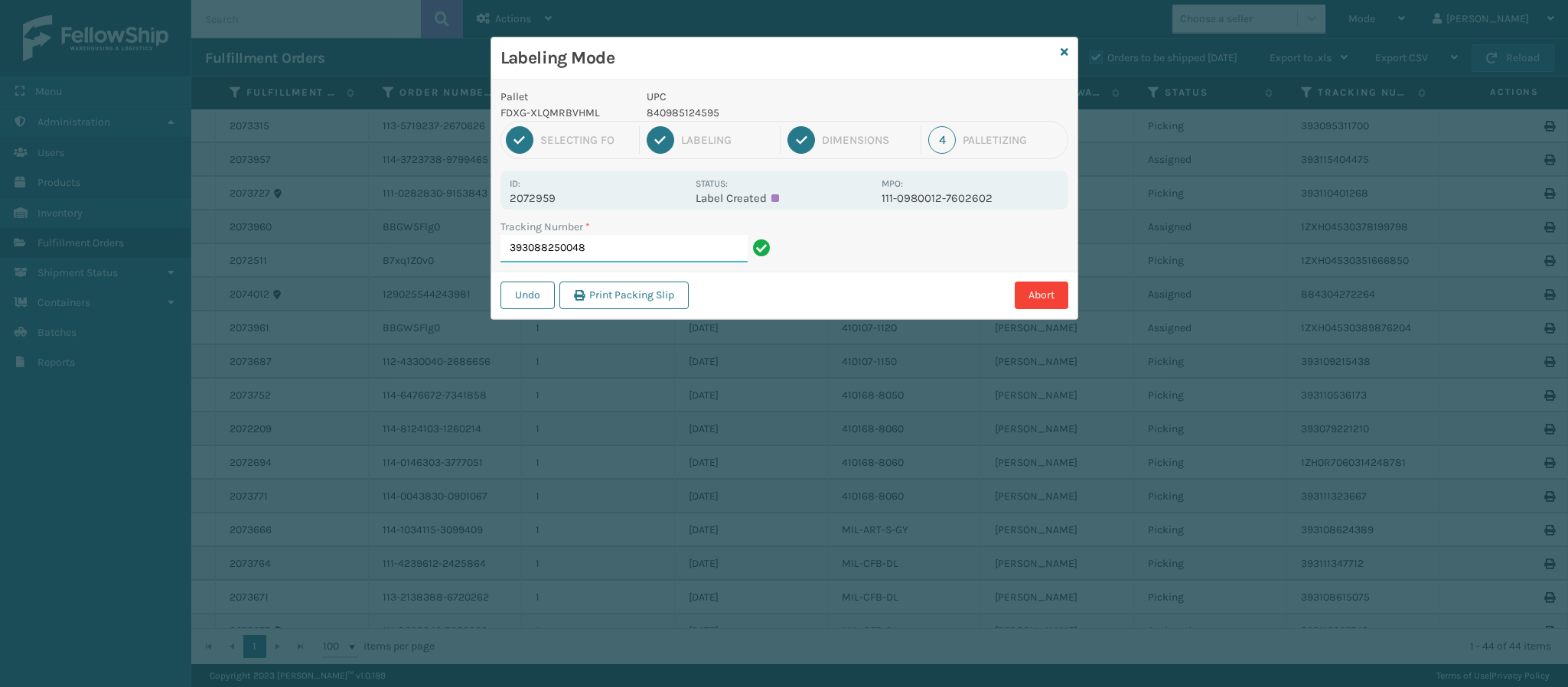
click at [680, 248] on input "393088250048" at bounding box center [624, 248] width 248 height 28
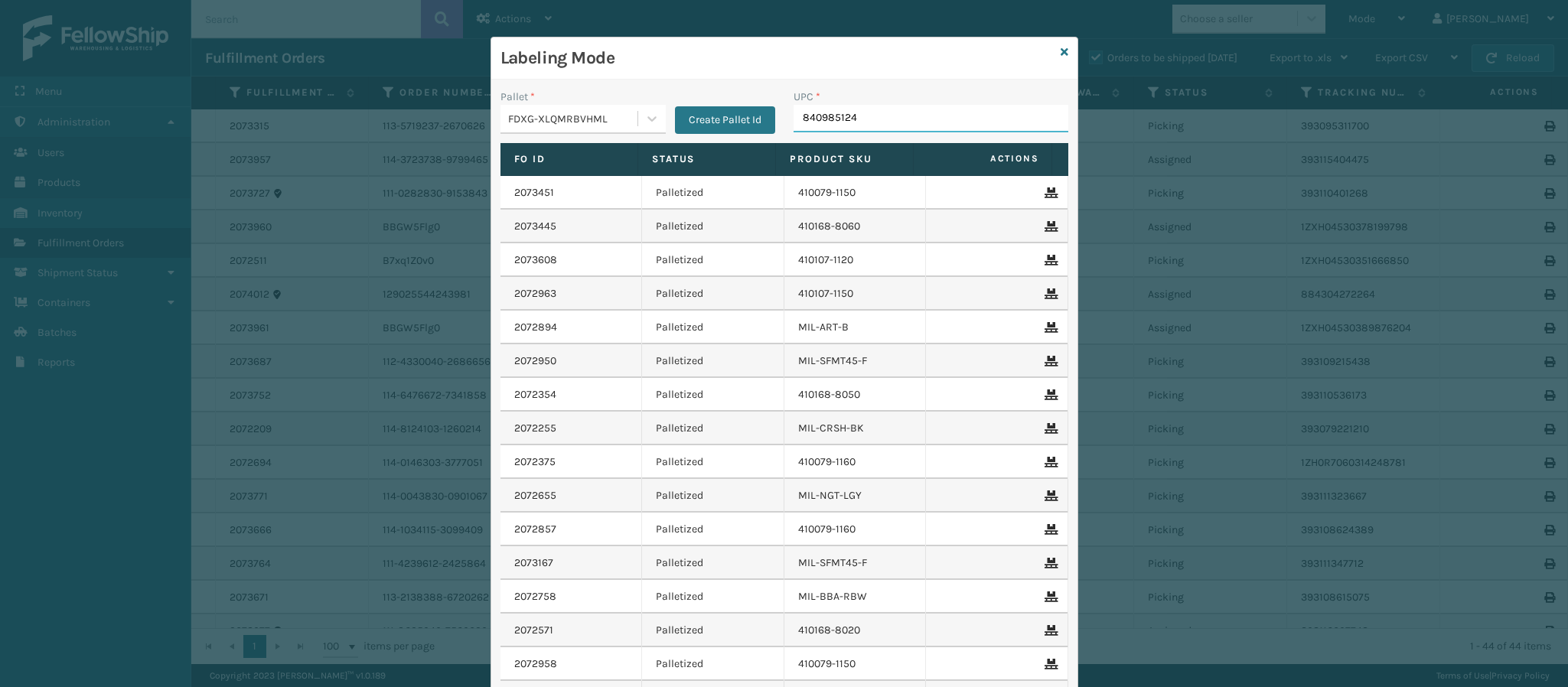
type input "8409851245"
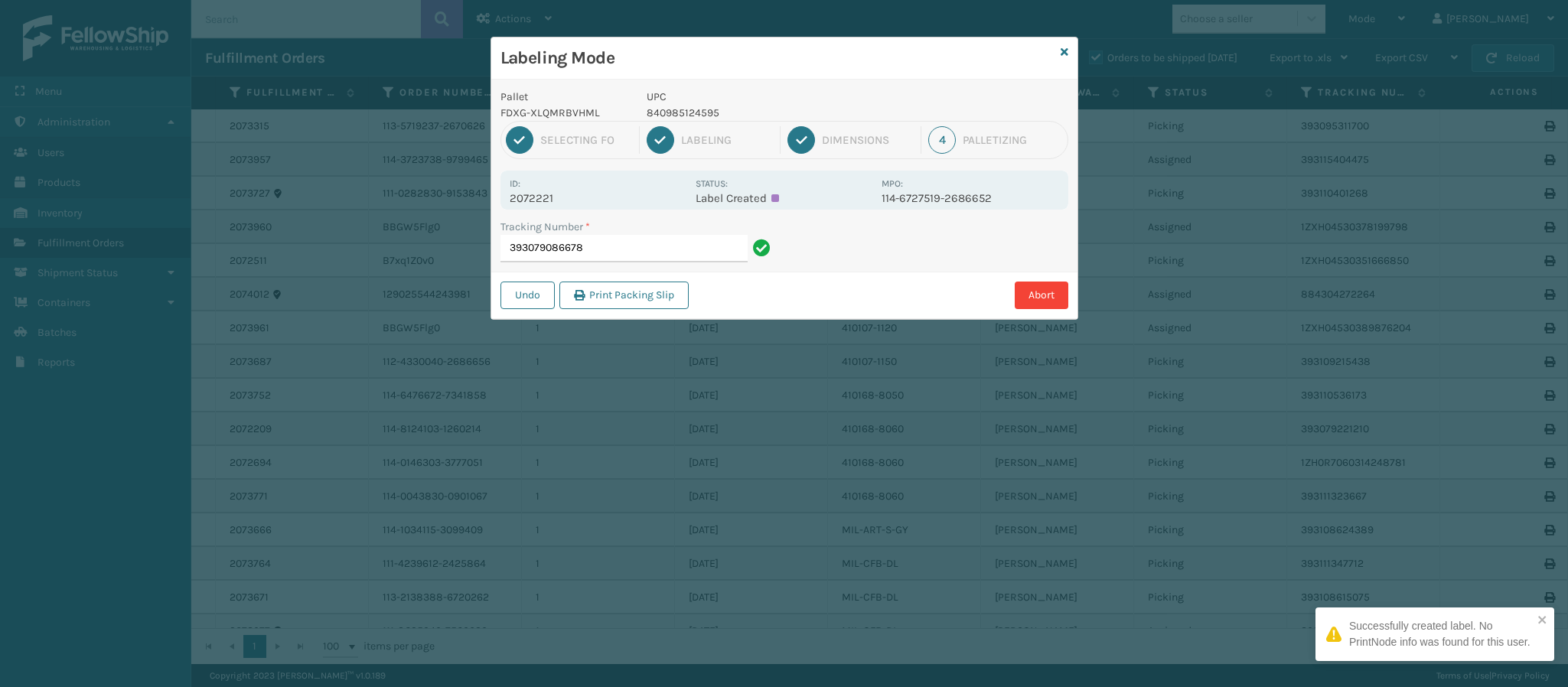
click at [549, 201] on p "2072221" at bounding box center [598, 198] width 177 height 14
click at [670, 248] on input "393079086678" at bounding box center [624, 248] width 248 height 28
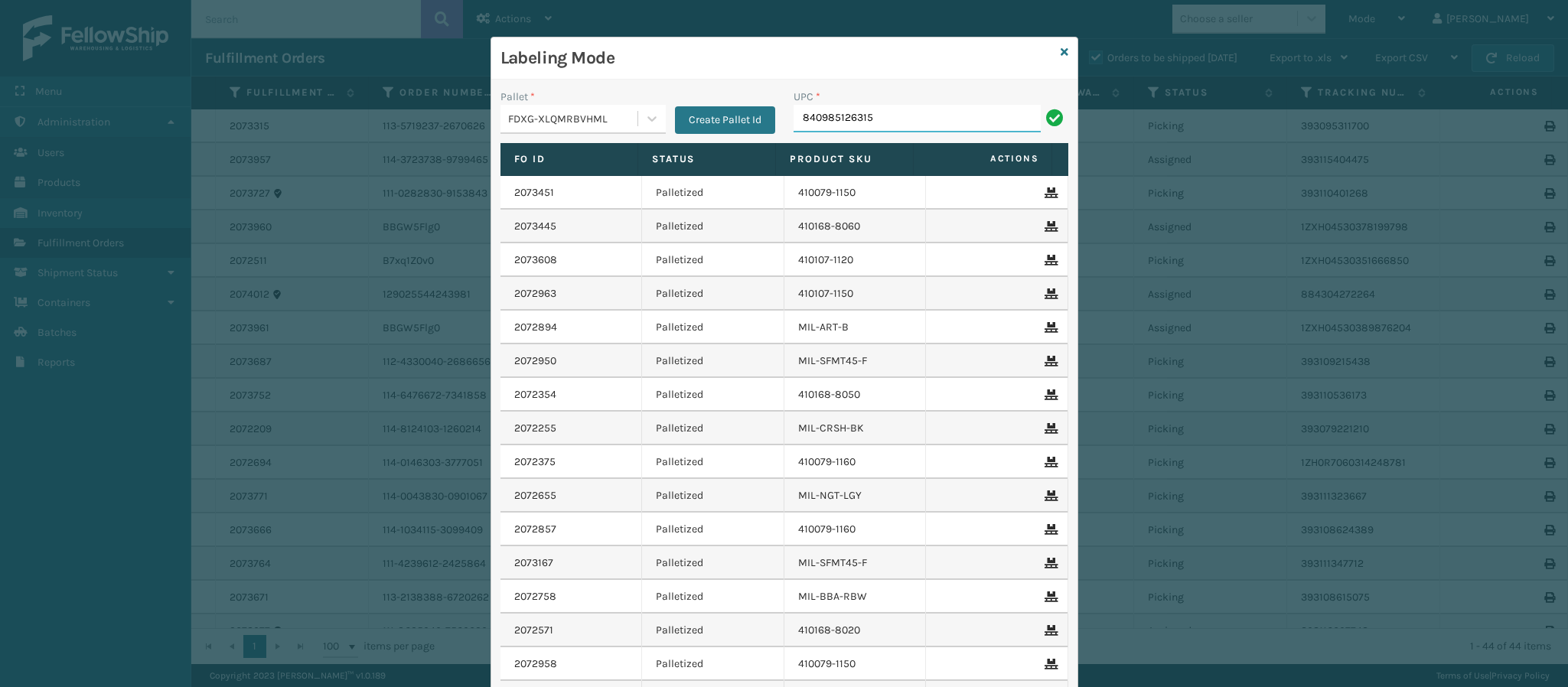
type input "840985126315"
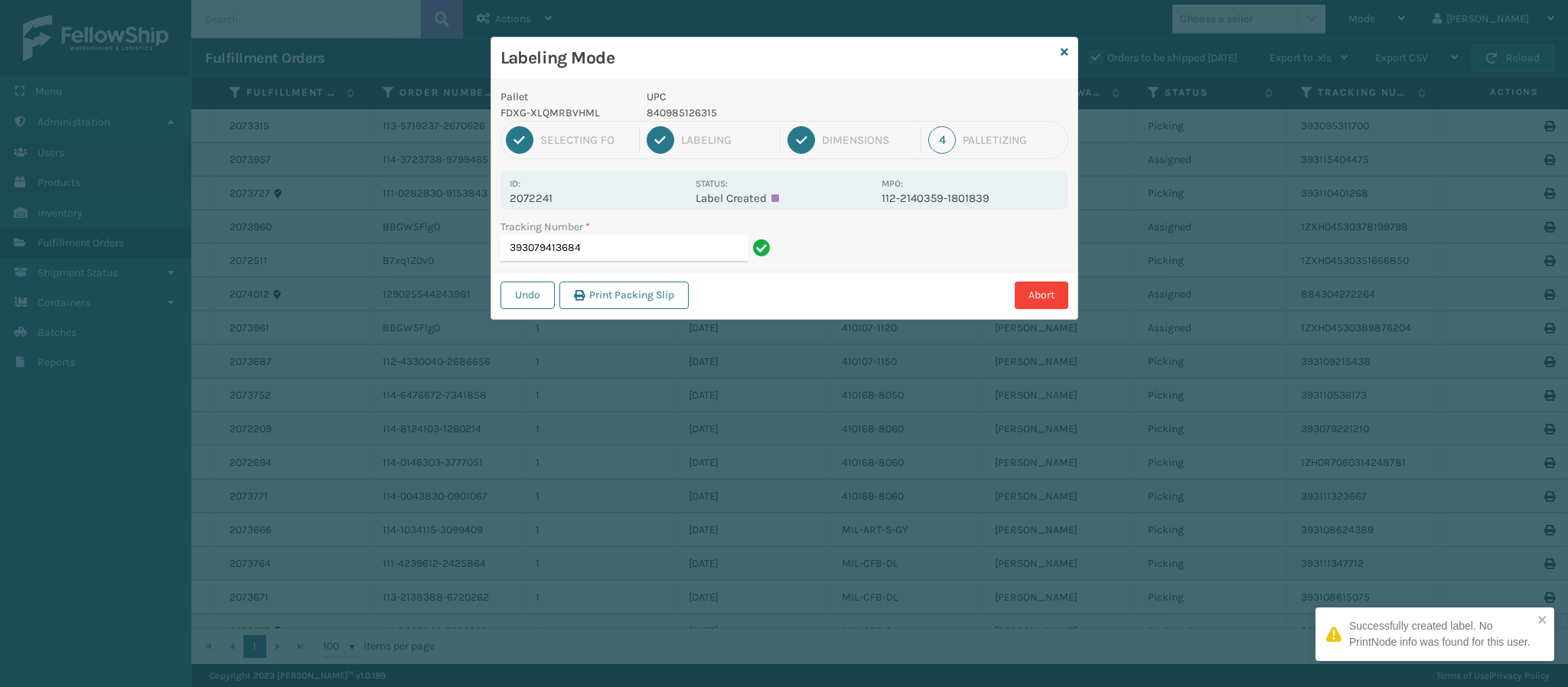
click at [551, 191] on p "2072241" at bounding box center [598, 198] width 177 height 14
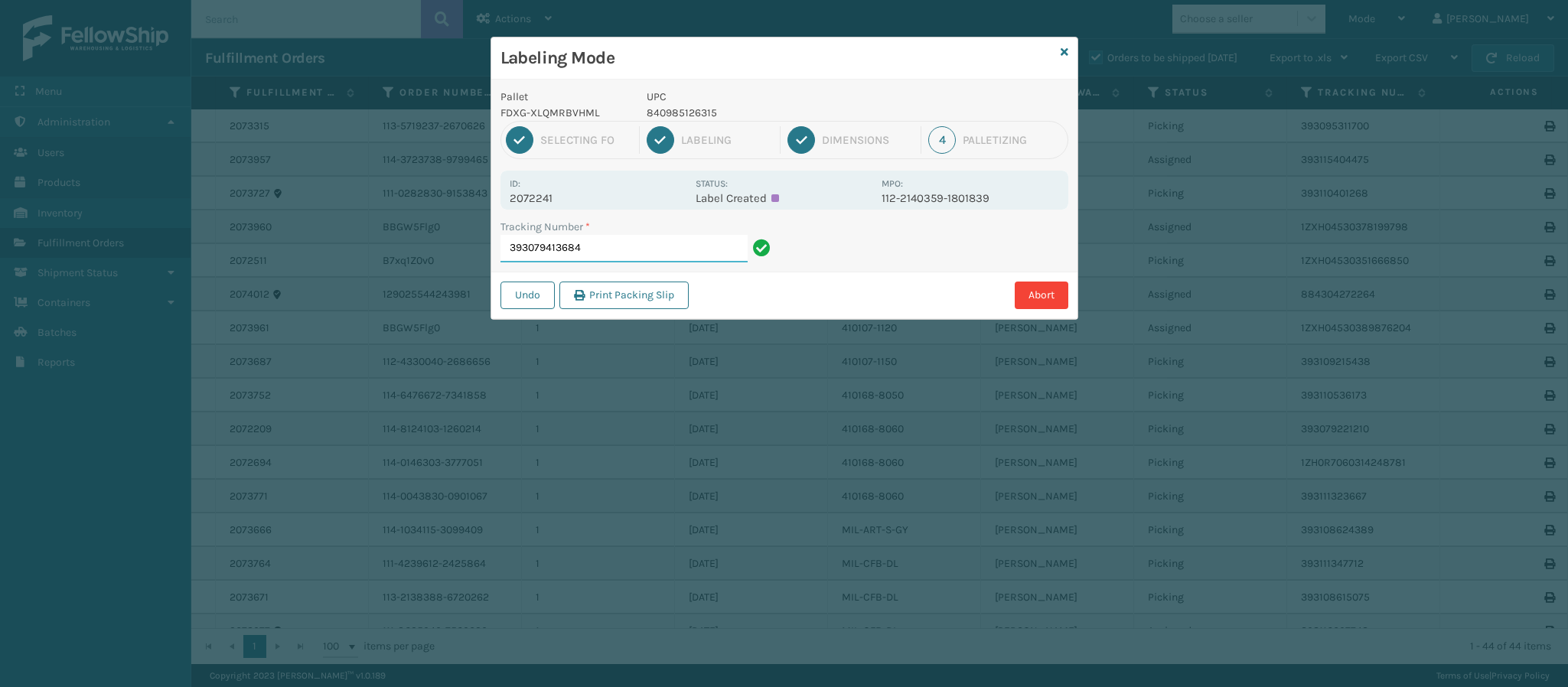
click at [630, 248] on input "393079413684" at bounding box center [624, 248] width 248 height 28
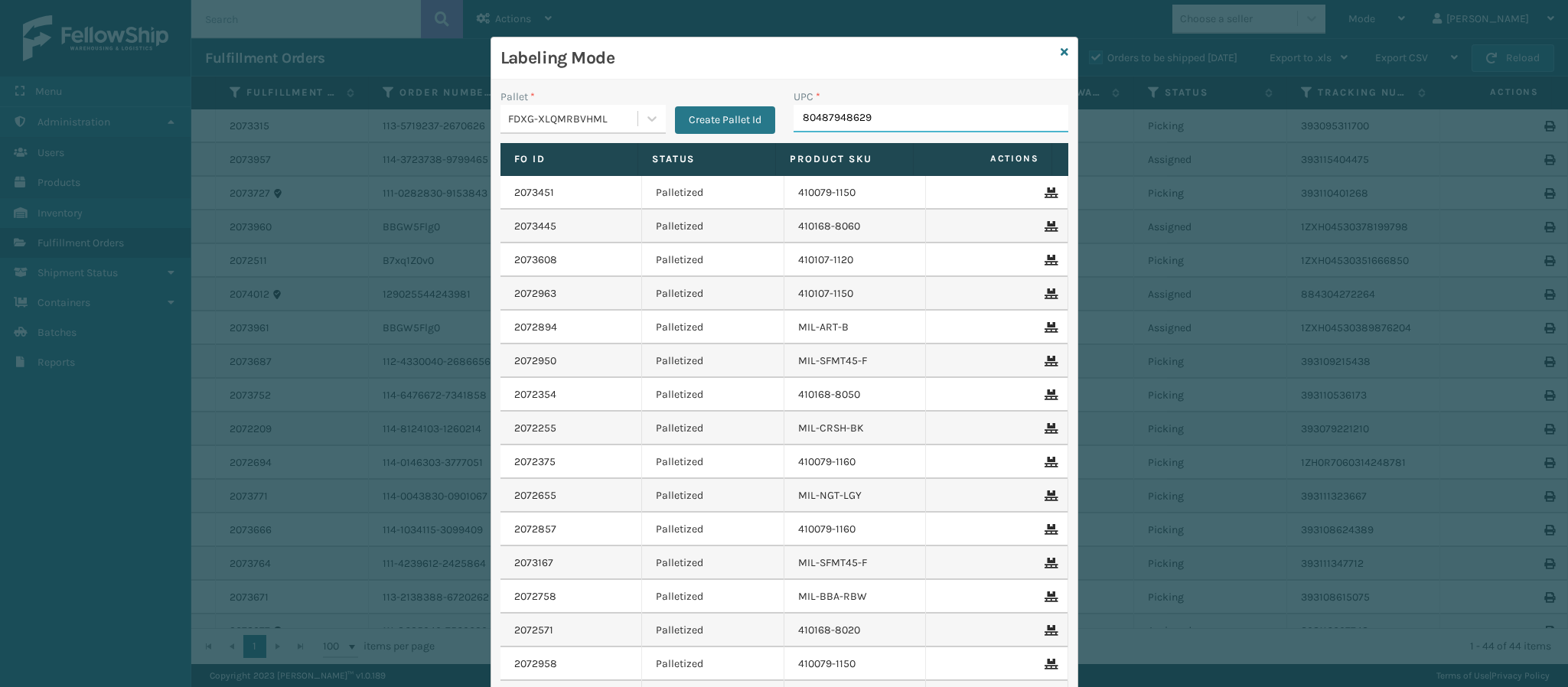
type input "804879486299"
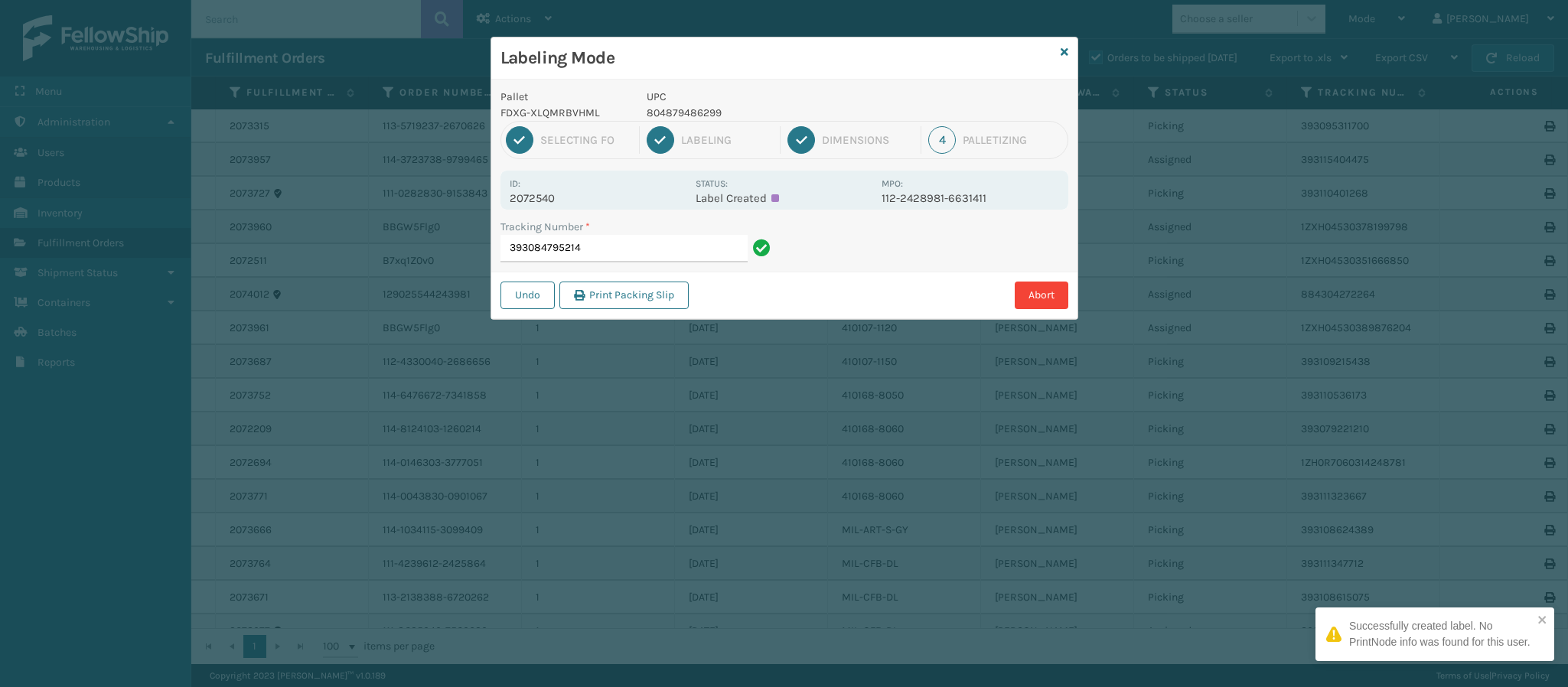
click at [552, 198] on p "2072540" at bounding box center [598, 198] width 177 height 14
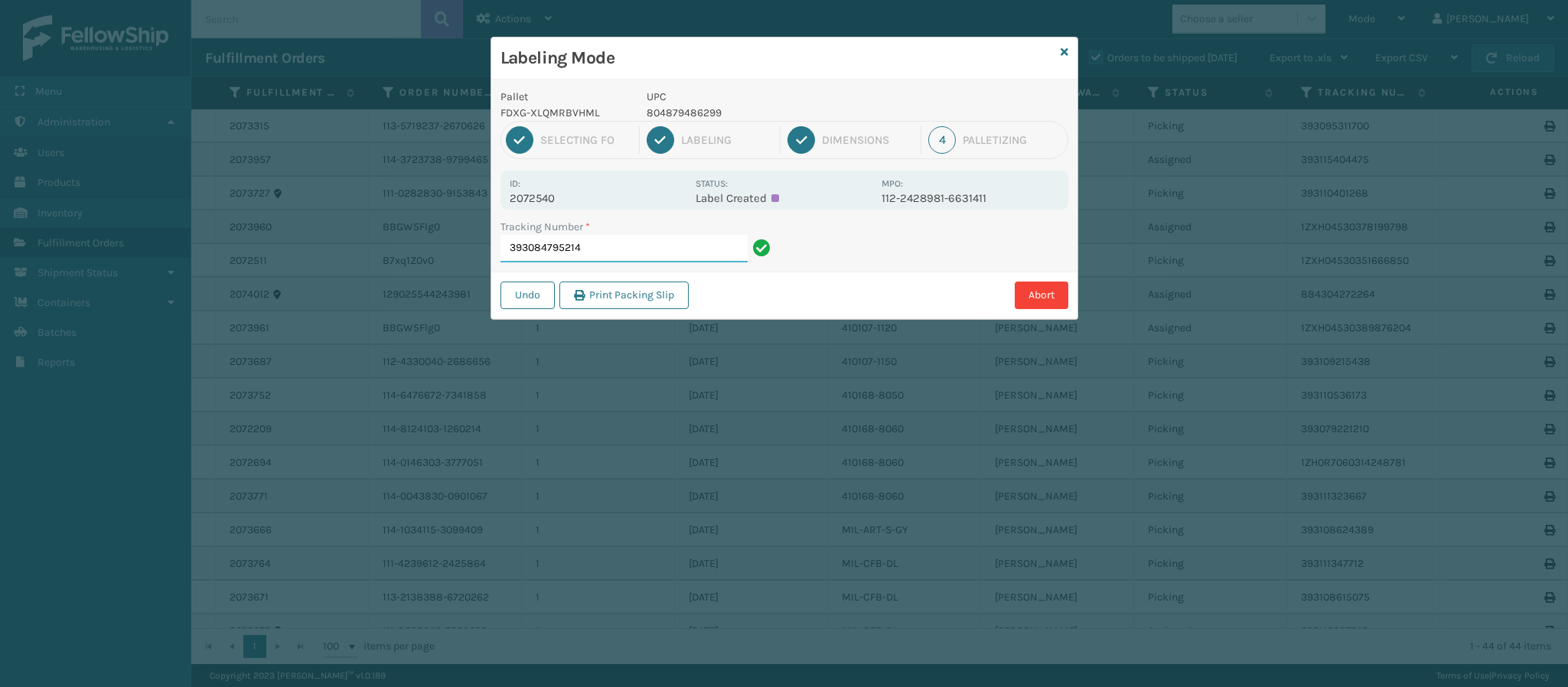
click at [636, 250] on input "393084795214" at bounding box center [624, 248] width 248 height 28
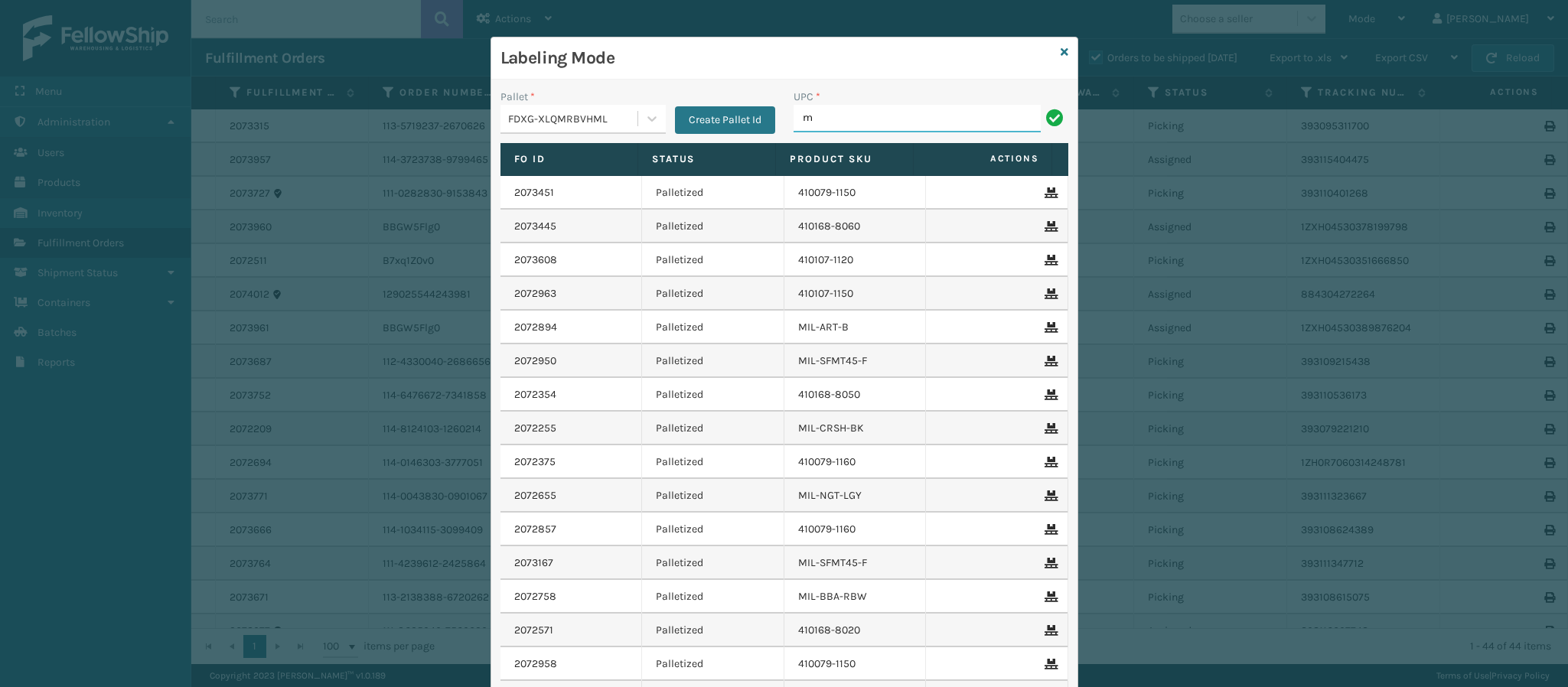
type input "MIL-HK612-6"
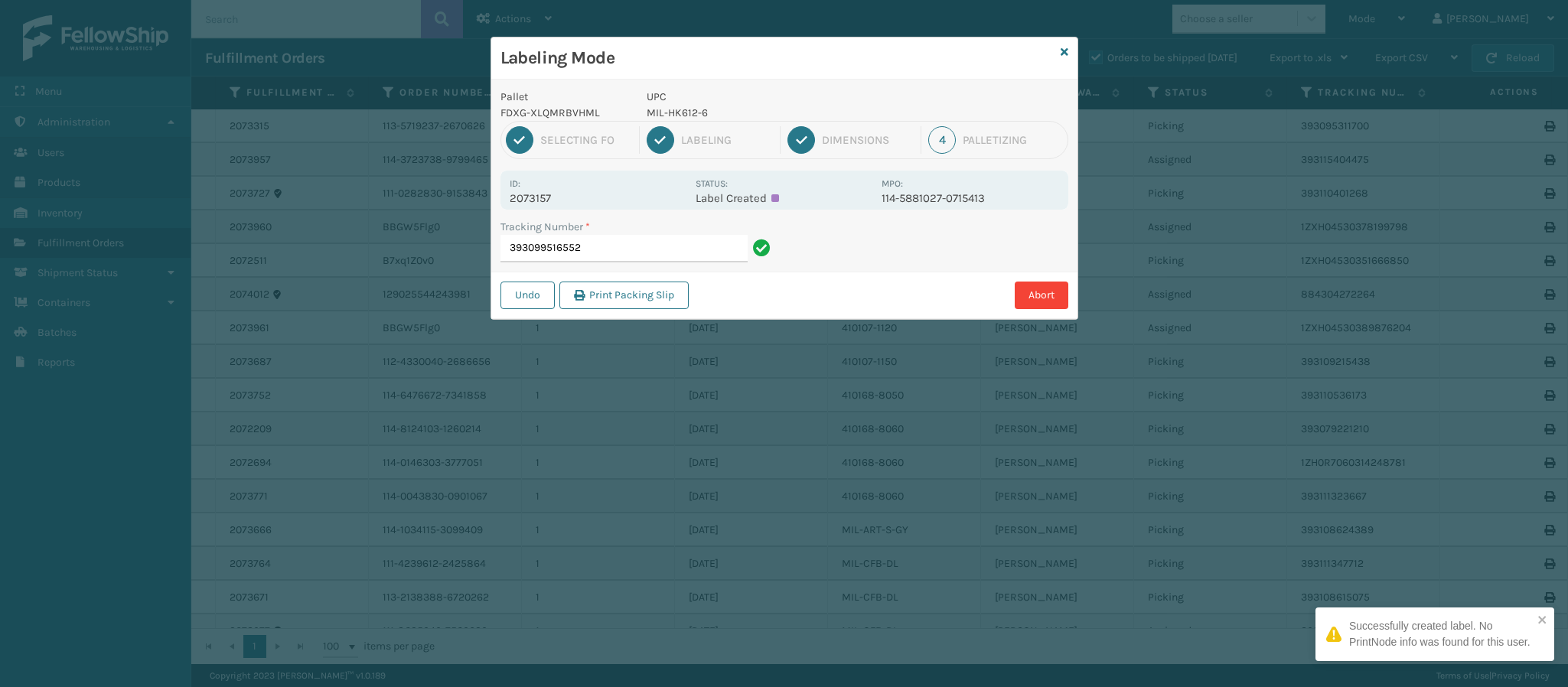
click at [549, 193] on p "2073157" at bounding box center [598, 198] width 177 height 14
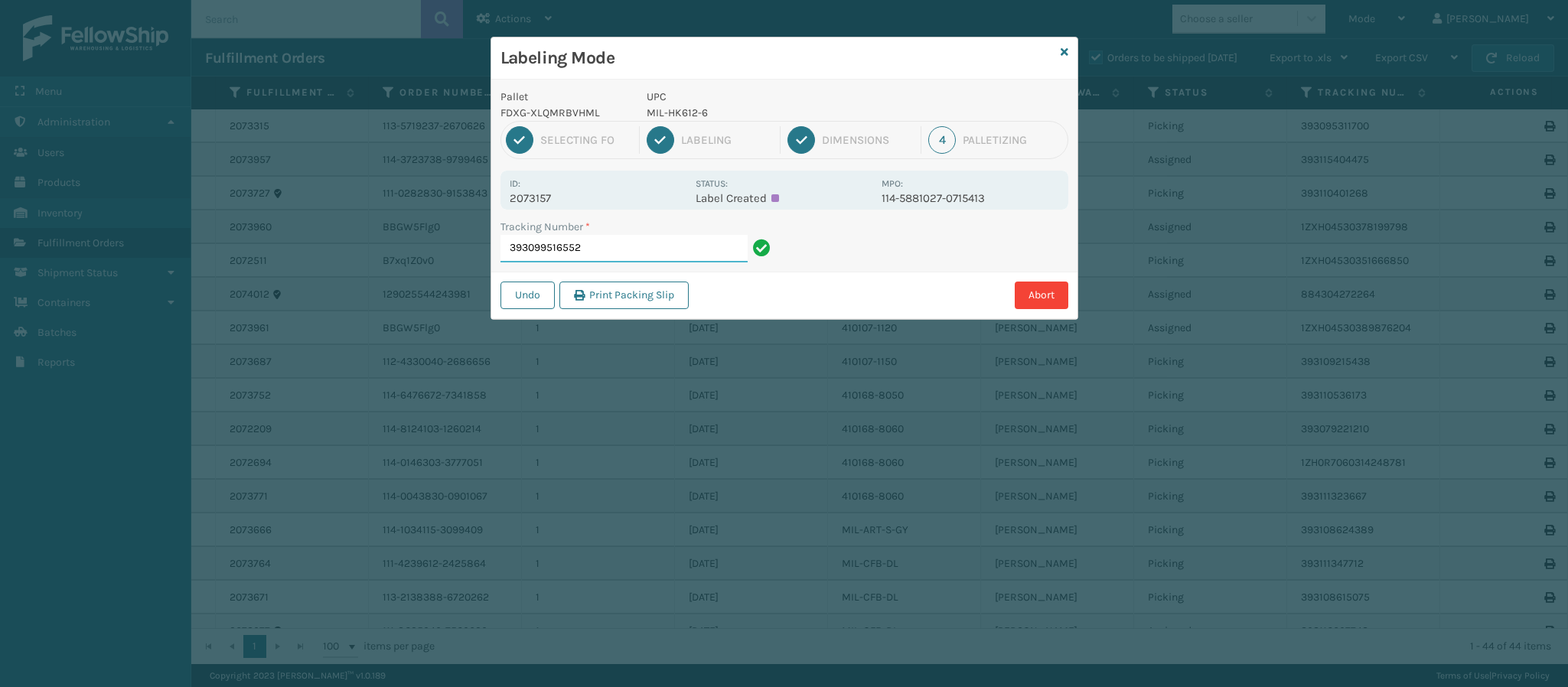
click at [660, 260] on input "393099516552" at bounding box center [624, 248] width 248 height 28
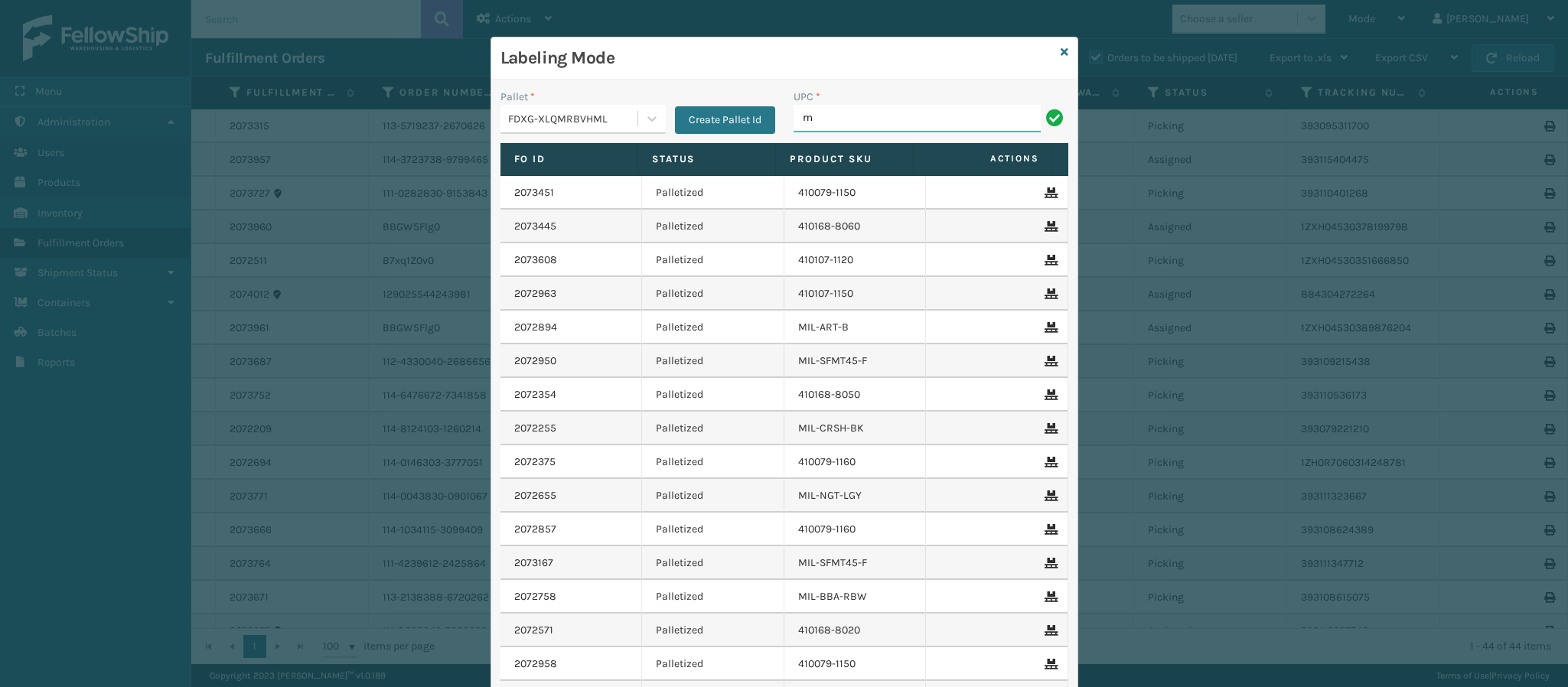
type input "MIL-HK612-6"
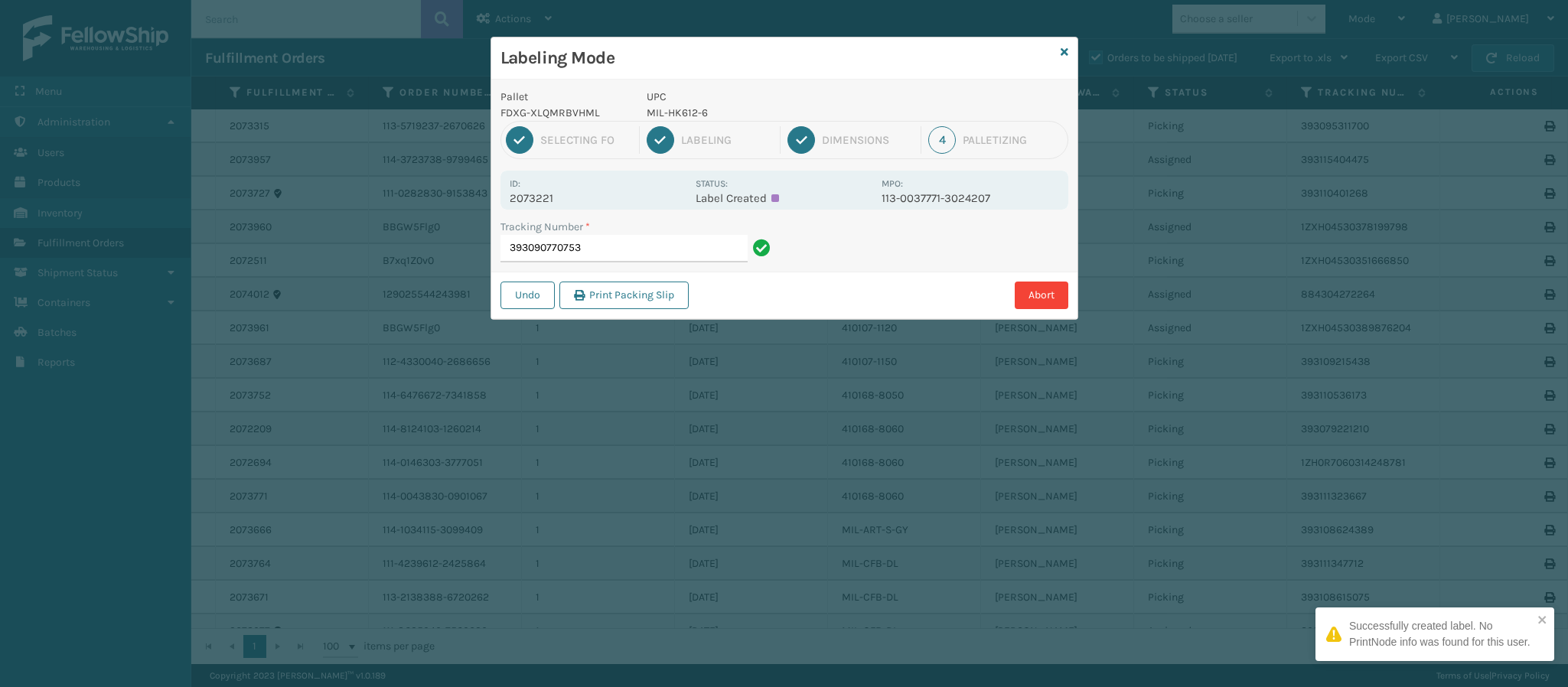
click at [551, 191] on p "2073221" at bounding box center [598, 198] width 177 height 14
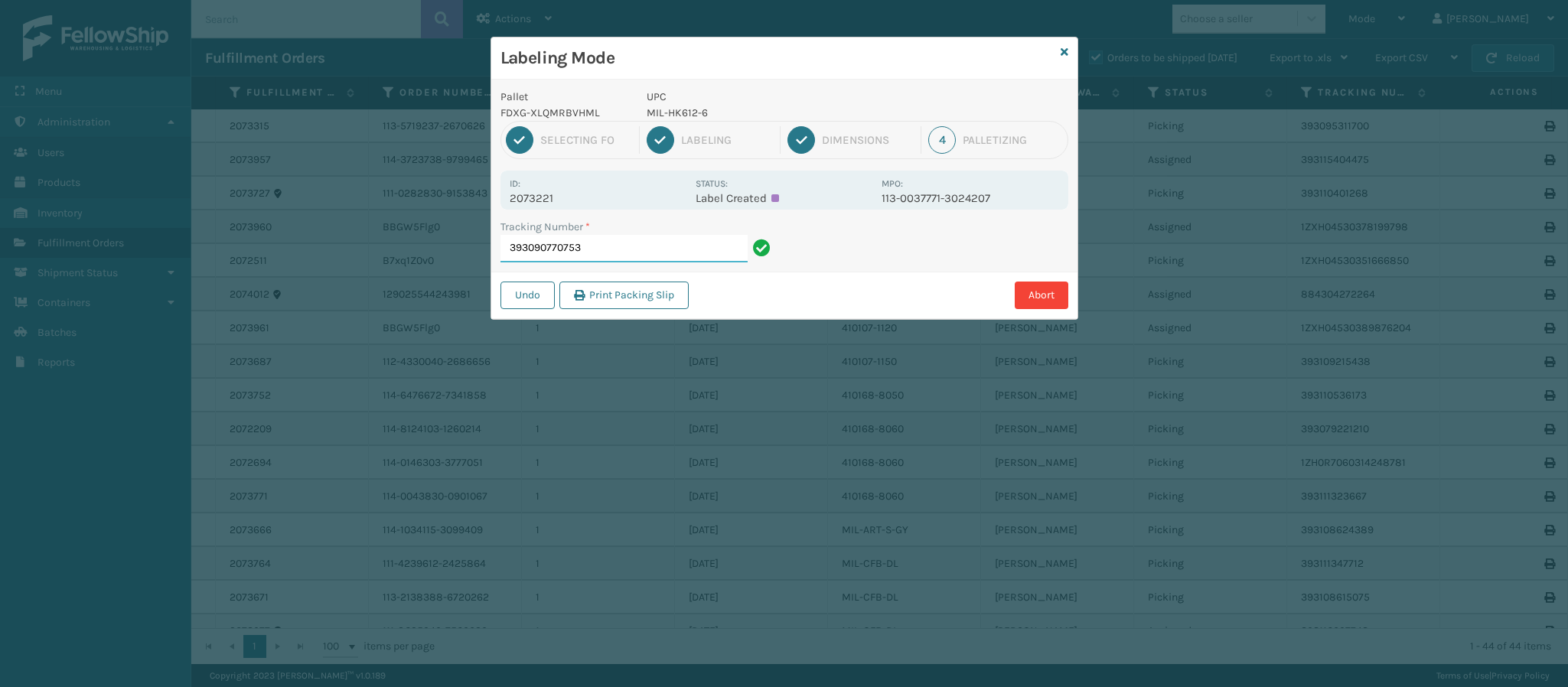
click at [607, 241] on input "393090770753" at bounding box center [624, 248] width 248 height 28
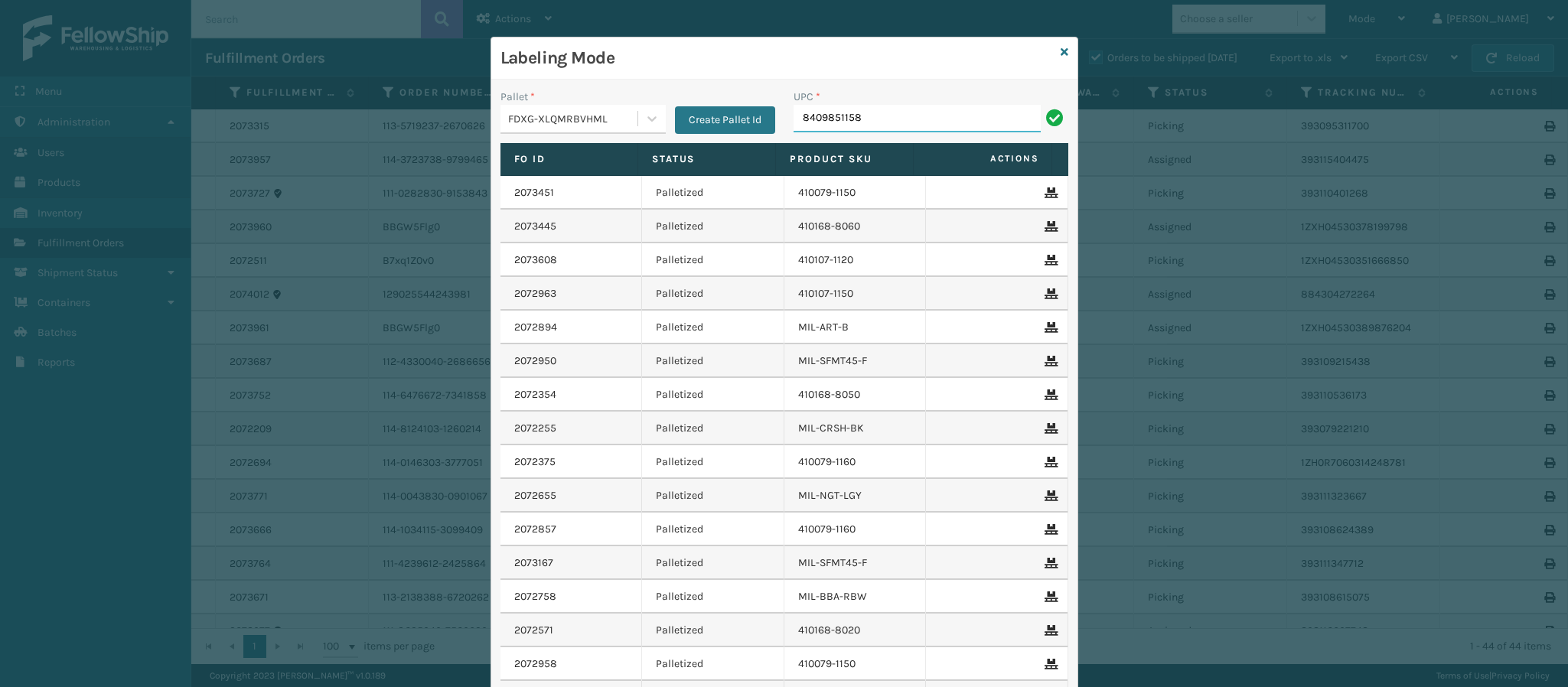
type input "84098511583"
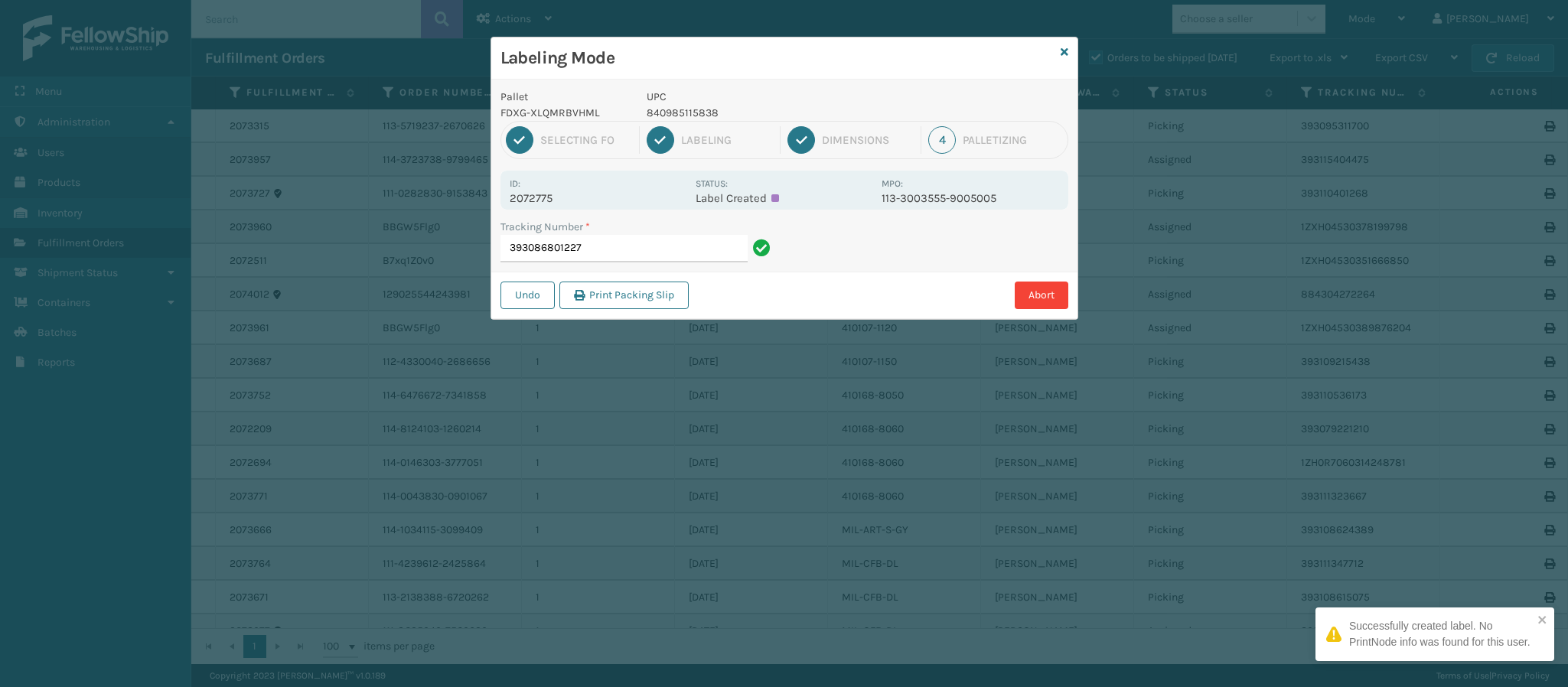
click at [561, 200] on p "2072775" at bounding box center [598, 198] width 177 height 14
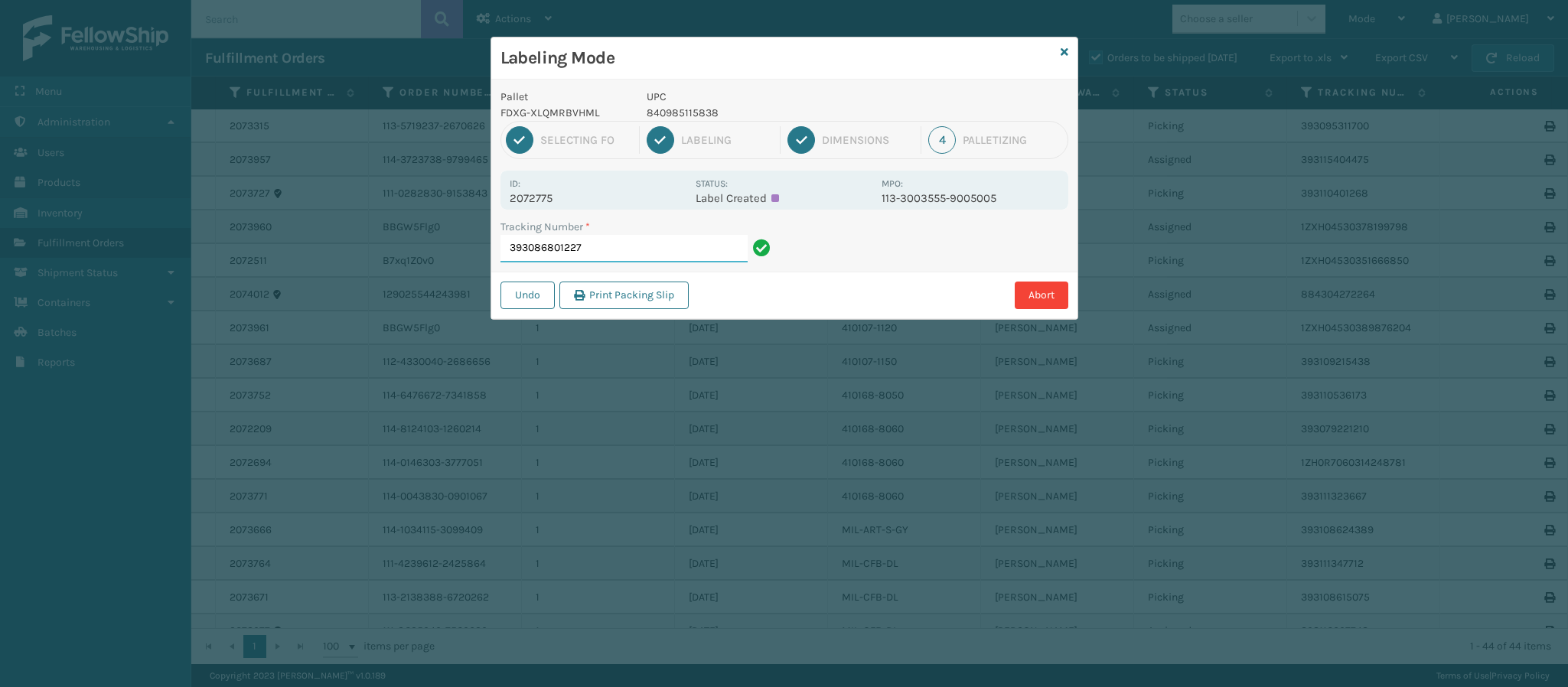
click at [612, 251] on input "393086801227" at bounding box center [624, 248] width 248 height 28
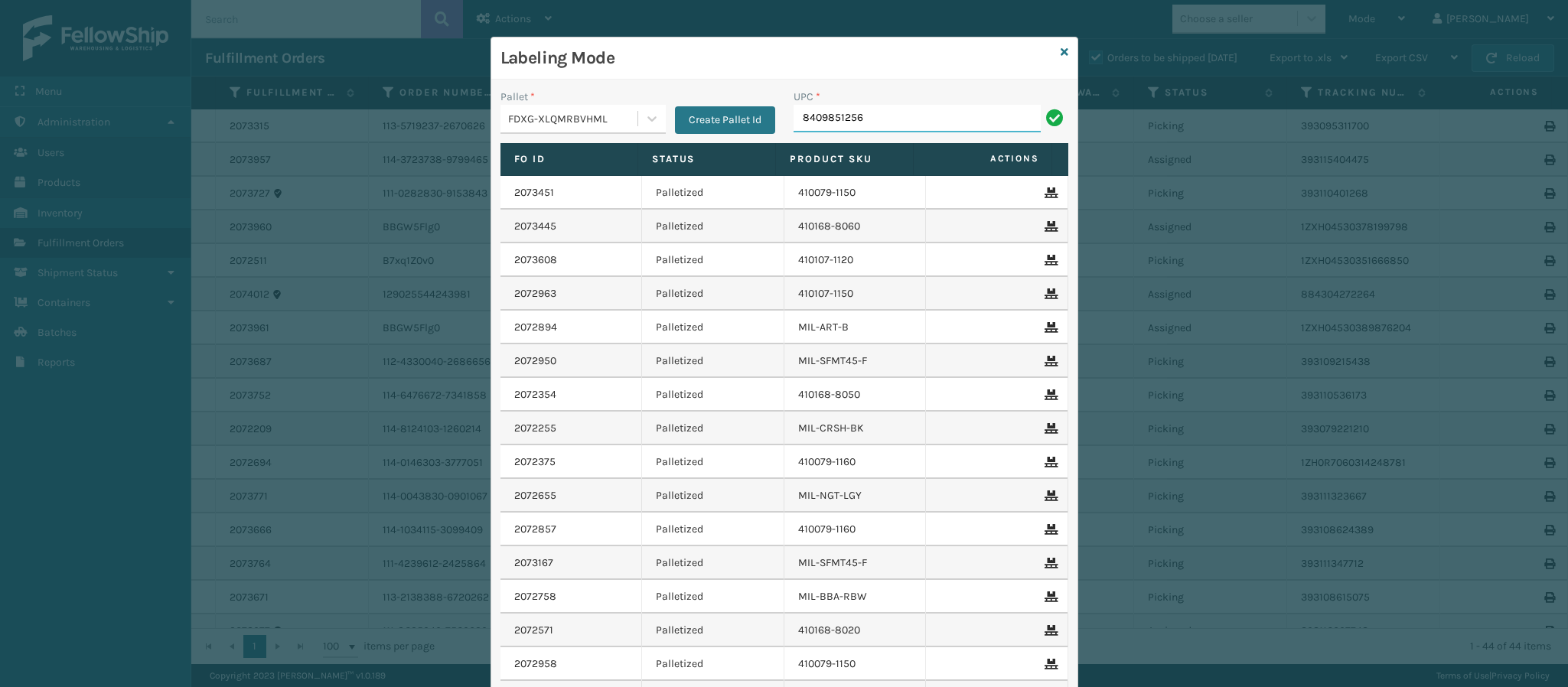
type input "84098512562"
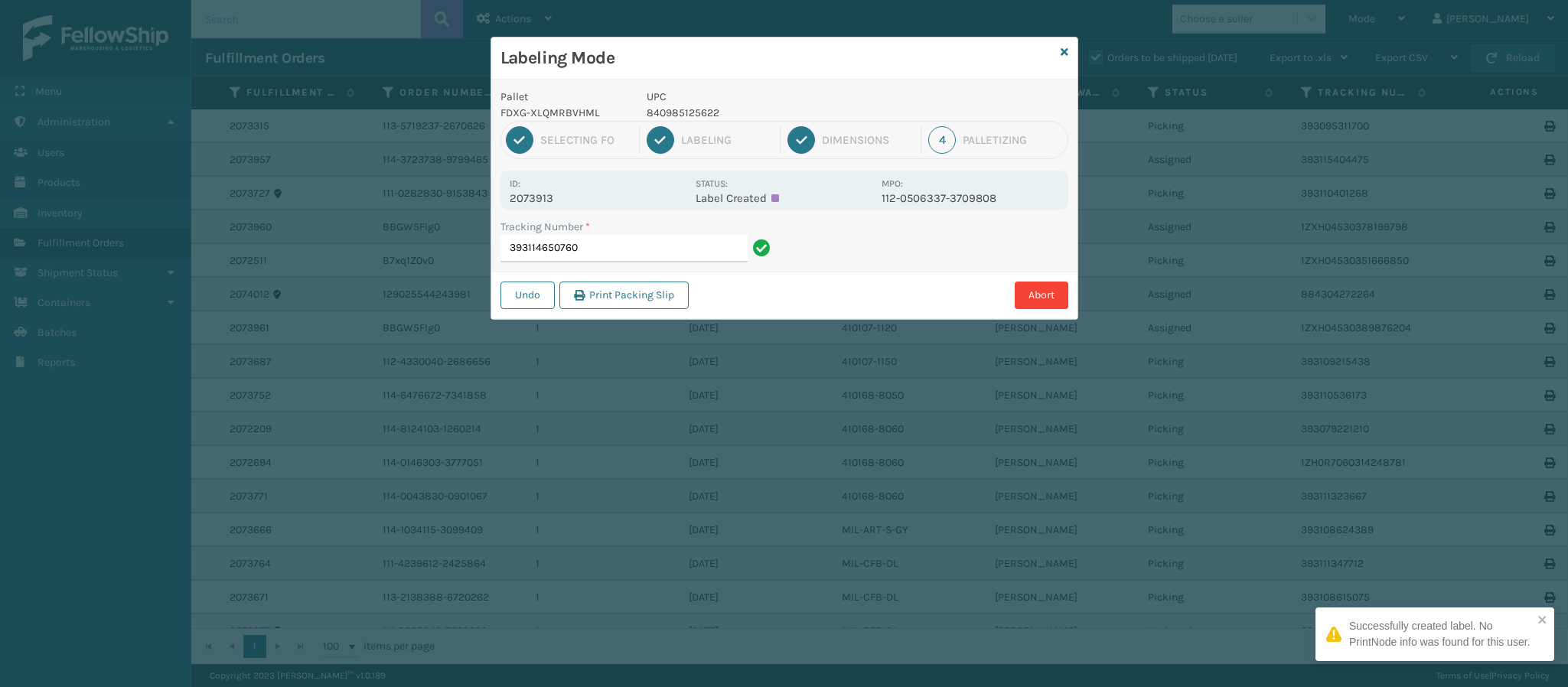
click at [547, 198] on p "2073913" at bounding box center [598, 198] width 177 height 14
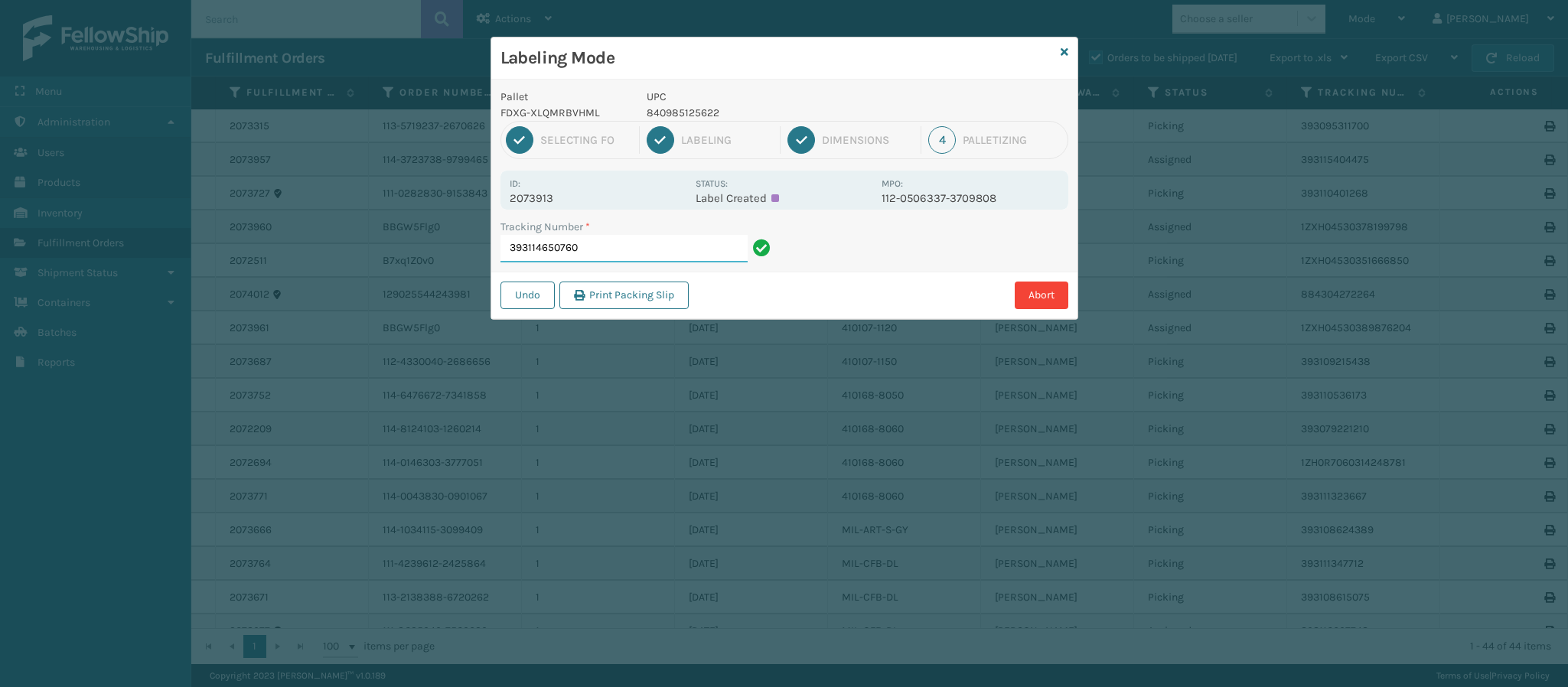
click at [675, 253] on input "393114650760" at bounding box center [624, 248] width 248 height 28
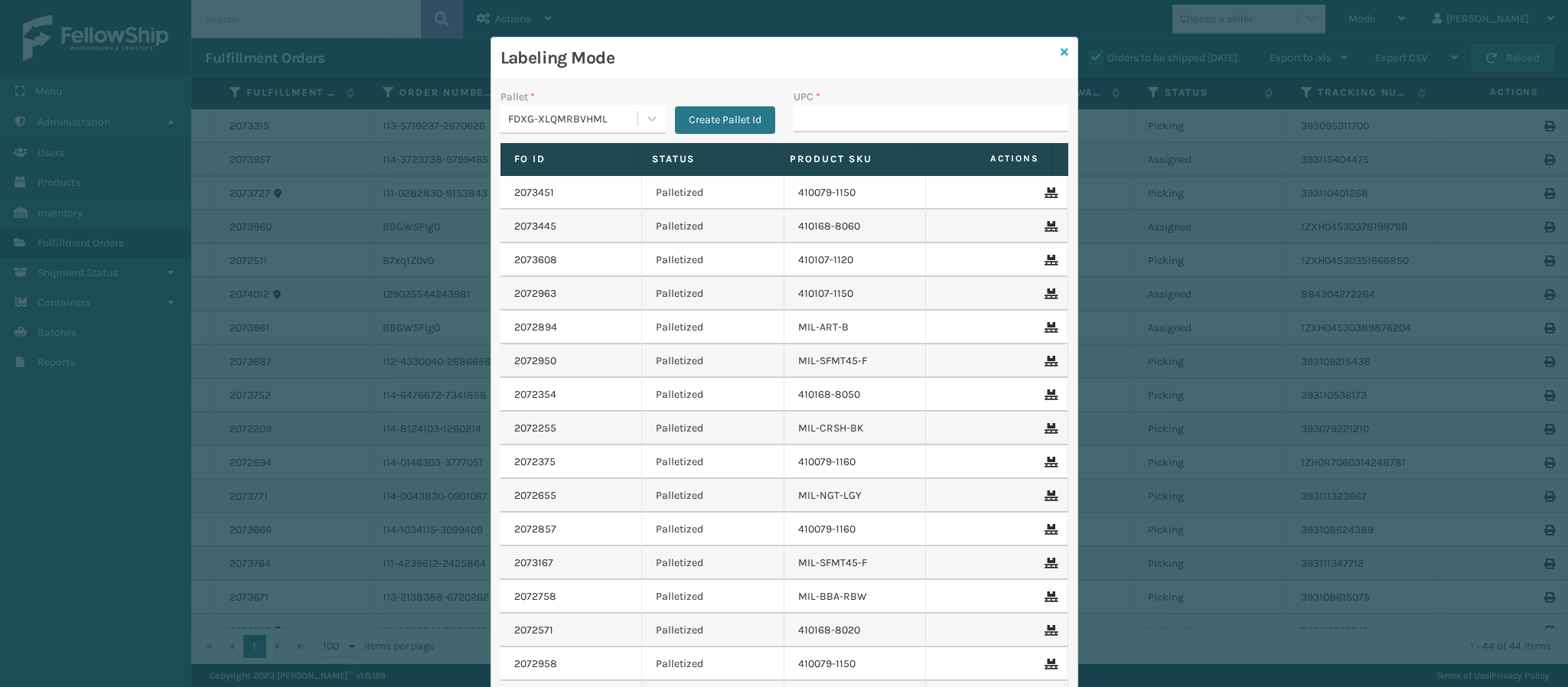
click at [1061, 53] on icon at bounding box center [1064, 52] width 8 height 10
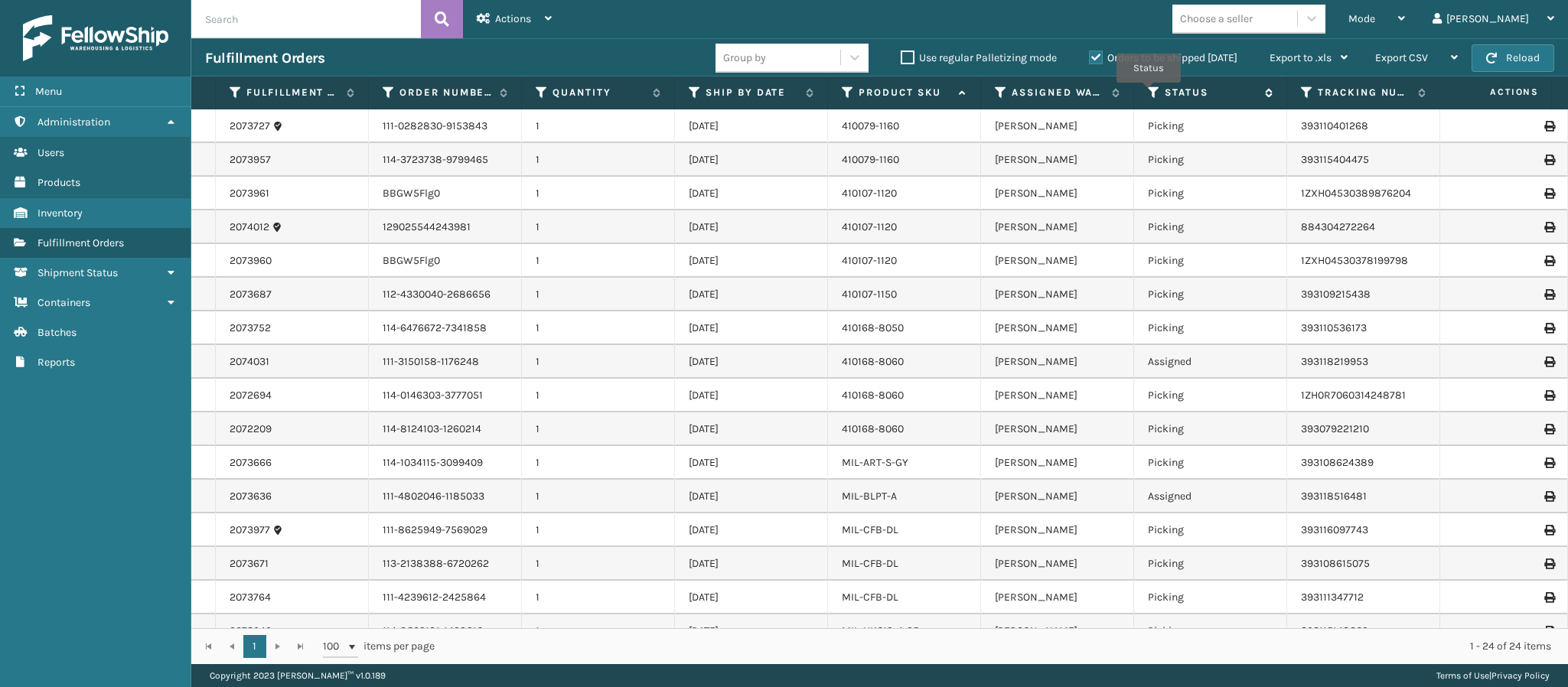
click at [1149, 94] on icon at bounding box center [1154, 92] width 12 height 14
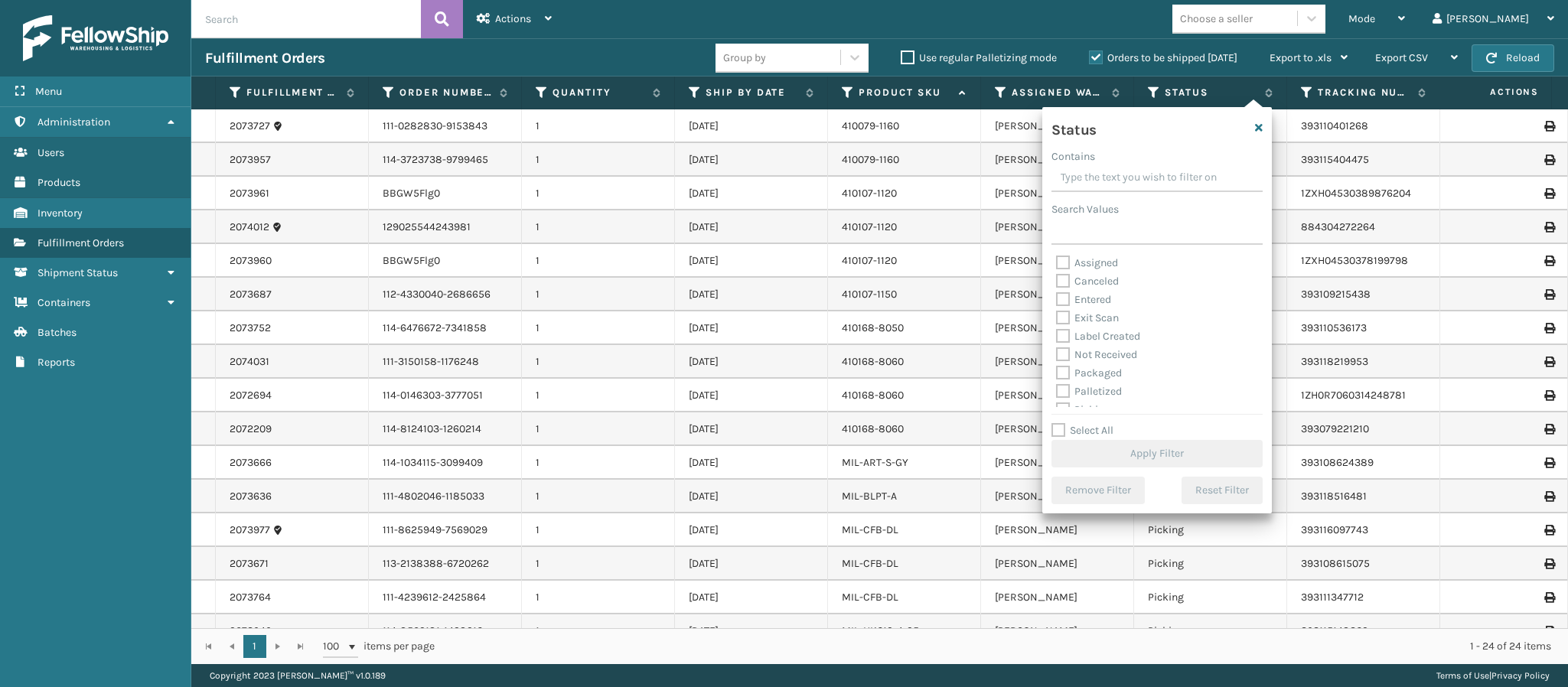
click at [1064, 260] on label "Assigned" at bounding box center [1088, 262] width 62 height 13
click at [1057, 260] on input "Assigned" at bounding box center [1057, 259] width 1 height 10
checkbox input "true"
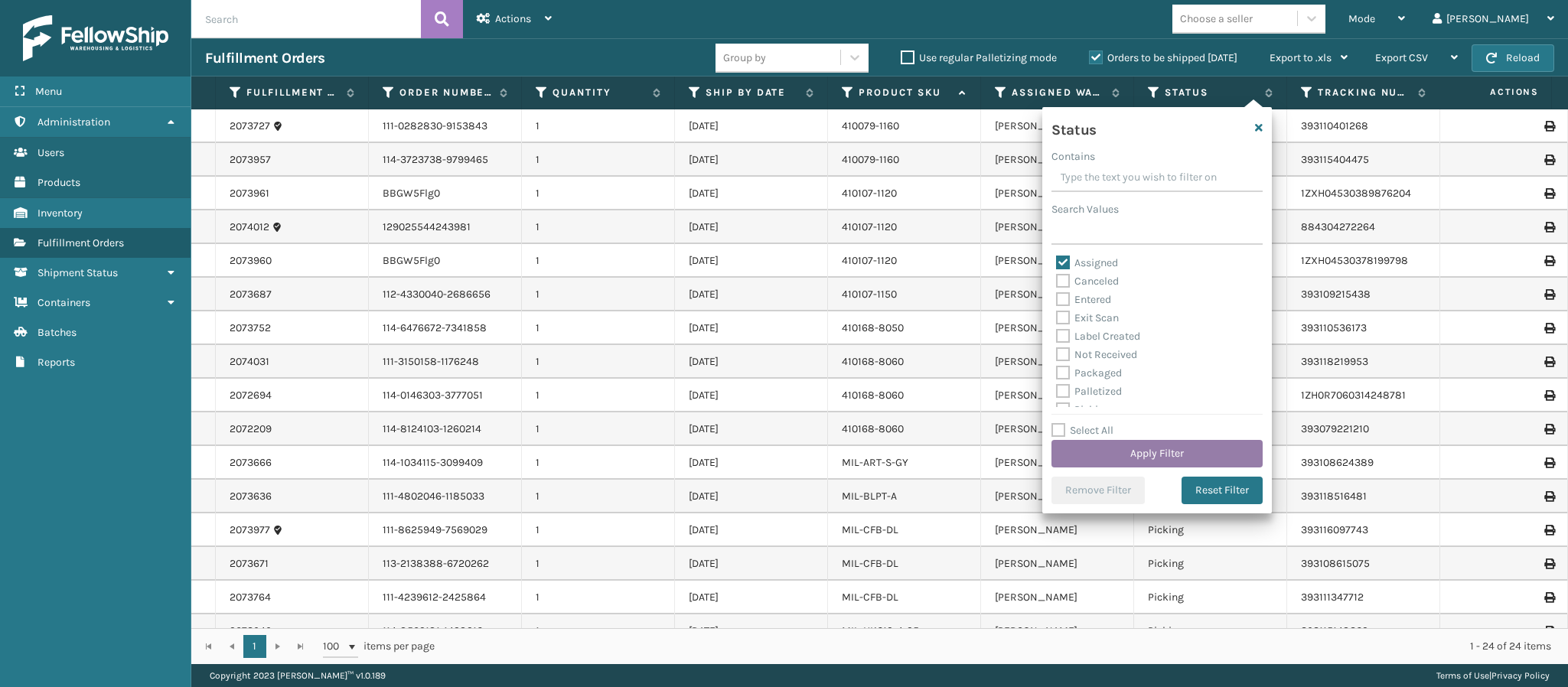
click at [1146, 452] on button "Apply Filter" at bounding box center [1157, 453] width 211 height 28
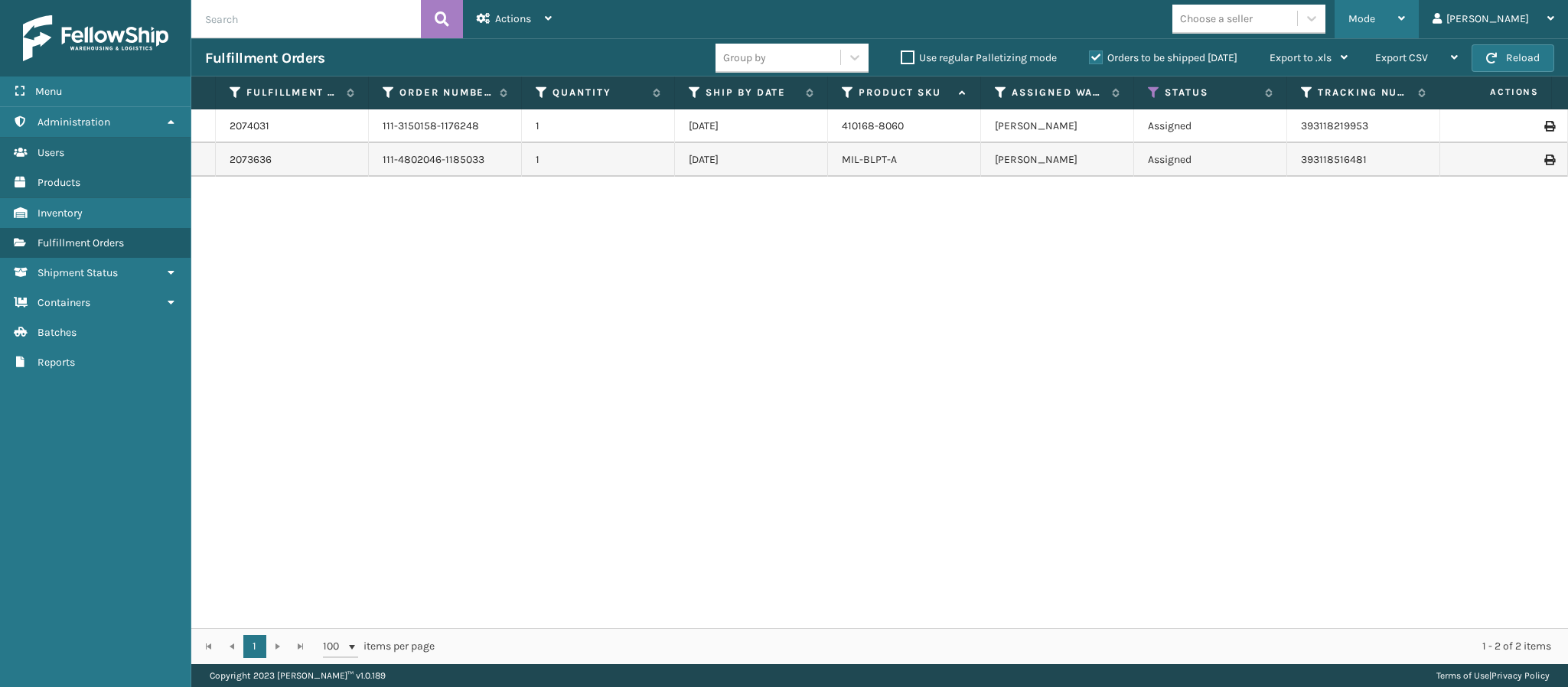
click at [1405, 19] on div "Mode" at bounding box center [1377, 19] width 57 height 38
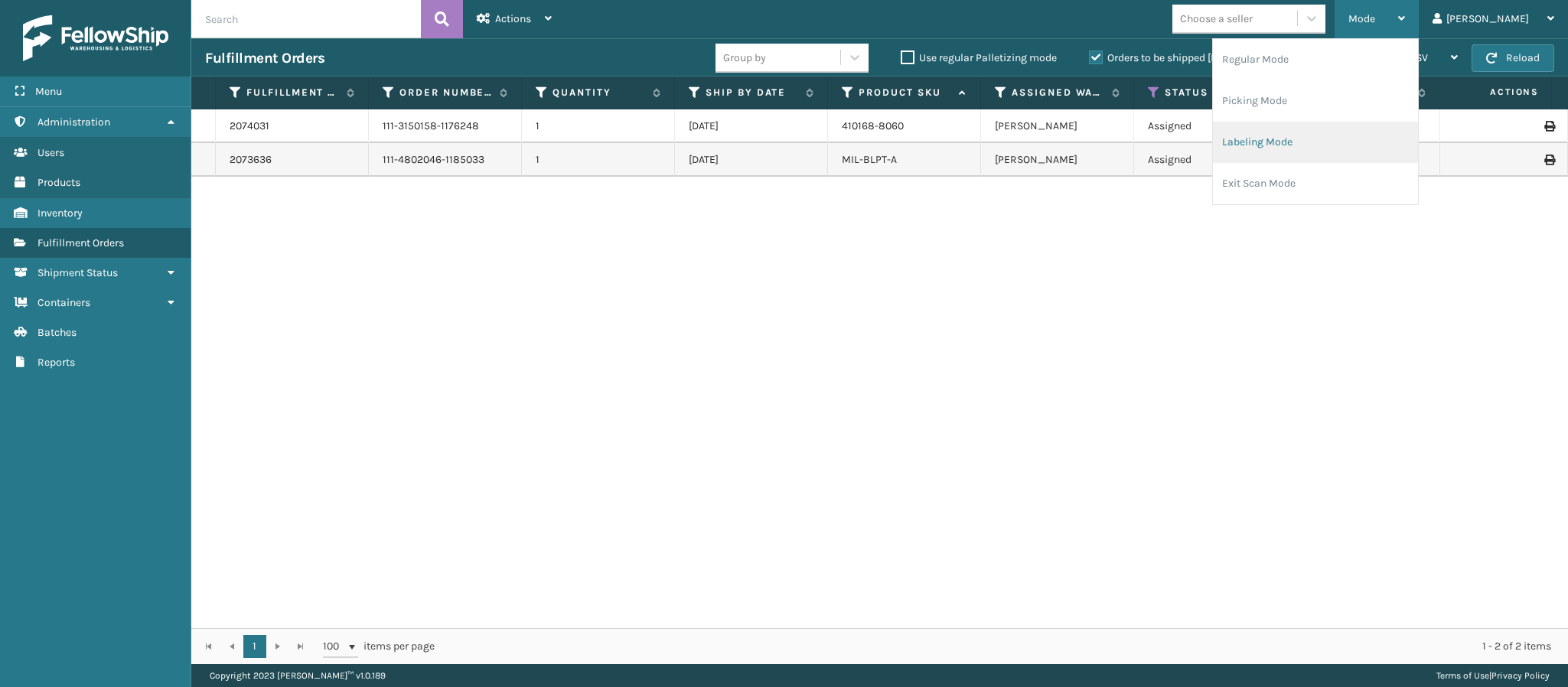
click at [1335, 139] on li "Labeling Mode" at bounding box center [1316, 142] width 205 height 41
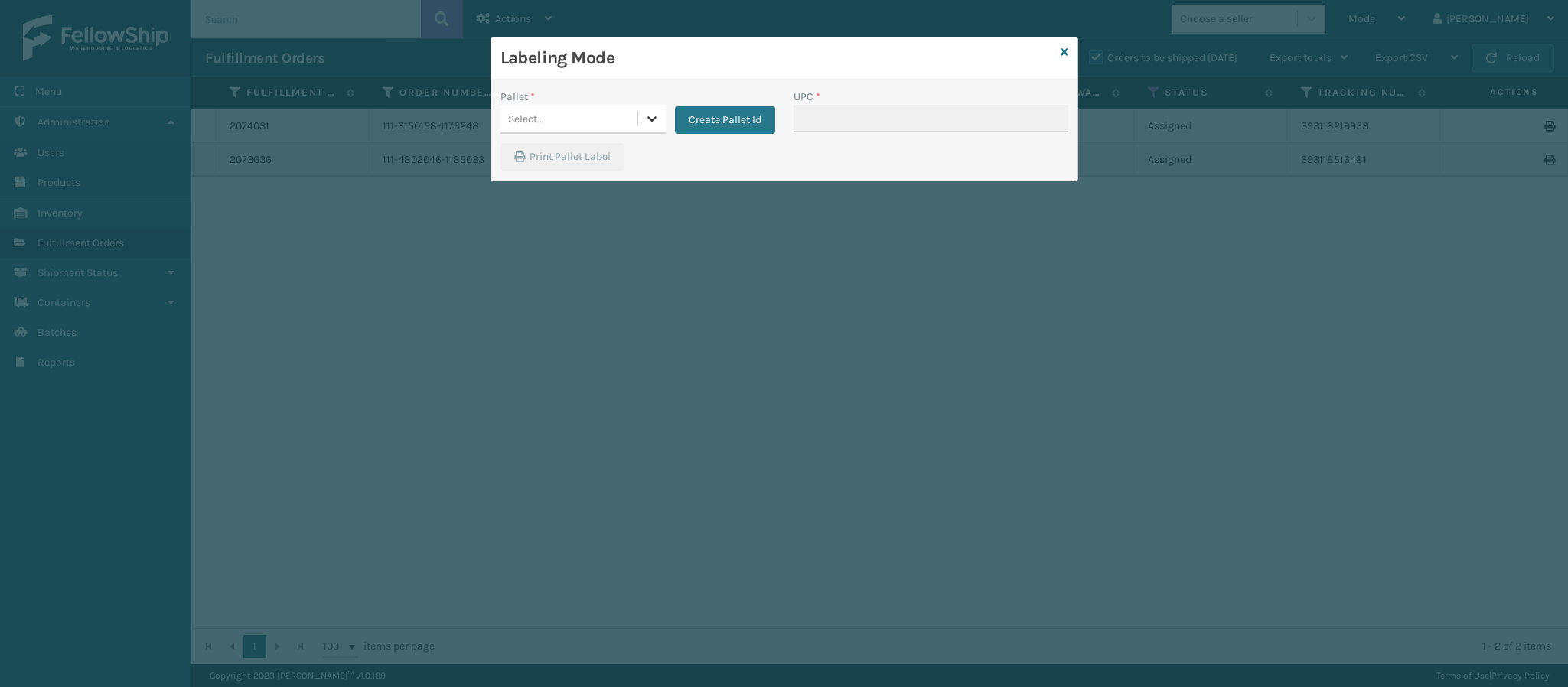
click at [646, 122] on icon at bounding box center [652, 119] width 16 height 16
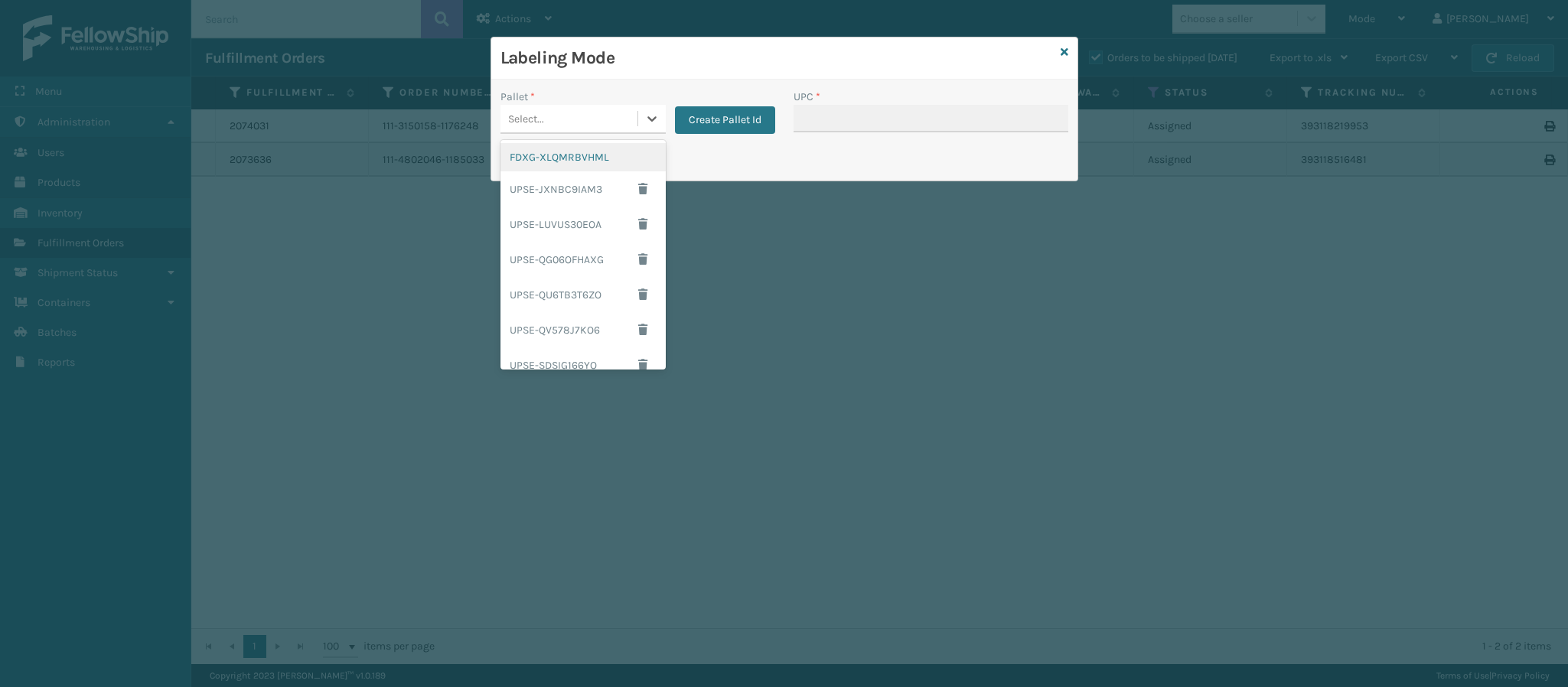
click at [581, 159] on div "FDXG-XLQMRBVHML" at bounding box center [583, 157] width 166 height 28
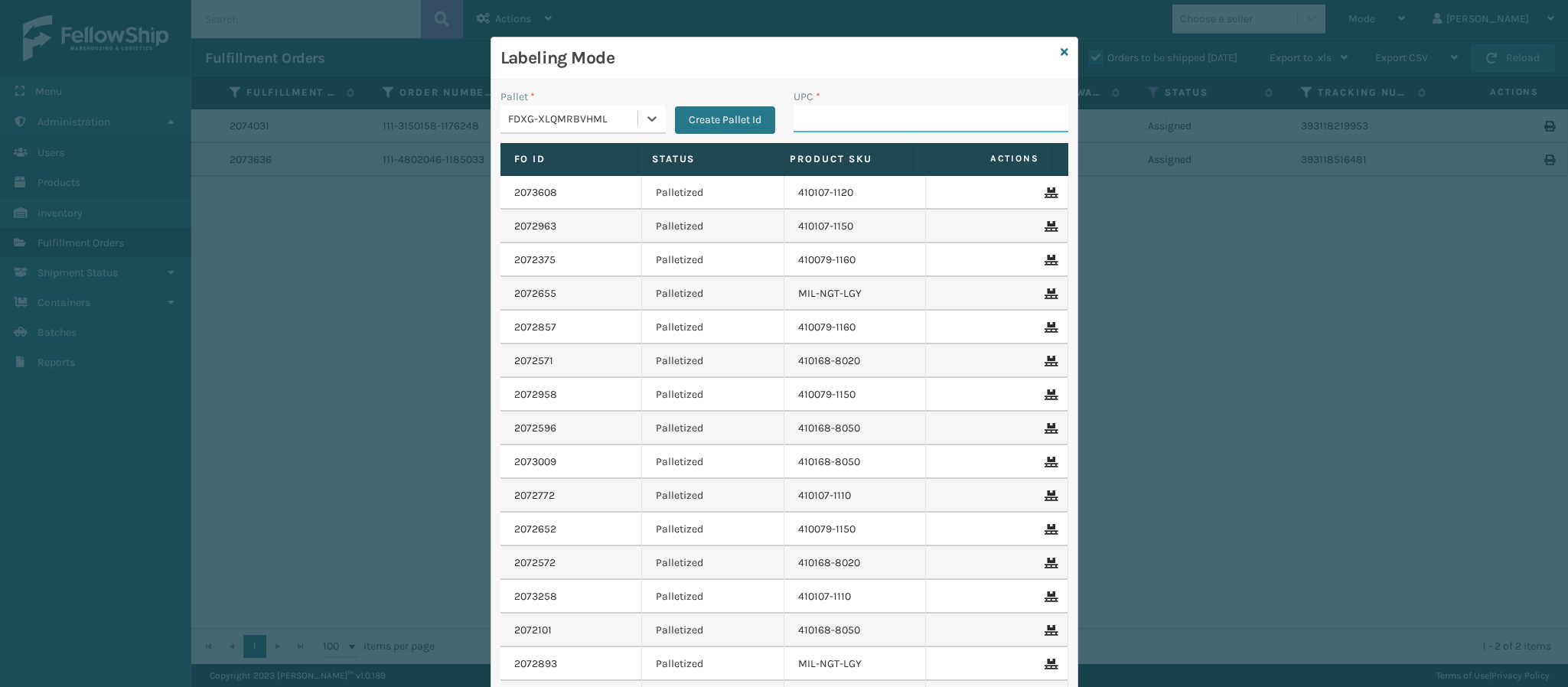
click at [935, 117] on input "UPC *" at bounding box center [931, 119] width 275 height 28
type input "8409851256"
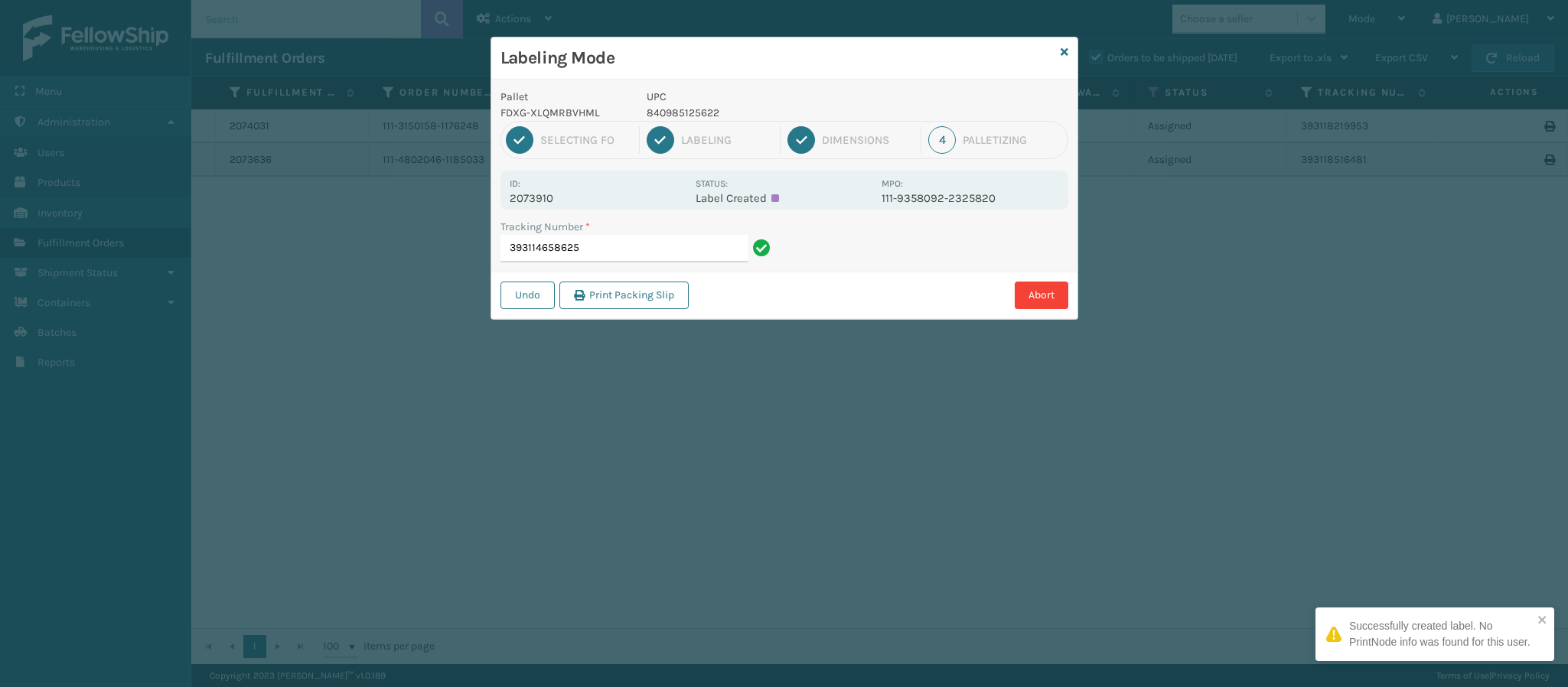
click at [541, 198] on p "2073910" at bounding box center [598, 198] width 177 height 14
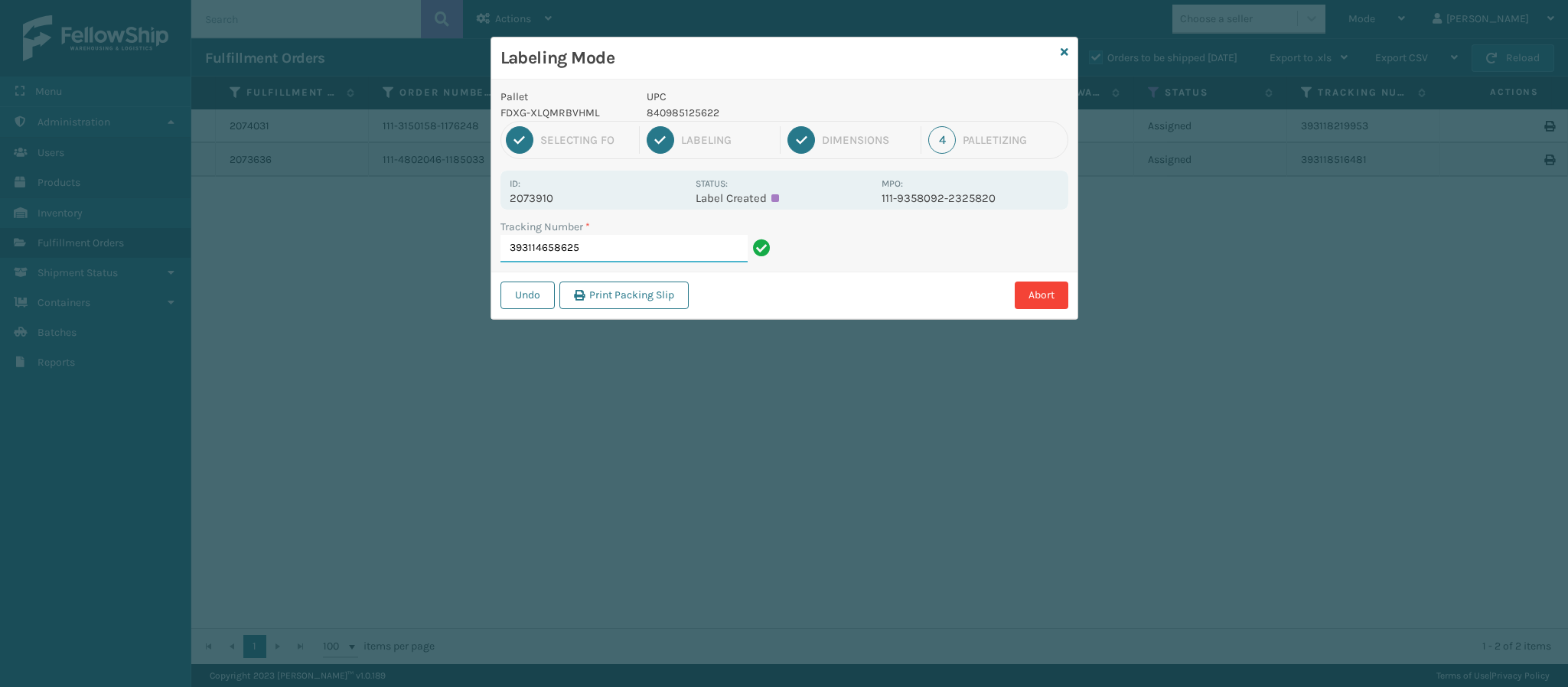
click at [602, 255] on input "393114658625" at bounding box center [624, 248] width 248 height 28
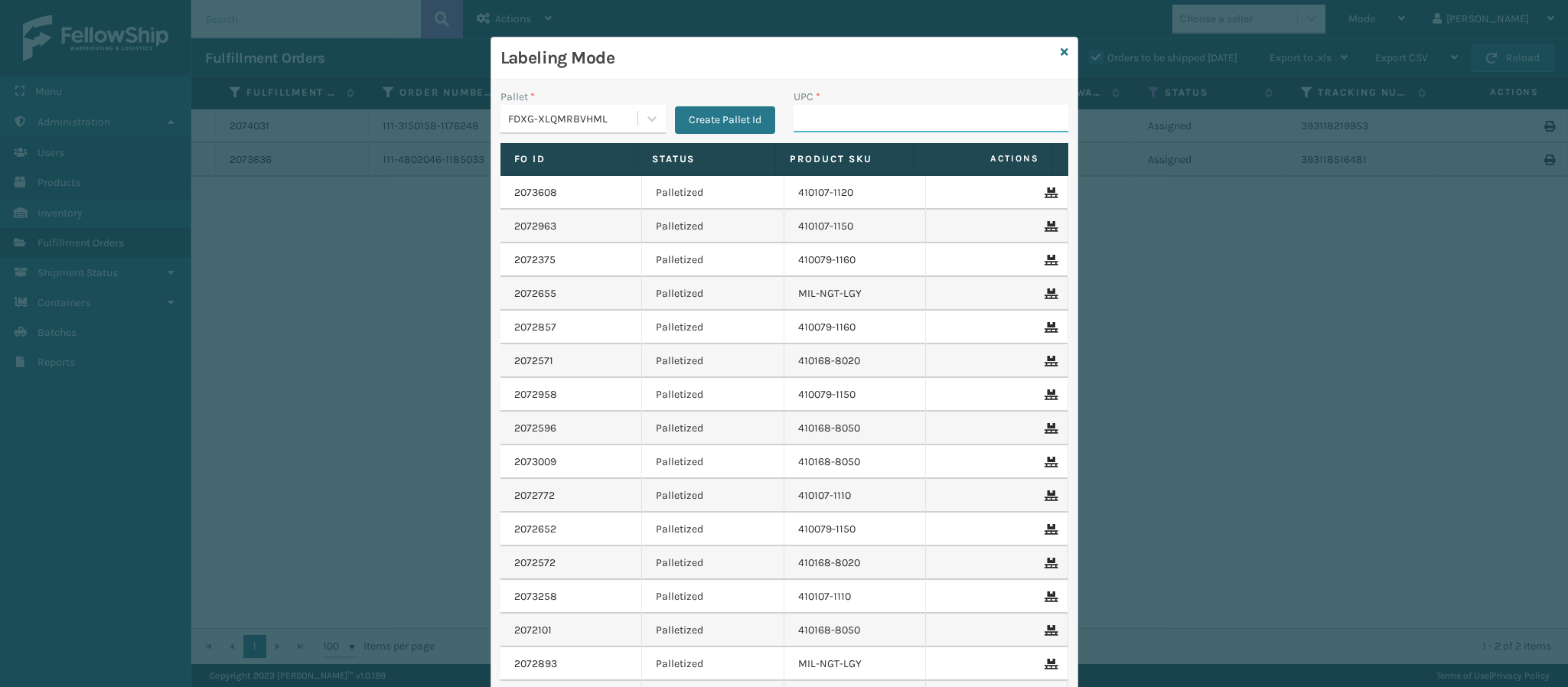
click at [825, 126] on input "UPC *" at bounding box center [931, 119] width 275 height 28
type input "84098511262"
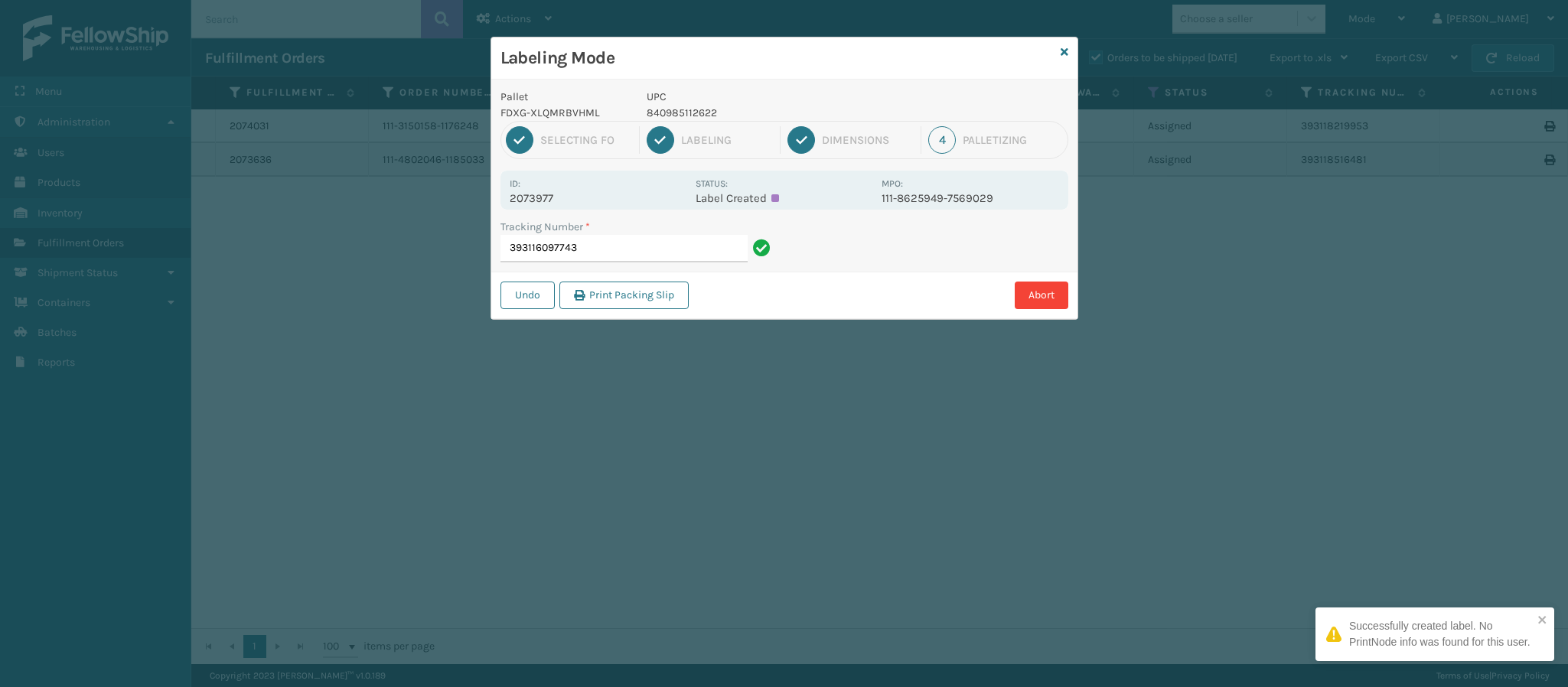
click at [547, 193] on p "2073977" at bounding box center [598, 198] width 177 height 14
click at [611, 243] on input "393116097743" at bounding box center [624, 248] width 248 height 28
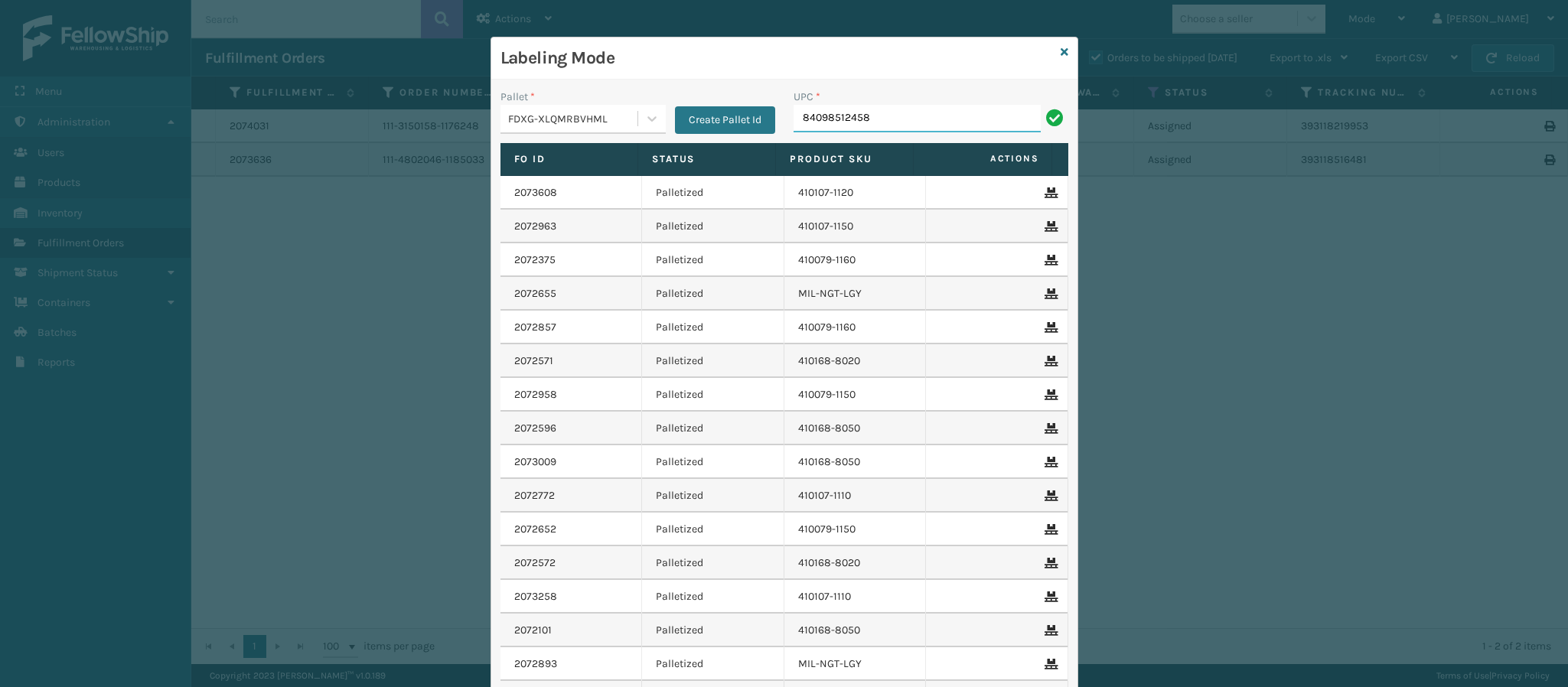
type input "840985124588"
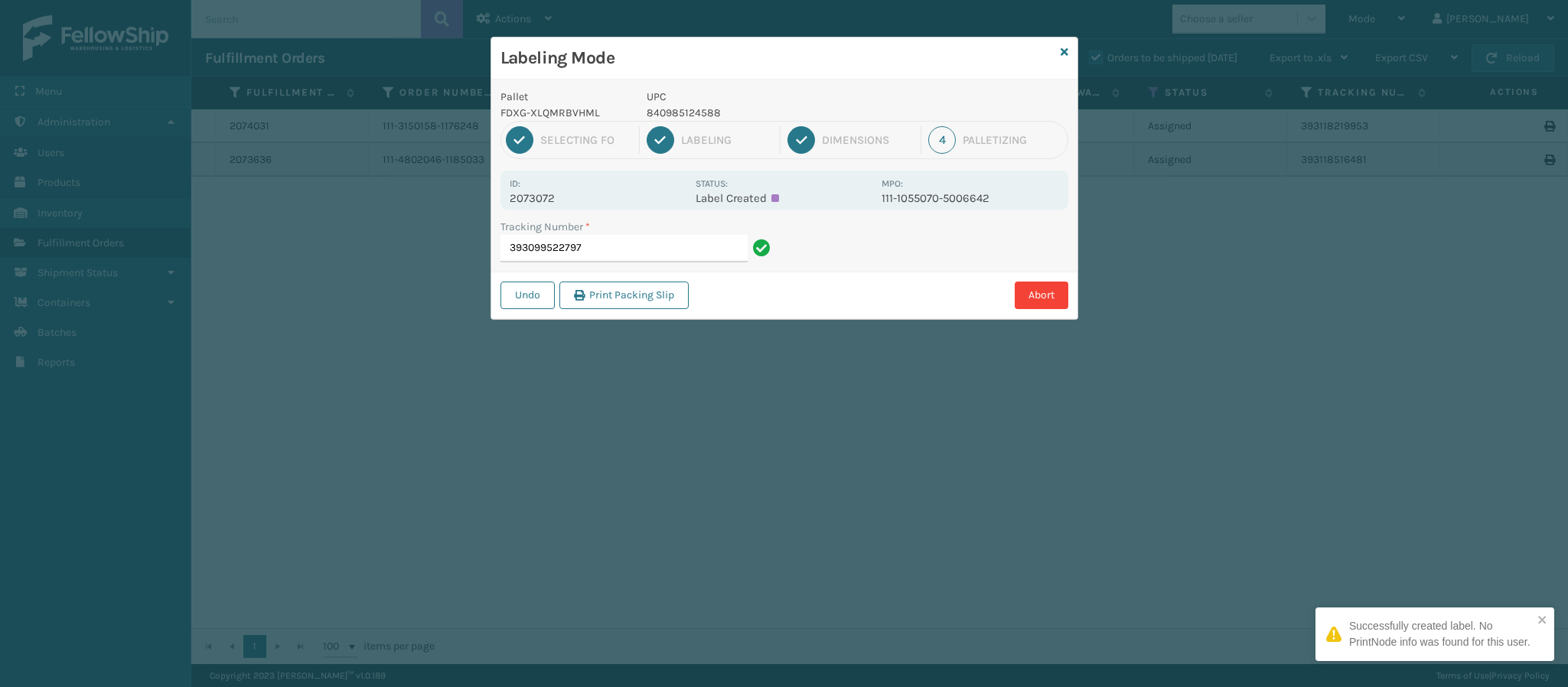
click at [554, 197] on p "2073072" at bounding box center [598, 198] width 177 height 14
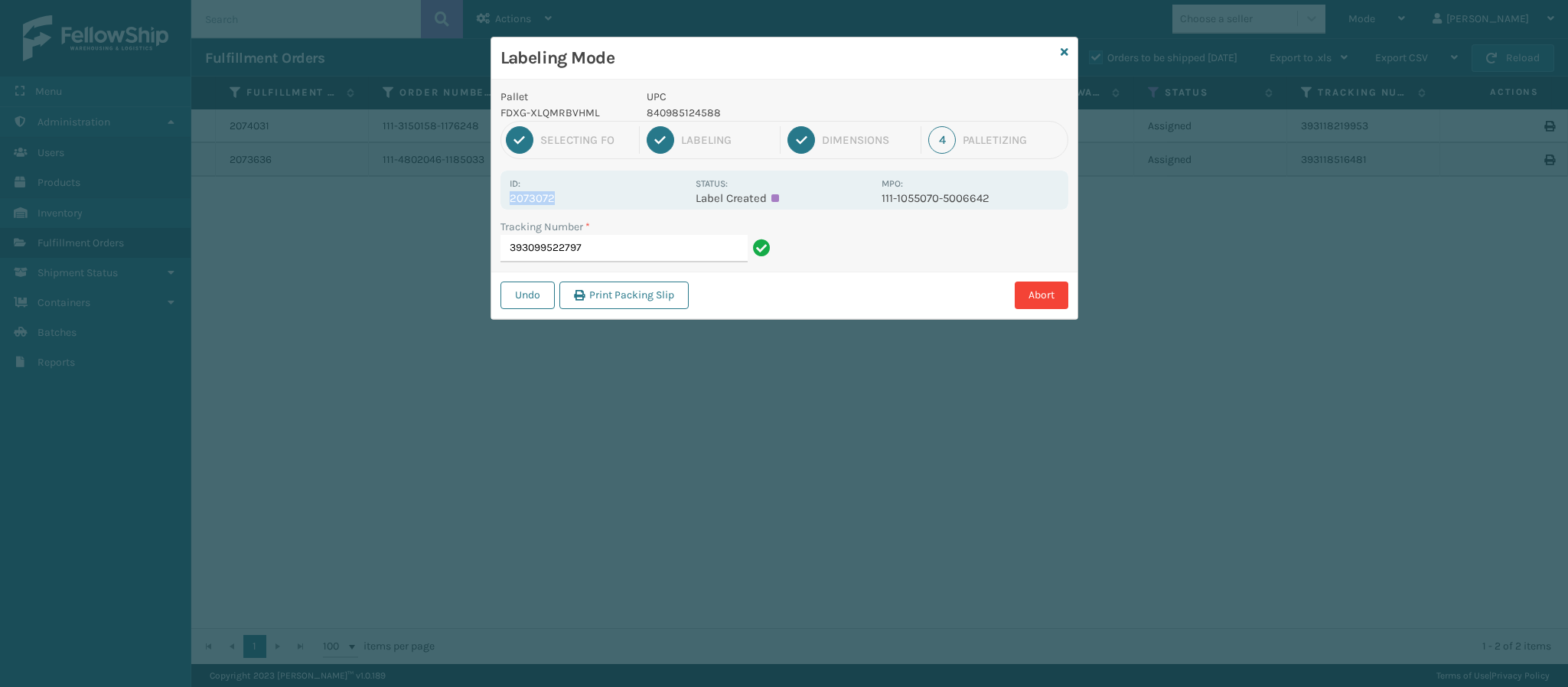
click at [554, 197] on p "2073072" at bounding box center [598, 198] width 177 height 14
click at [649, 248] on input "393099522797" at bounding box center [624, 248] width 248 height 28
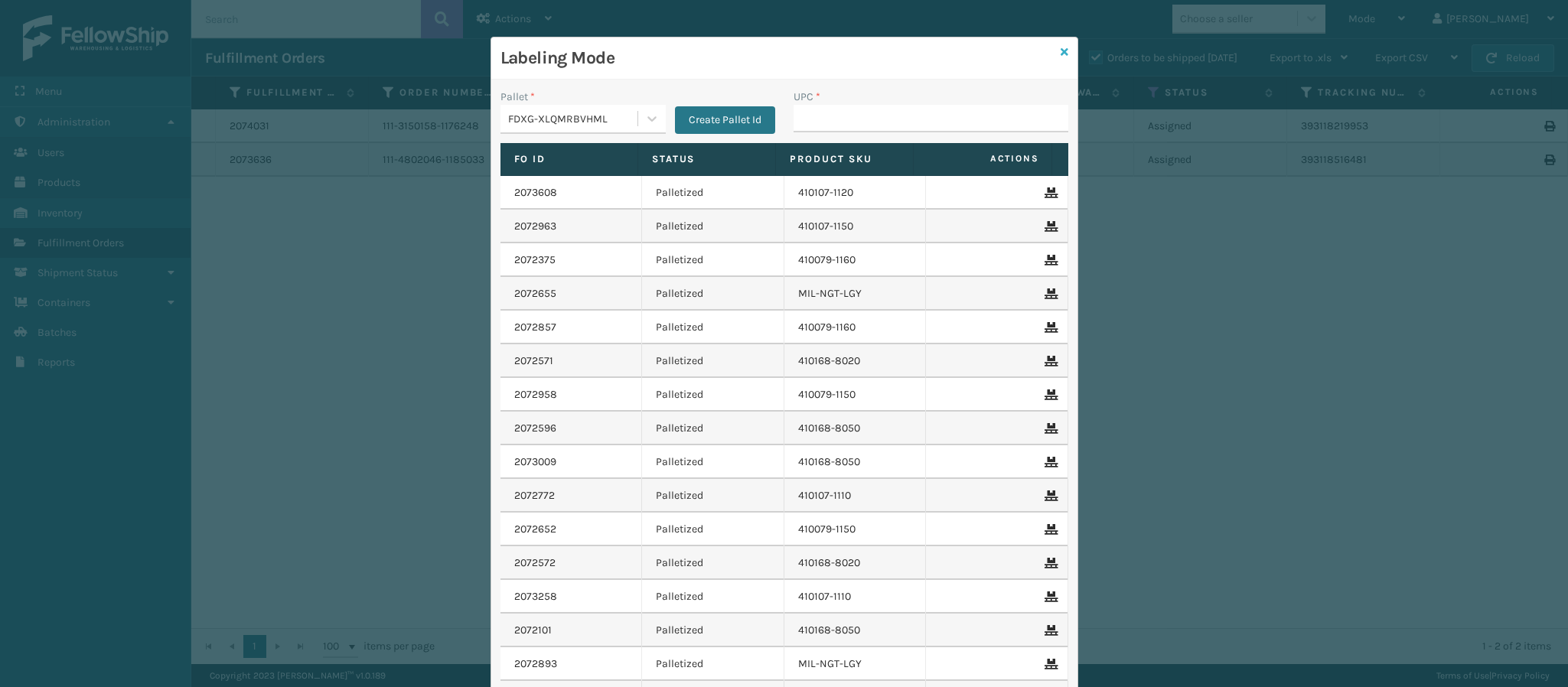
click at [1061, 53] on icon at bounding box center [1064, 52] width 8 height 10
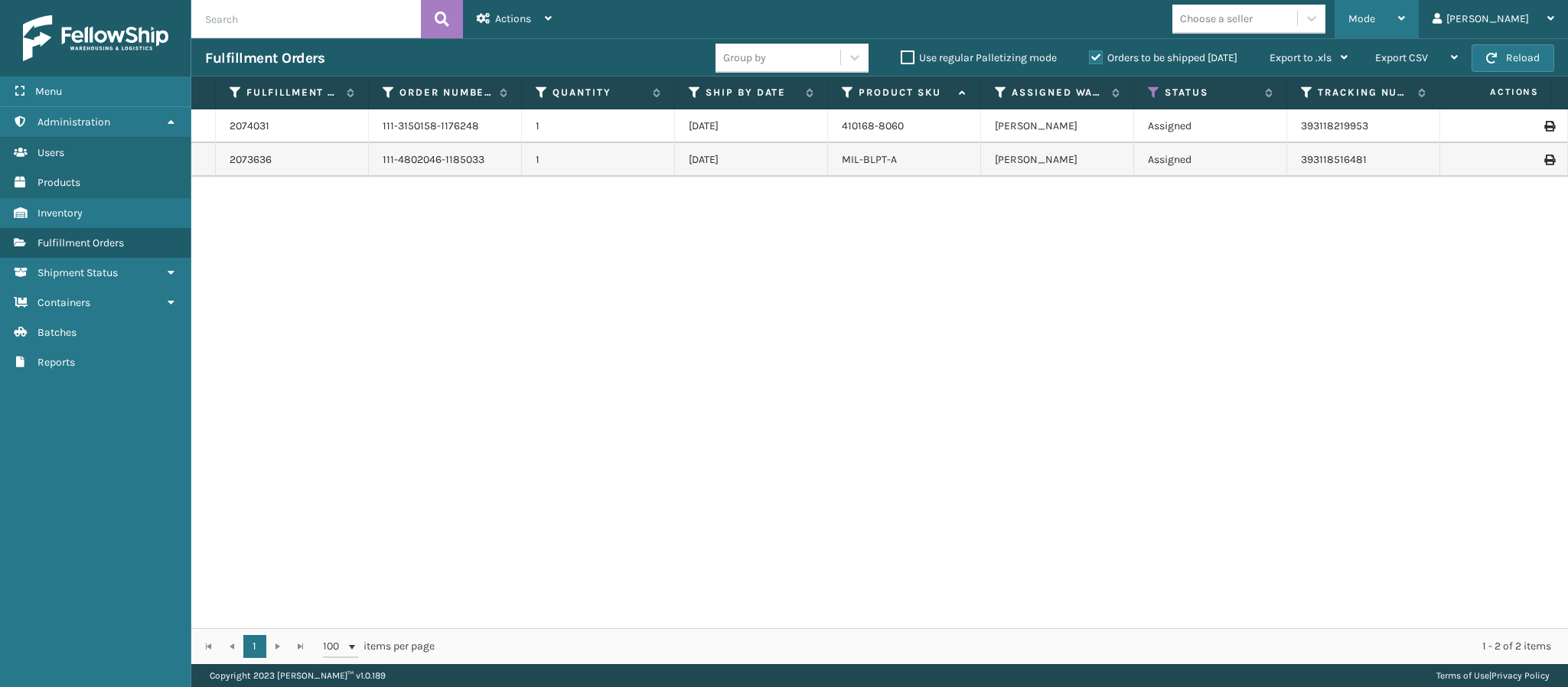
click at [1376, 19] on span "Mode" at bounding box center [1362, 18] width 27 height 13
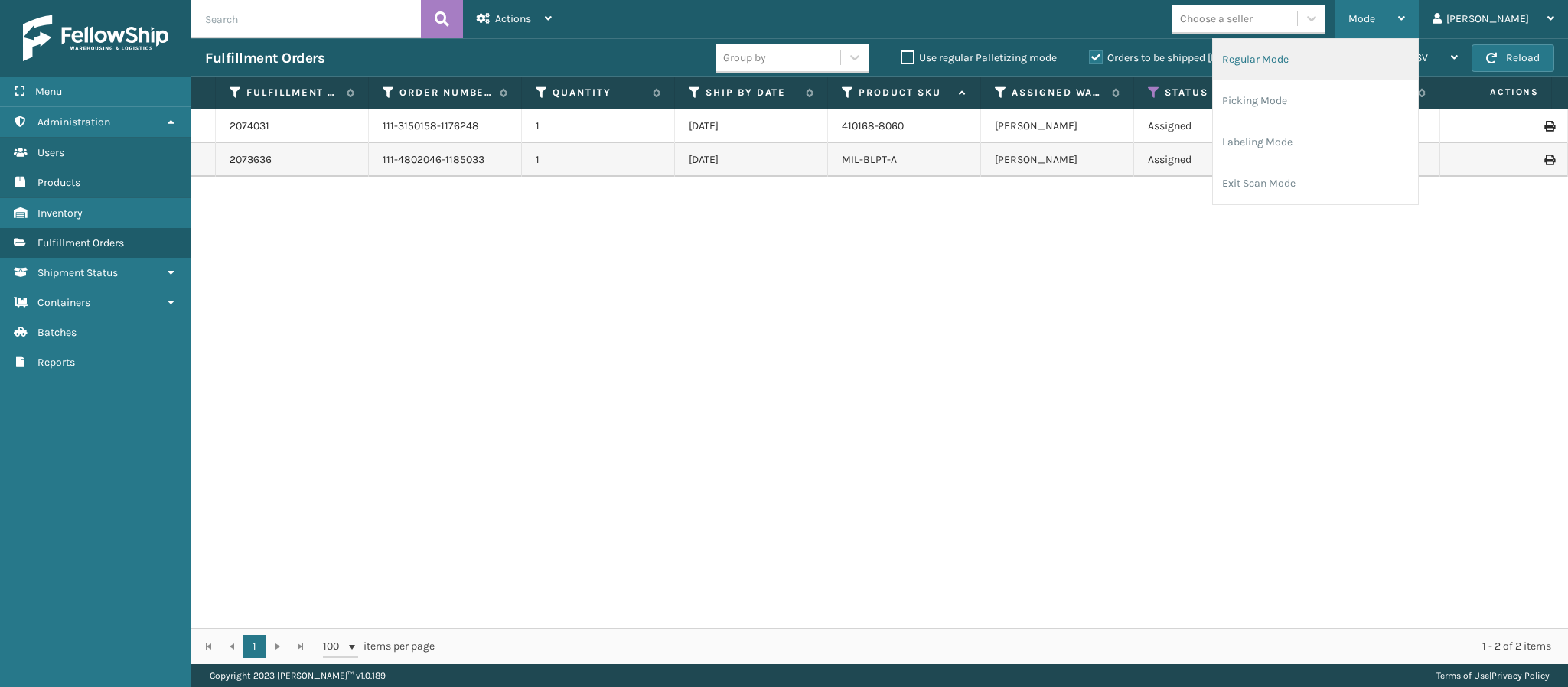
click at [1370, 56] on li "Regular Mode" at bounding box center [1316, 59] width 205 height 41
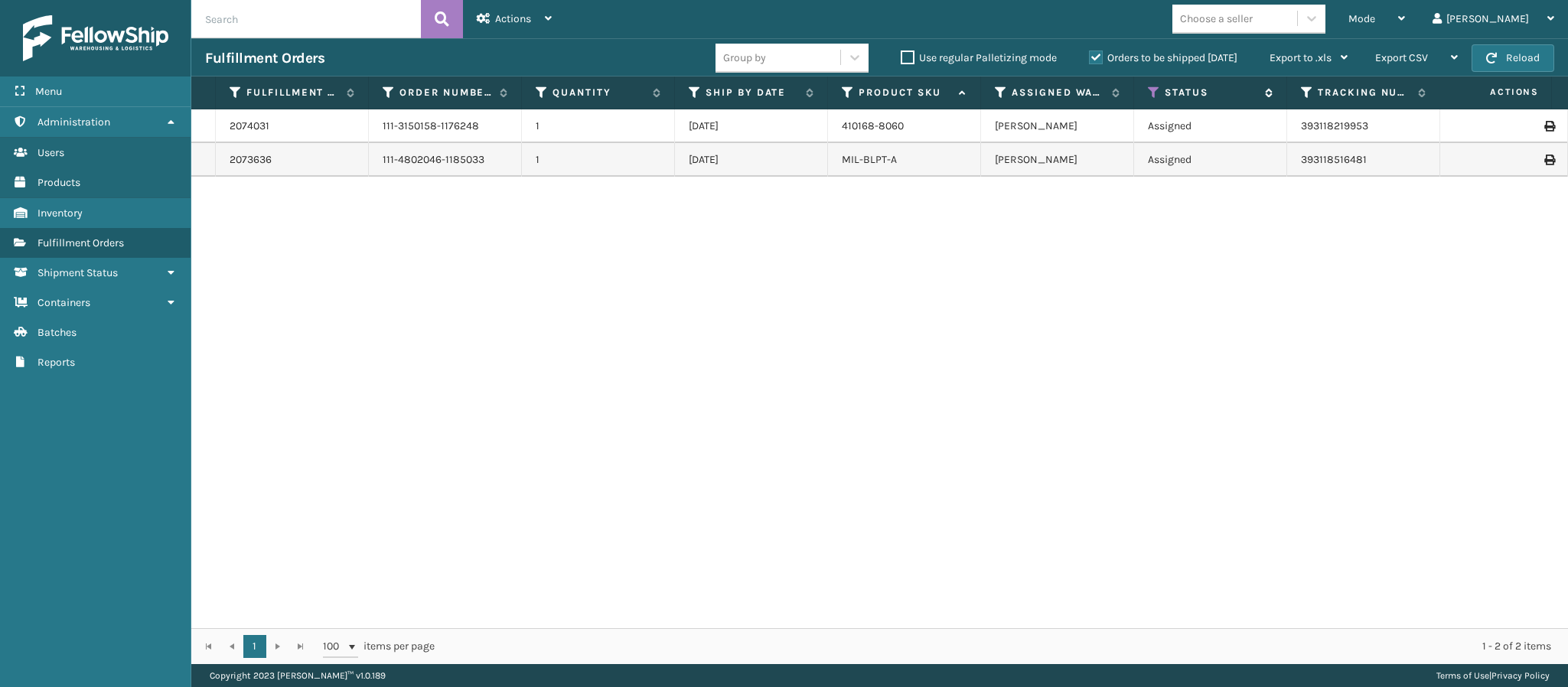
click at [1151, 87] on icon at bounding box center [1154, 92] width 12 height 14
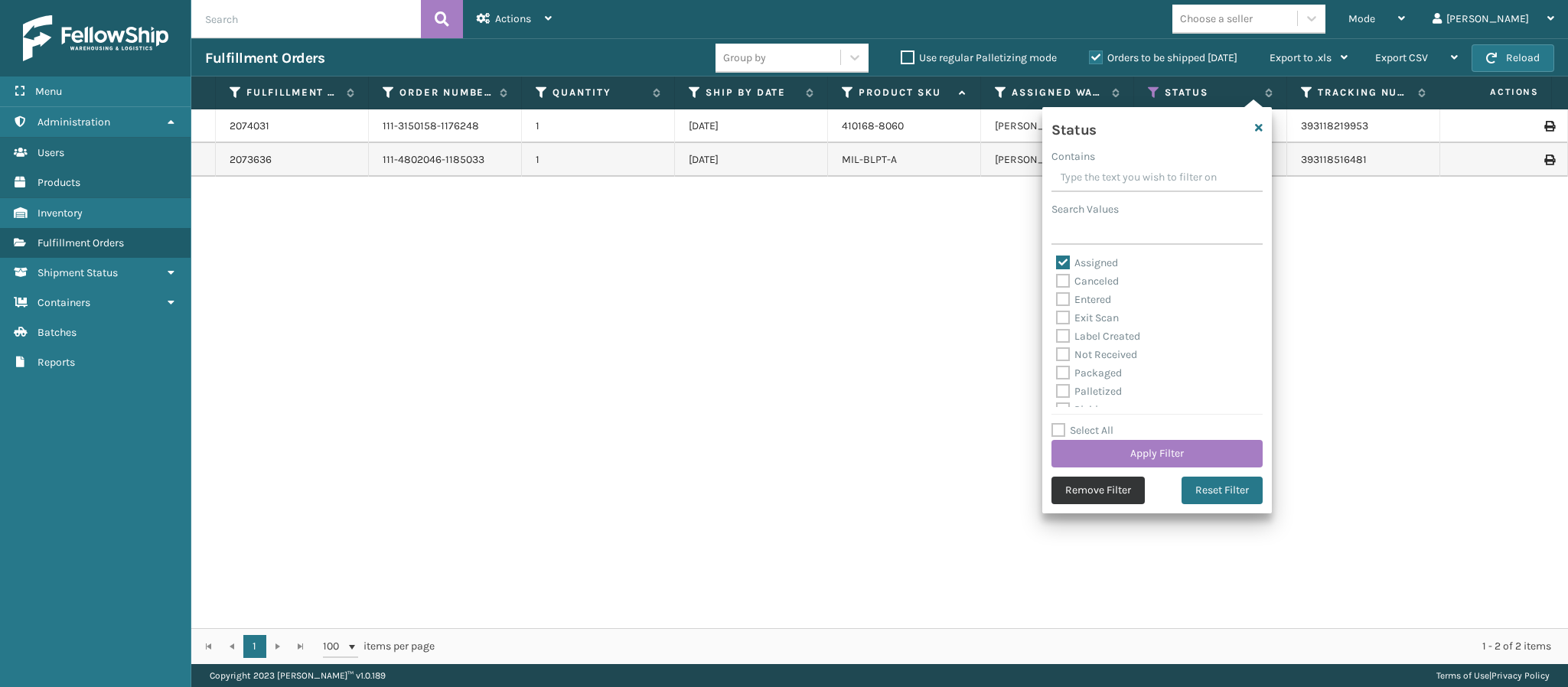
click at [1100, 492] on button "Remove Filter" at bounding box center [1098, 490] width 93 height 28
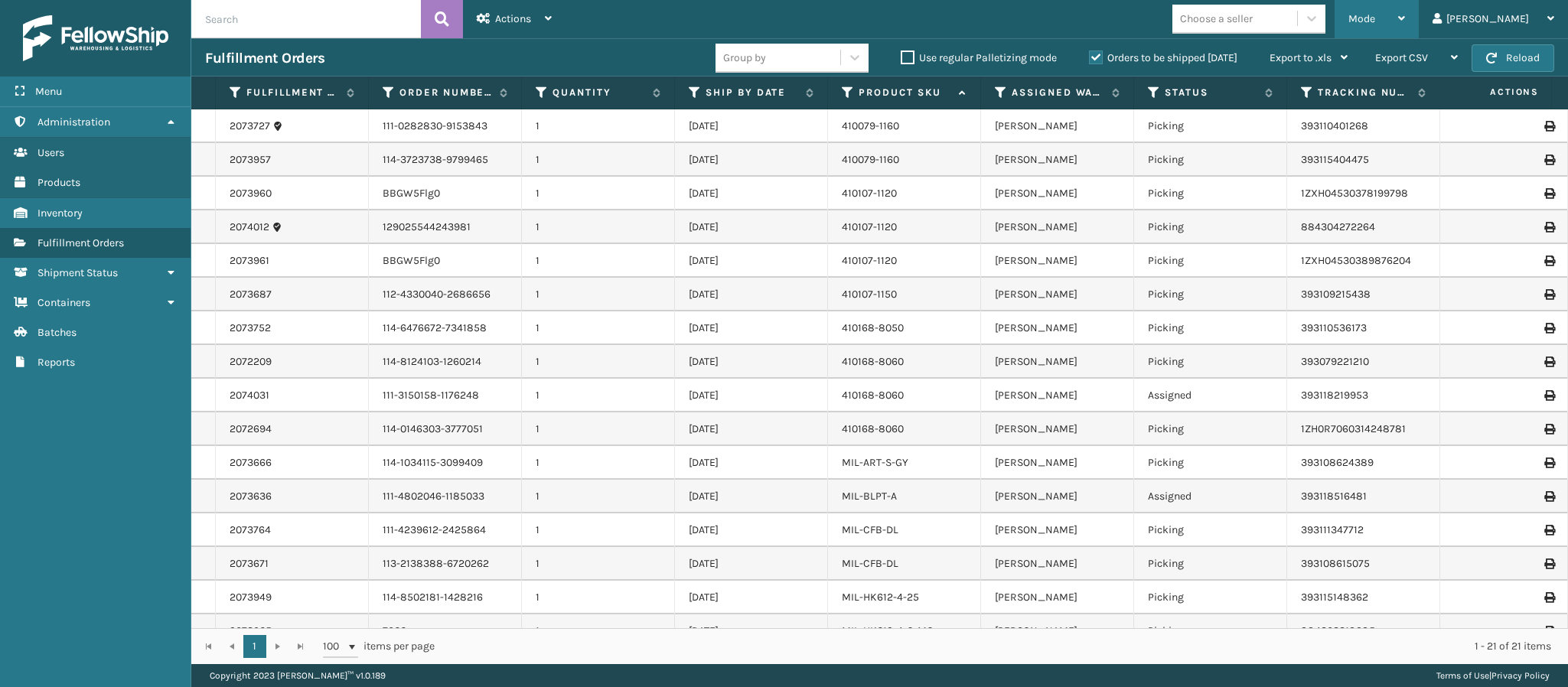
click at [1419, 11] on div "Mode Regular Mode Picking Mode Labeling Mode Exit Scan Mode" at bounding box center [1377, 19] width 85 height 38
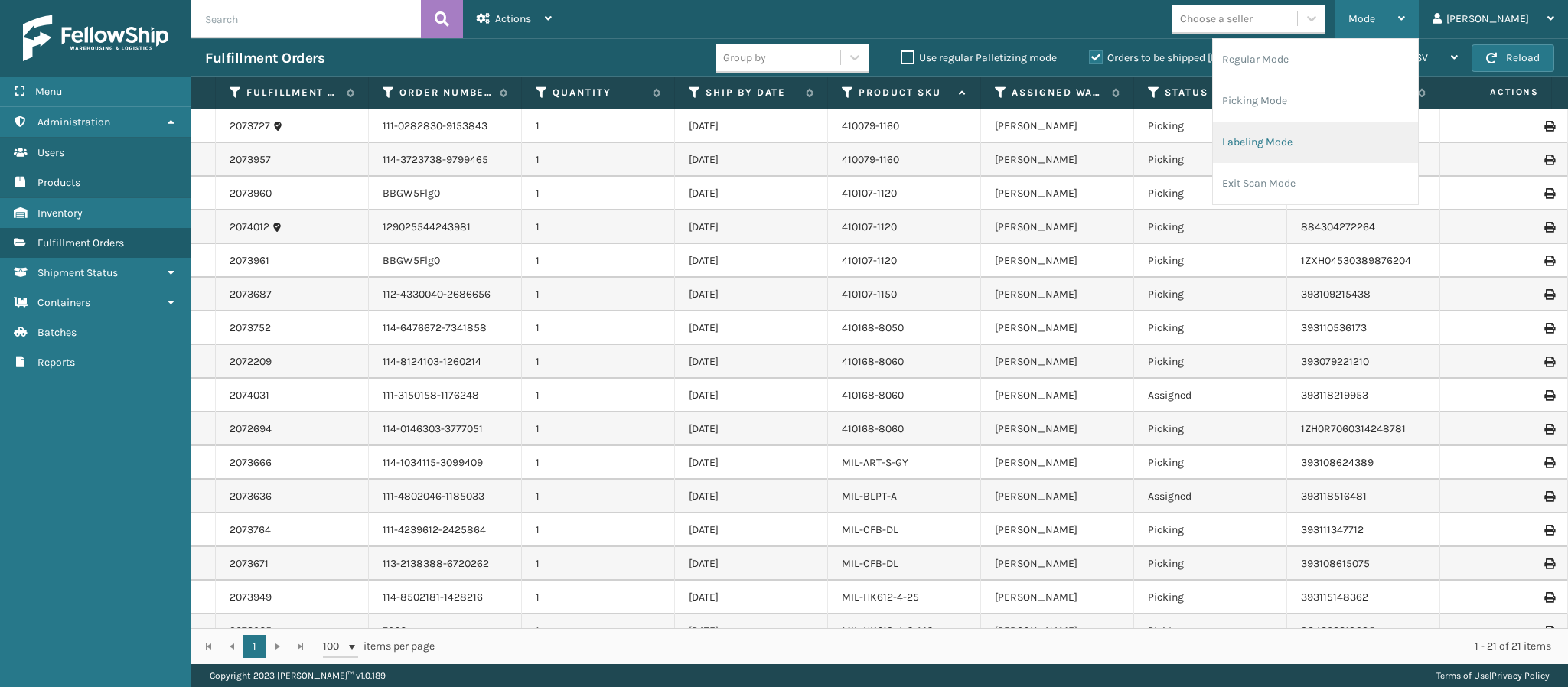
click at [1341, 140] on li "Labeling Mode" at bounding box center [1316, 142] width 205 height 41
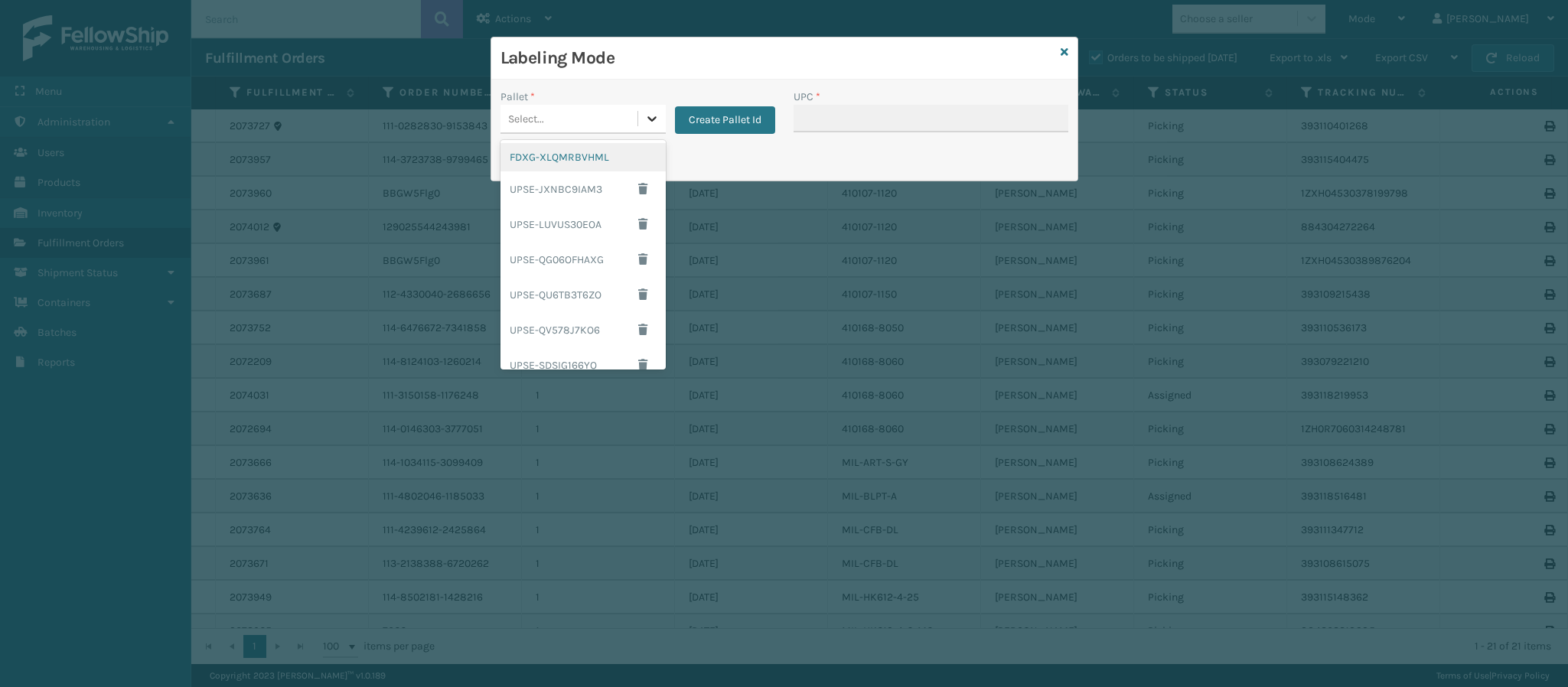
click at [641, 122] on div at bounding box center [652, 119] width 28 height 28
click at [595, 159] on div "FDXG-XLQMRBVHML" at bounding box center [583, 157] width 166 height 28
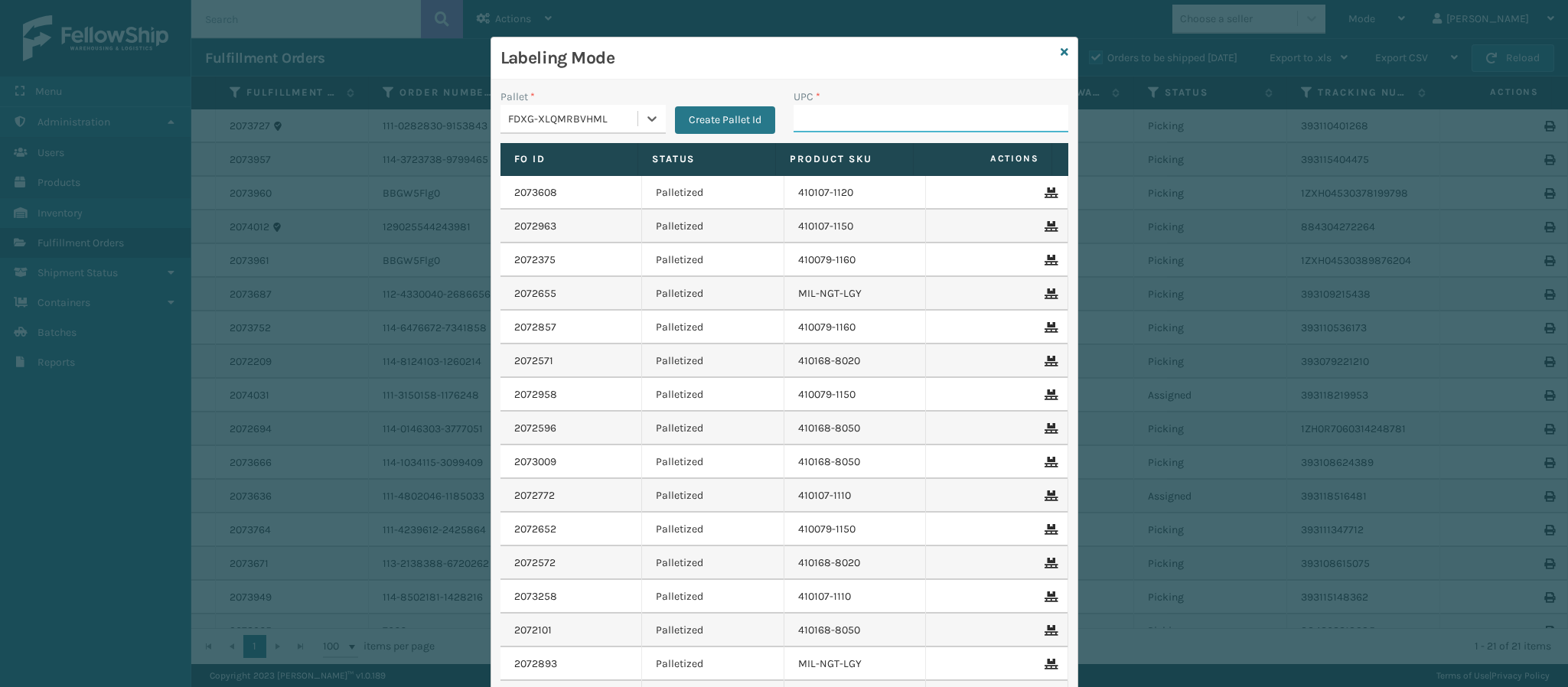
click at [850, 118] on input "UPC *" at bounding box center [931, 119] width 275 height 28
type input "840985125684"
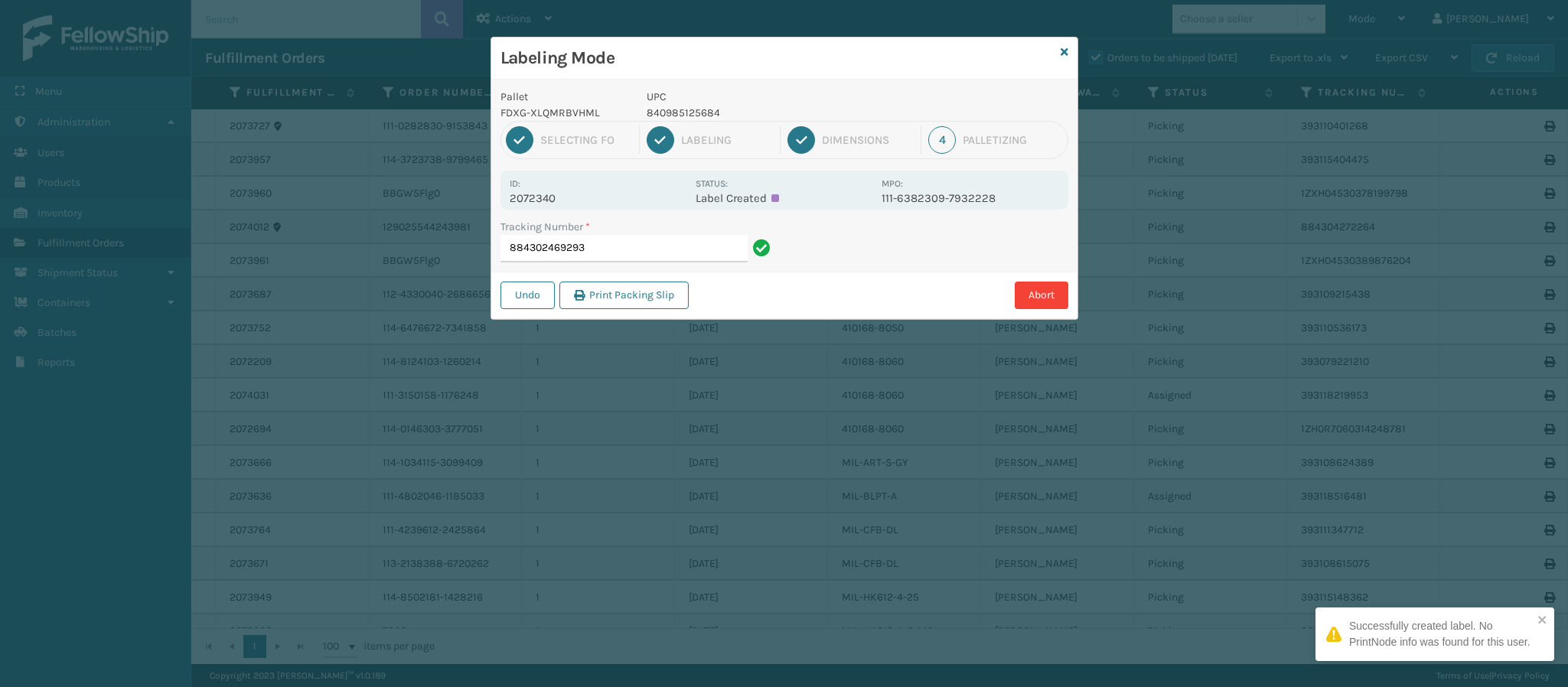
click at [551, 198] on p "2072340" at bounding box center [598, 198] width 177 height 14
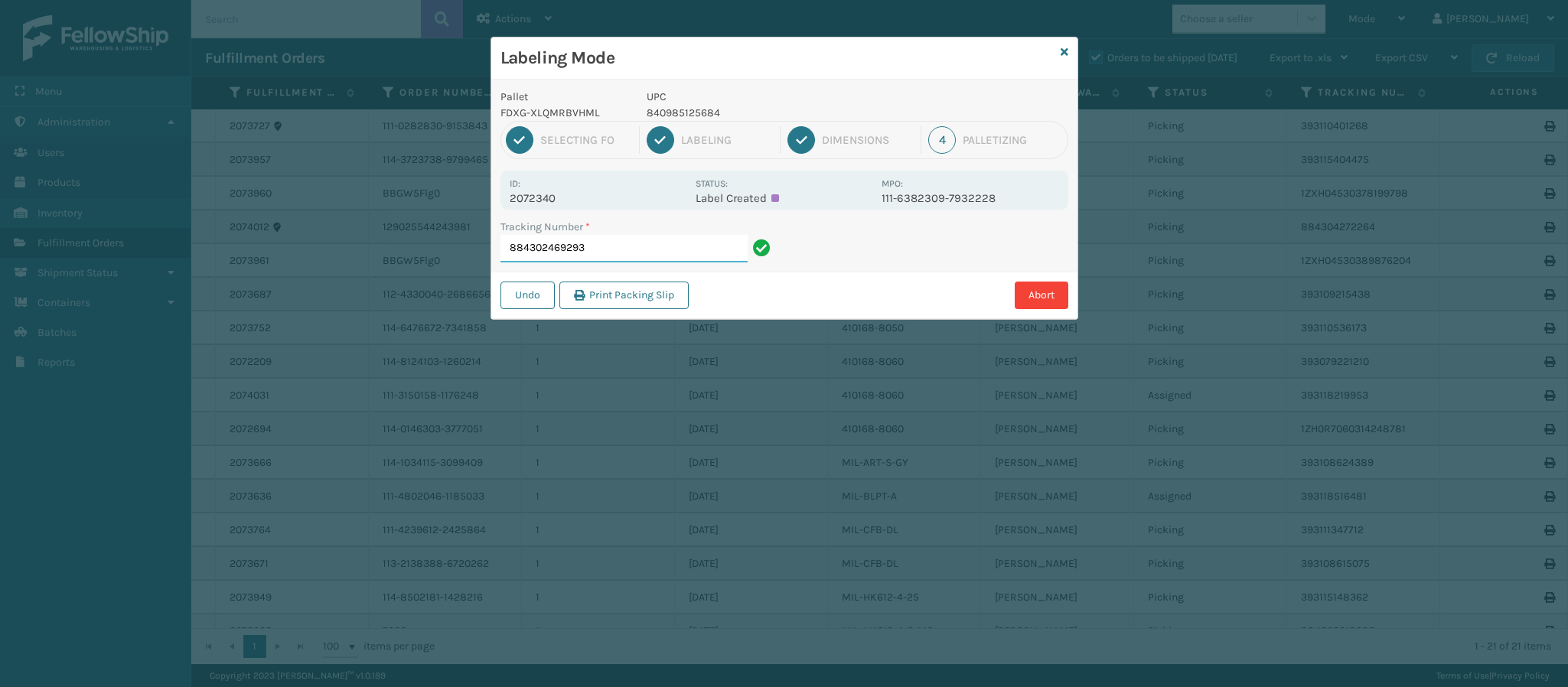
click at [621, 244] on input "884302469293" at bounding box center [624, 248] width 248 height 28
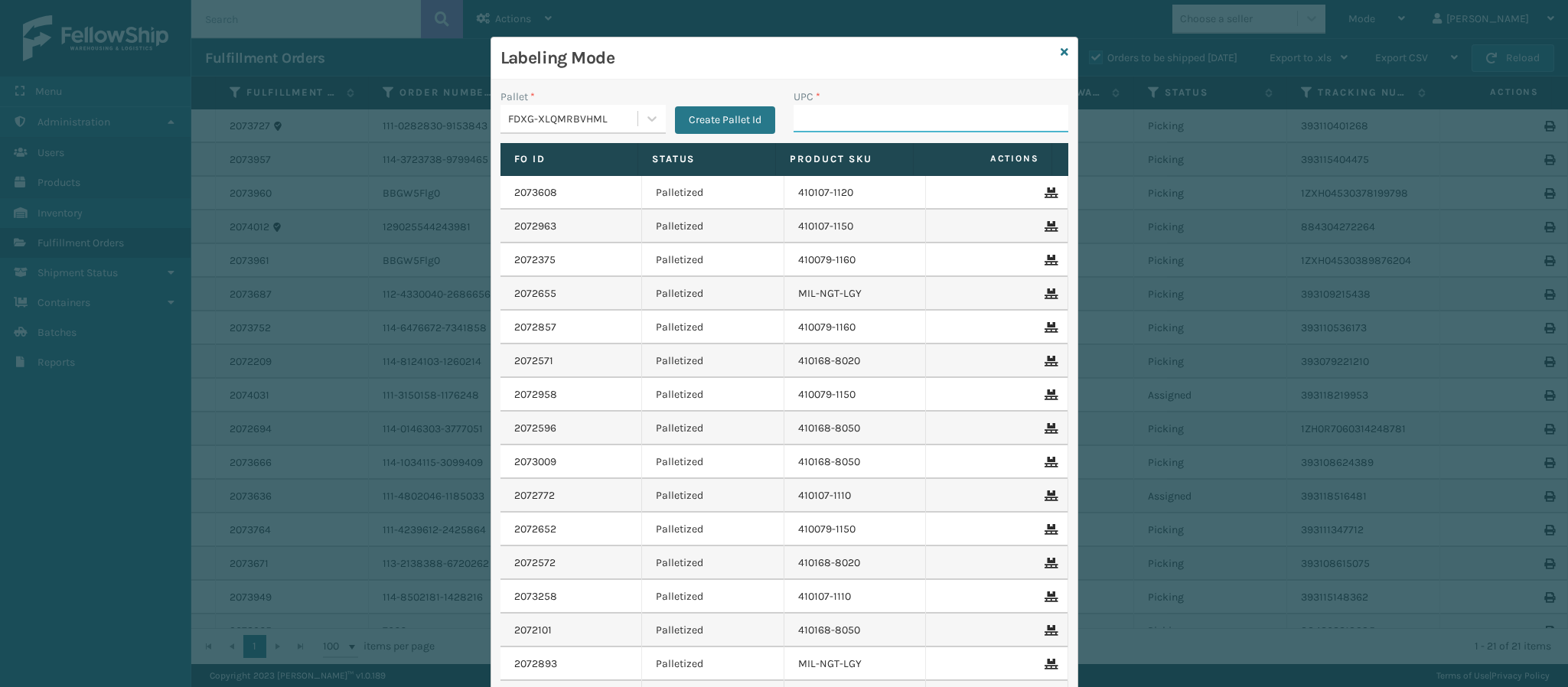
click at [813, 125] on input "UPC *" at bounding box center [931, 119] width 275 height 28
type input "804879486299"
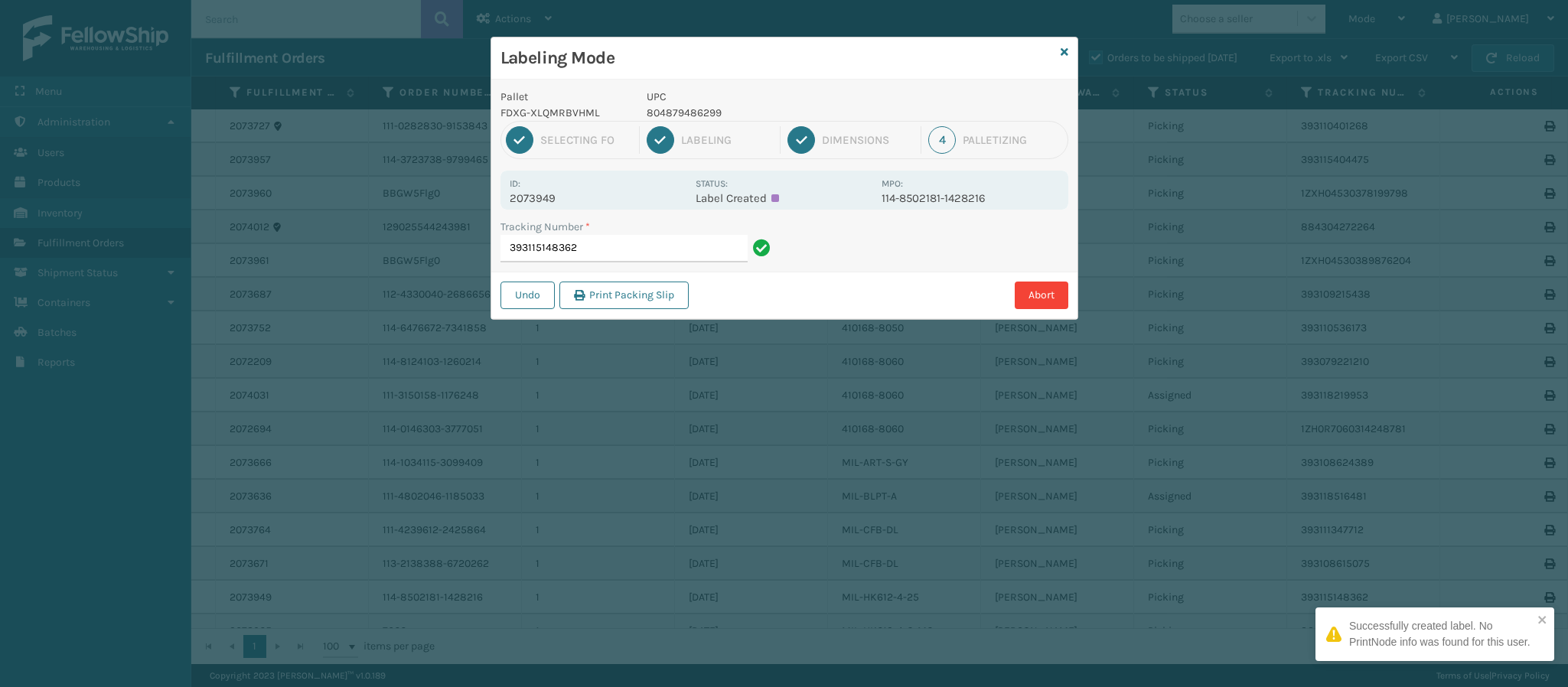
click at [542, 198] on p "2073949" at bounding box center [598, 198] width 177 height 14
click at [606, 248] on input "393115148362" at bounding box center [624, 248] width 248 height 28
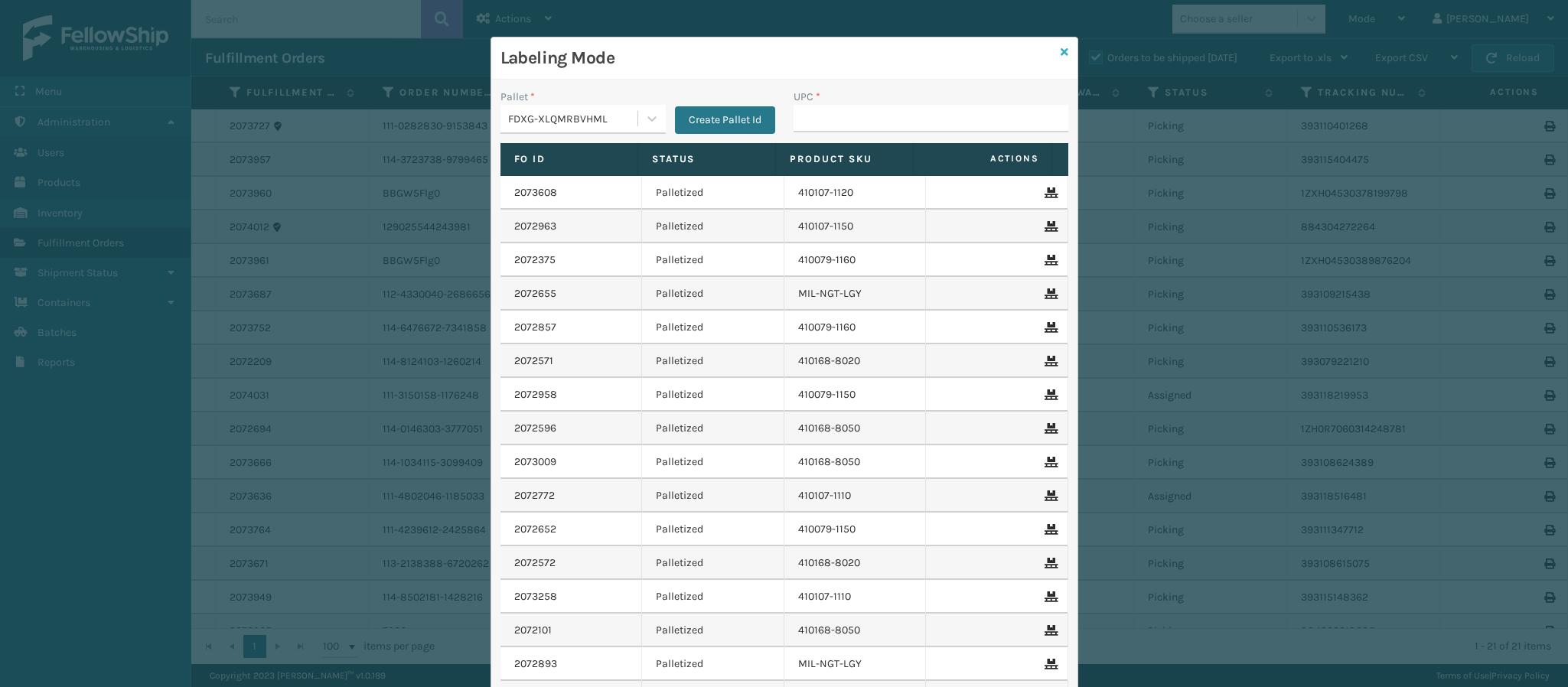
click at [1061, 53] on icon at bounding box center [1064, 52] width 8 height 10
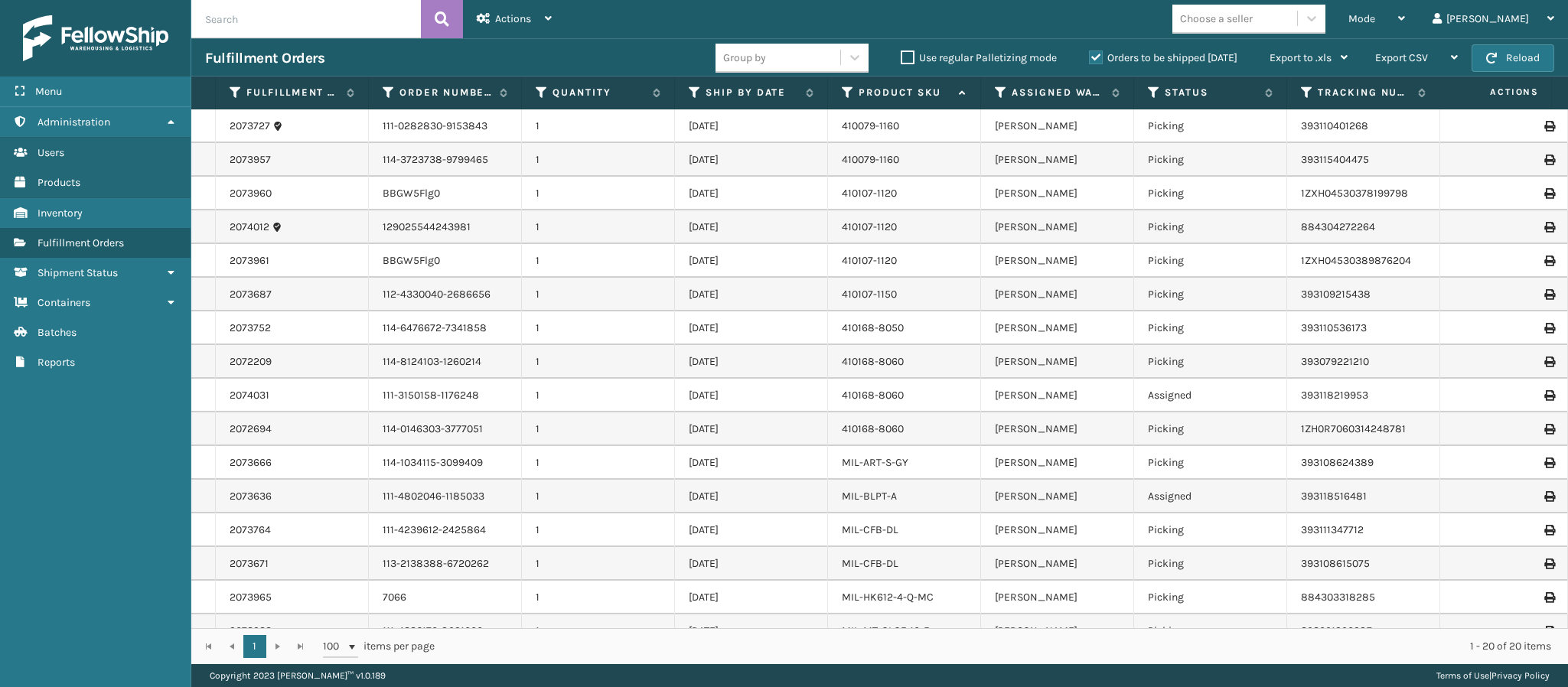
click at [347, 10] on input "text" at bounding box center [306, 19] width 229 height 38
type input "90278"
click at [436, 16] on icon at bounding box center [442, 19] width 15 height 23
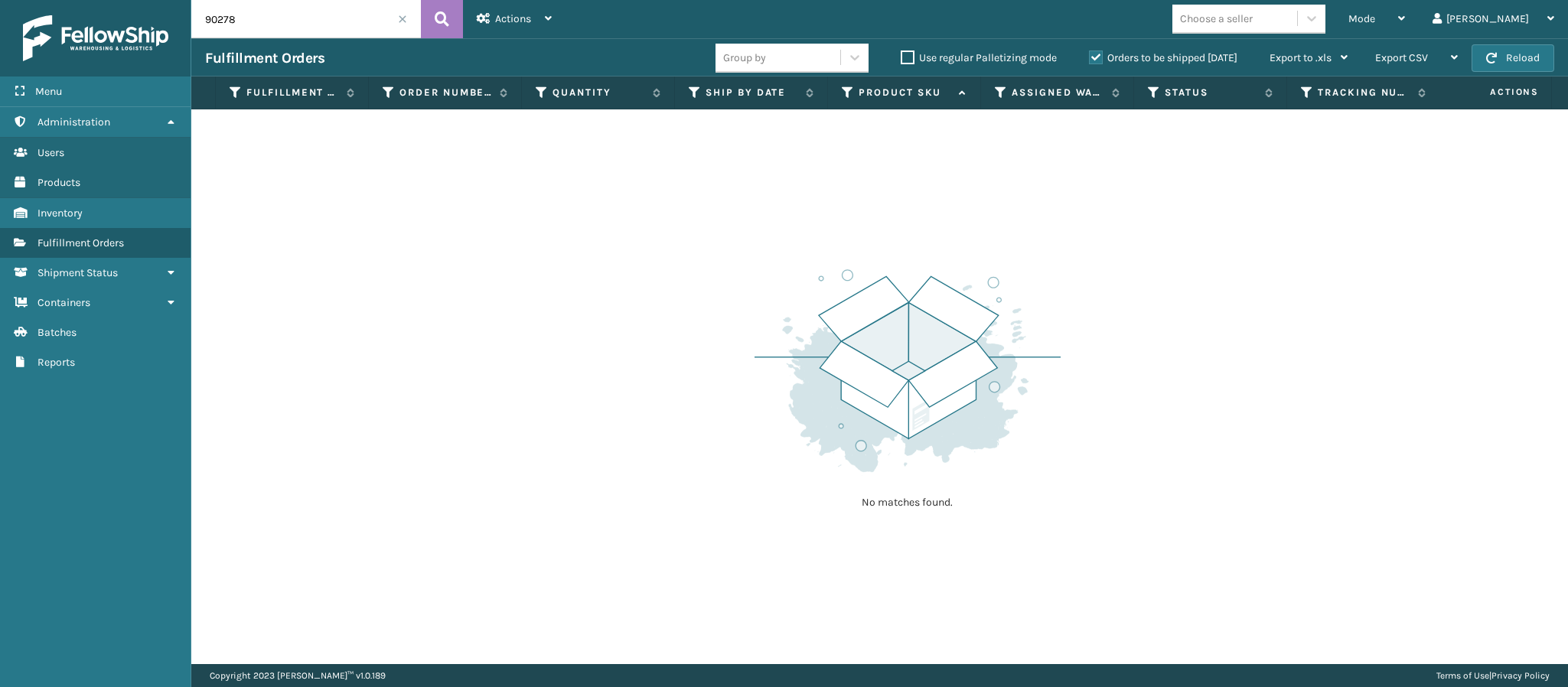
click at [1094, 56] on label "Orders to be shipped [DATE]" at bounding box center [1163, 57] width 148 height 13
click at [1090, 56] on input "Orders to be shipped [DATE]" at bounding box center [1089, 54] width 1 height 10
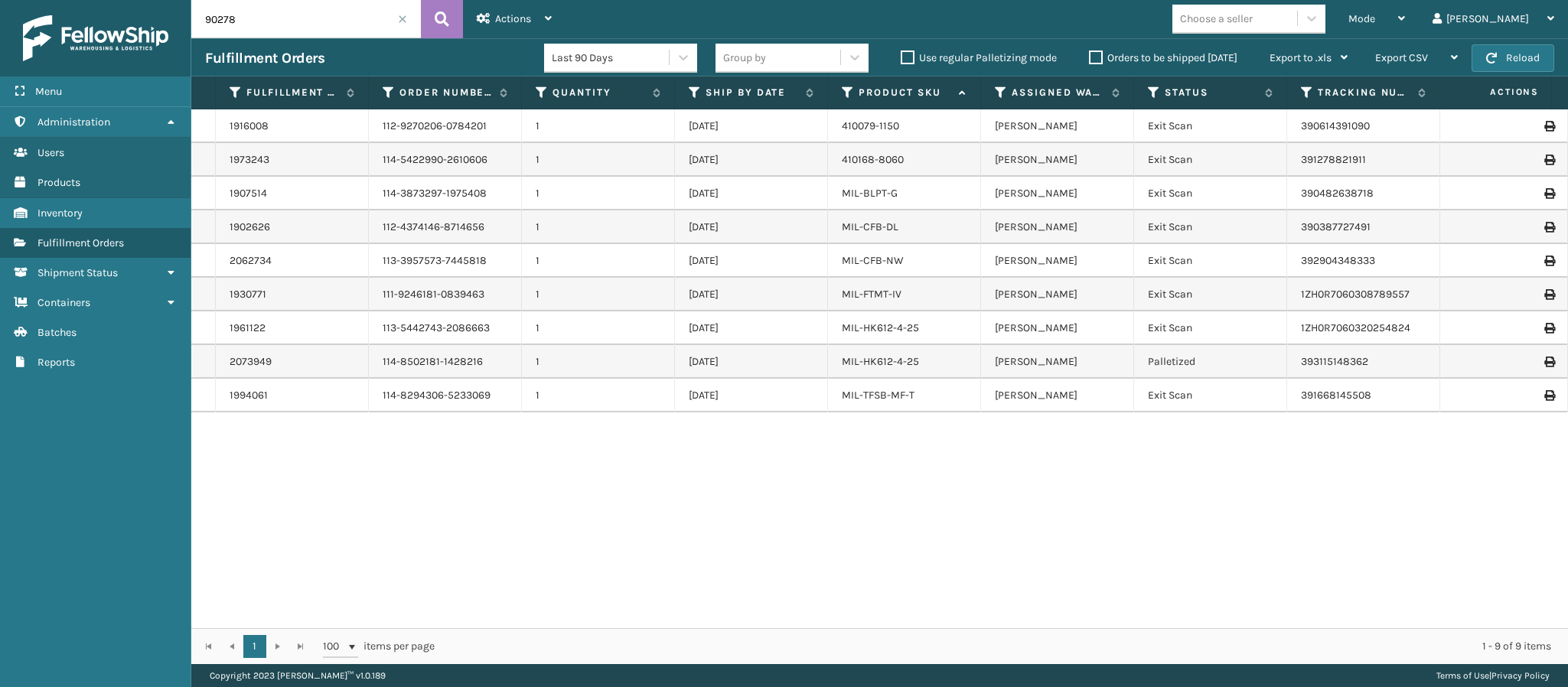
click at [1095, 58] on label "Orders to be shipped [DATE]" at bounding box center [1163, 57] width 148 height 13
click at [1090, 58] on input "Orders to be shipped [DATE]" at bounding box center [1089, 54] width 1 height 10
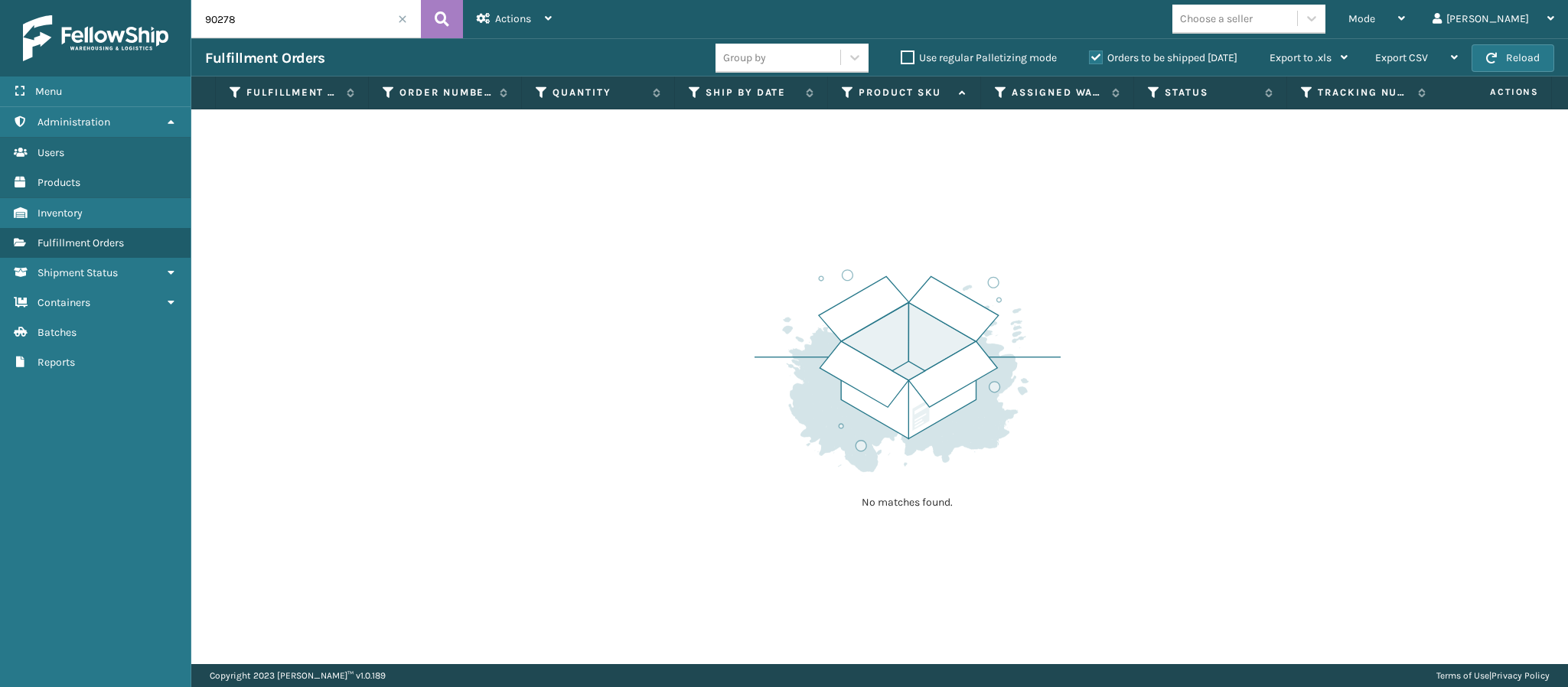
click at [400, 23] on span at bounding box center [402, 19] width 9 height 9
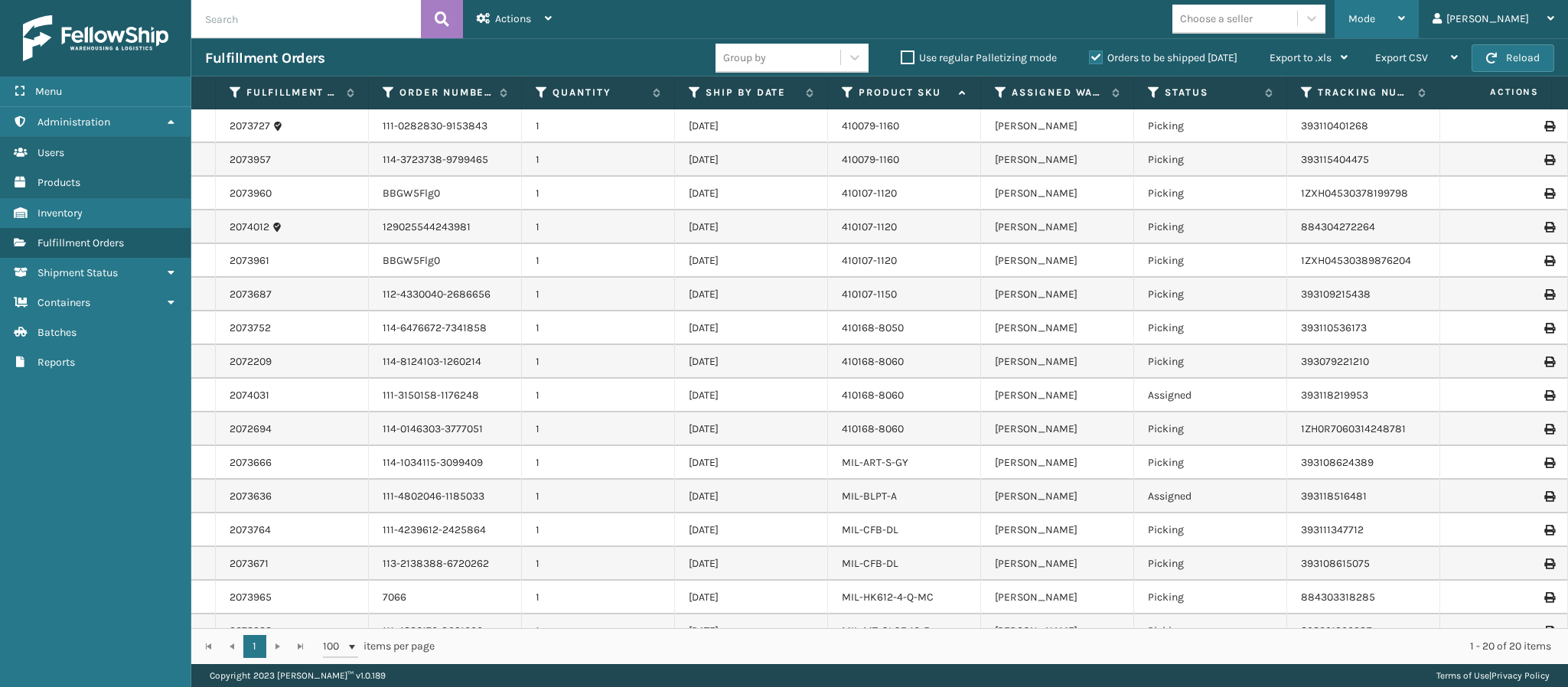
click at [1405, 17] on div "Mode" at bounding box center [1377, 19] width 57 height 38
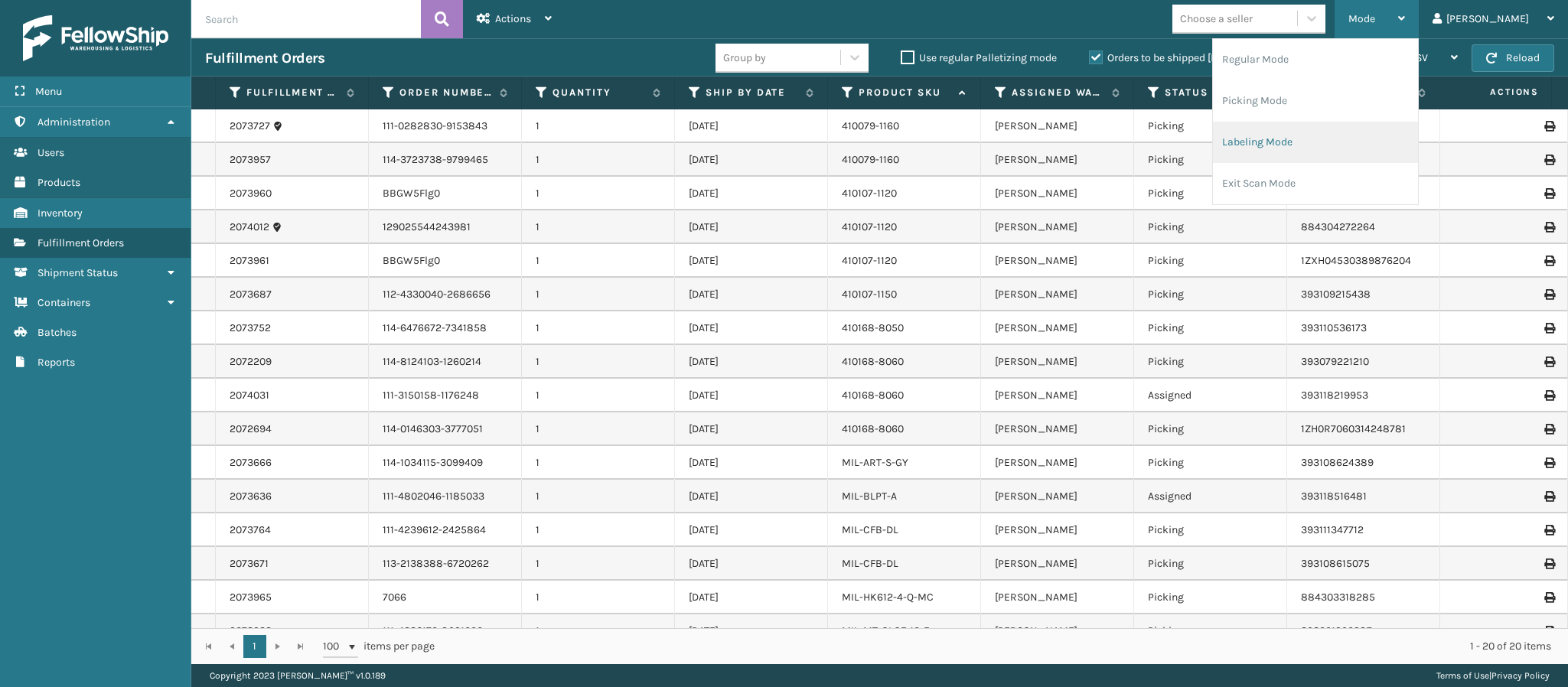
click at [1321, 136] on li "Labeling Mode" at bounding box center [1316, 142] width 205 height 41
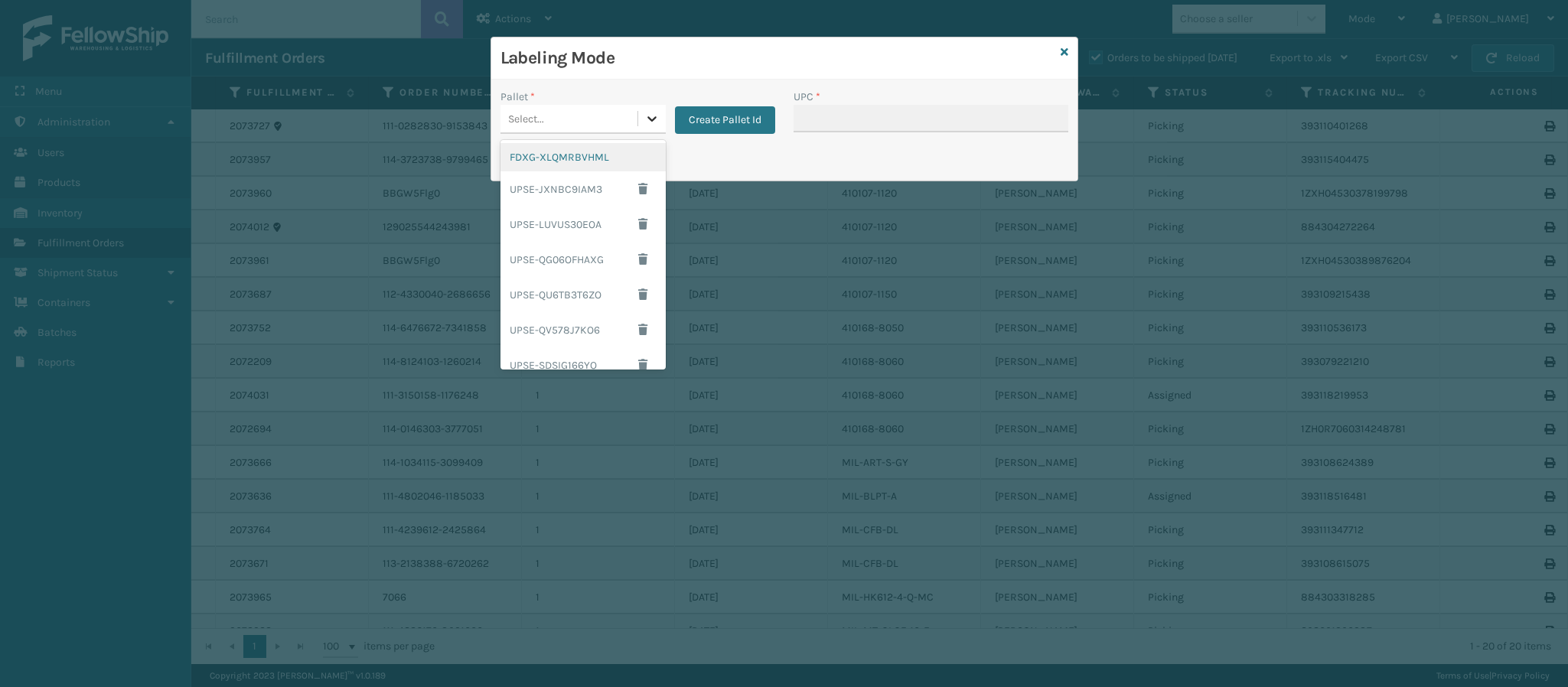
click at [645, 122] on icon at bounding box center [652, 119] width 16 height 16
click at [586, 161] on div "FDXG-XLQMRBVHML" at bounding box center [583, 157] width 166 height 28
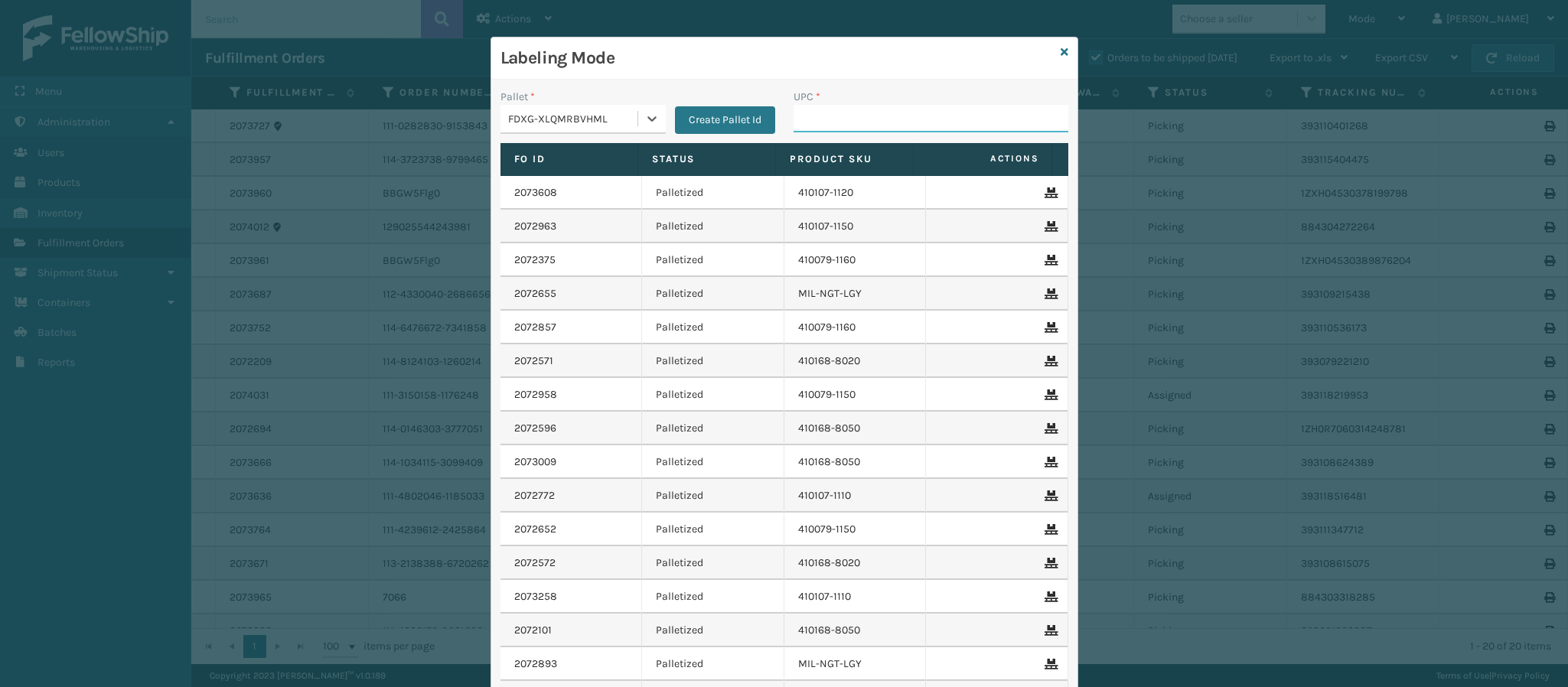
click at [873, 125] on input "UPC *" at bounding box center [931, 119] width 275 height 28
type input "84098512407"
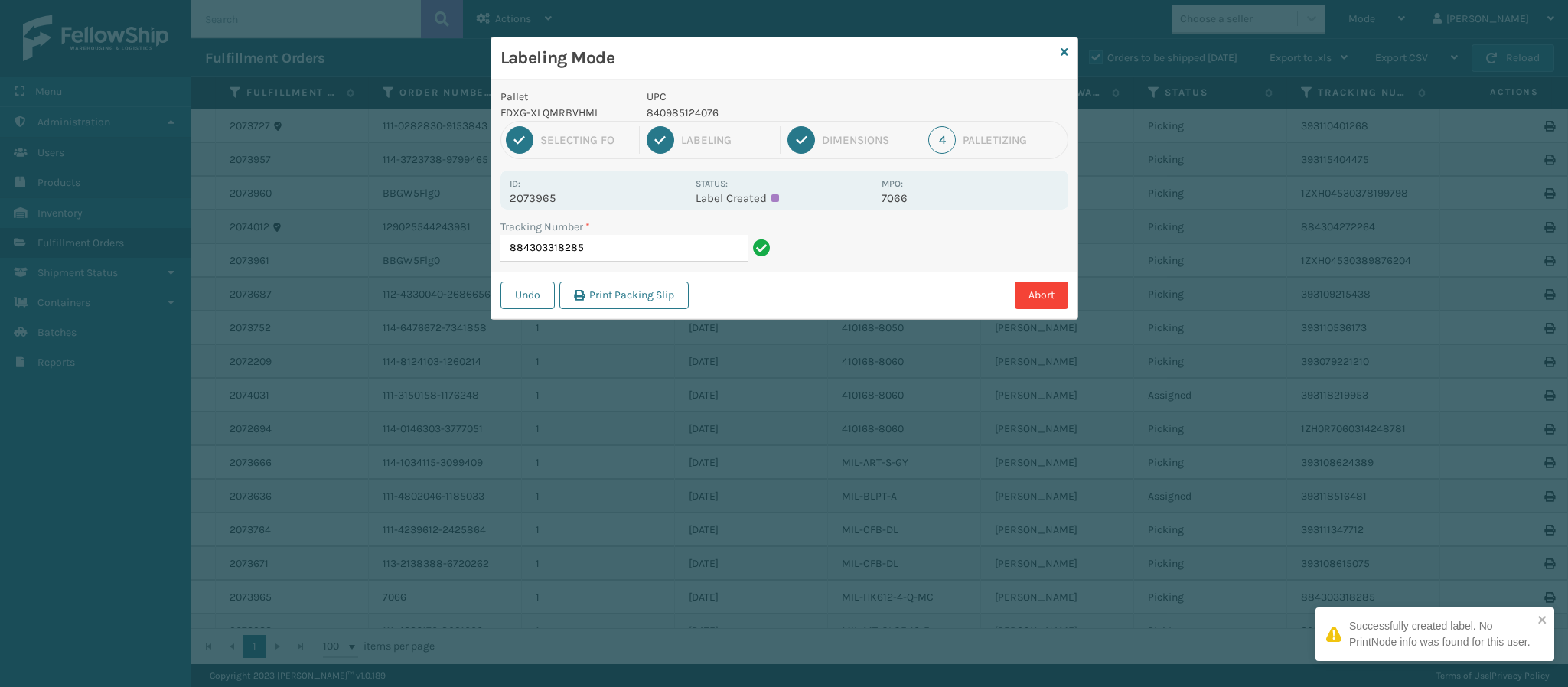
click at [548, 196] on p "2073965" at bounding box center [598, 198] width 177 height 14
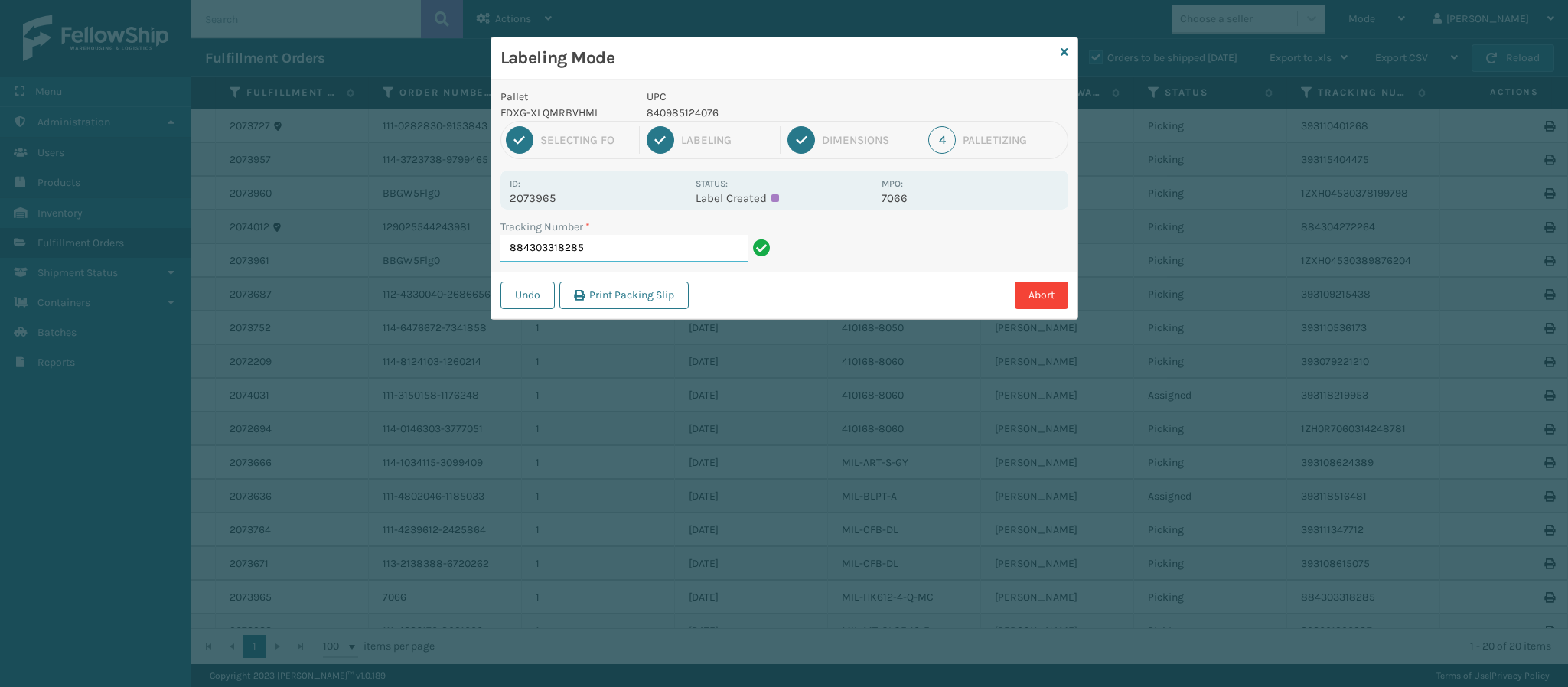
click at [625, 248] on input "884303318285" at bounding box center [624, 248] width 248 height 28
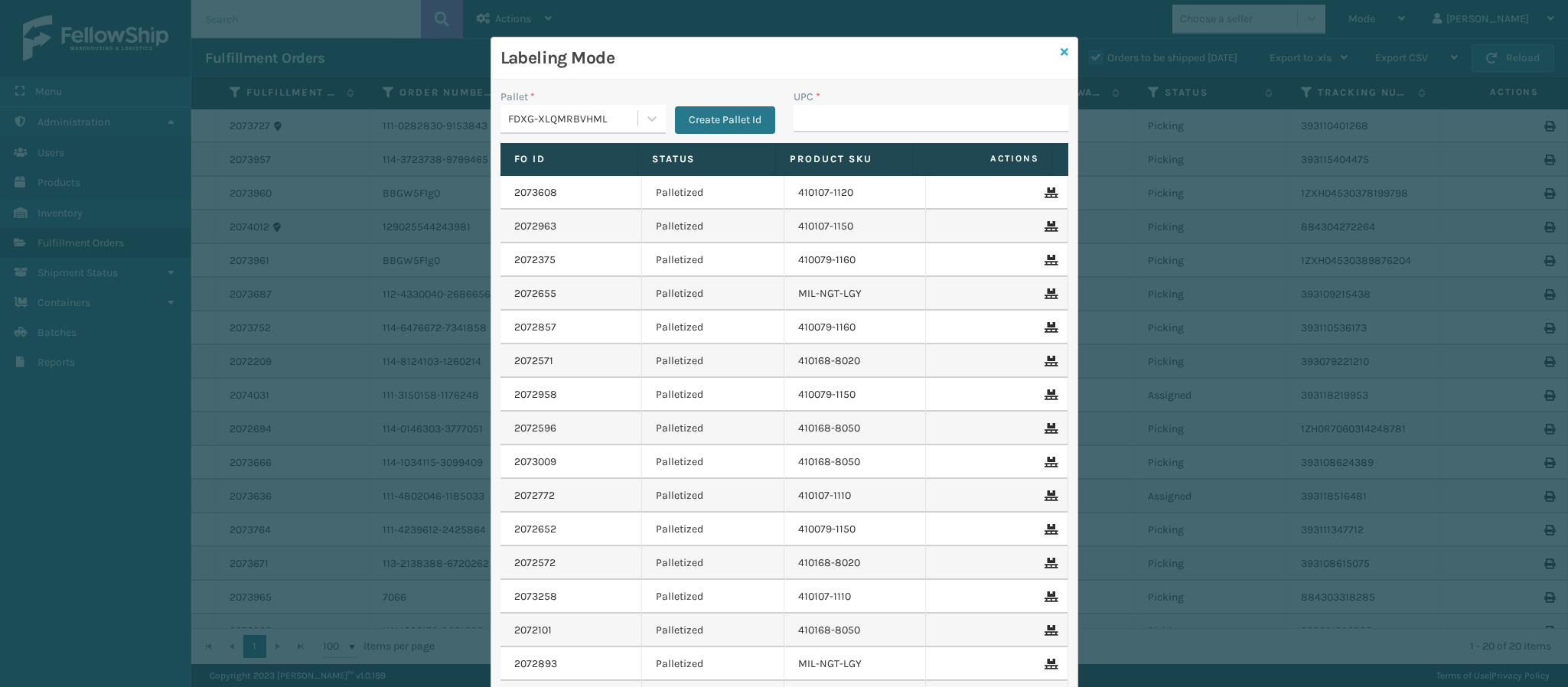
click at [1061, 51] on icon at bounding box center [1064, 52] width 8 height 10
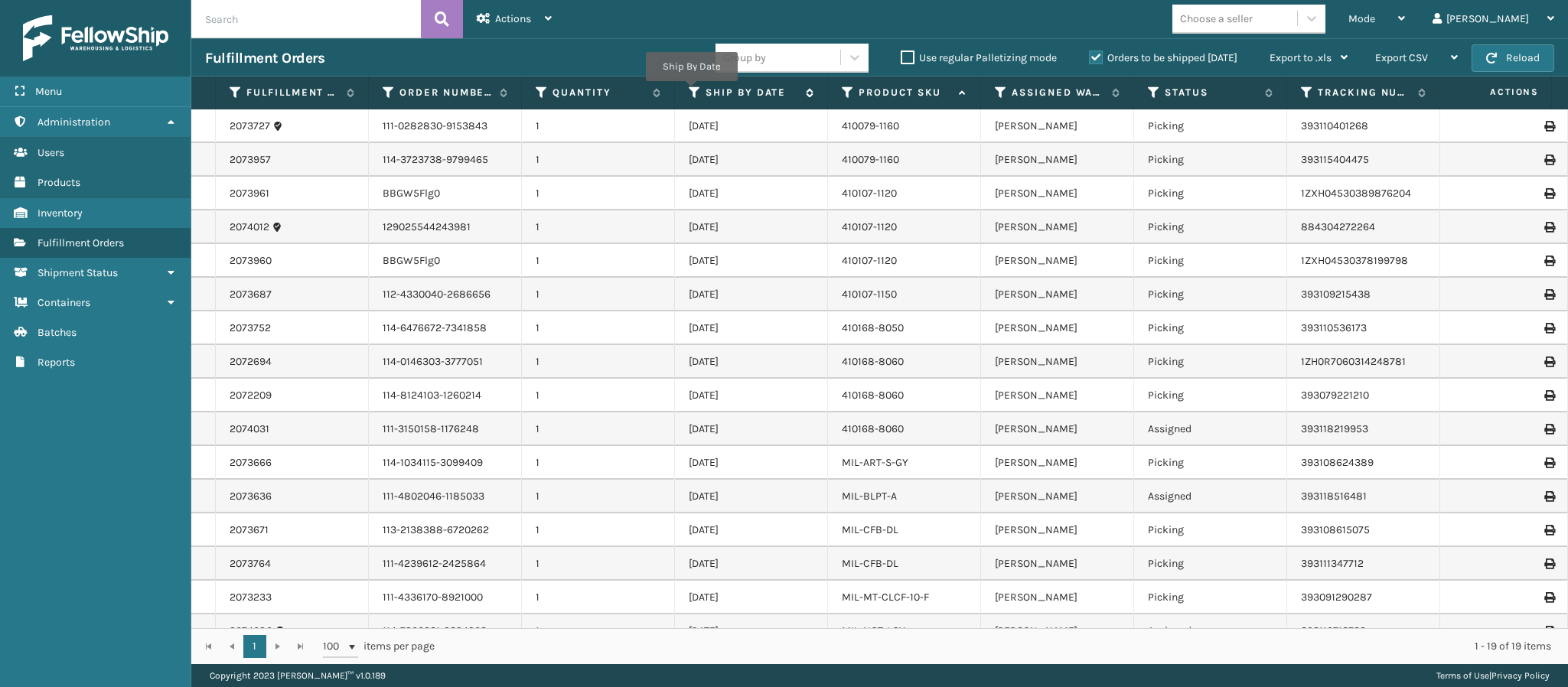
click at [692, 90] on icon at bounding box center [695, 92] width 12 height 14
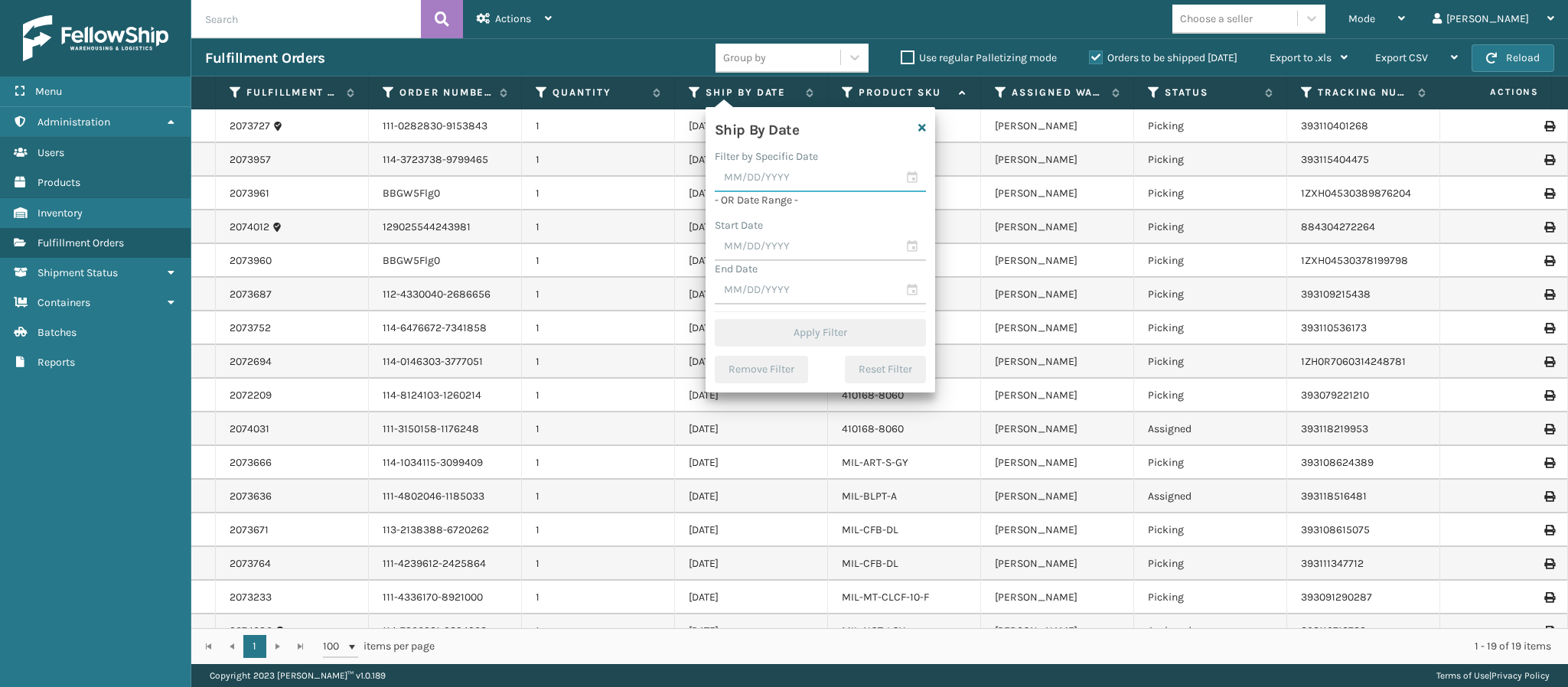
click at [786, 181] on input "text" at bounding box center [820, 178] width 211 height 28
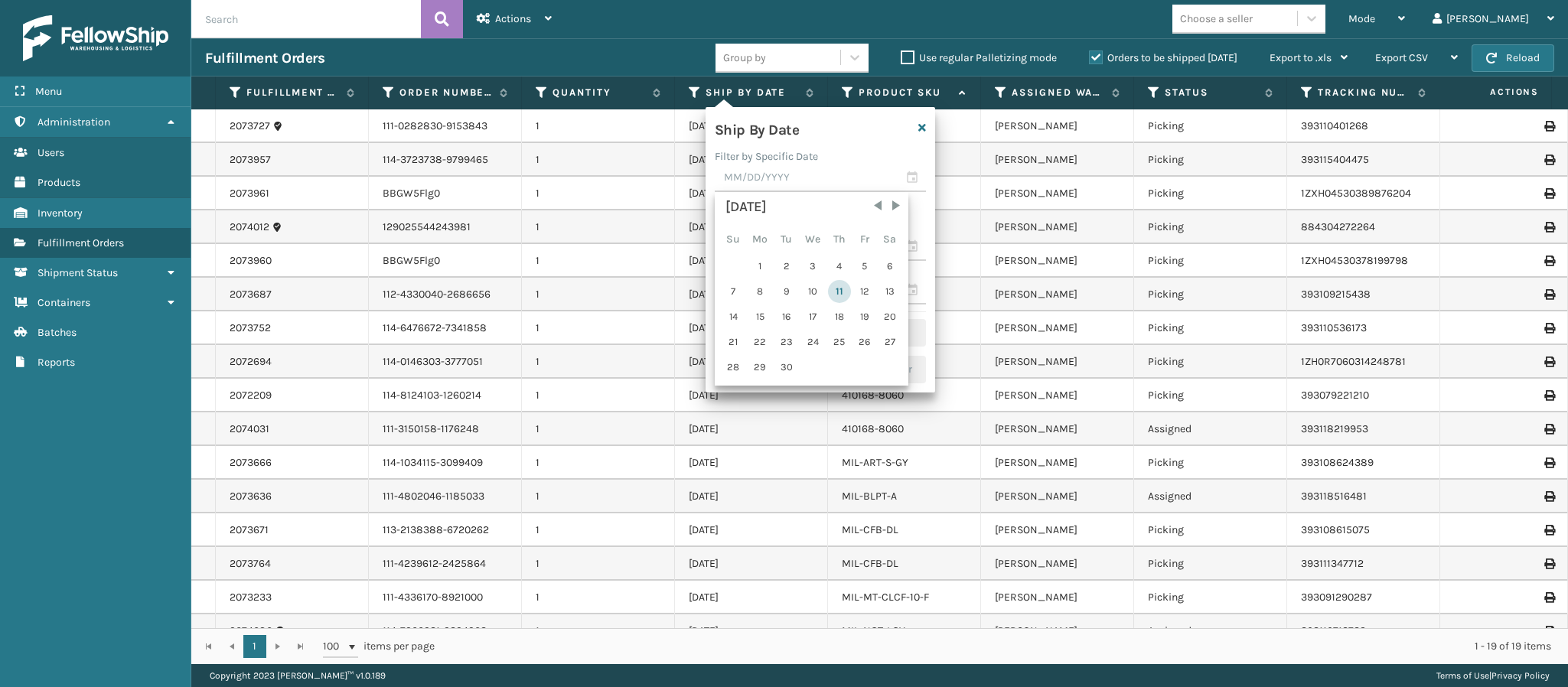
click at [838, 290] on div "11" at bounding box center [839, 291] width 23 height 23
type input "[DATE]"
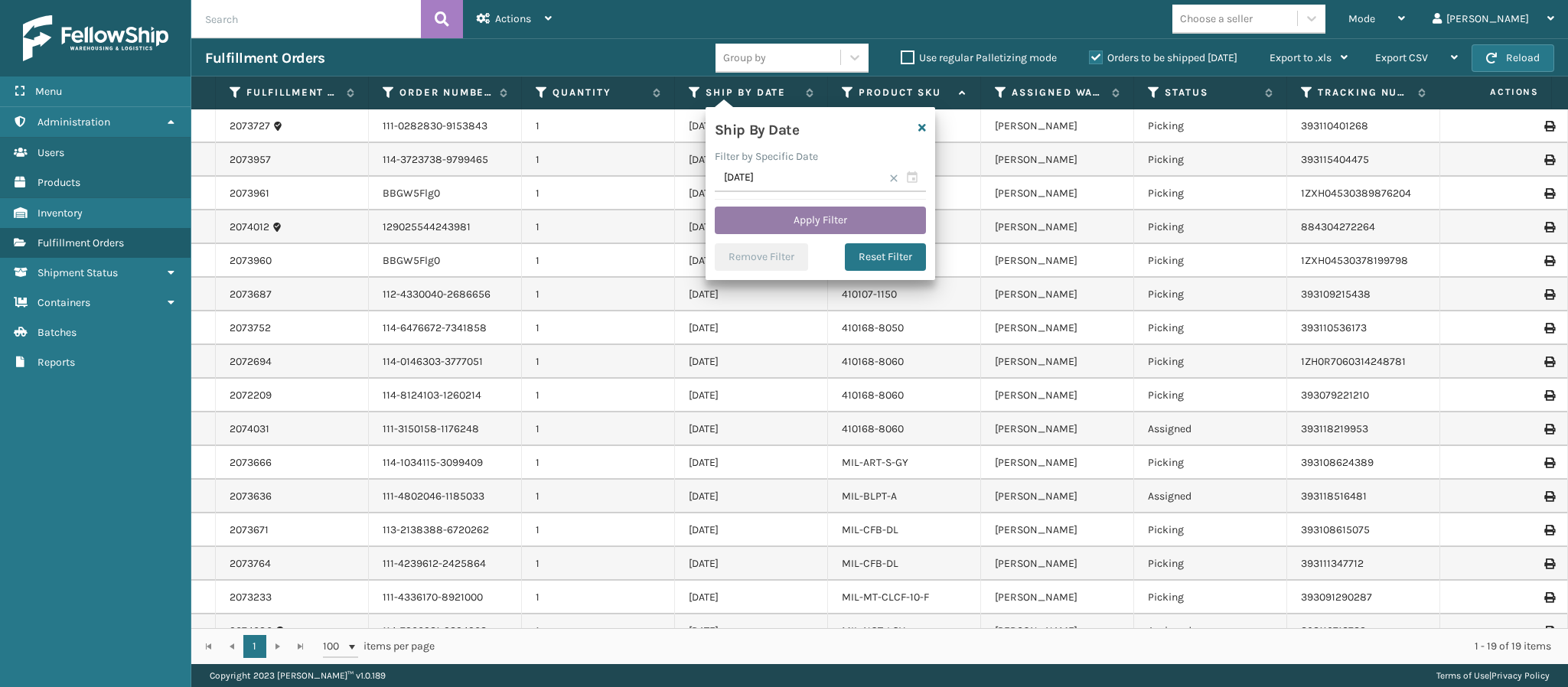
click at [833, 221] on button "Apply Filter" at bounding box center [820, 221] width 211 height 28
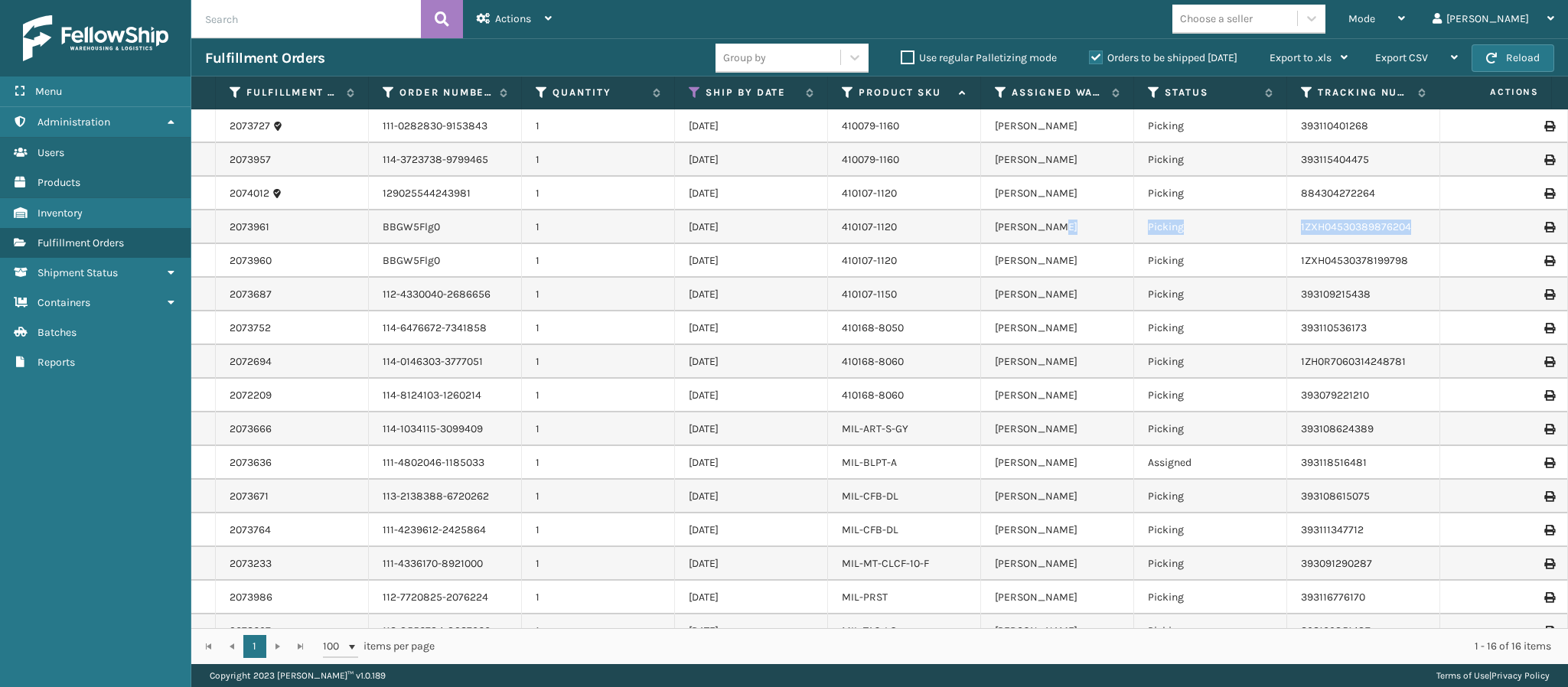
drag, startPoint x: 1119, startPoint y: 228, endPoint x: 1473, endPoint y: 228, distance: 354.0
click at [1473, 228] on tr "2073961 BBGW5Flg0 1 [DATE] 410107-1120 [PERSON_NAME] Picking 1ZXH04530389876204…" at bounding box center [1103, 227] width 1823 height 34
click at [1258, 423] on td "Picking" at bounding box center [1210, 428] width 153 height 34
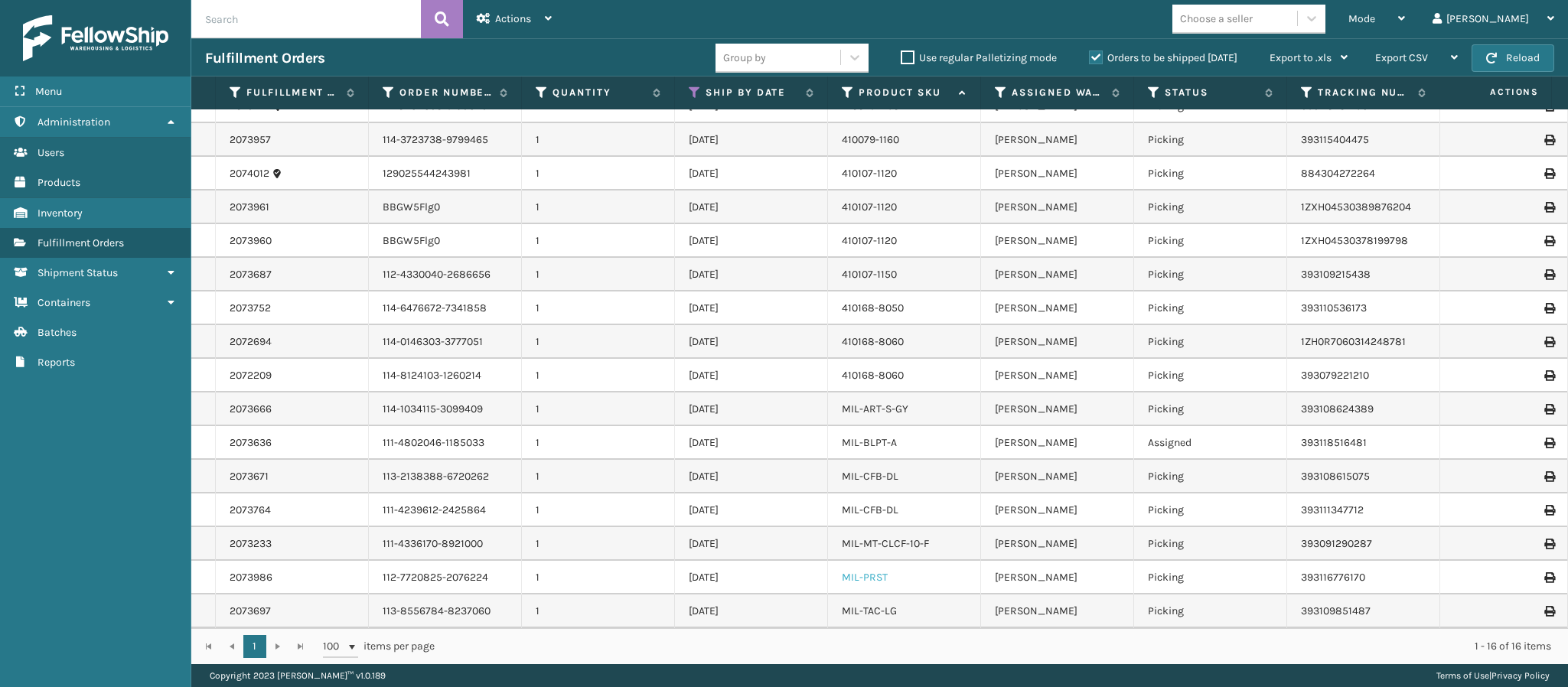
click at [870, 571] on link "MIL-PRST" at bounding box center [864, 577] width 46 height 13
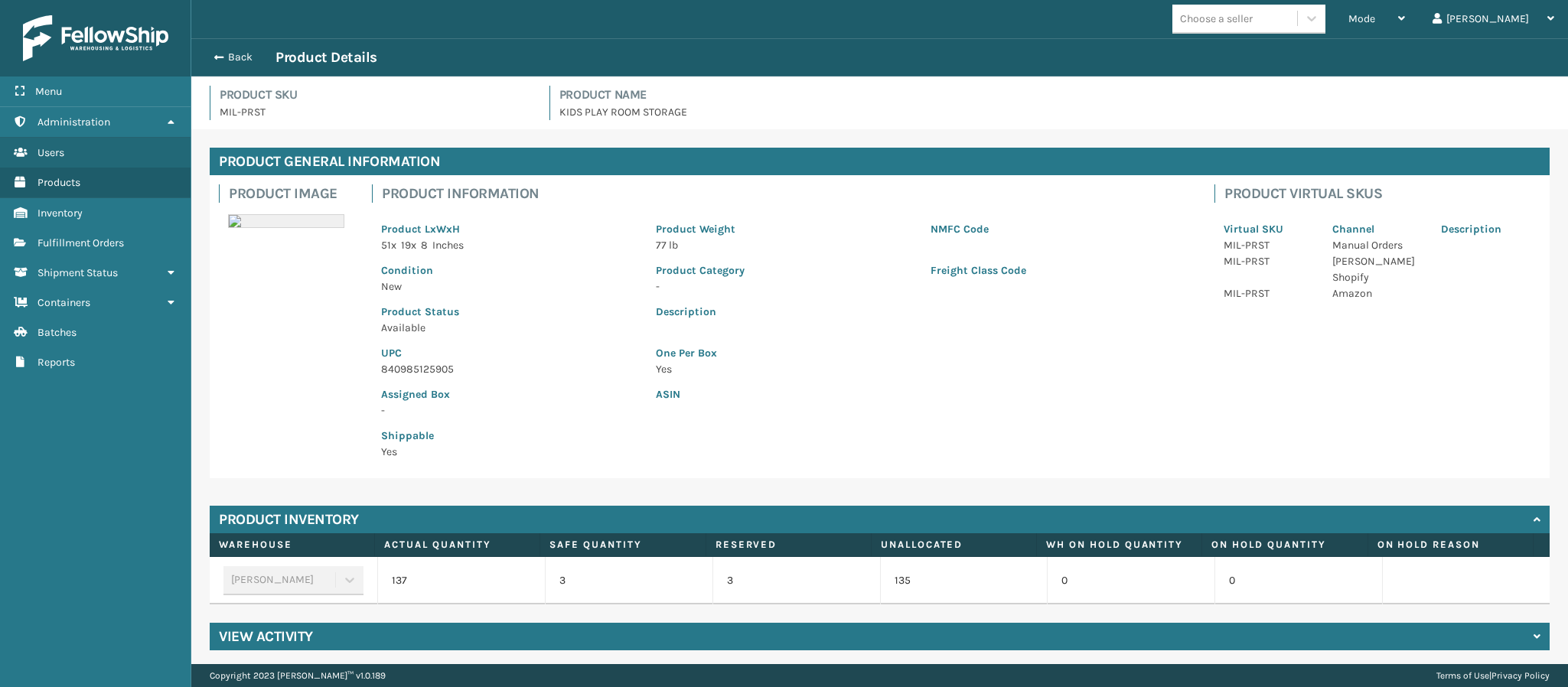
click at [423, 368] on p "840985125905" at bounding box center [509, 369] width 256 height 16
click at [226, 51] on button "Back" at bounding box center [241, 58] width 71 height 14
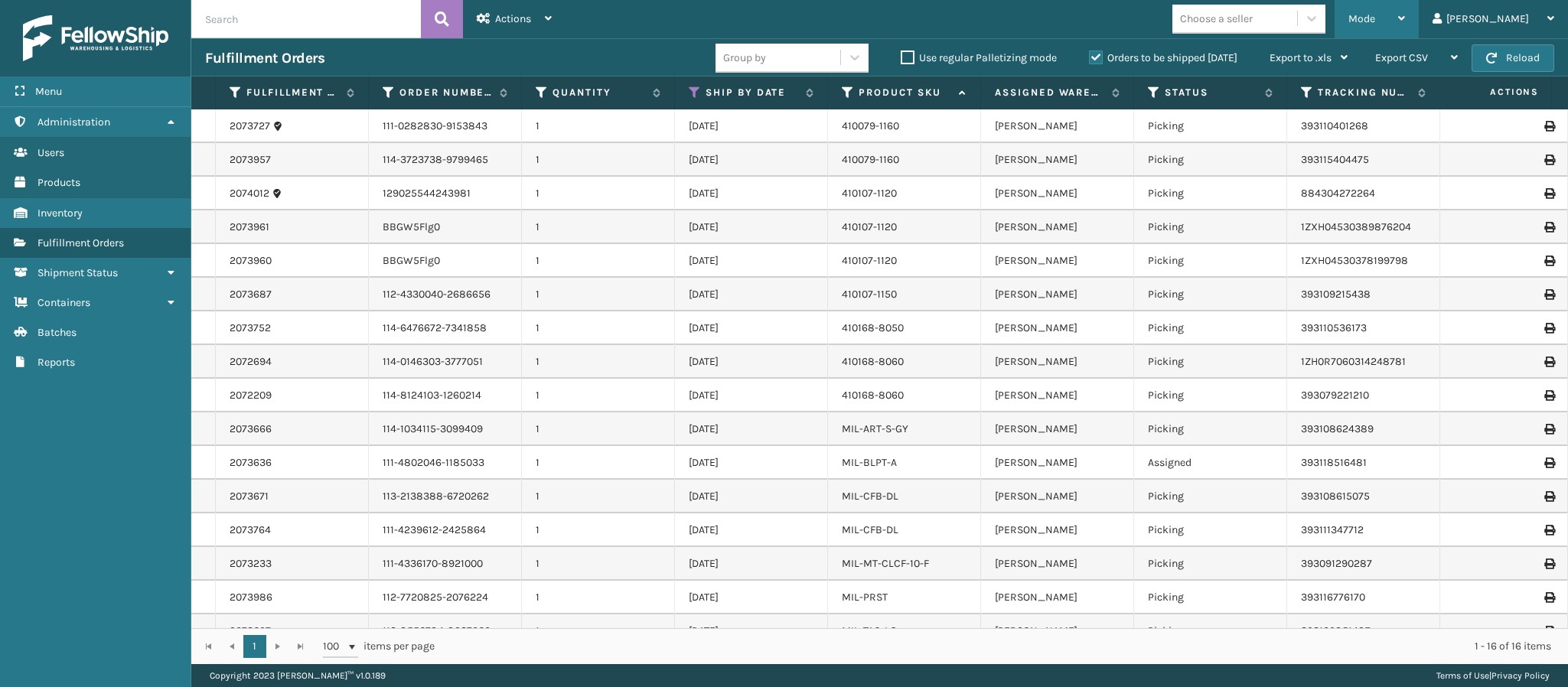
click at [1405, 22] on div "Mode" at bounding box center [1377, 19] width 57 height 38
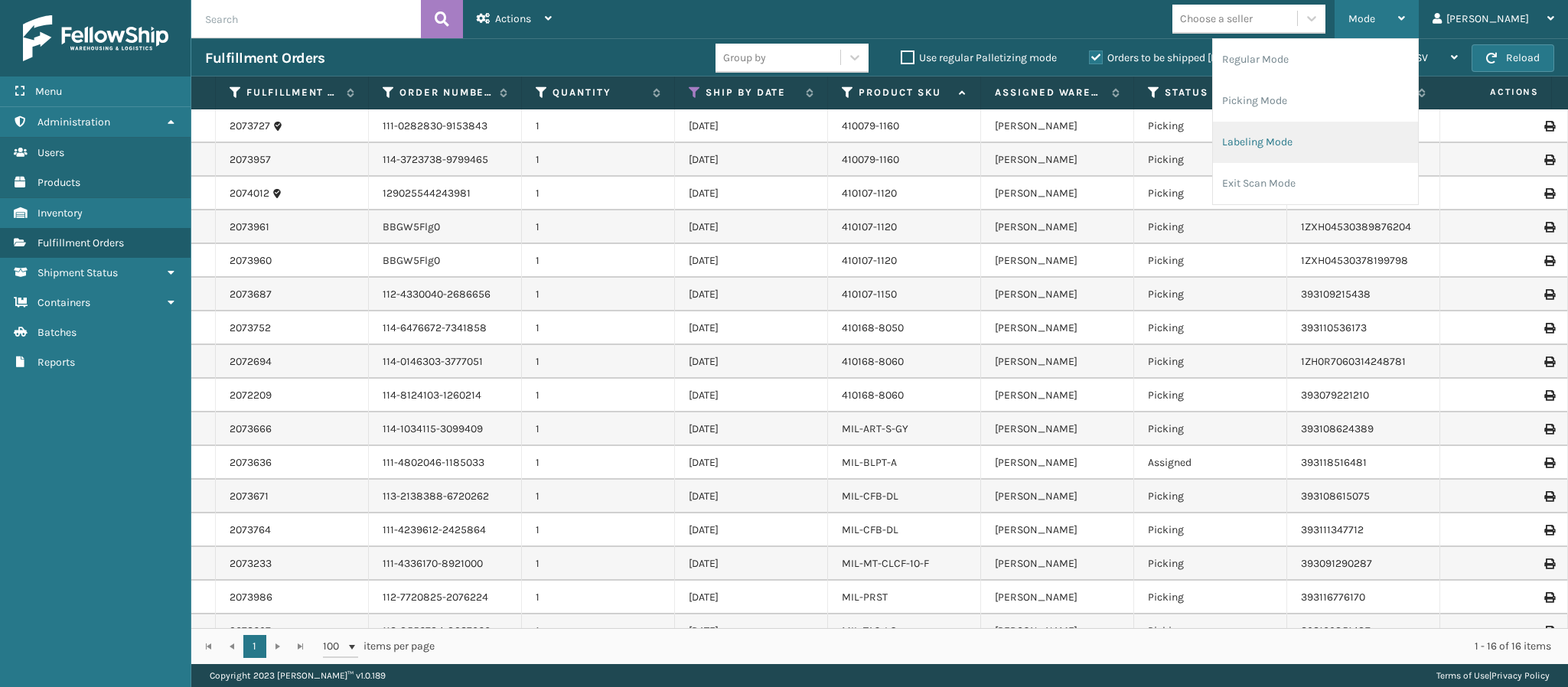
click at [1341, 132] on li "Labeling Mode" at bounding box center [1316, 142] width 205 height 41
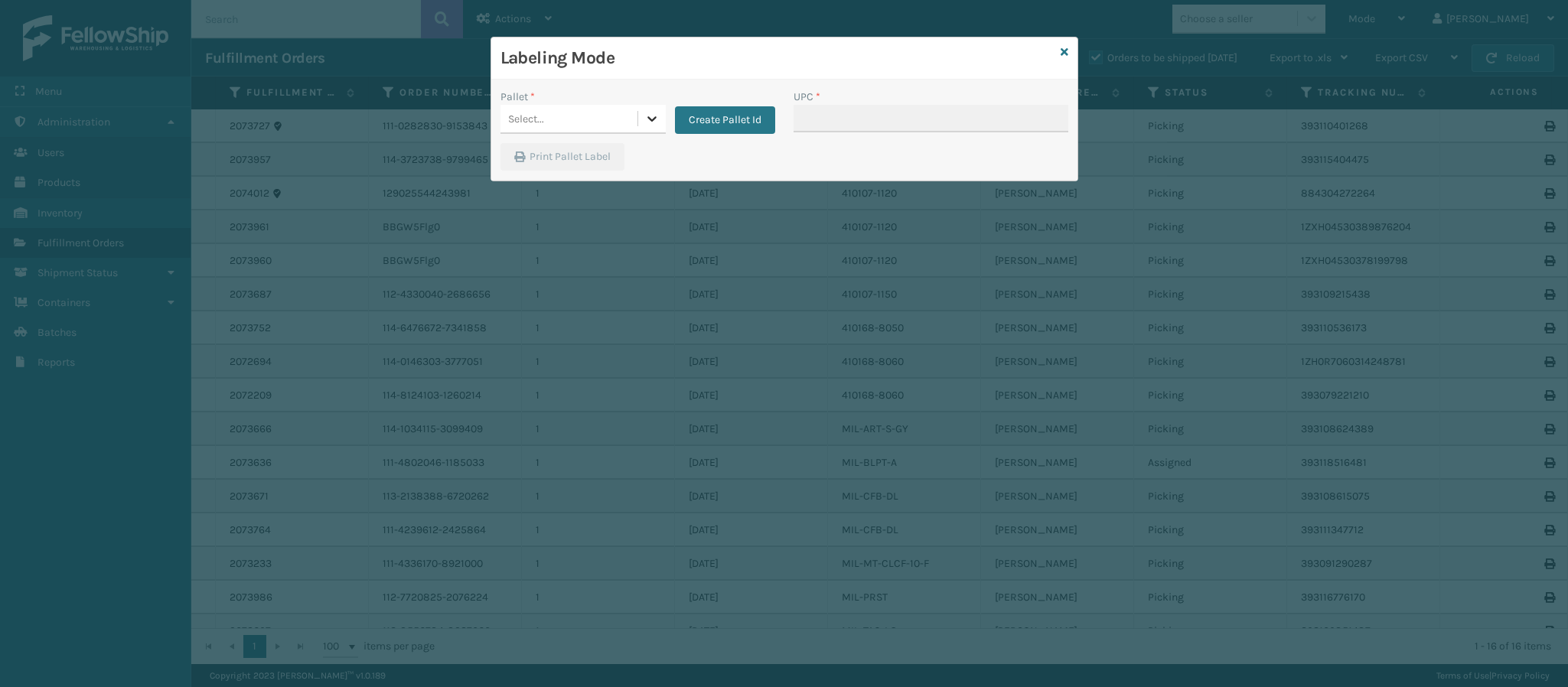
click at [649, 126] on icon at bounding box center [652, 119] width 16 height 16
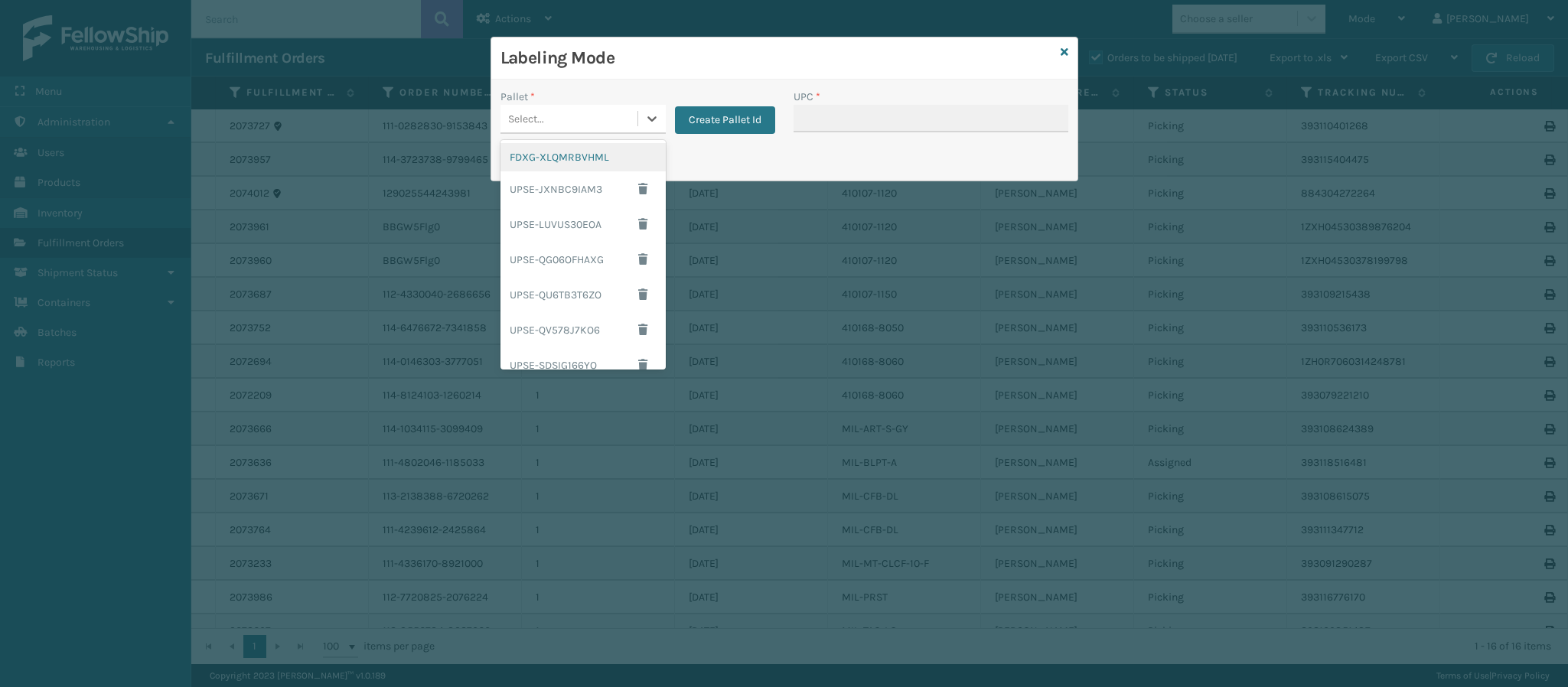
click at [588, 159] on div "FDXG-XLQMRBVHML" at bounding box center [583, 157] width 166 height 28
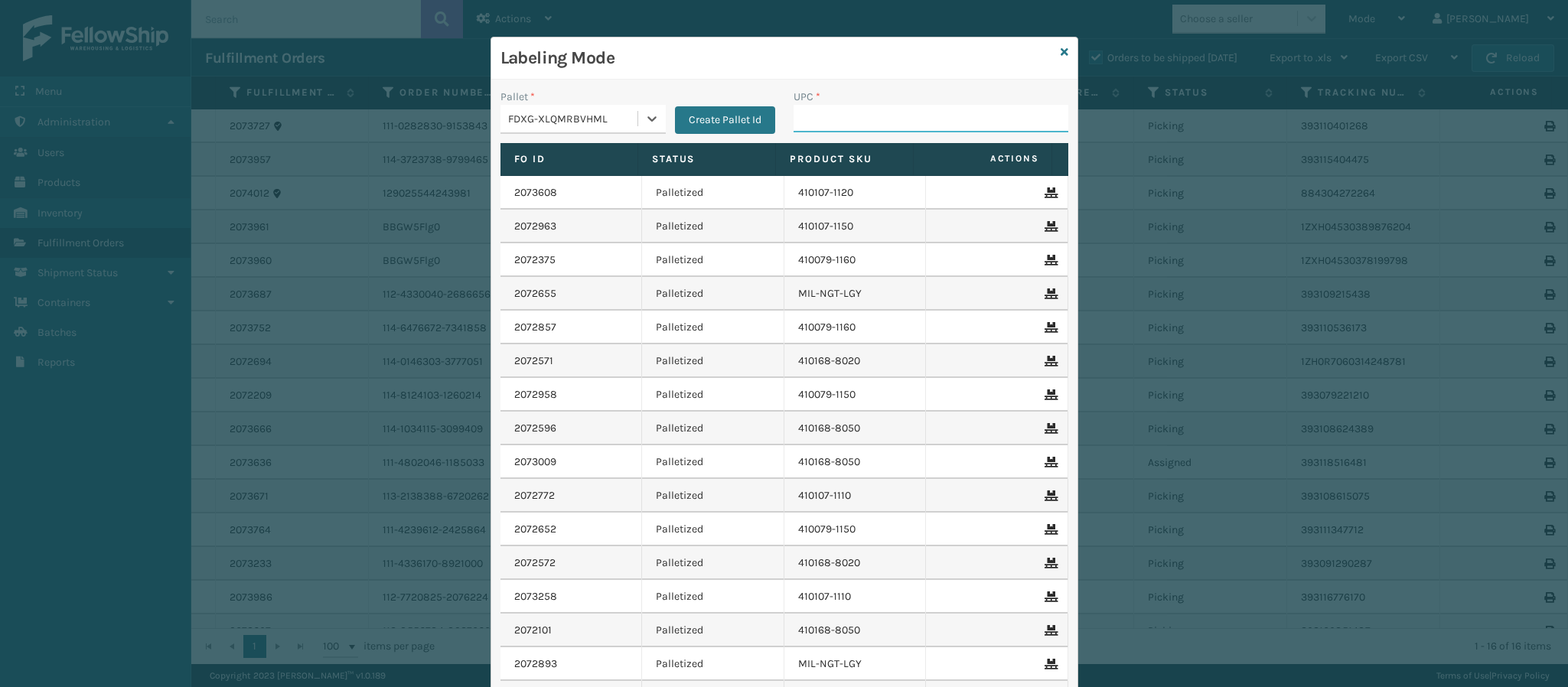
click at [827, 127] on input "UPC *" at bounding box center [931, 119] width 275 height 28
paste input "840985125905"
type input "840985125905"
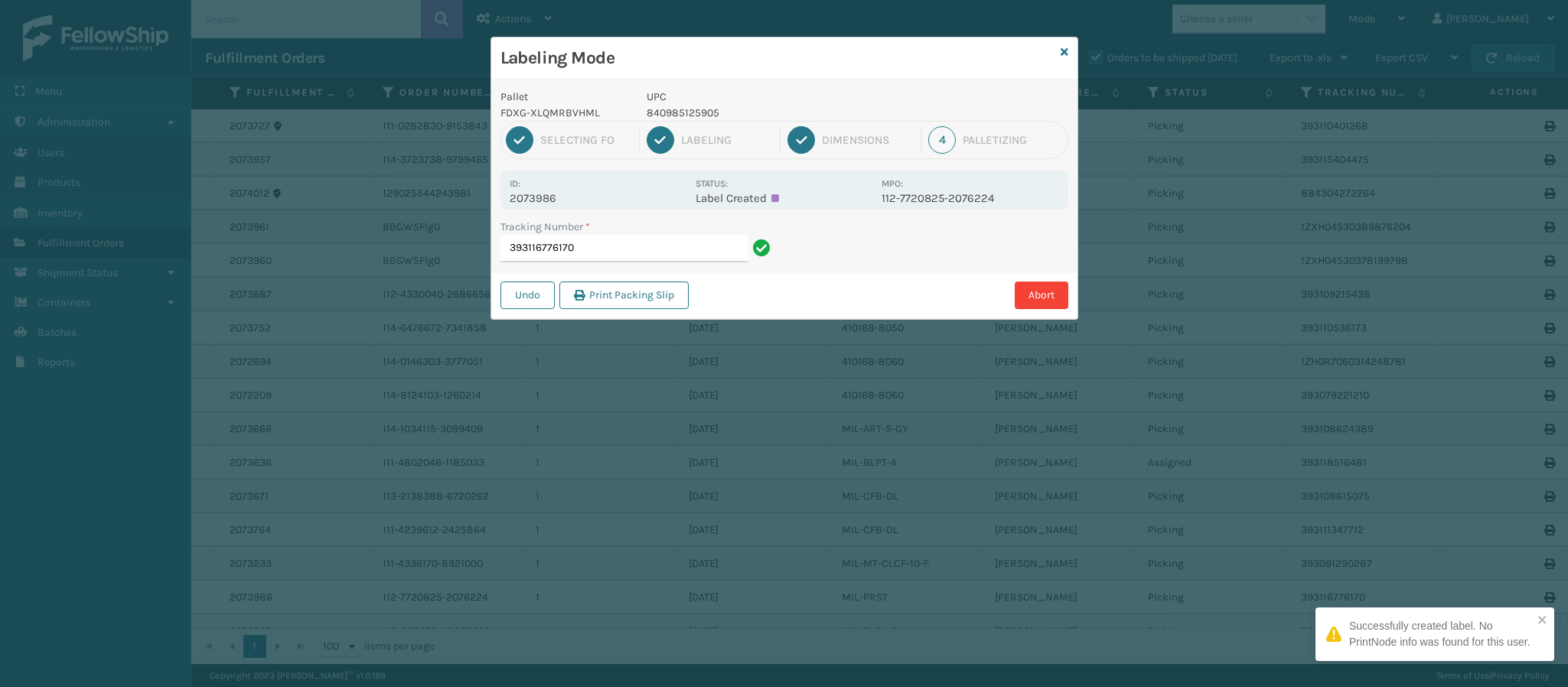
click at [552, 197] on p "2073986" at bounding box center [598, 198] width 177 height 14
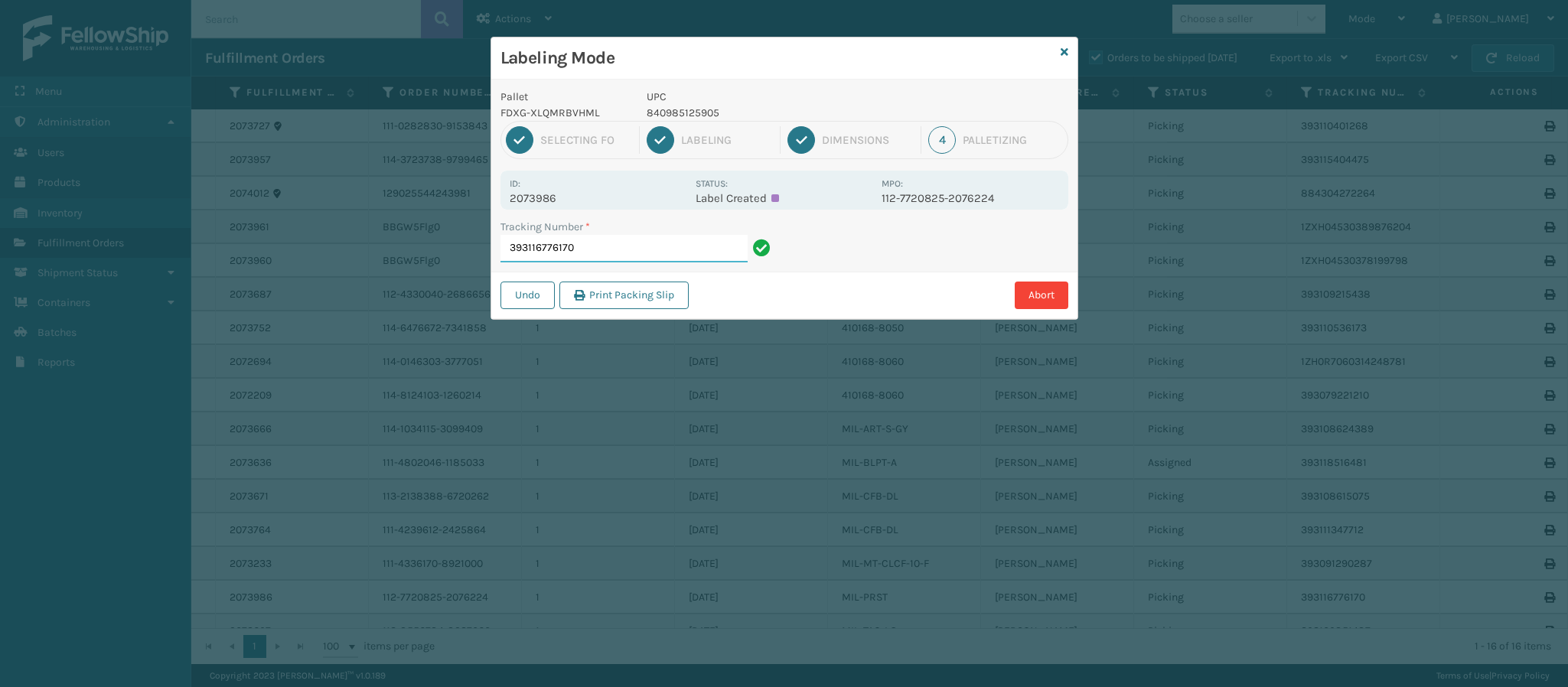
click at [616, 262] on input "393116776170" at bounding box center [624, 248] width 248 height 28
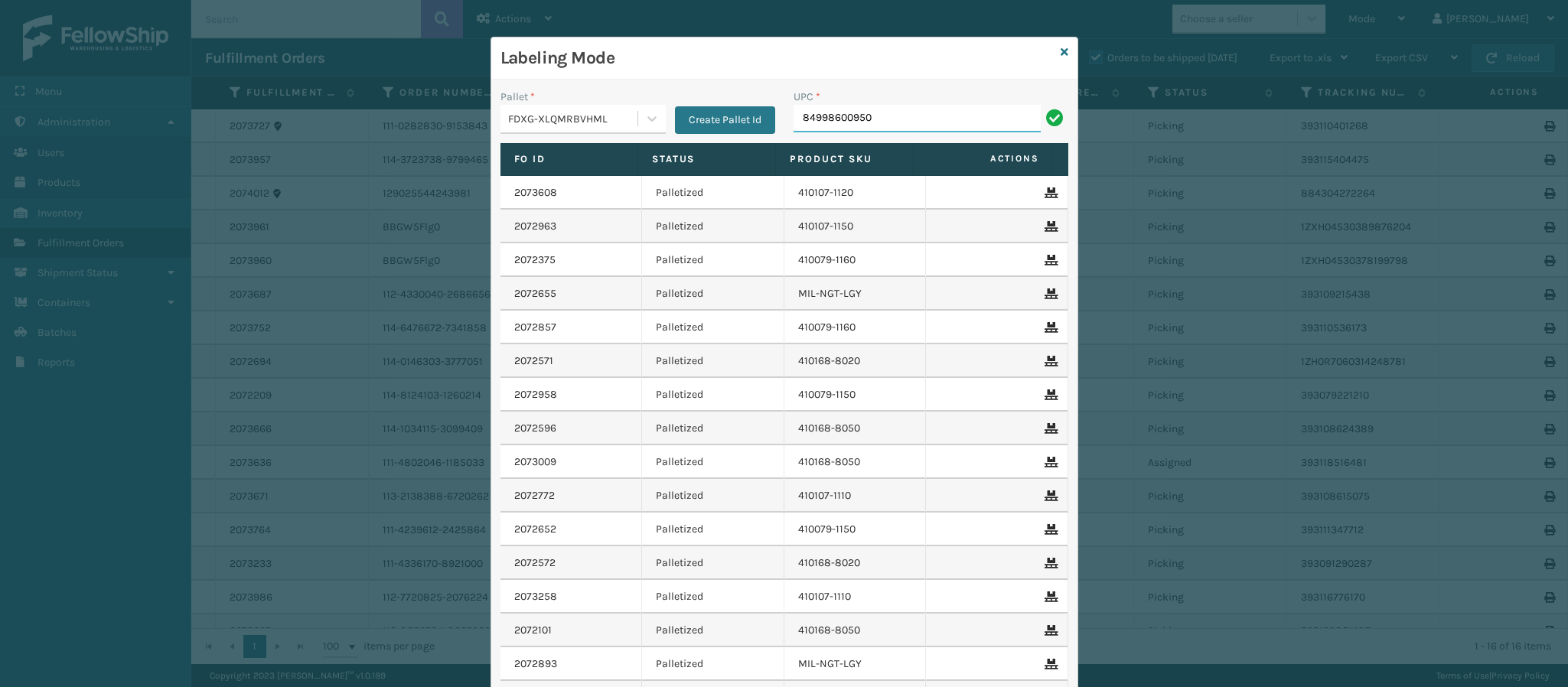
type input "849986009504"
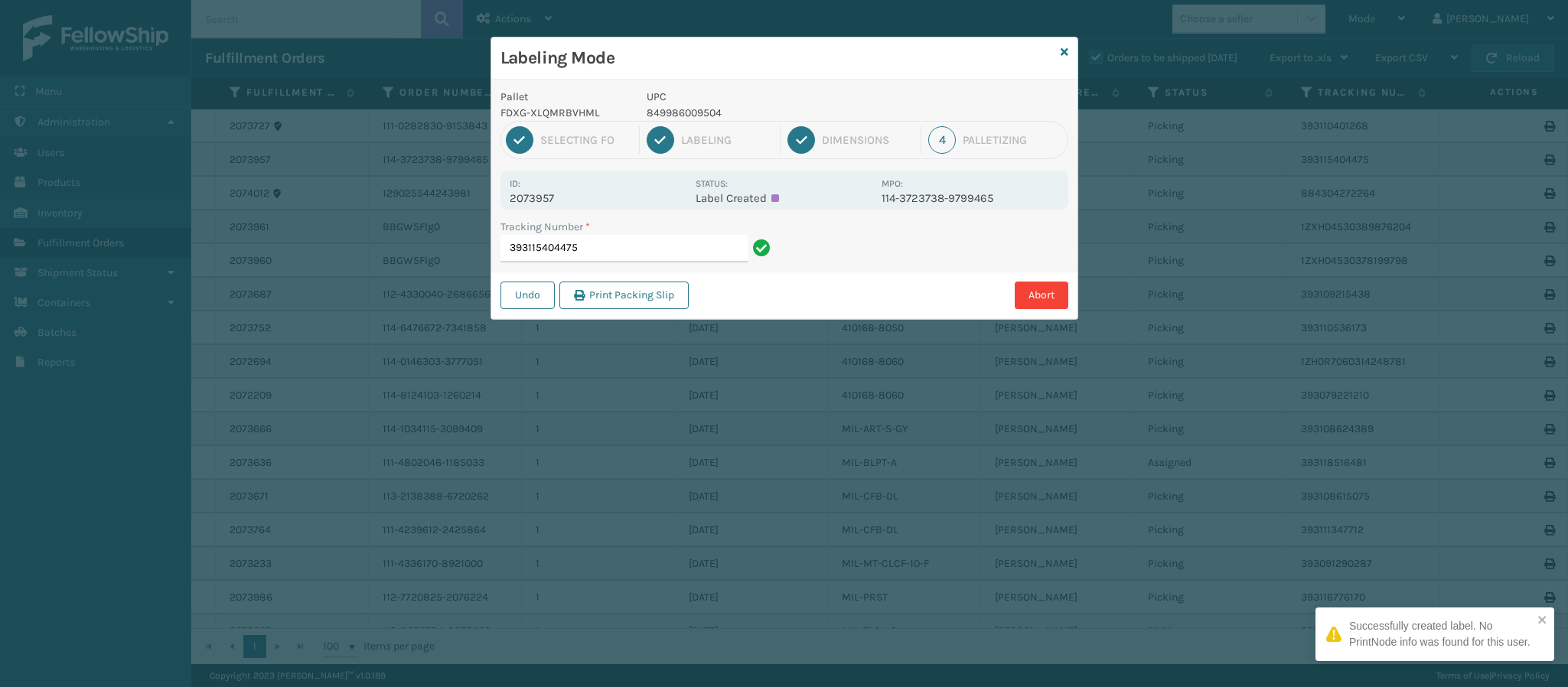
click at [548, 201] on p "2073957" at bounding box center [598, 198] width 177 height 14
click at [607, 250] on input "393115404475" at bounding box center [624, 248] width 248 height 28
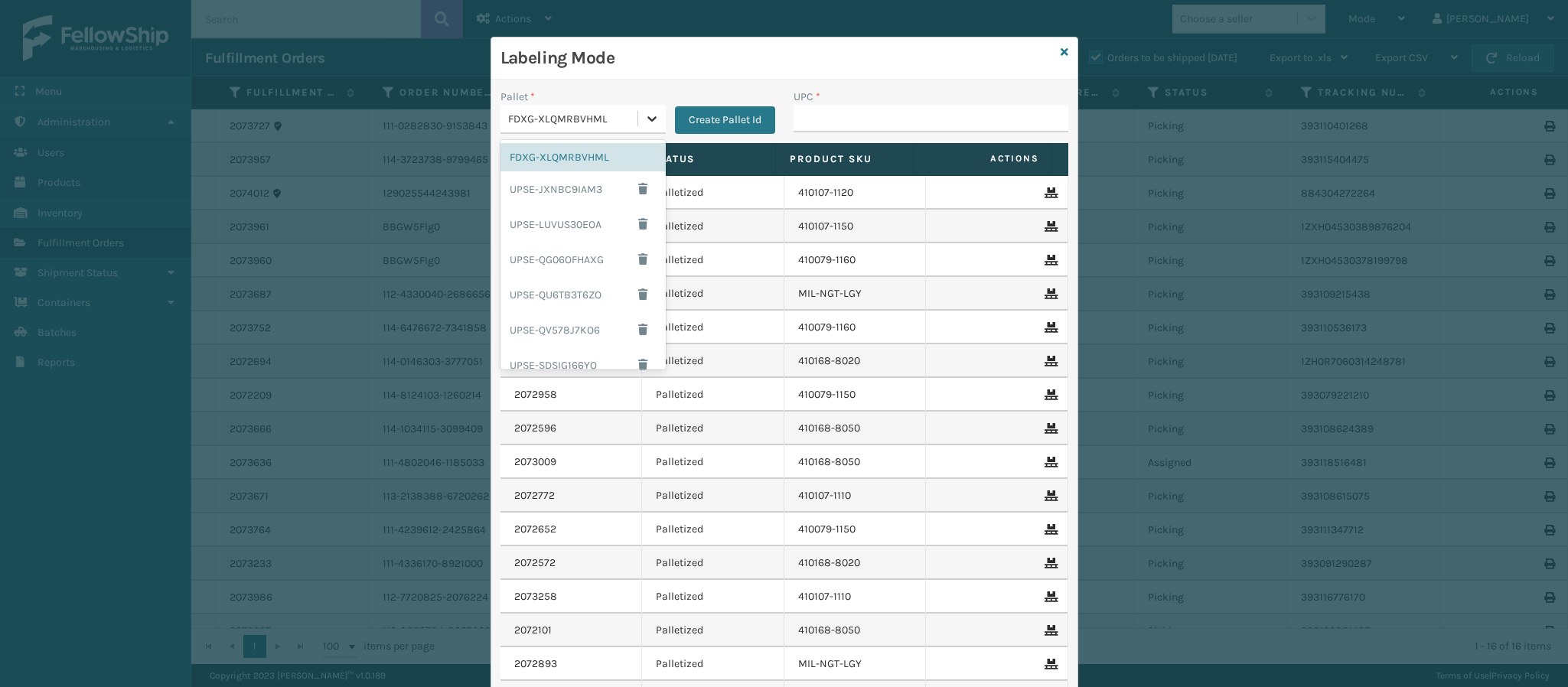
click at [644, 124] on icon at bounding box center [652, 119] width 16 height 16
click at [586, 324] on div "UPSG-36PUAHRH0U" at bounding box center [583, 317] width 166 height 28
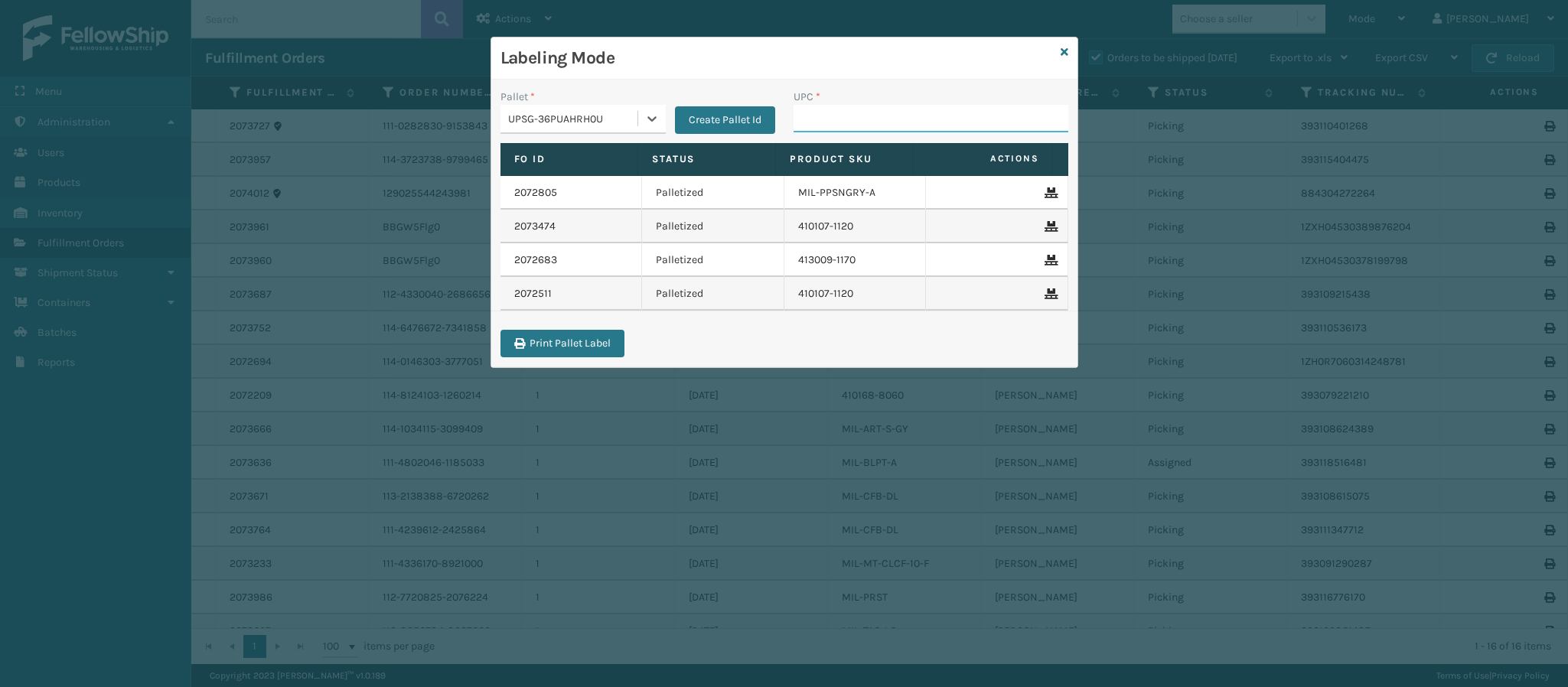
click at [864, 110] on input "UPC *" at bounding box center [931, 119] width 275 height 28
type input "849986014003"
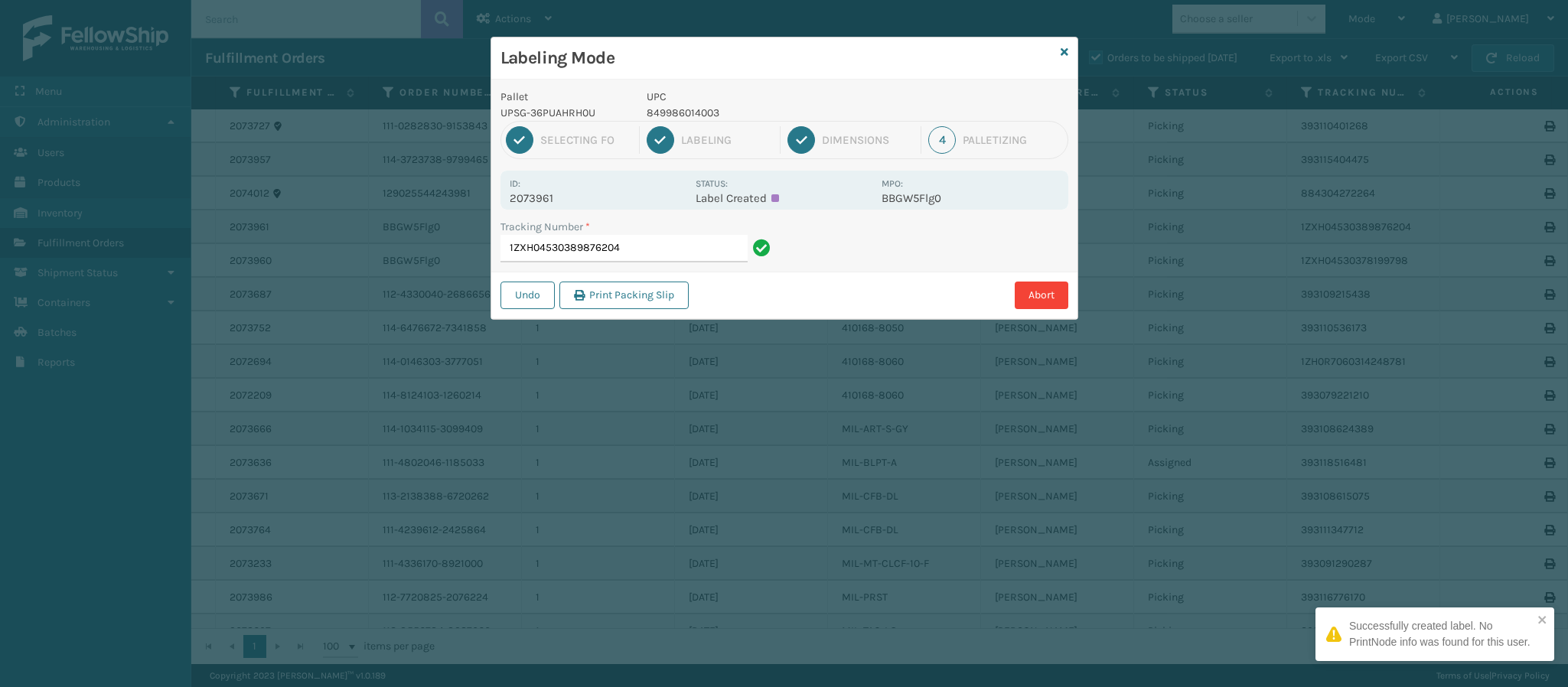
click at [549, 201] on p "2073961" at bounding box center [598, 198] width 177 height 14
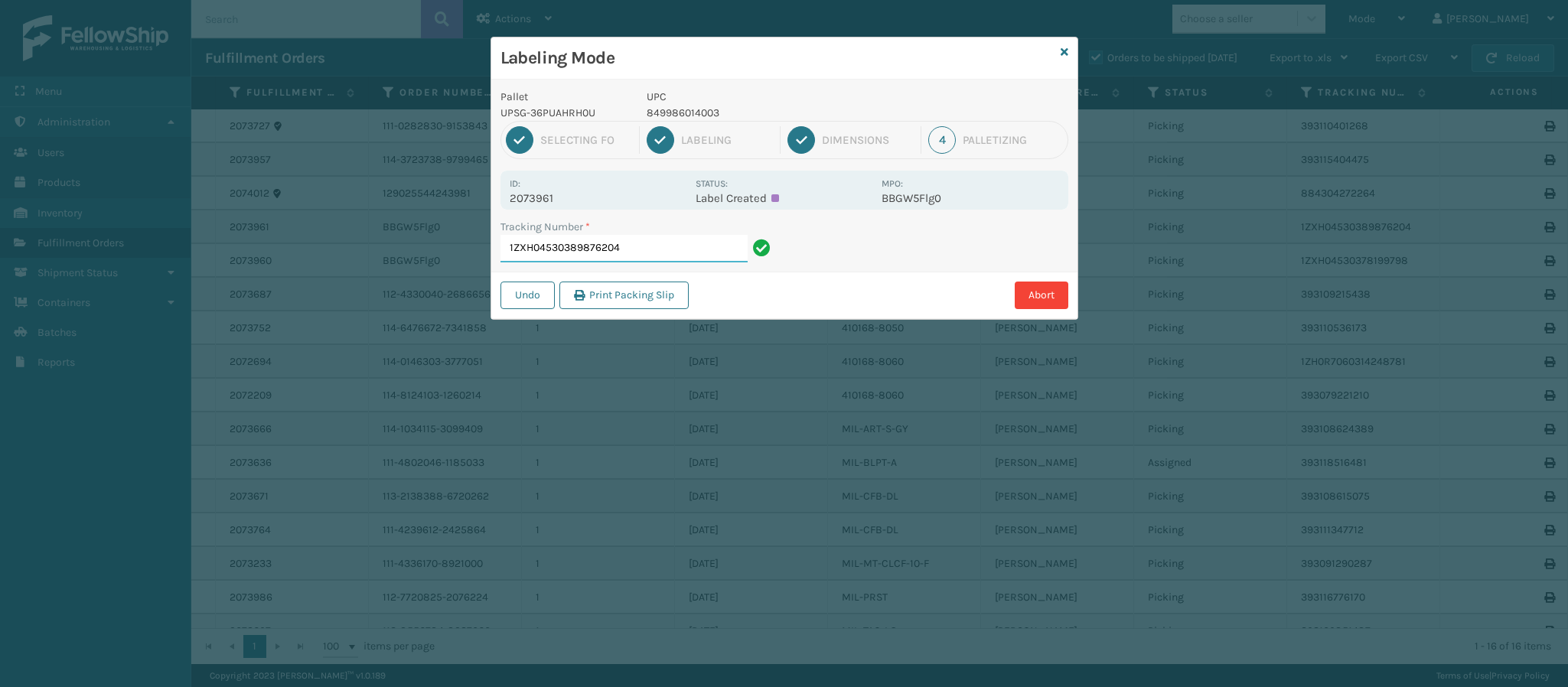
click at [659, 253] on input "1ZXH04530389876204" at bounding box center [624, 248] width 248 height 28
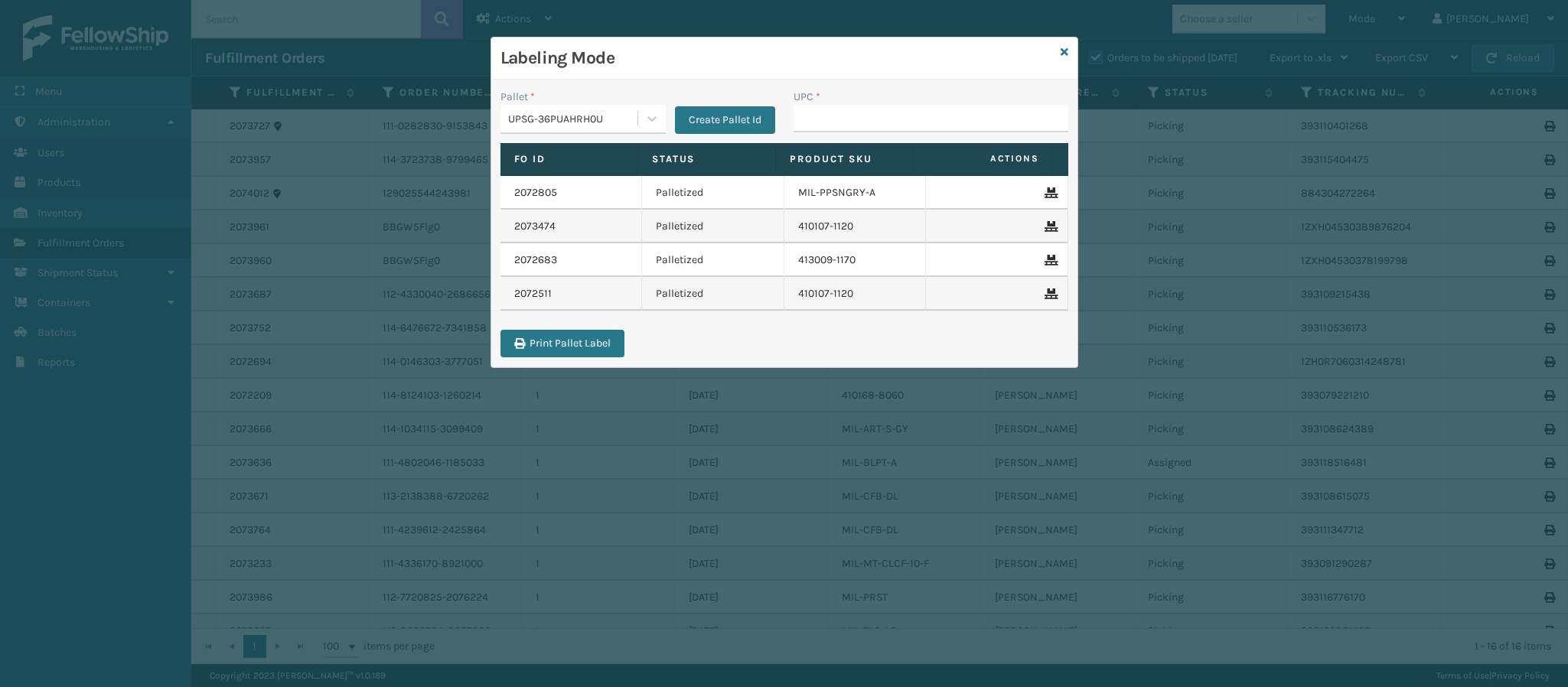
click at [1057, 49] on div "Labeling Mode" at bounding box center [785, 58] width 586 height 42
click at [1063, 51] on icon at bounding box center [1064, 52] width 8 height 10
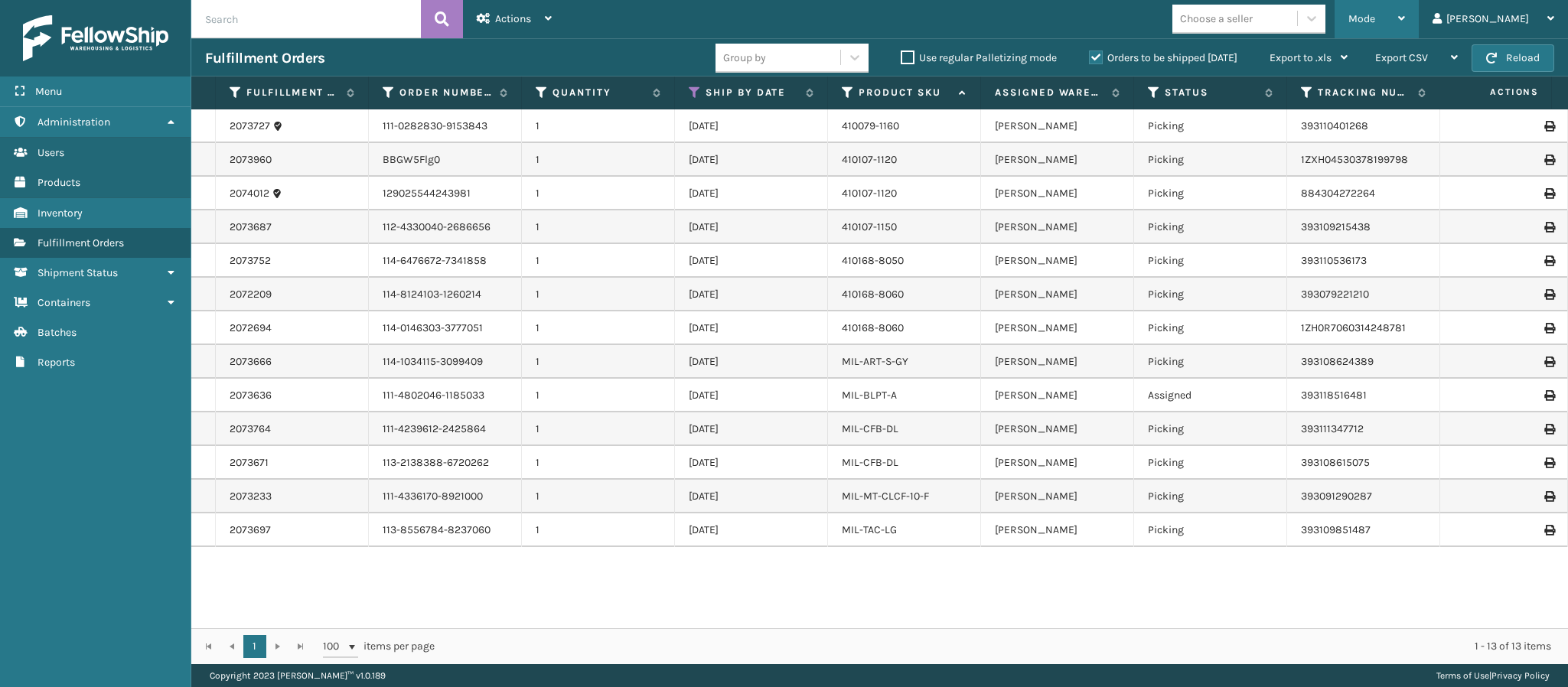
click at [1405, 14] on icon at bounding box center [1402, 18] width 7 height 10
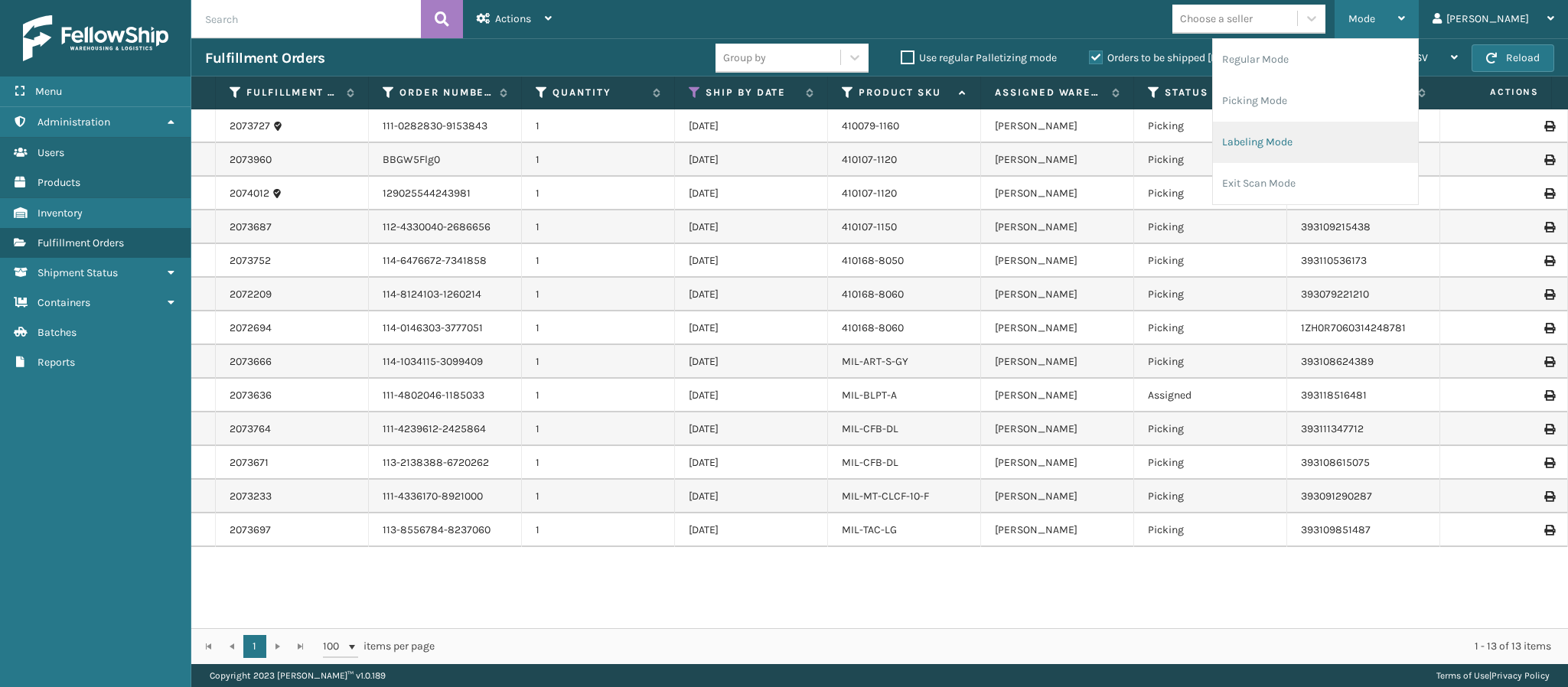
click at [1344, 140] on li "Labeling Mode" at bounding box center [1316, 142] width 205 height 41
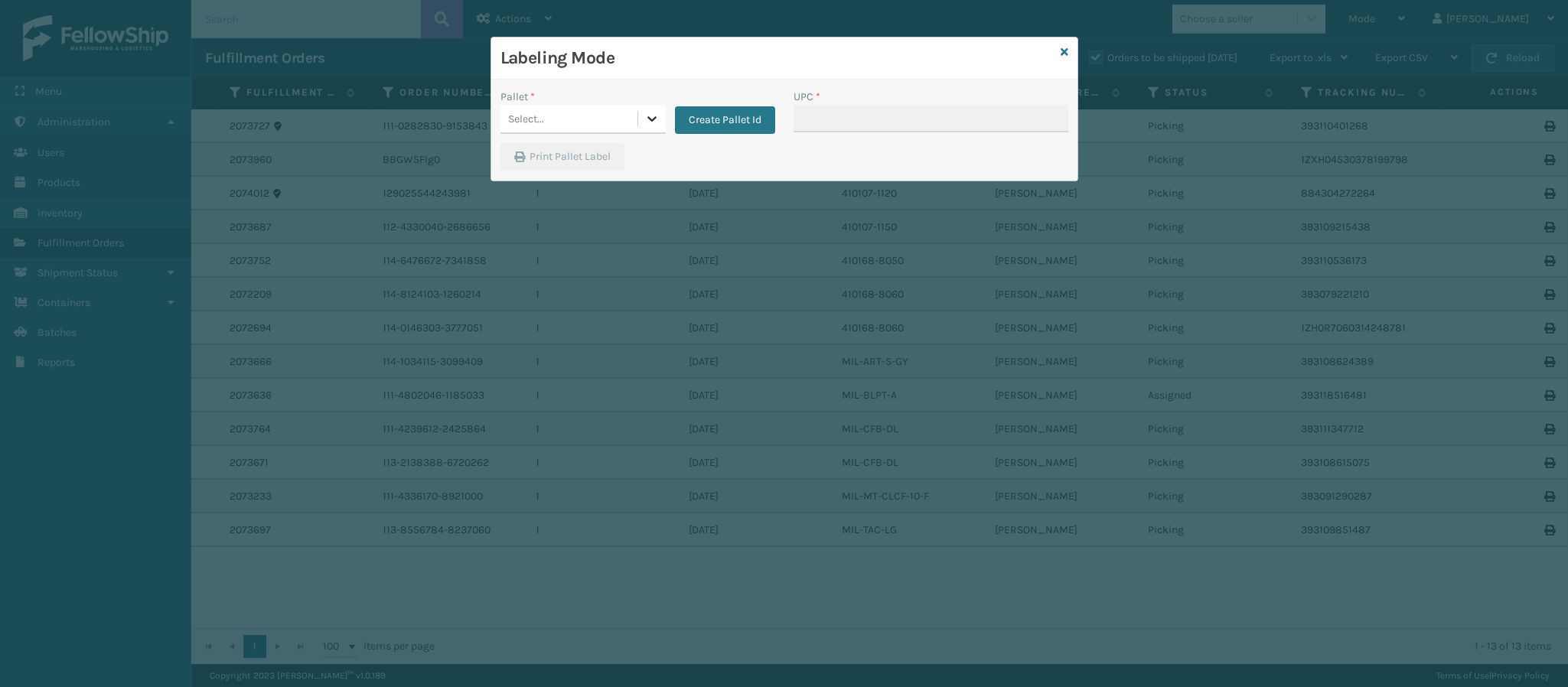
click at [649, 125] on icon at bounding box center [652, 119] width 16 height 16
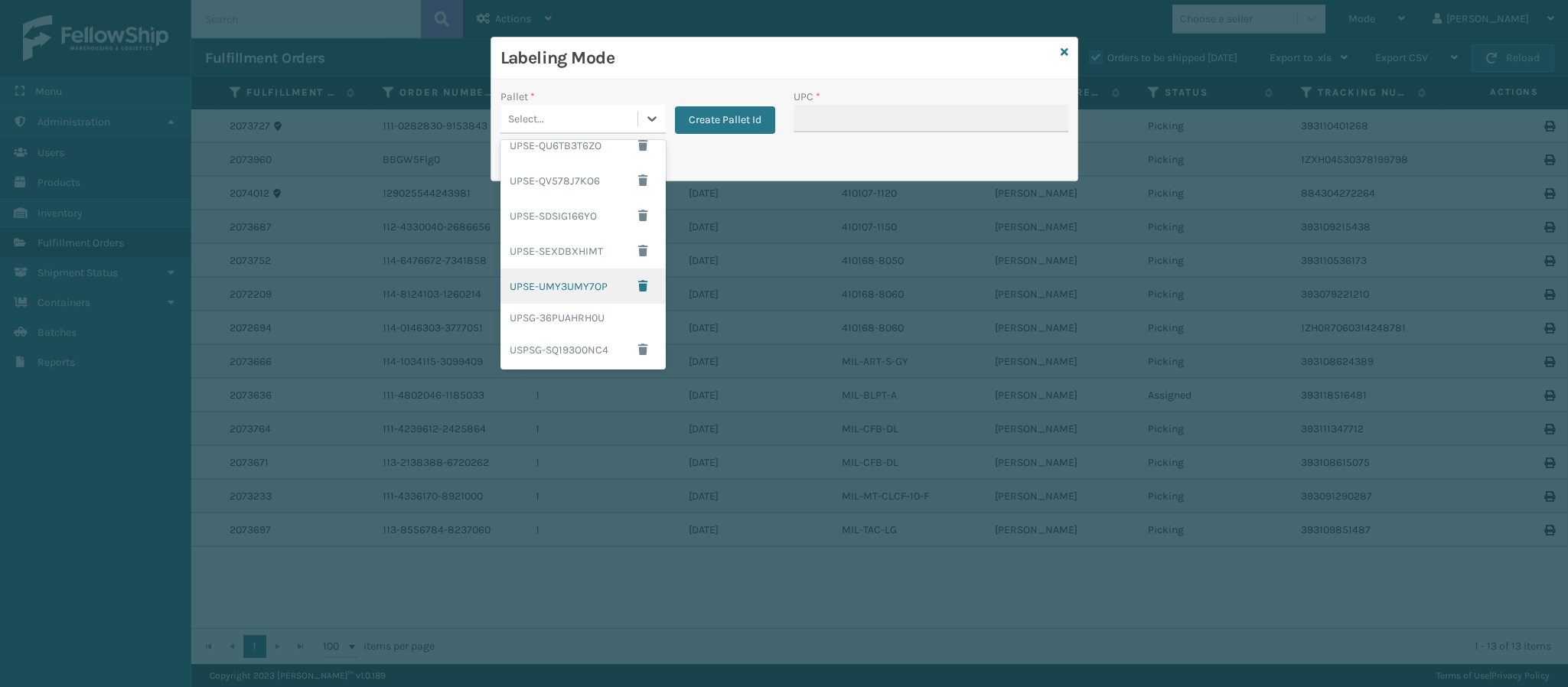
click at [595, 284] on div "UPSE-UMY3UMY7OP" at bounding box center [583, 286] width 166 height 35
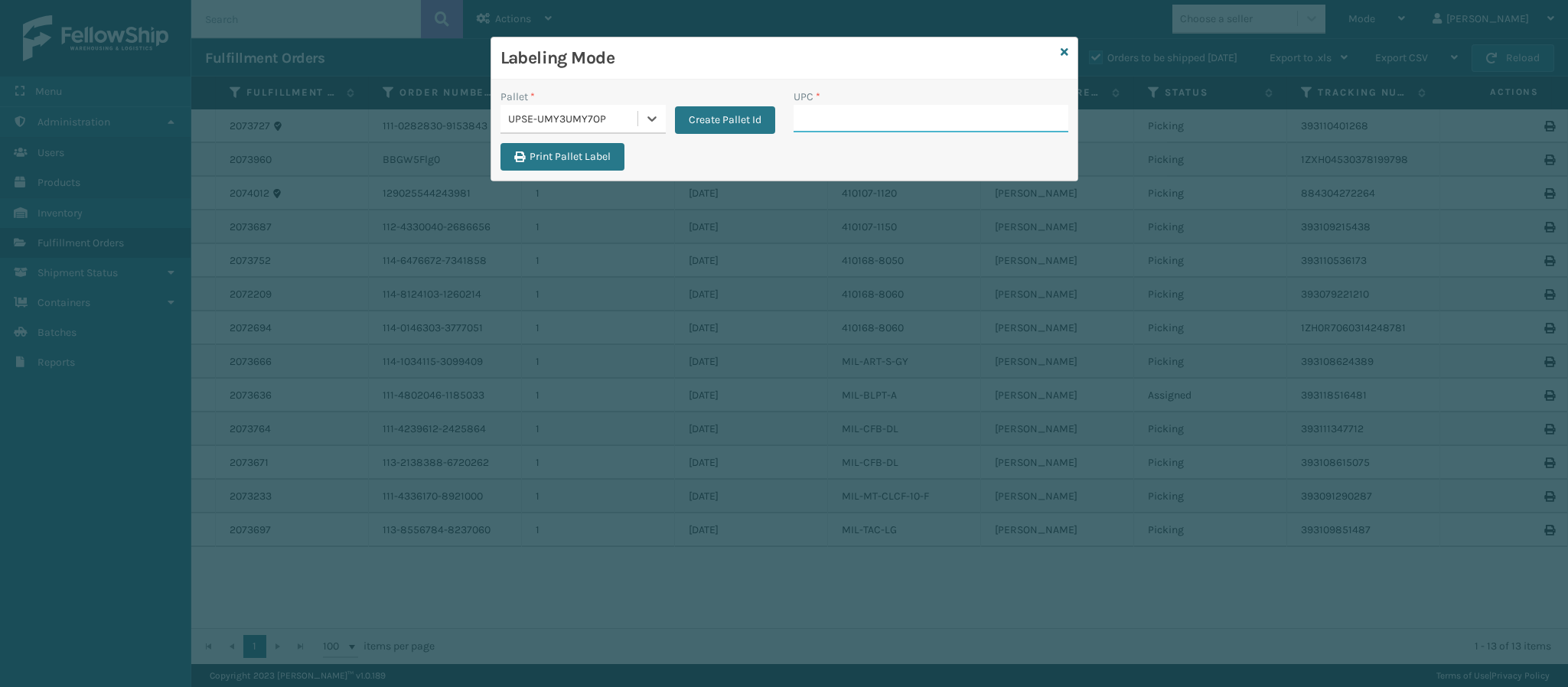
click at [875, 124] on input "UPC *" at bounding box center [931, 119] width 275 height 28
type input "849986033905"
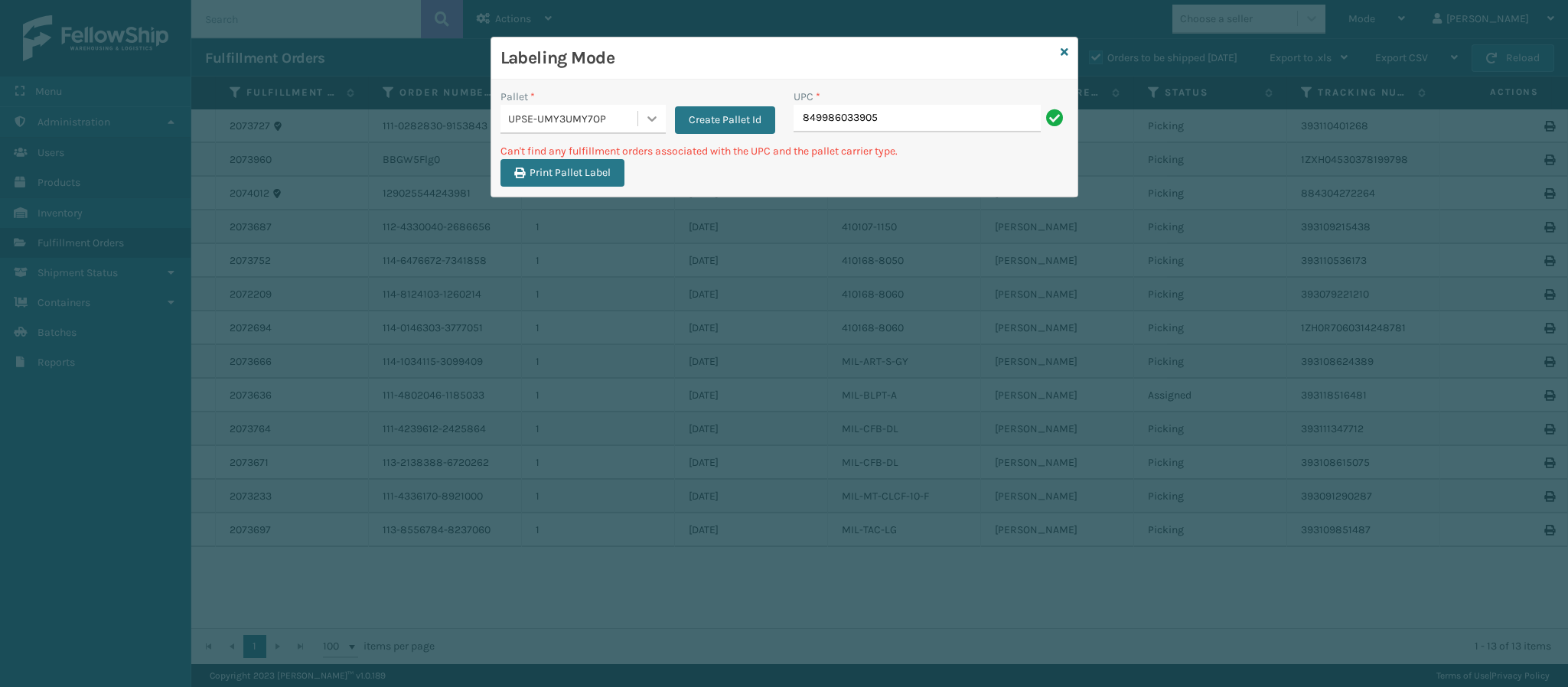
click at [645, 122] on div at bounding box center [652, 119] width 28 height 28
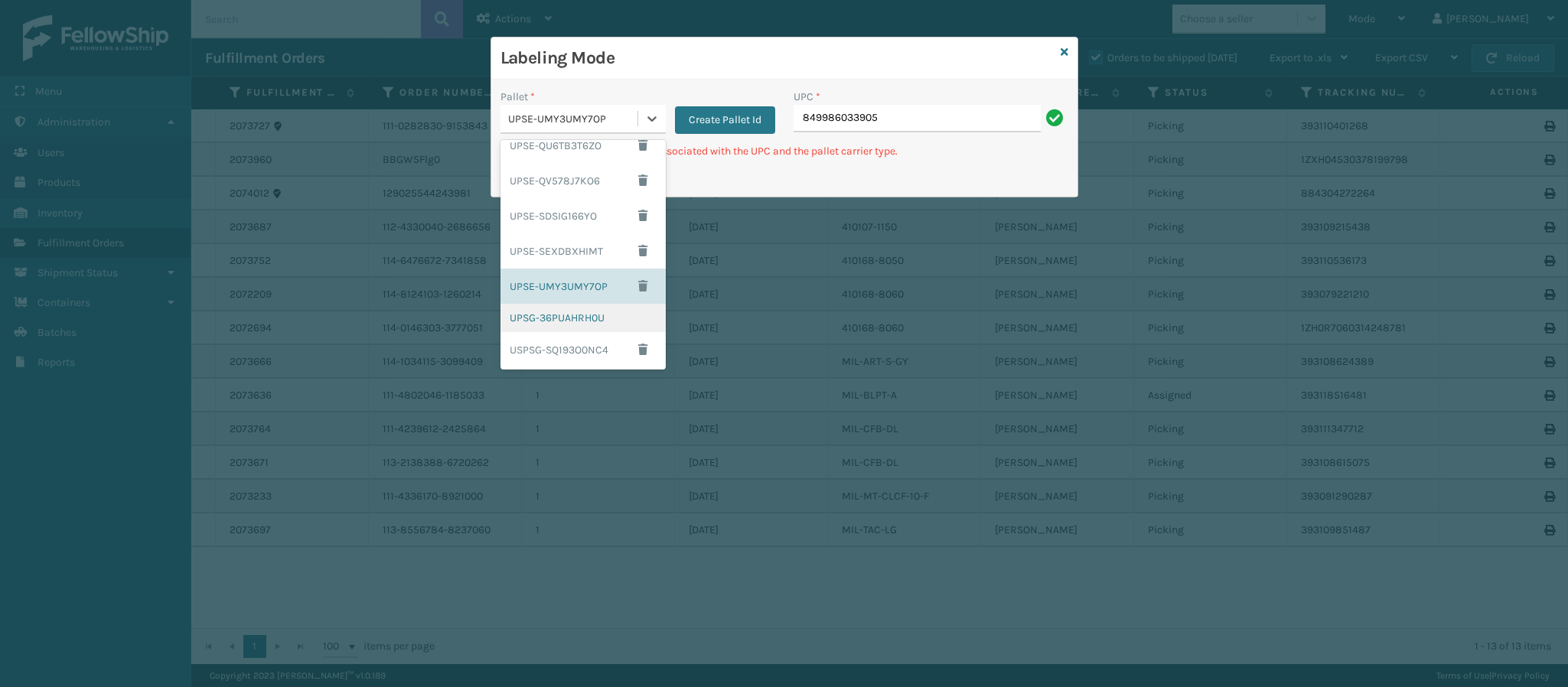
click at [595, 313] on div "UPSG-36PUAHRH0U" at bounding box center [583, 317] width 166 height 28
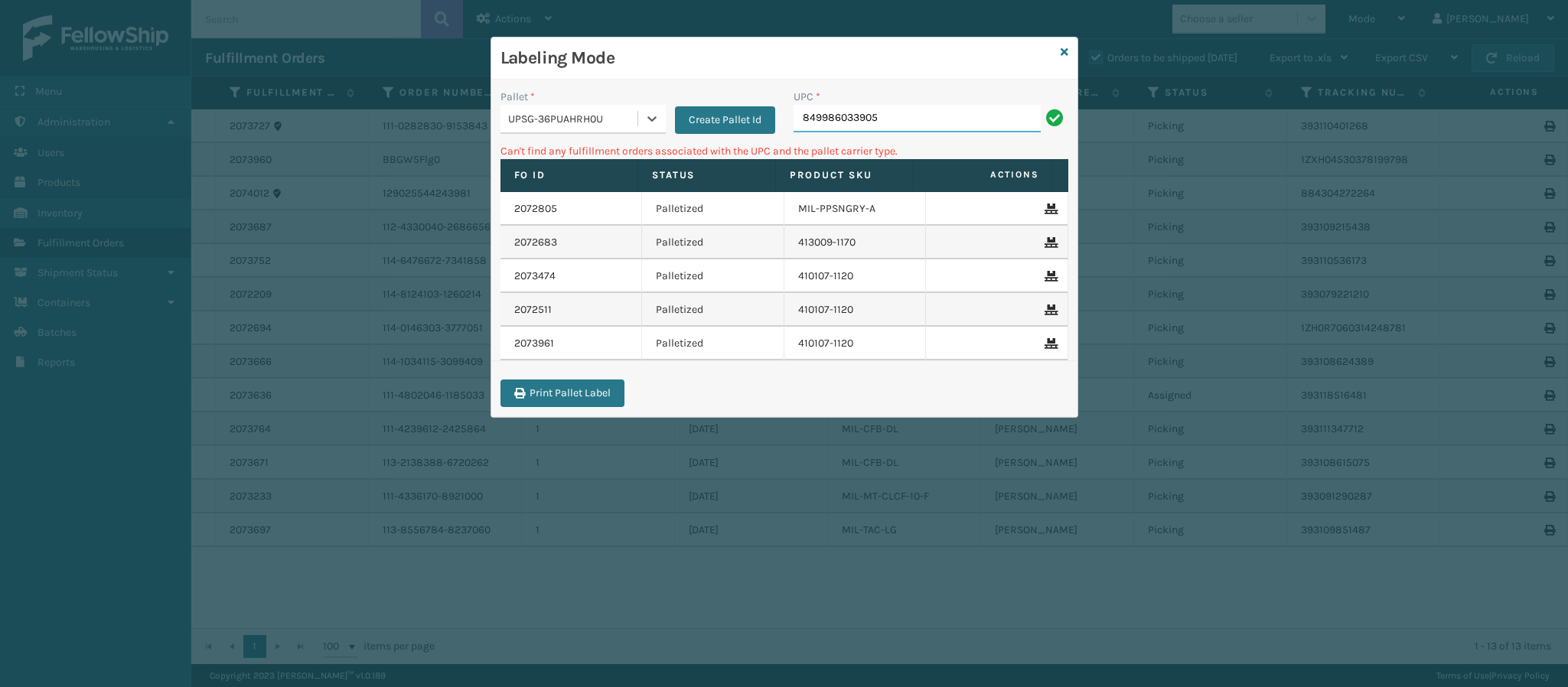
click at [894, 127] on input "849986033905" at bounding box center [917, 119] width 248 height 28
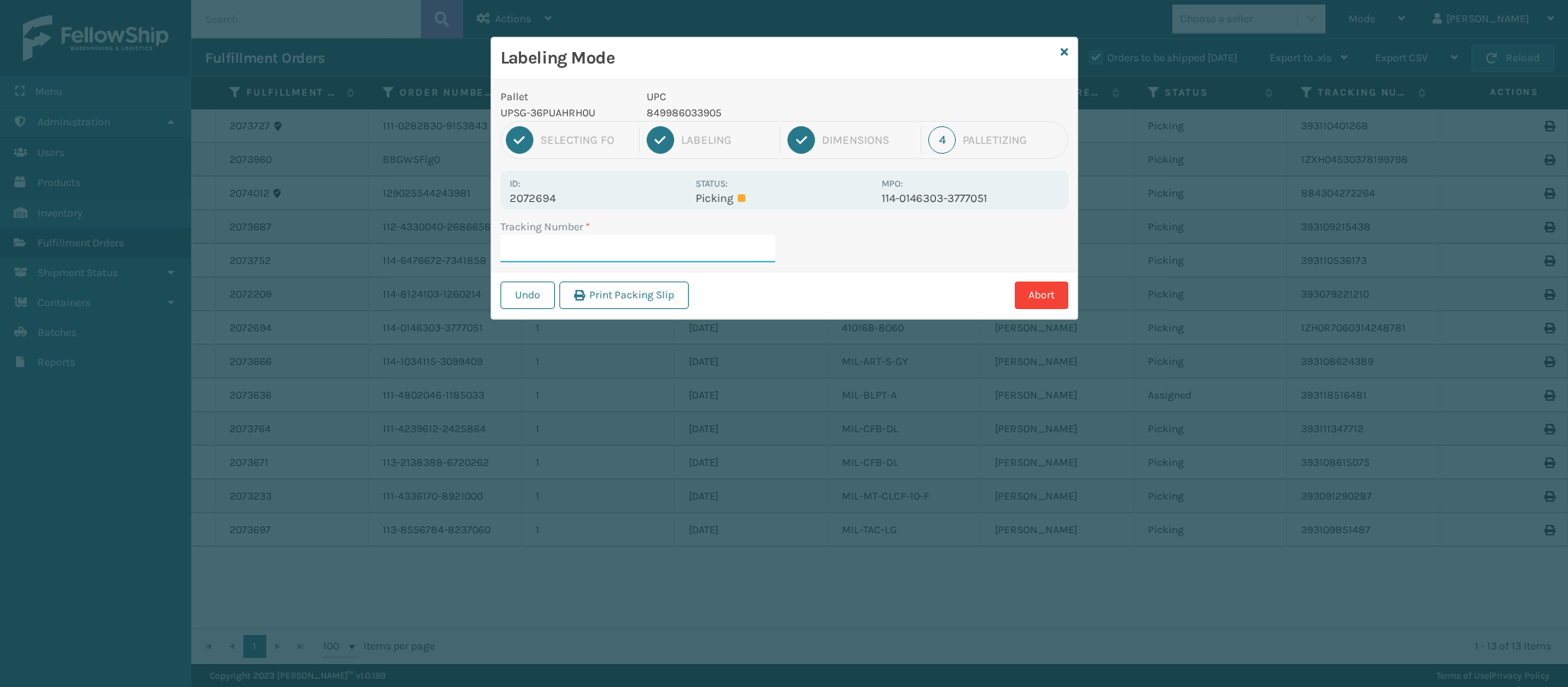
click at [1314, 200] on div "Labeling Mode Pallet UPSG-36PUAHRH0U UPC 849986033905 1 Selecting FO 2 Labeling…" at bounding box center [784, 343] width 1568 height 687
click at [1061, 51] on icon at bounding box center [1064, 52] width 8 height 10
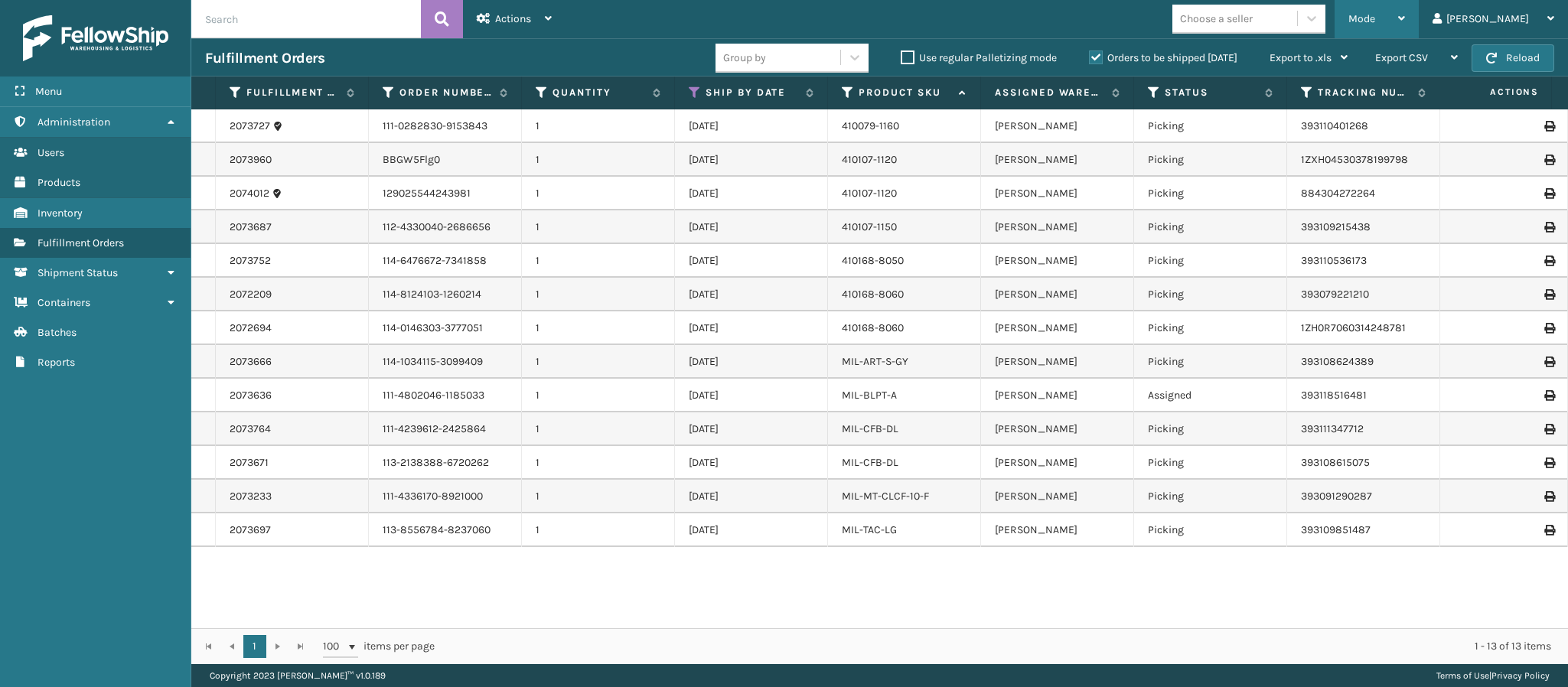
click at [1405, 17] on icon at bounding box center [1402, 18] width 7 height 10
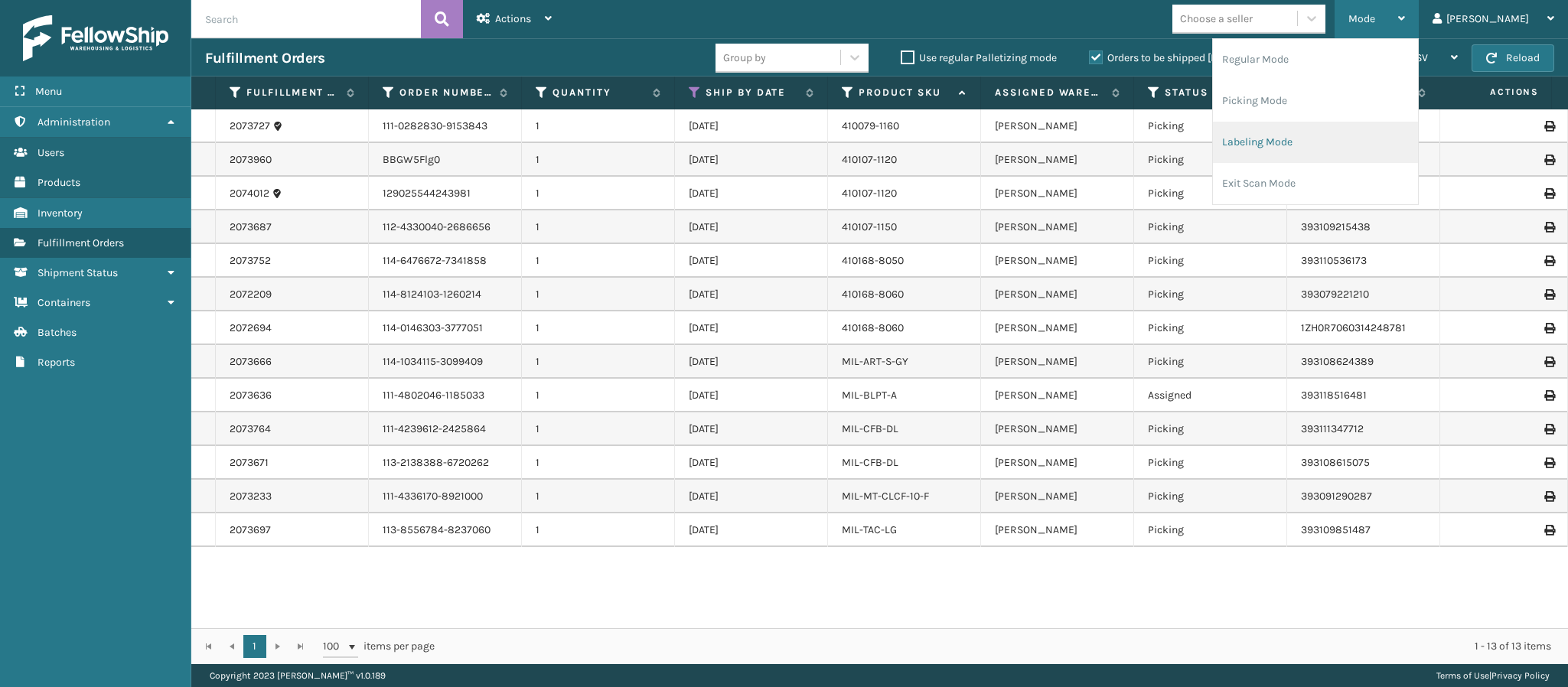
click at [1364, 142] on li "Labeling Mode" at bounding box center [1316, 142] width 205 height 41
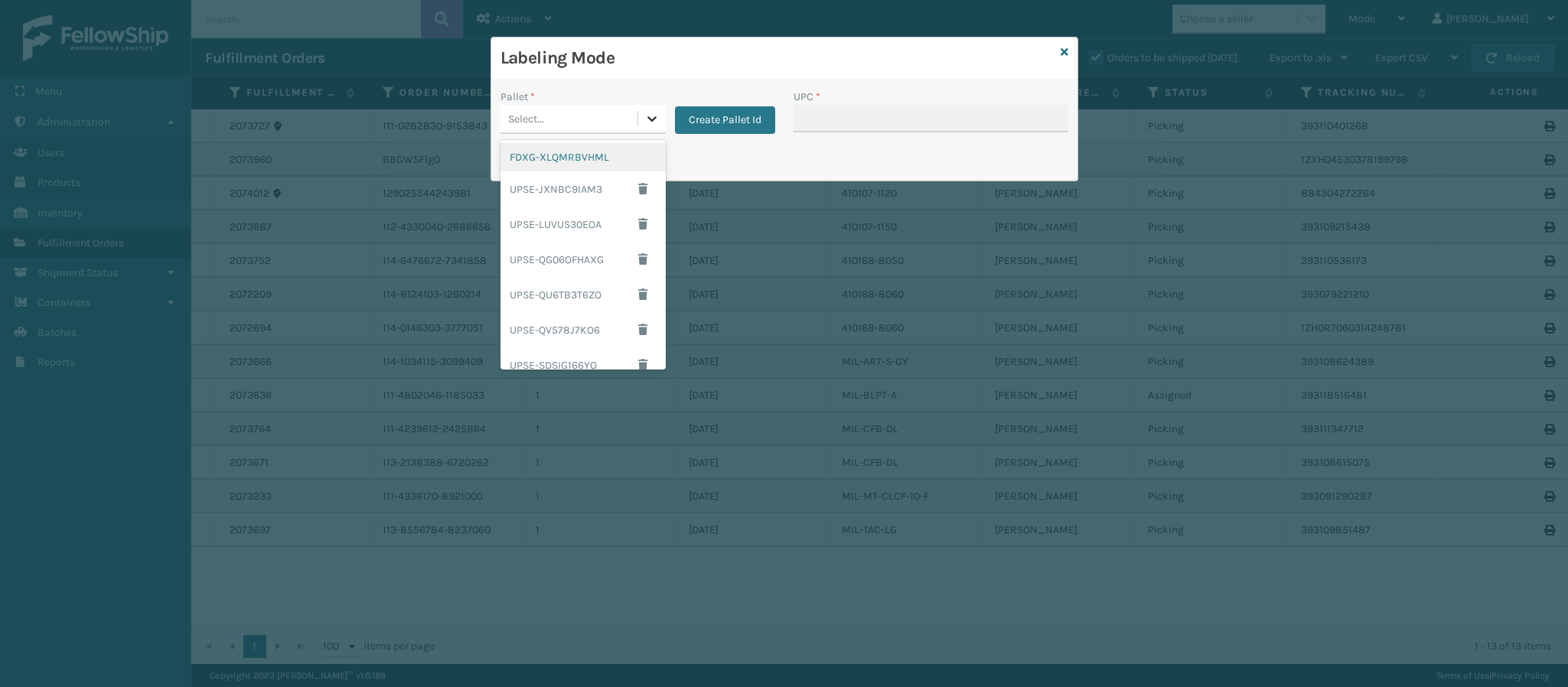
click at [655, 111] on icon at bounding box center [652, 119] width 16 height 16
click at [568, 193] on div "UPSE-JXNBC9IAM3" at bounding box center [583, 189] width 166 height 35
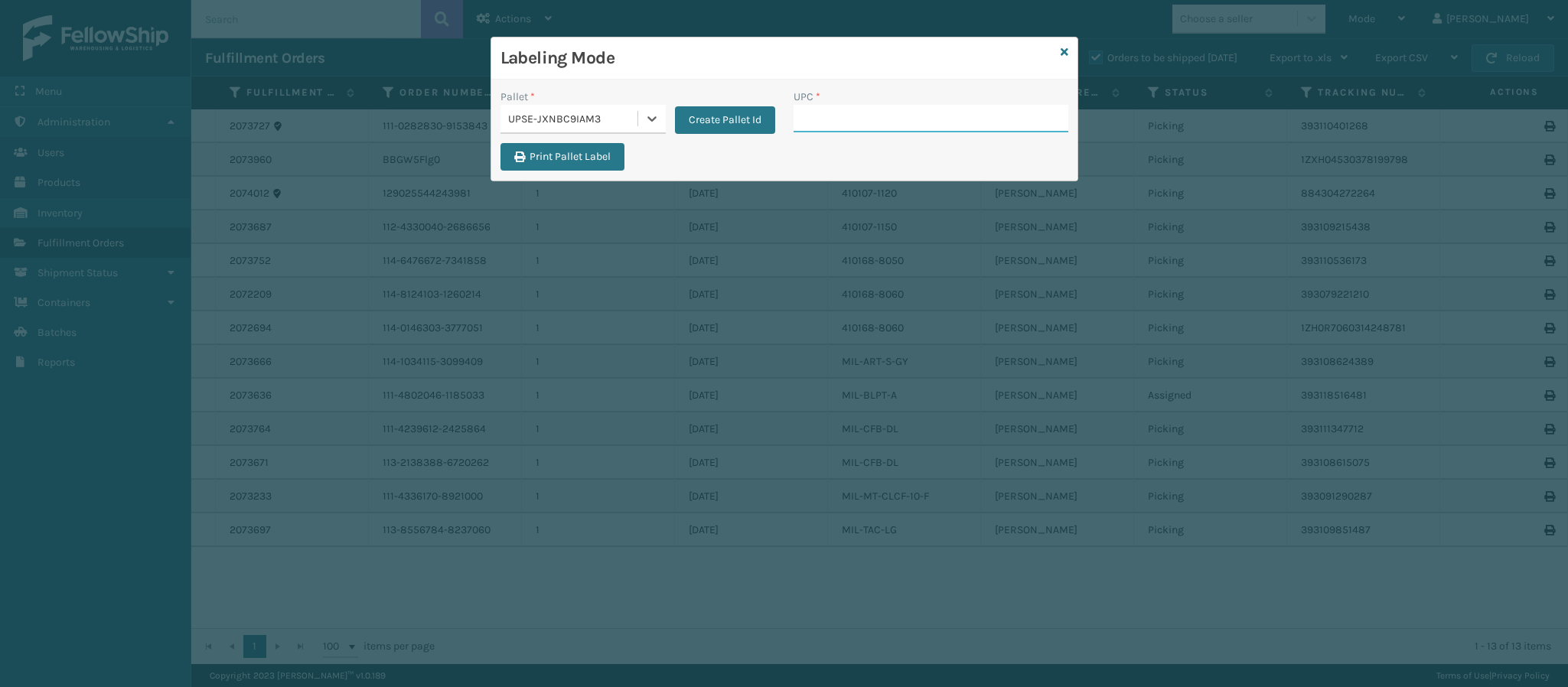
click at [875, 125] on input "UPC *" at bounding box center [931, 119] width 275 height 28
type input "849986033905"
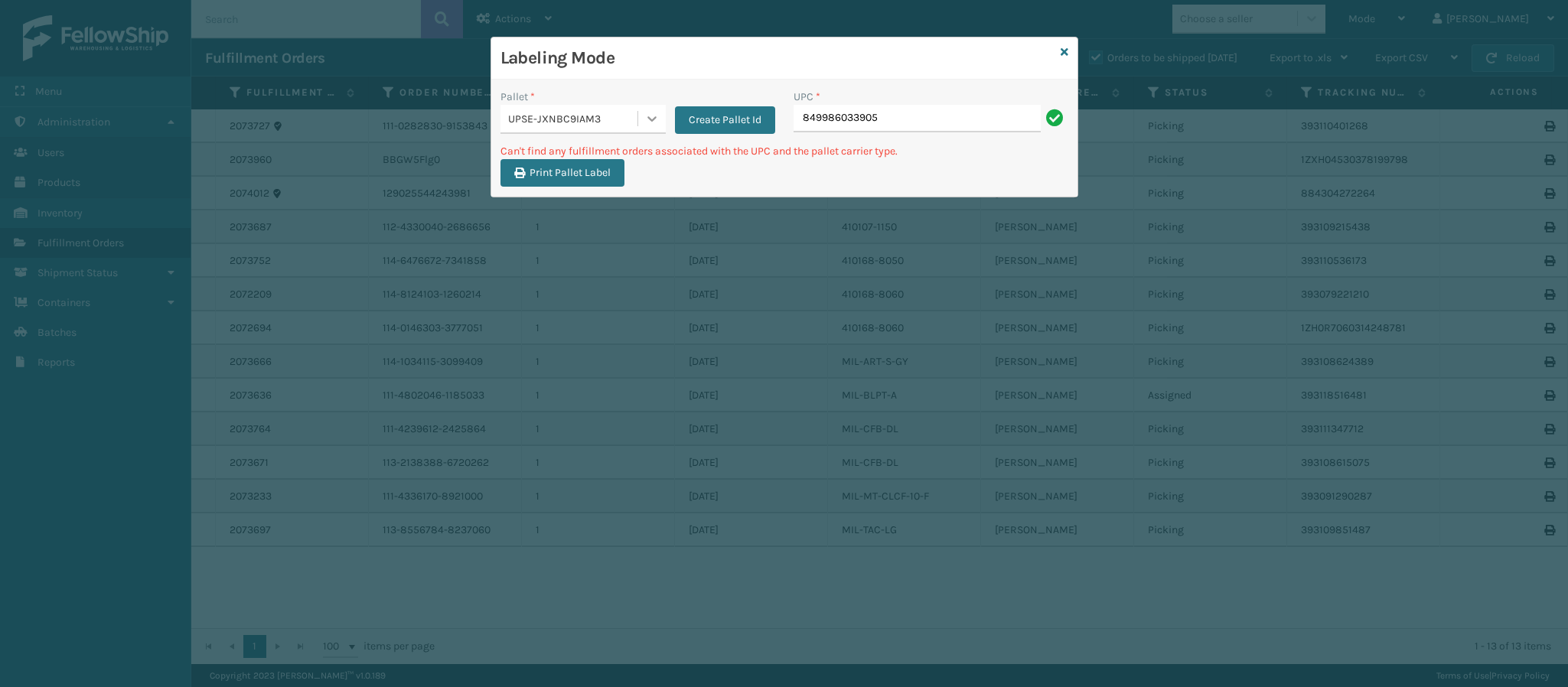
click at [638, 122] on div at bounding box center [652, 119] width 28 height 28
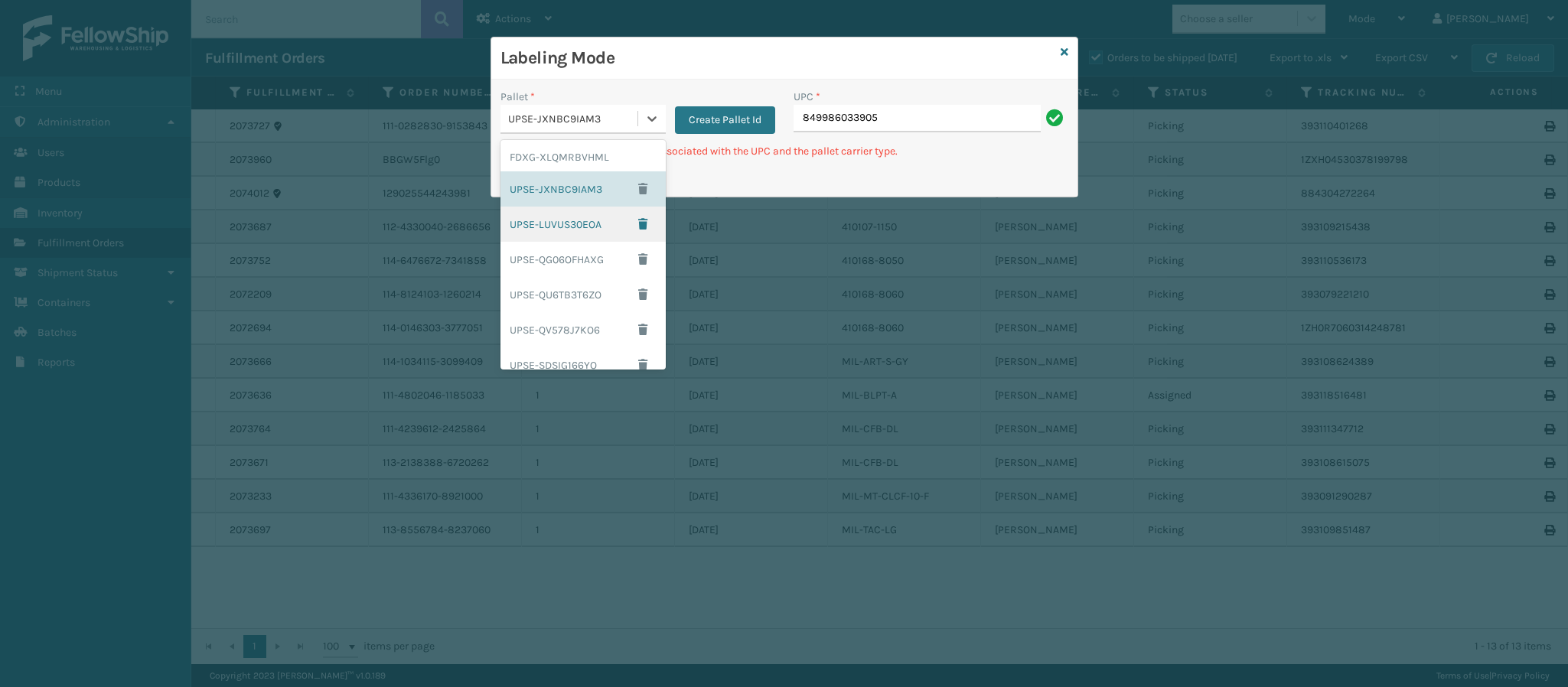
scroll to position [149, 0]
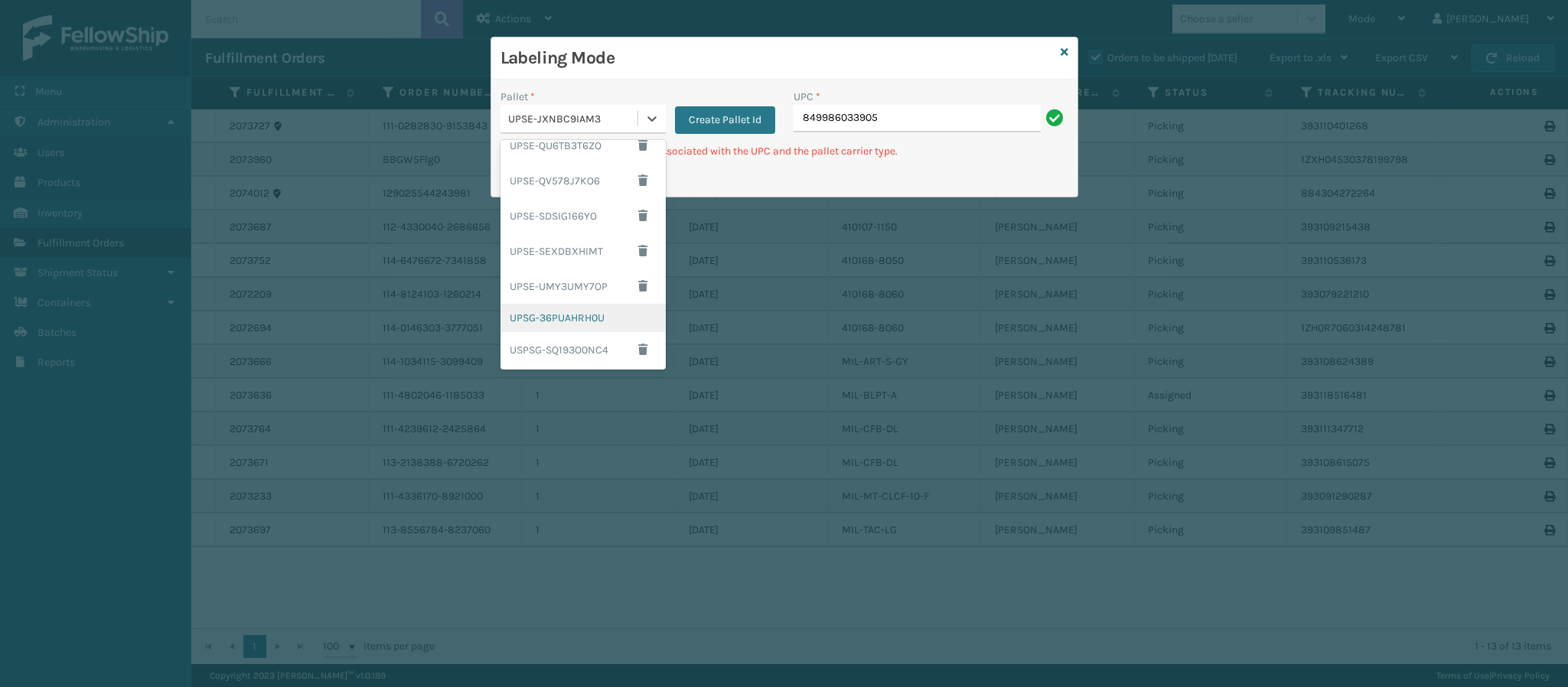
click at [600, 320] on div "UPSG-36PUAHRH0U" at bounding box center [583, 317] width 166 height 28
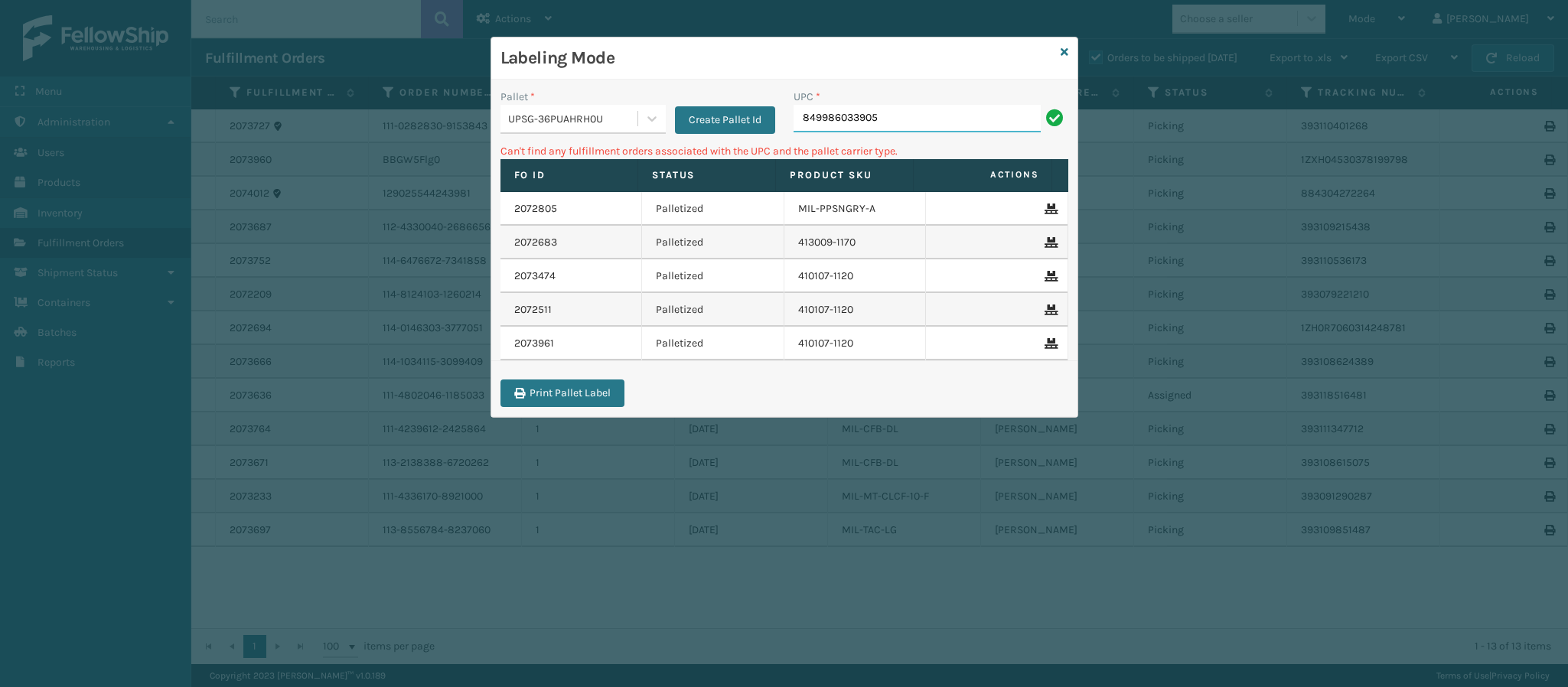
click at [919, 117] on input "849986033905" at bounding box center [917, 119] width 248 height 28
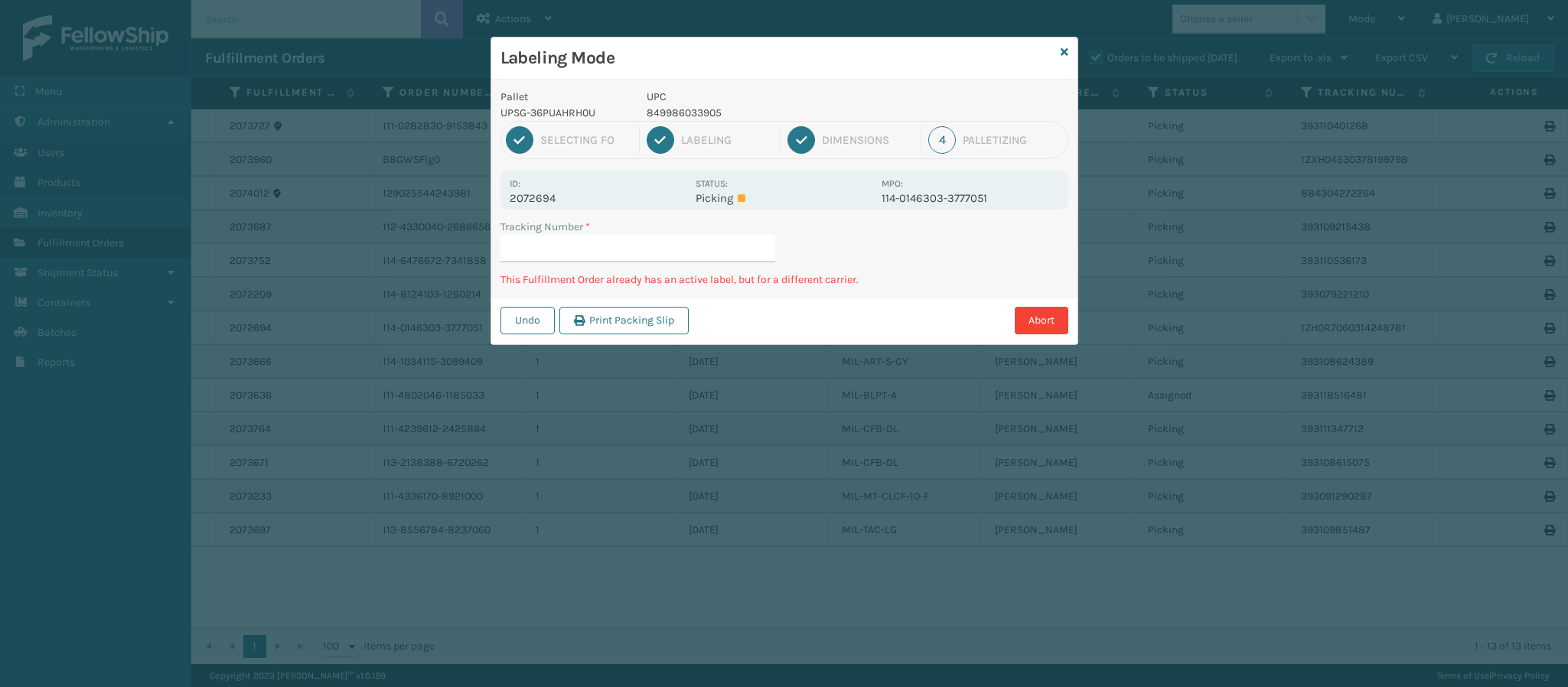
click at [1052, 51] on h3 "Labeling Mode" at bounding box center [777, 58] width 555 height 23
click at [1061, 51] on icon at bounding box center [1064, 52] width 8 height 10
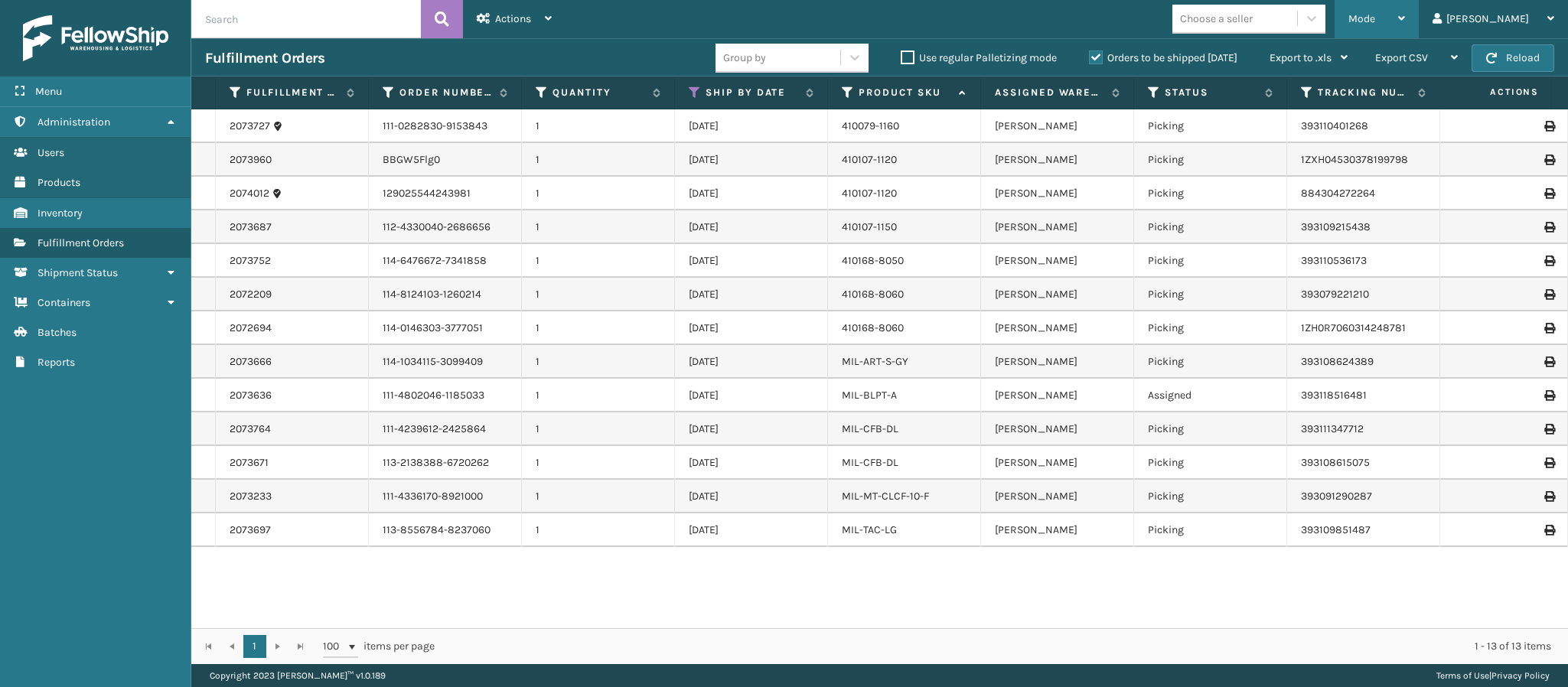
click at [1405, 17] on div "Mode" at bounding box center [1377, 19] width 57 height 38
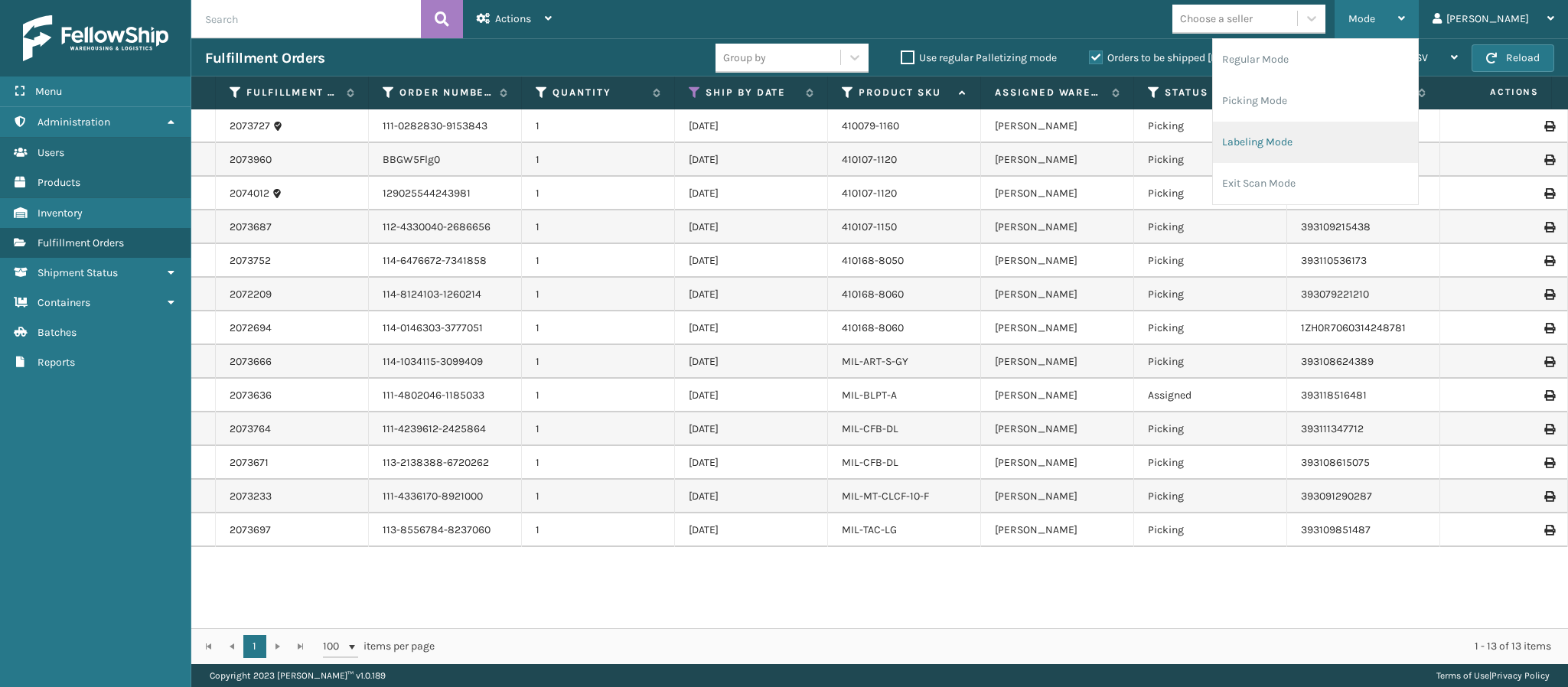
click at [1366, 146] on li "Labeling Mode" at bounding box center [1316, 142] width 205 height 41
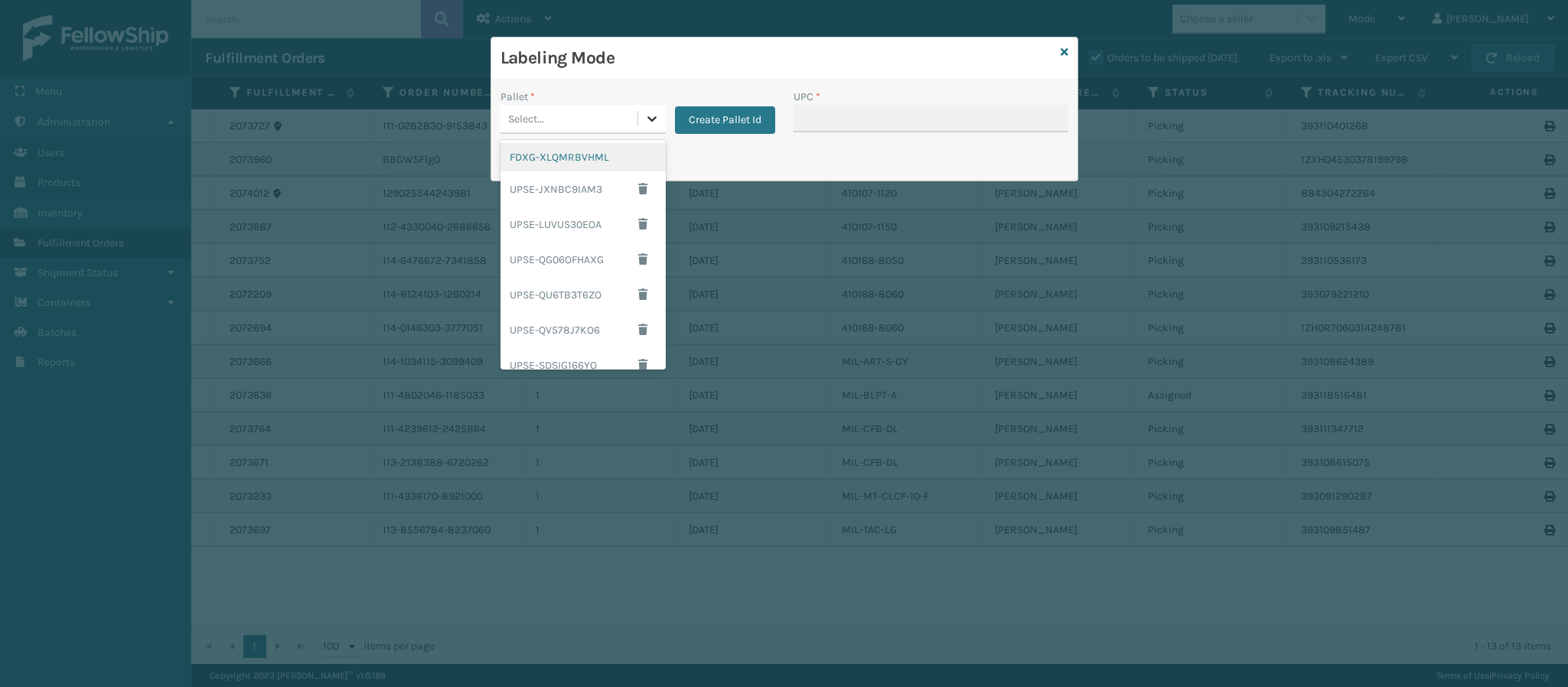
click at [649, 118] on icon at bounding box center [652, 119] width 16 height 16
click at [600, 164] on div "FDXG-XLQMRBVHML" at bounding box center [583, 157] width 166 height 28
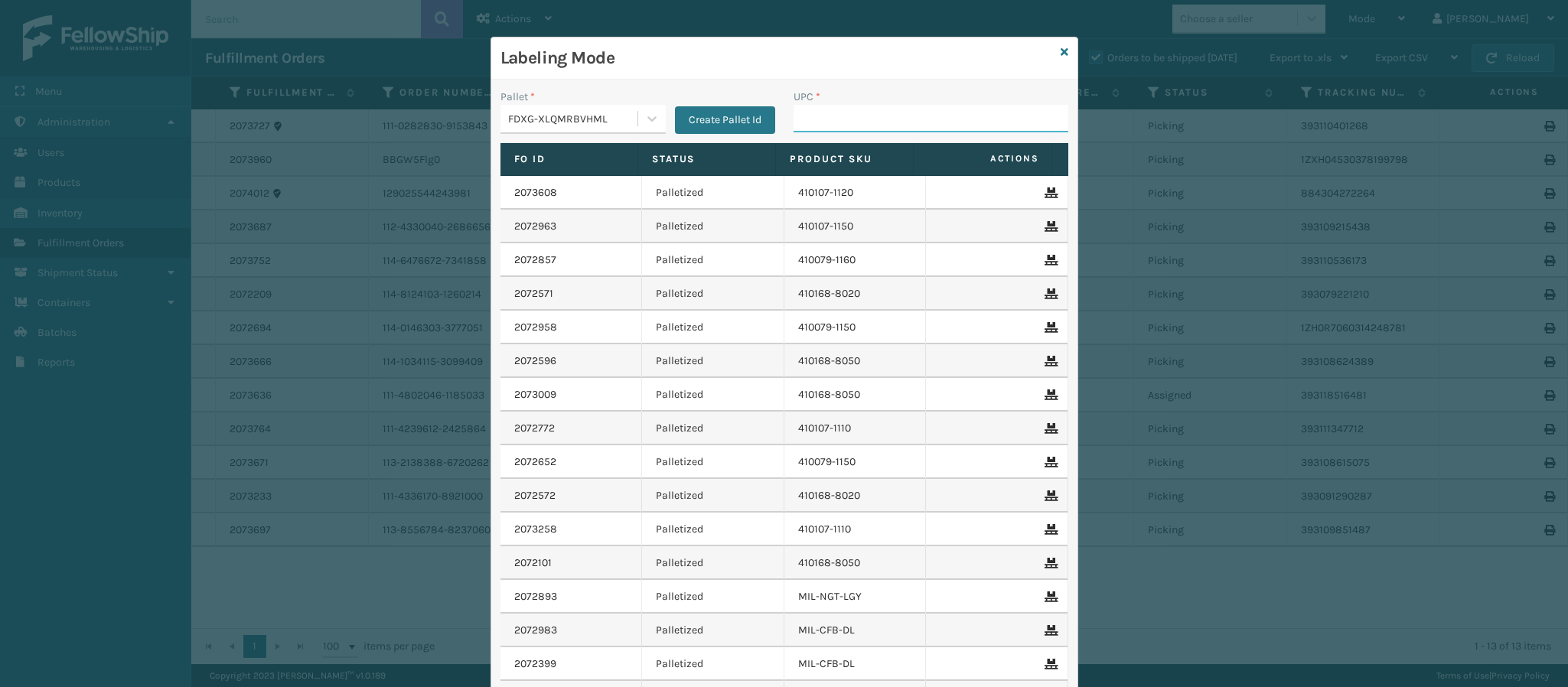
click at [806, 127] on input "UPC *" at bounding box center [931, 119] width 275 height 28
type input "849986014034"
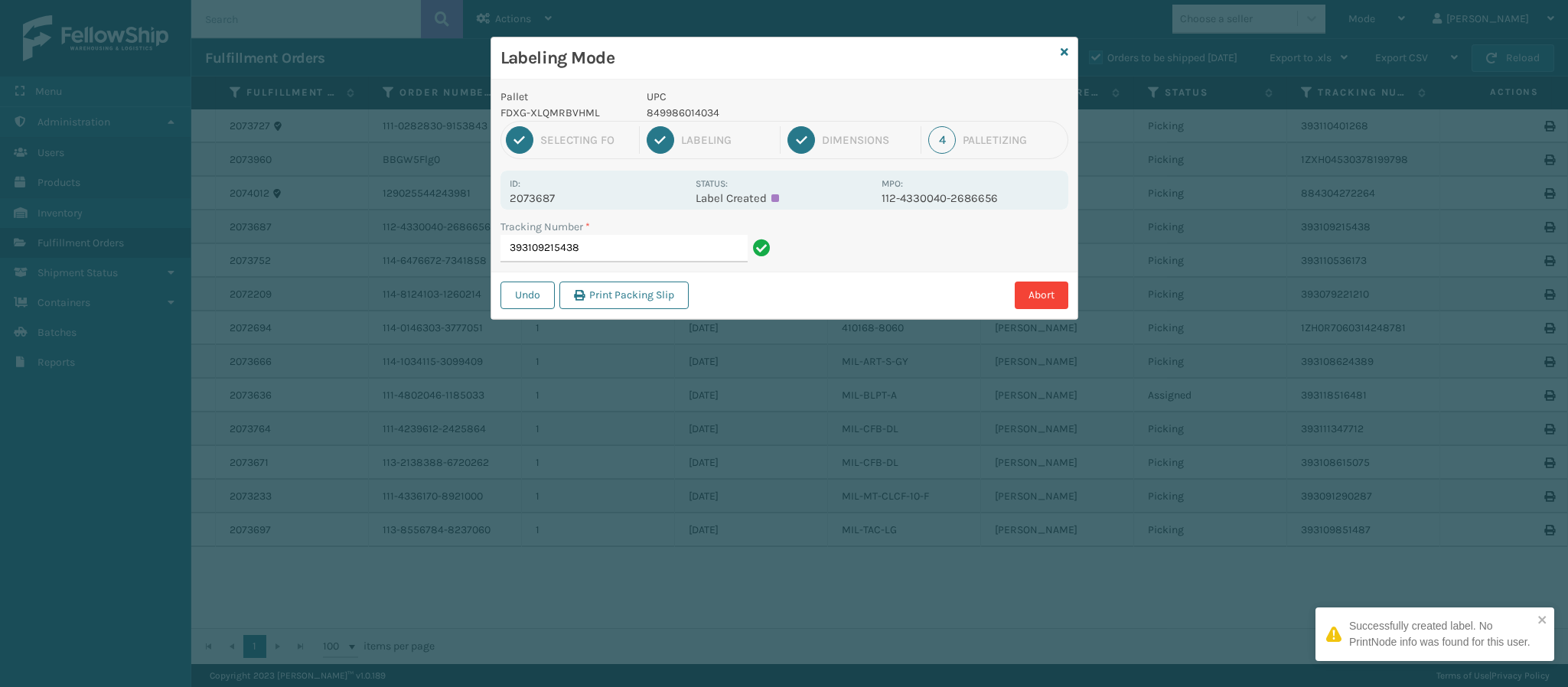
click at [533, 196] on p "2073687" at bounding box center [598, 198] width 177 height 14
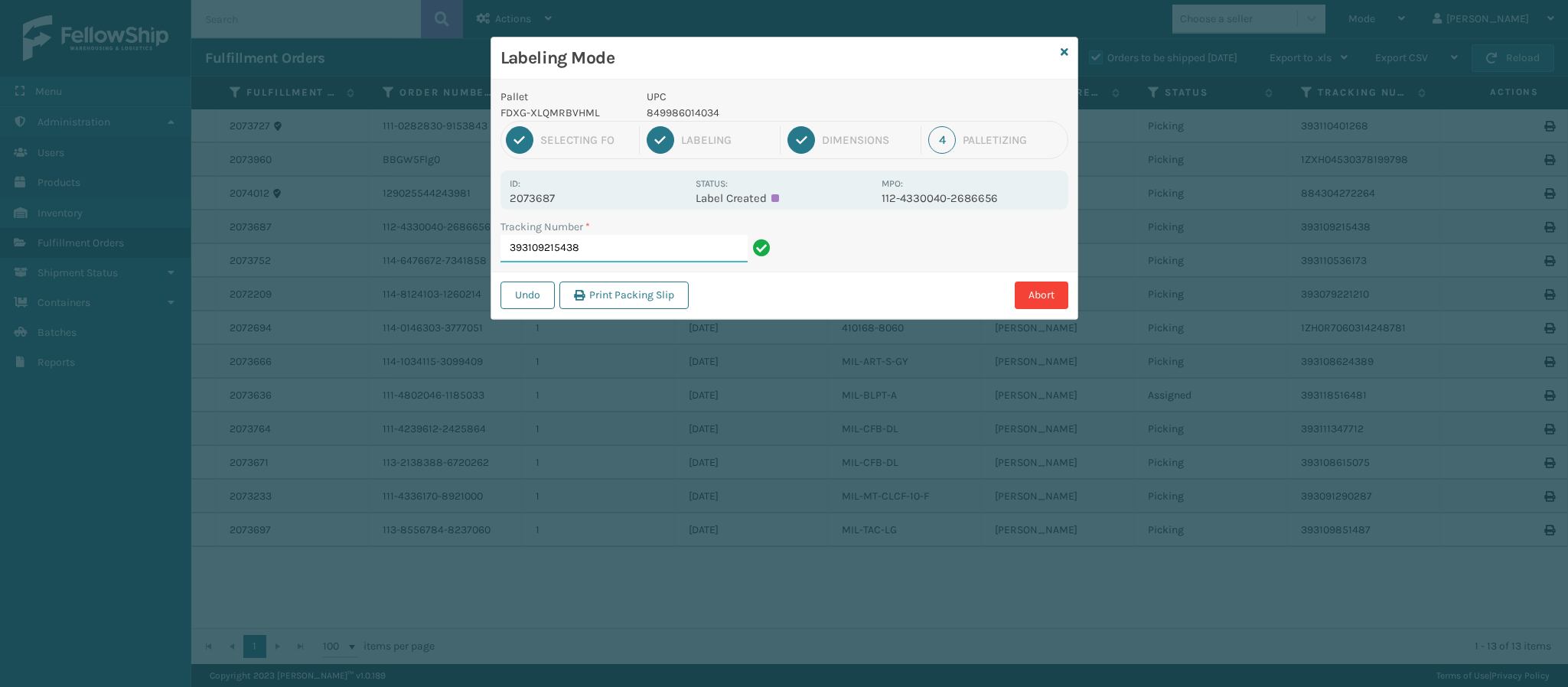
click at [652, 248] on input "393109215438" at bounding box center [624, 248] width 248 height 28
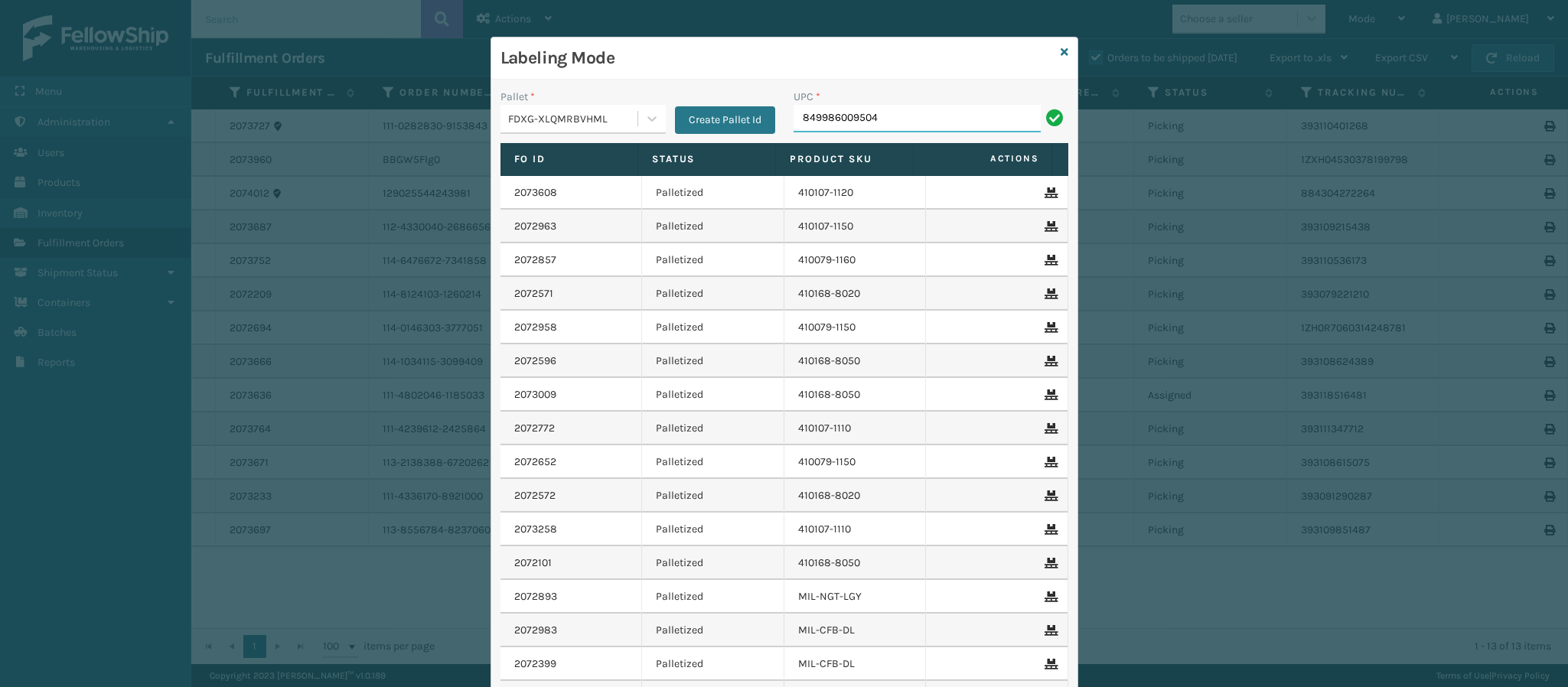
type input "849986009504"
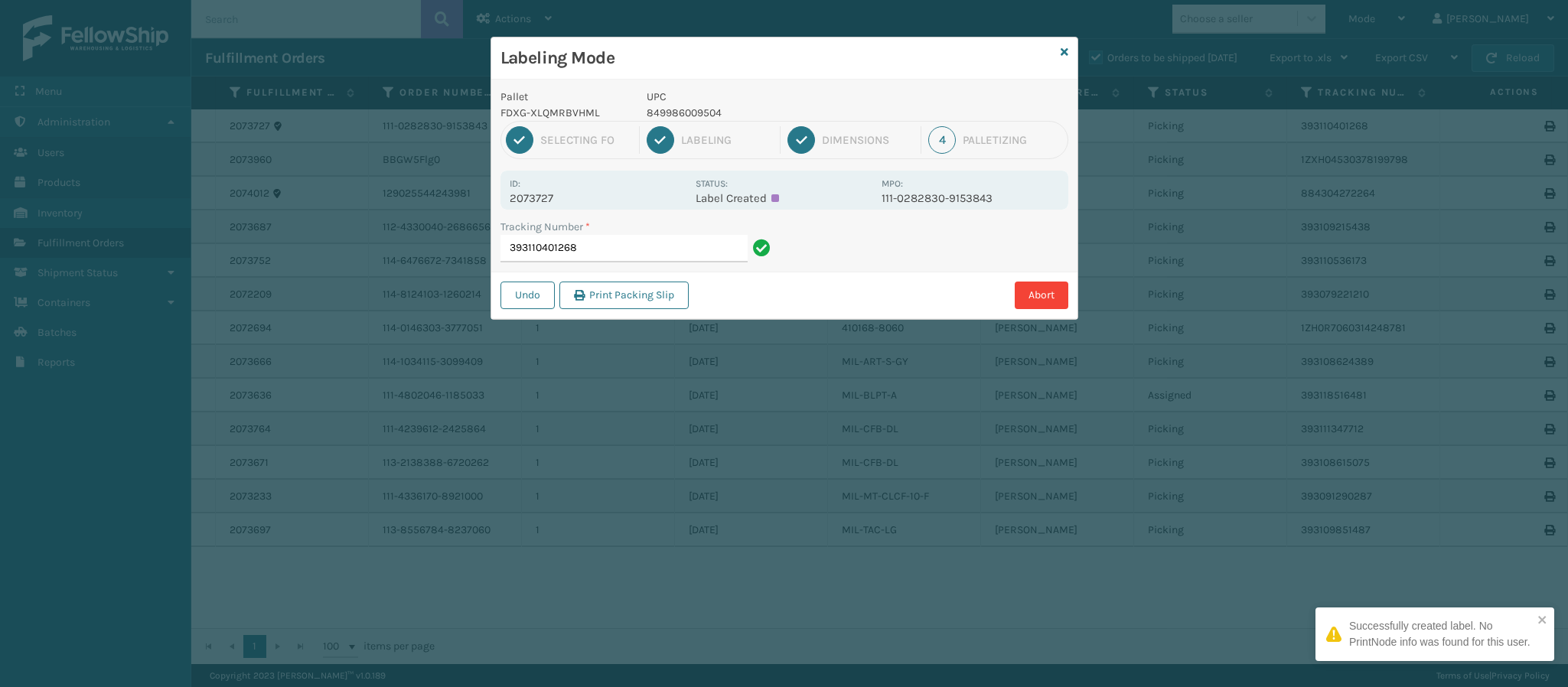
click at [540, 204] on p "2073727" at bounding box center [598, 198] width 177 height 14
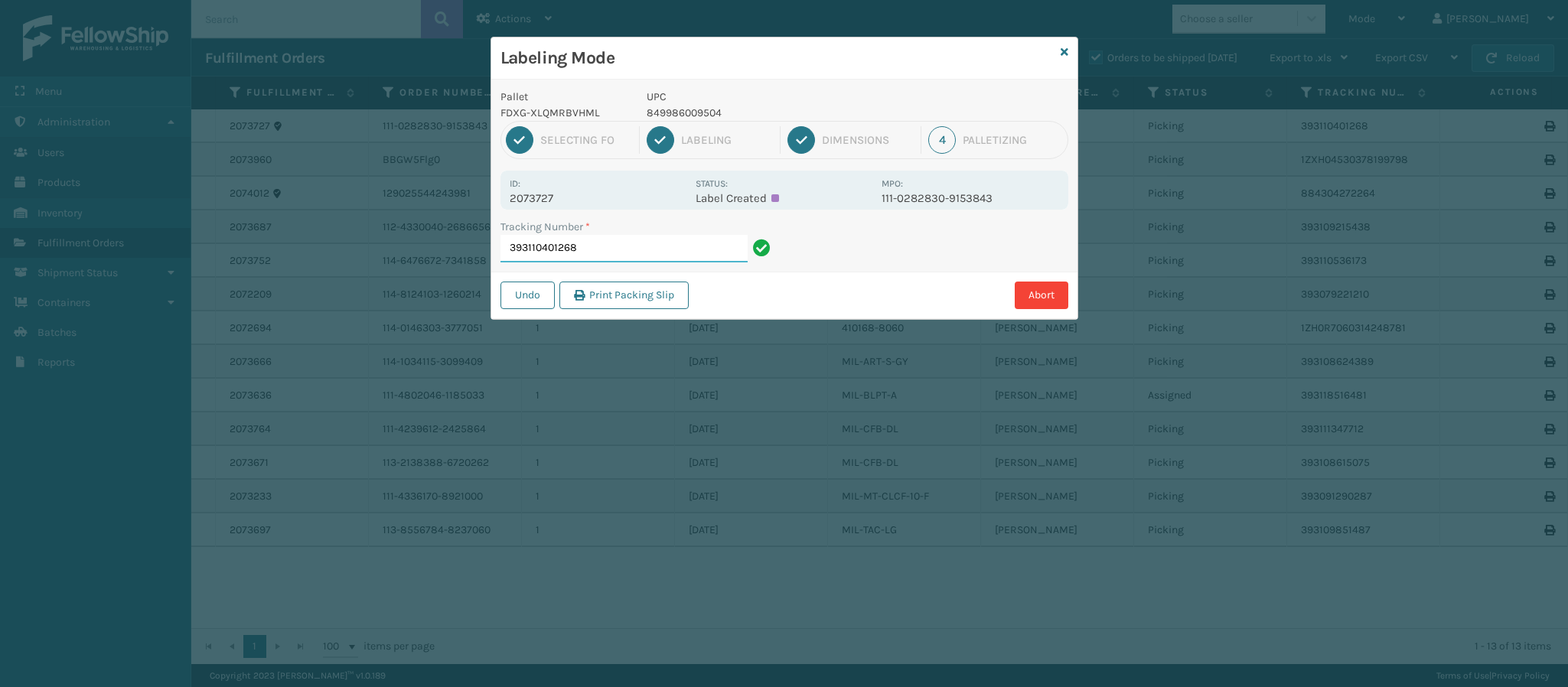
click at [609, 253] on input "393110401268" at bounding box center [624, 248] width 248 height 28
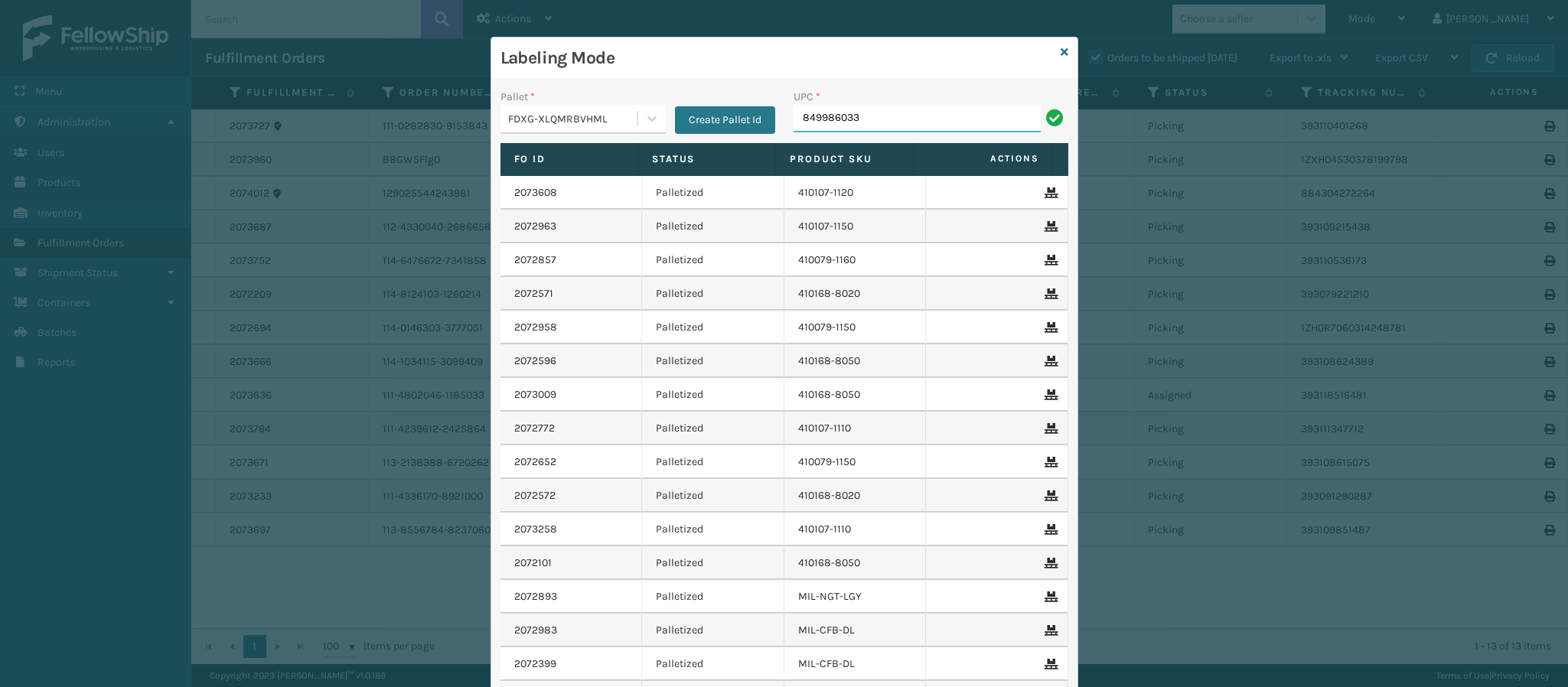
type input "8499860339"
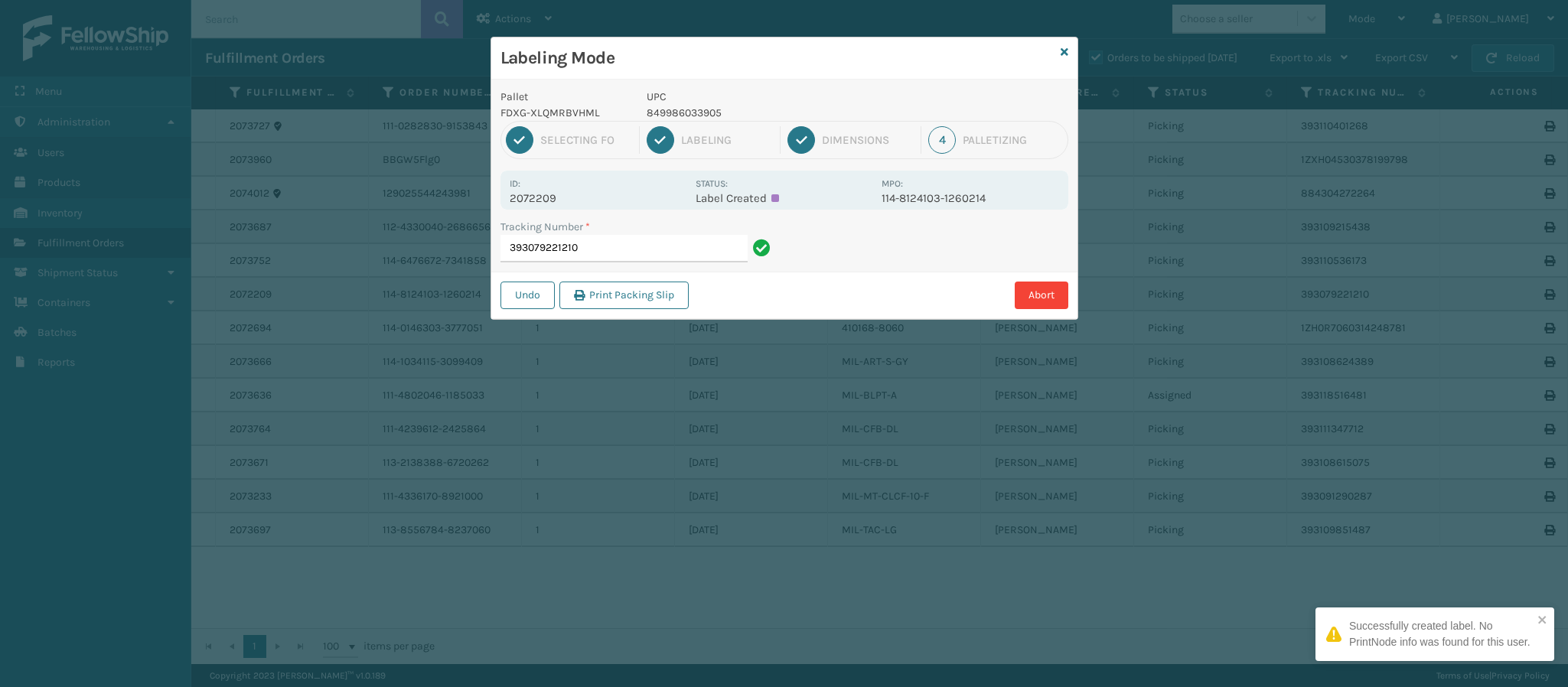
click at [551, 194] on p "2072209" at bounding box center [598, 198] width 177 height 14
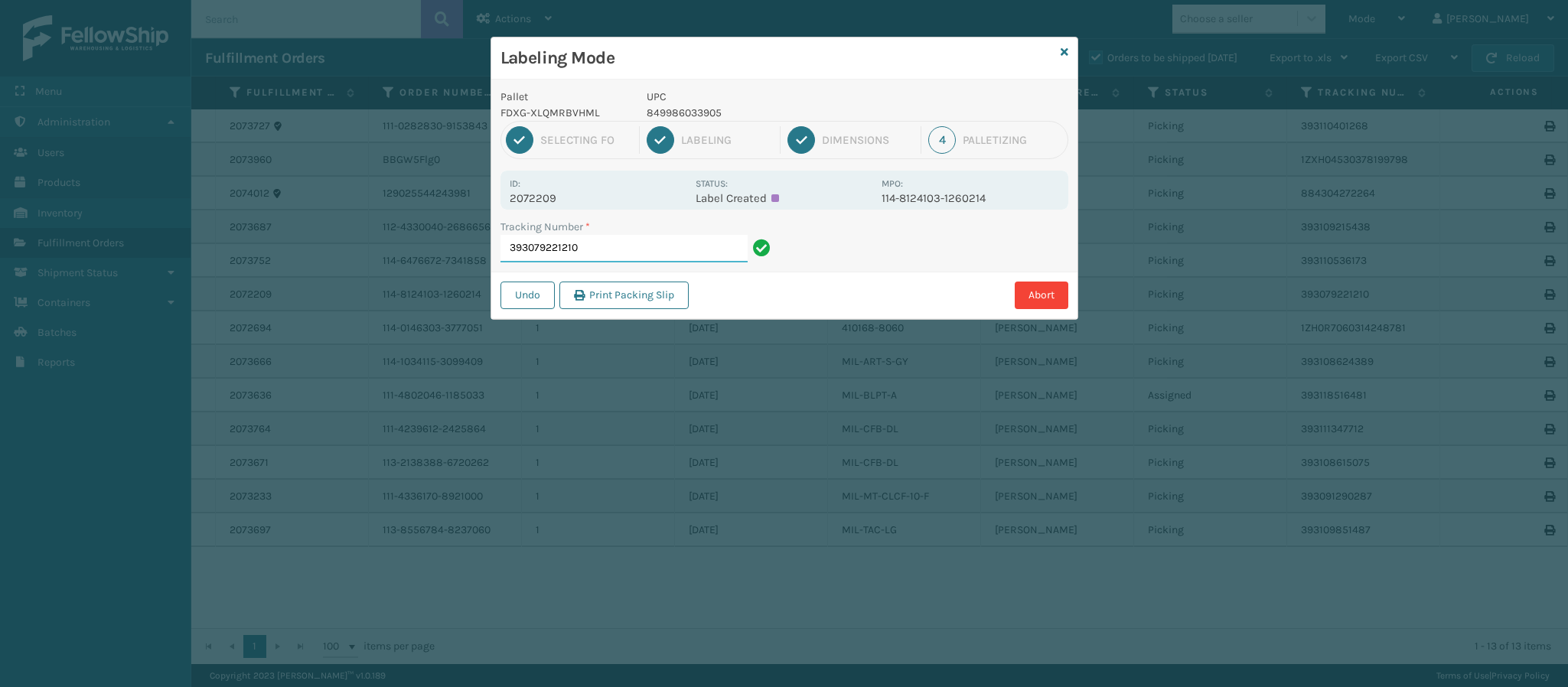
click at [613, 259] on input "393079221210" at bounding box center [624, 248] width 248 height 28
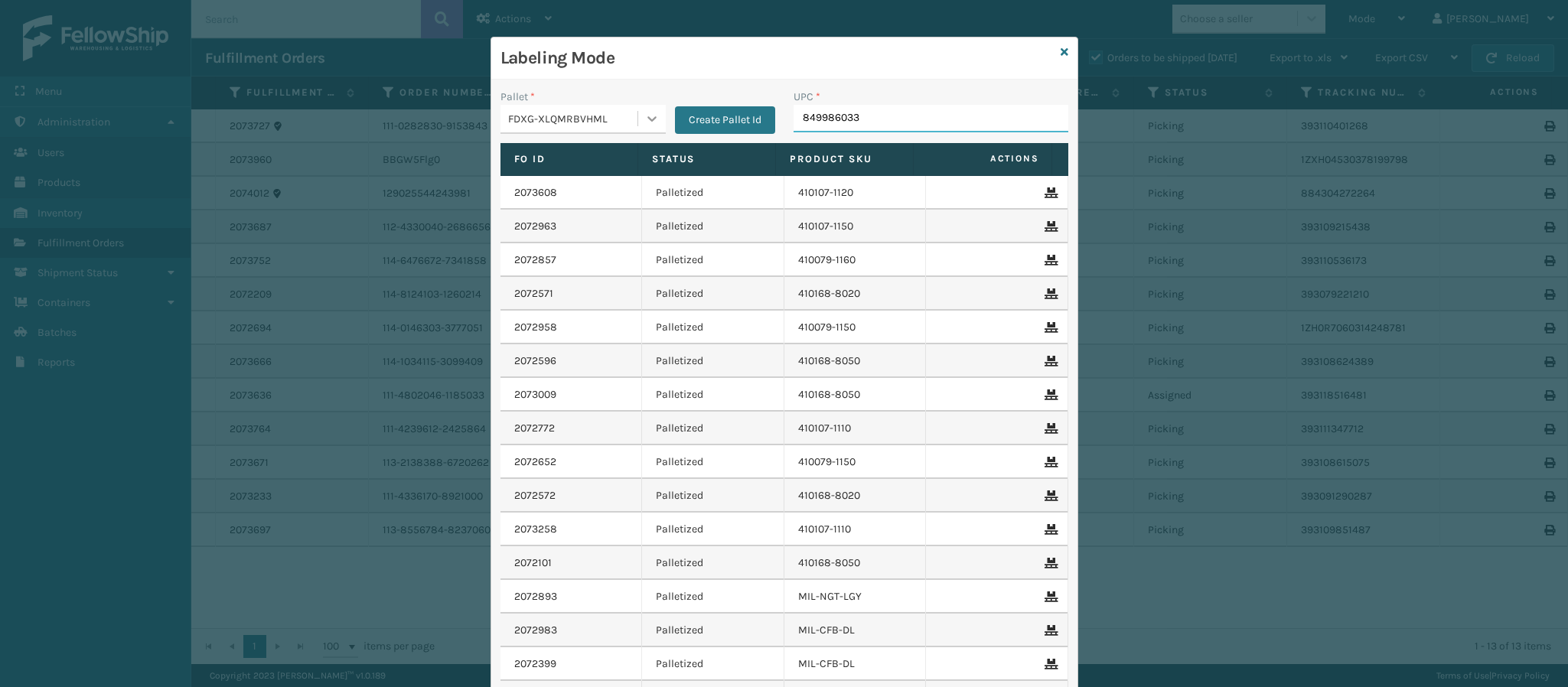
type input "8499860339"
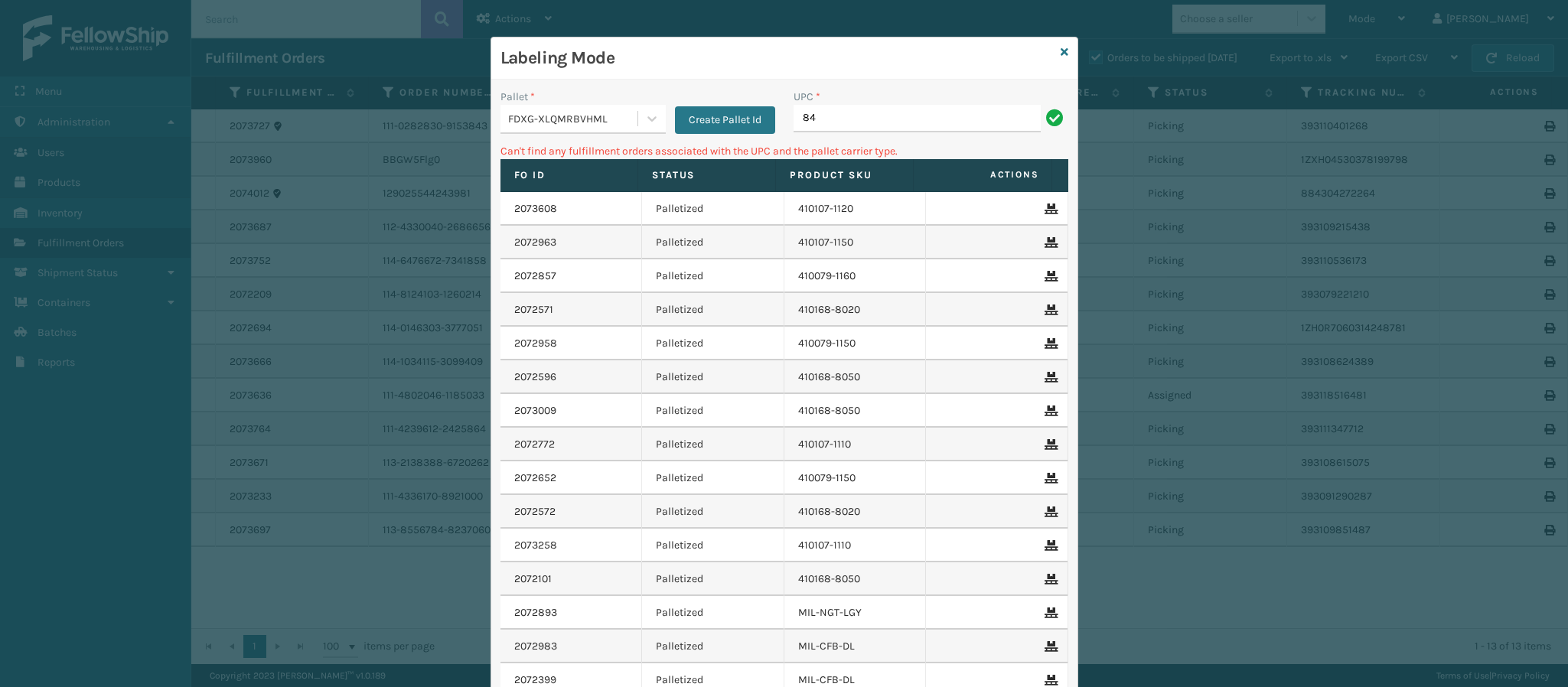
type input "8"
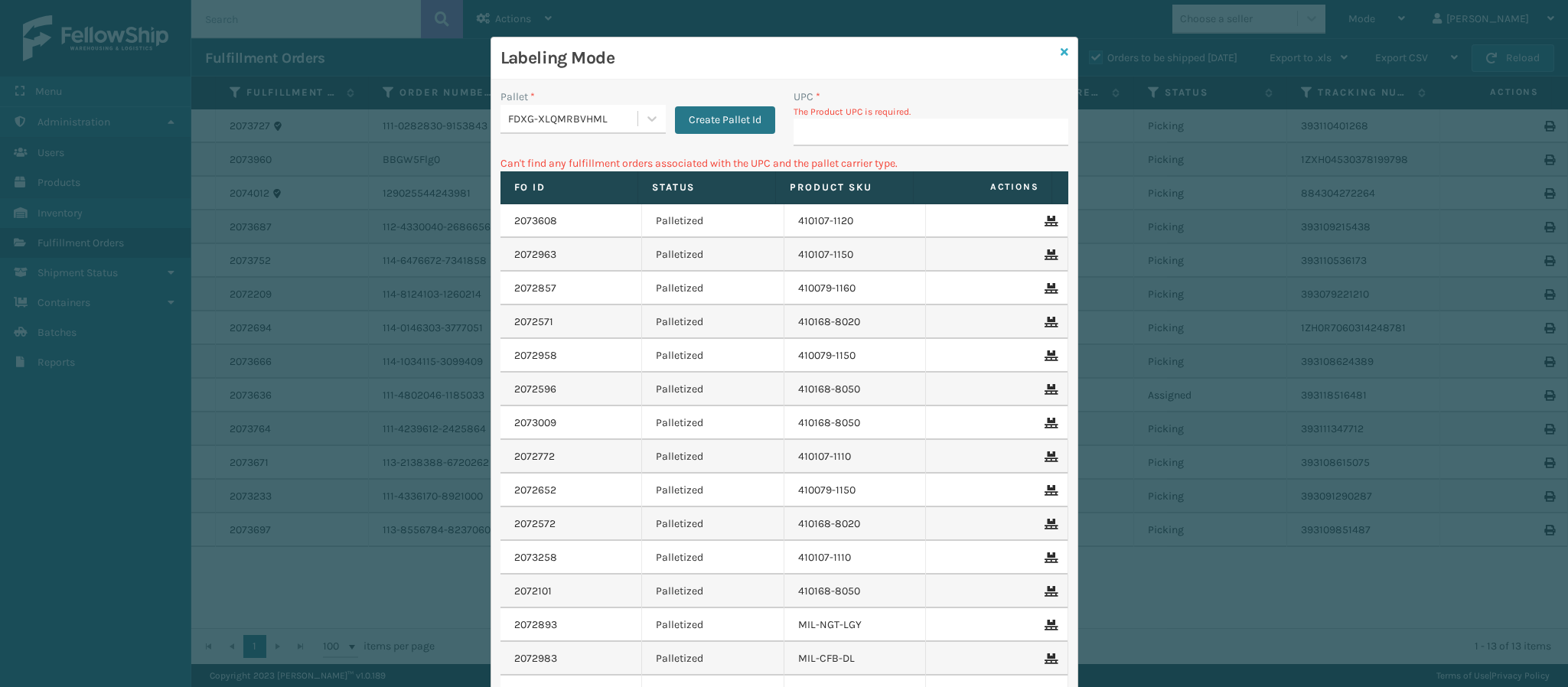
click at [1061, 59] on link at bounding box center [1064, 52] width 8 height 16
